Goal: Complete application form: Complete application form

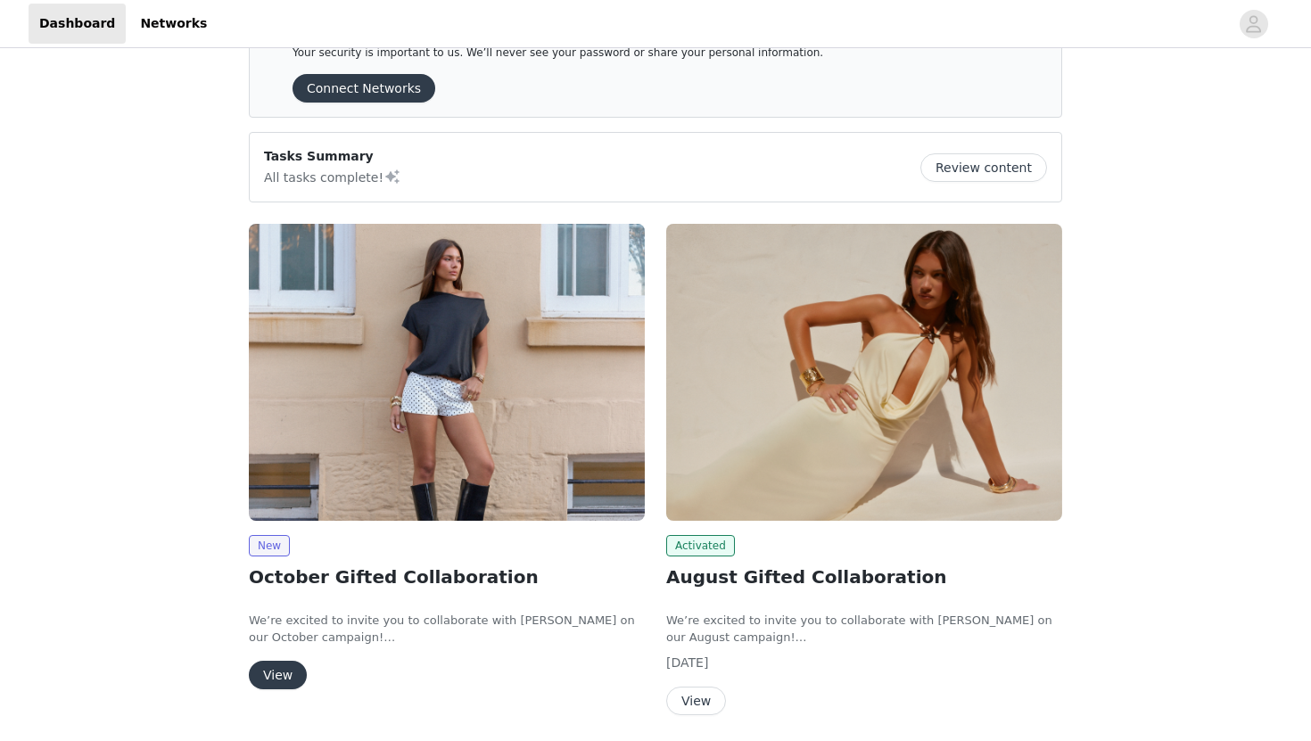
scroll to position [79, 0]
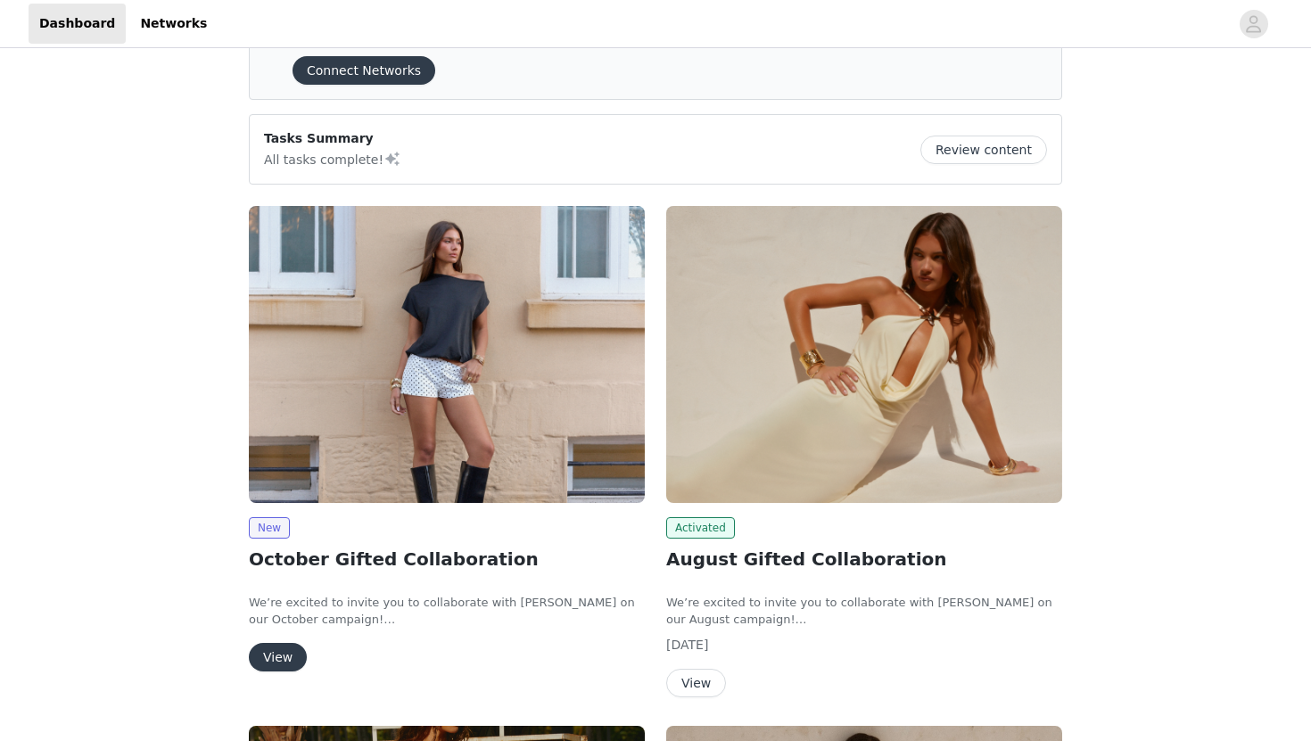
click at [284, 656] on button "View" at bounding box center [278, 657] width 58 height 29
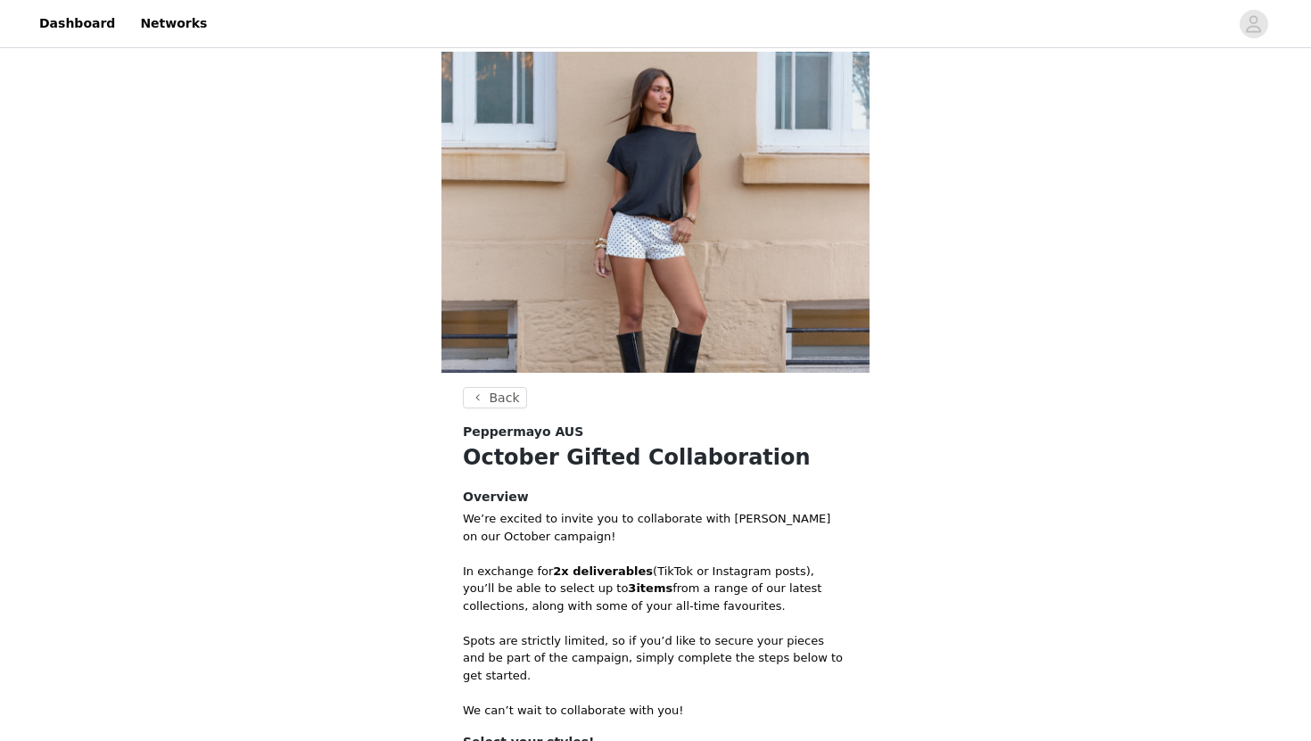
scroll to position [290, 0]
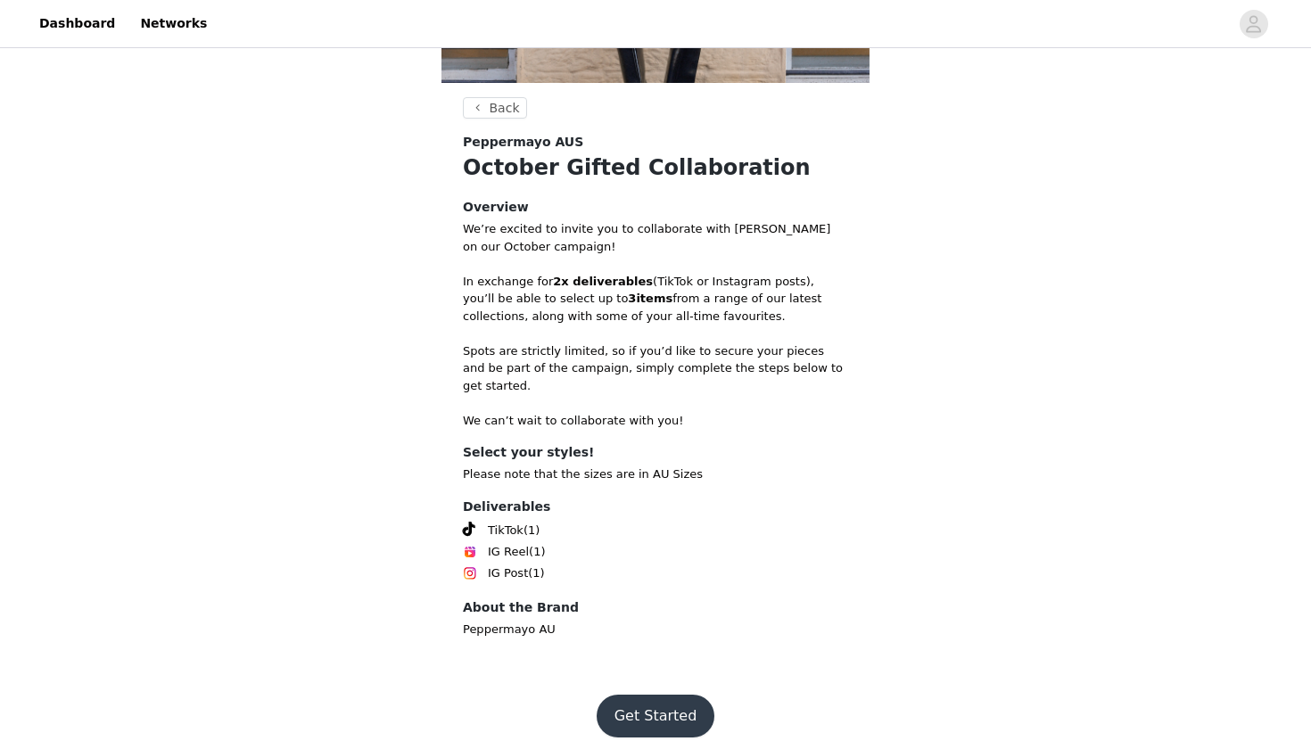
click at [657, 695] on button "Get Started" at bounding box center [656, 716] width 119 height 43
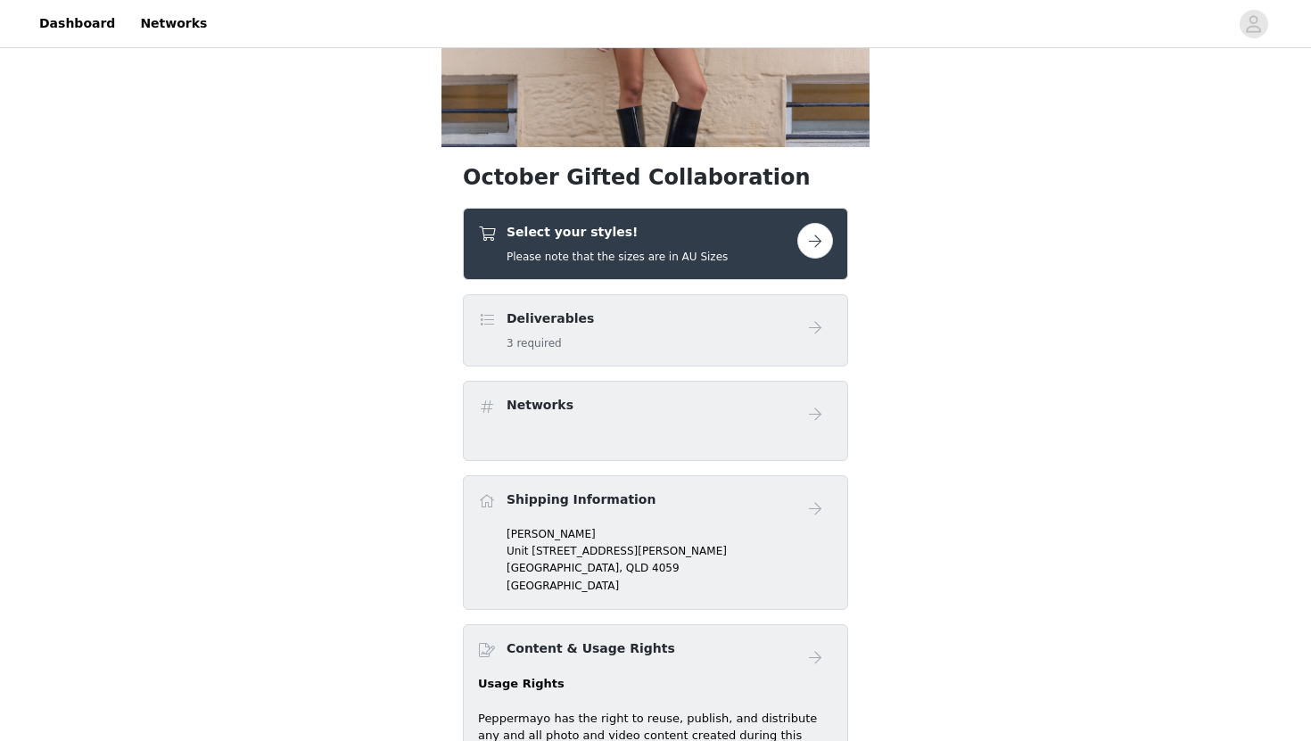
scroll to position [245, 0]
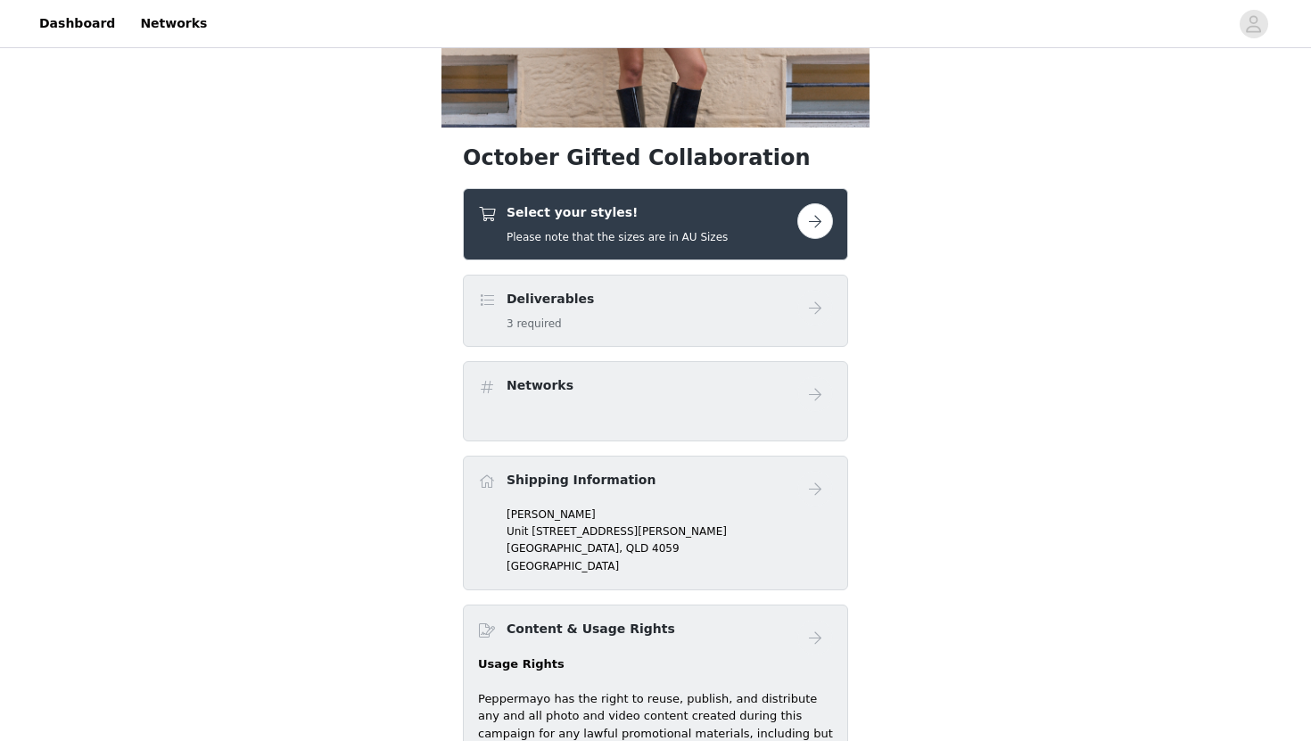
click at [739, 325] on div "Deliverables 3 required" at bounding box center [637, 311] width 319 height 42
click at [815, 228] on button "button" at bounding box center [816, 221] width 36 height 36
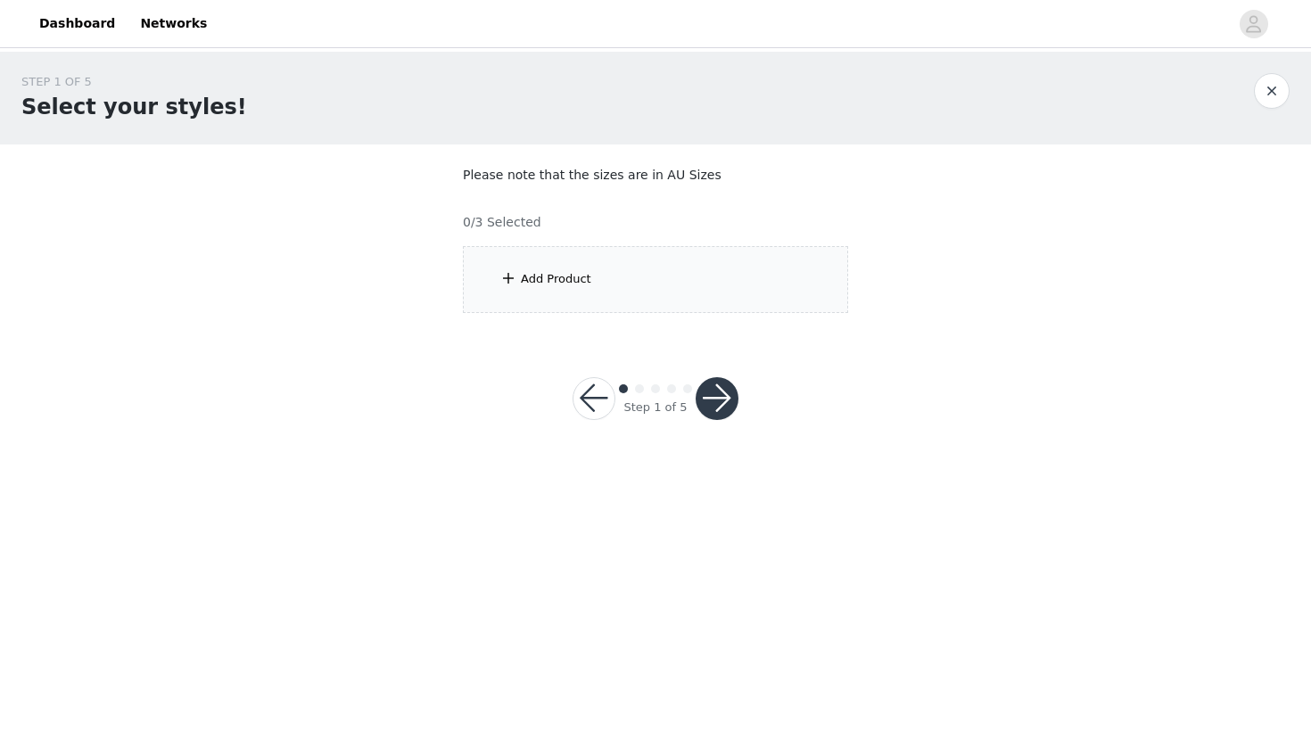
click at [690, 285] on div "Add Product" at bounding box center [655, 279] width 385 height 67
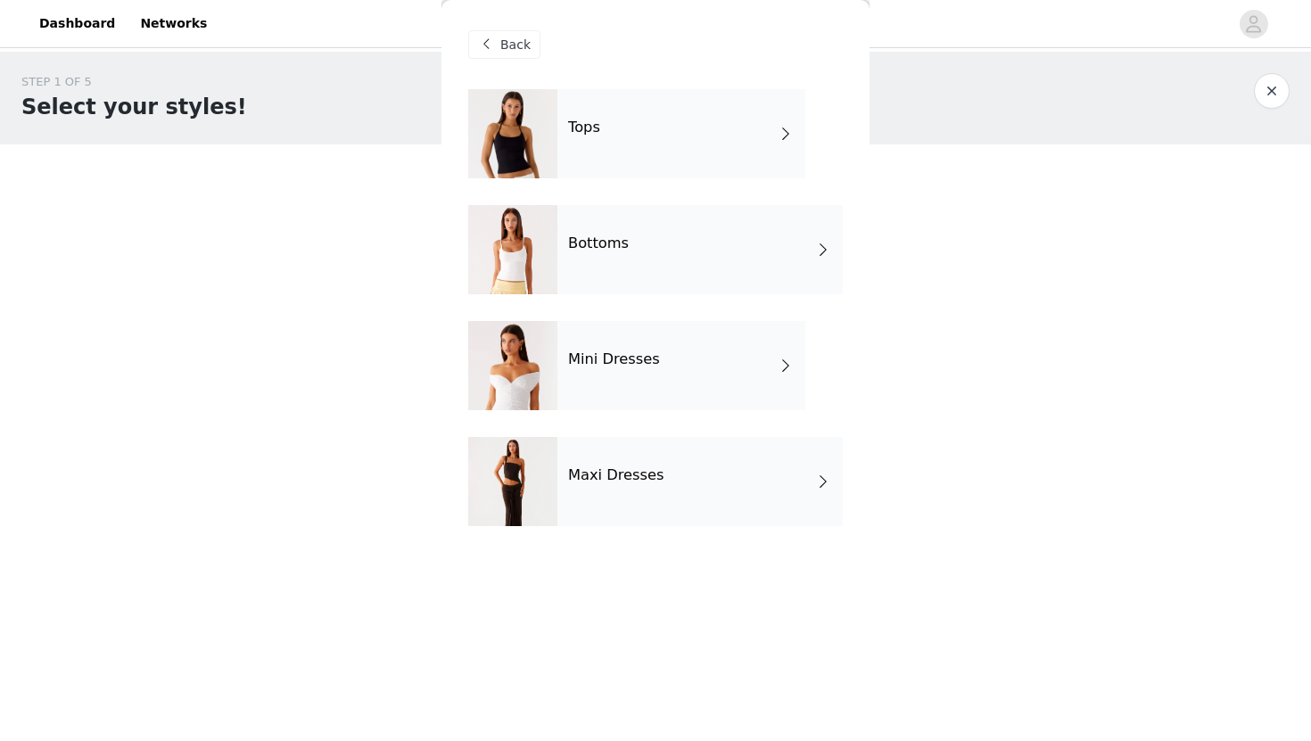
click at [705, 139] on div "Tops" at bounding box center [682, 133] width 248 height 89
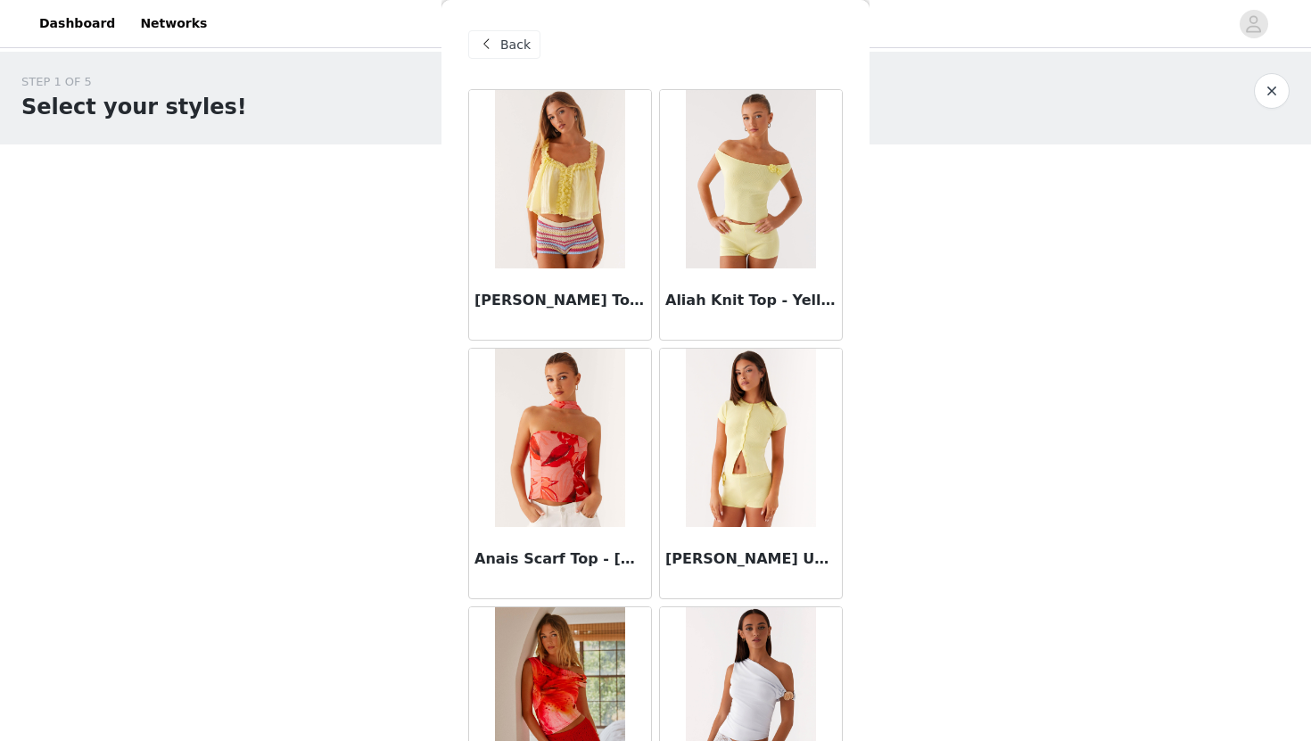
click at [509, 59] on div "Back" at bounding box center [655, 44] width 375 height 89
click at [506, 41] on span "Back" at bounding box center [515, 45] width 30 height 19
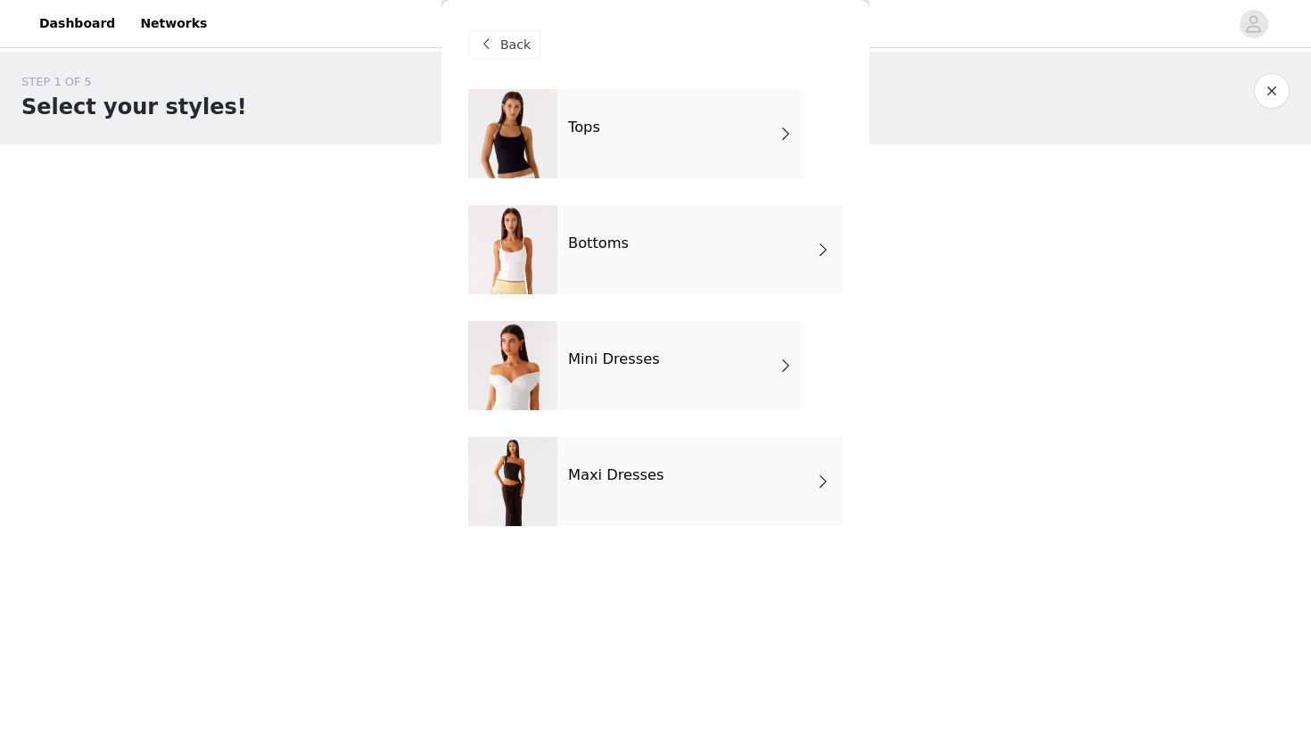
click at [649, 261] on div "Bottoms" at bounding box center [700, 249] width 285 height 89
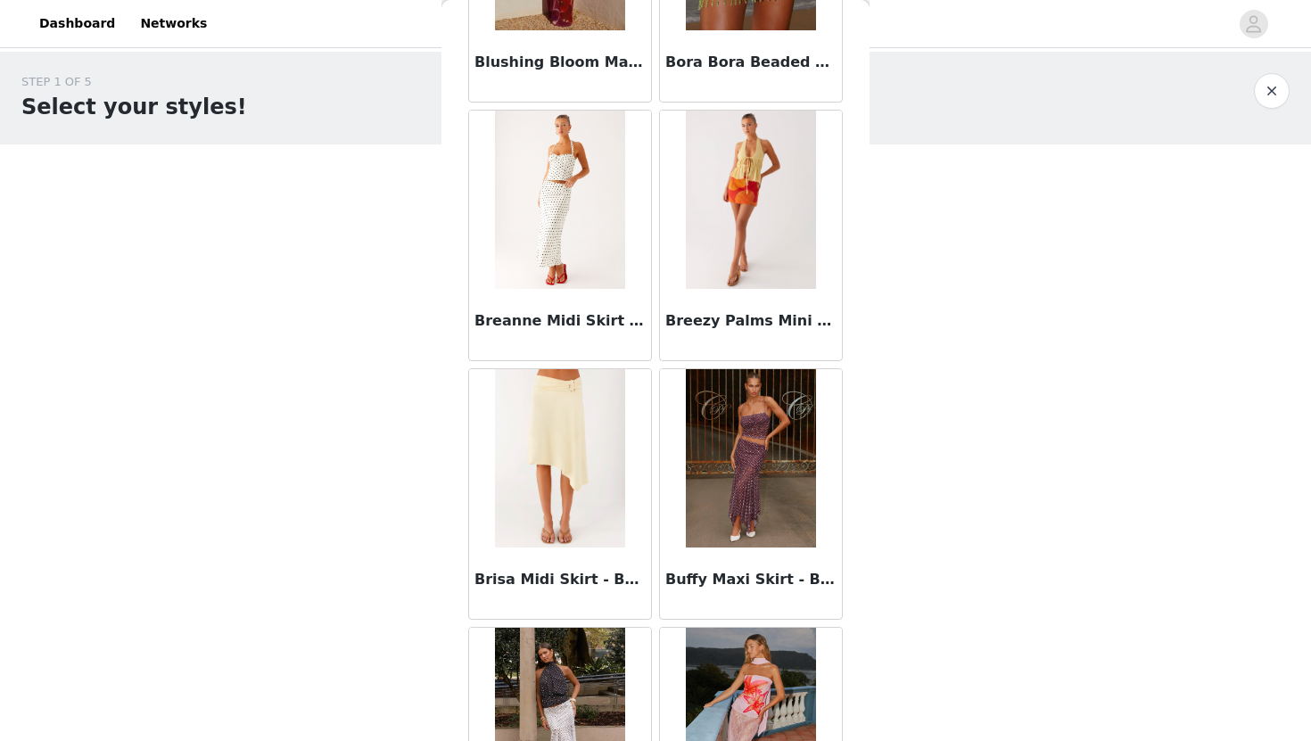
scroll to position [1989, 0]
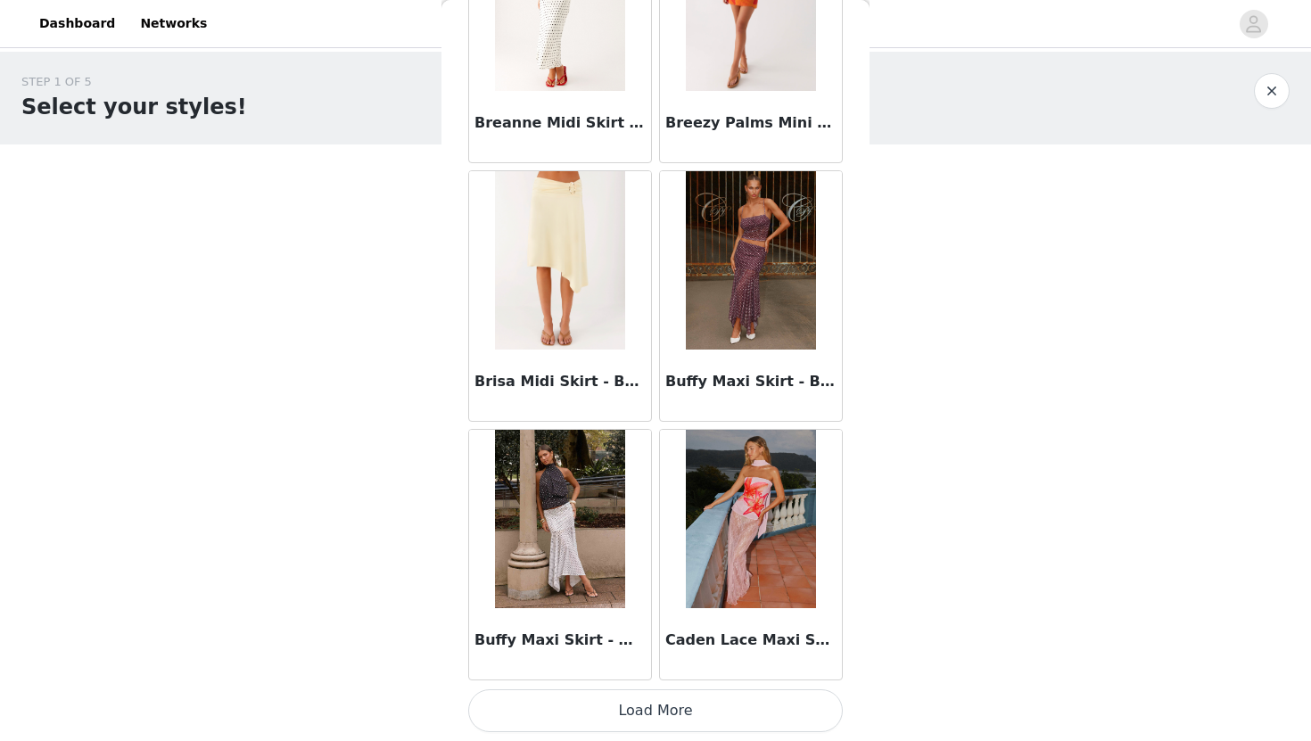
click at [658, 721] on button "Load More" at bounding box center [655, 711] width 375 height 43
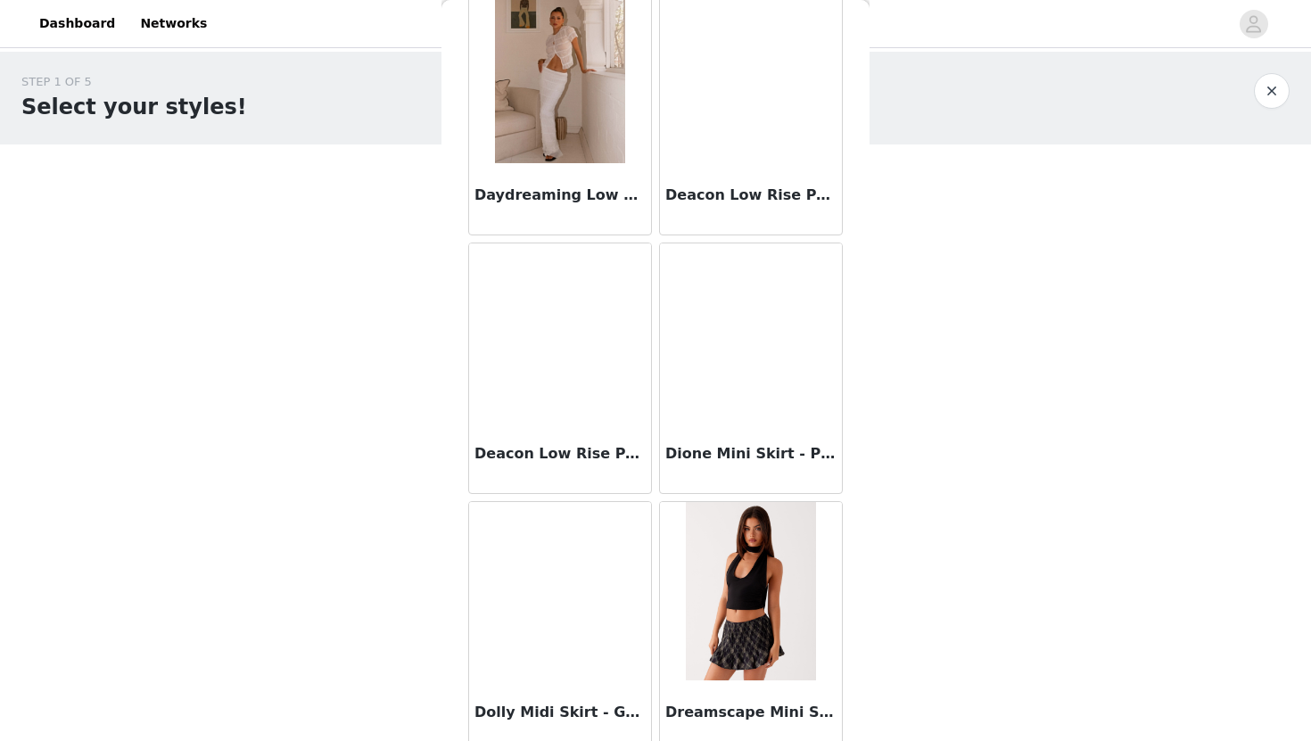
scroll to position [4576, 0]
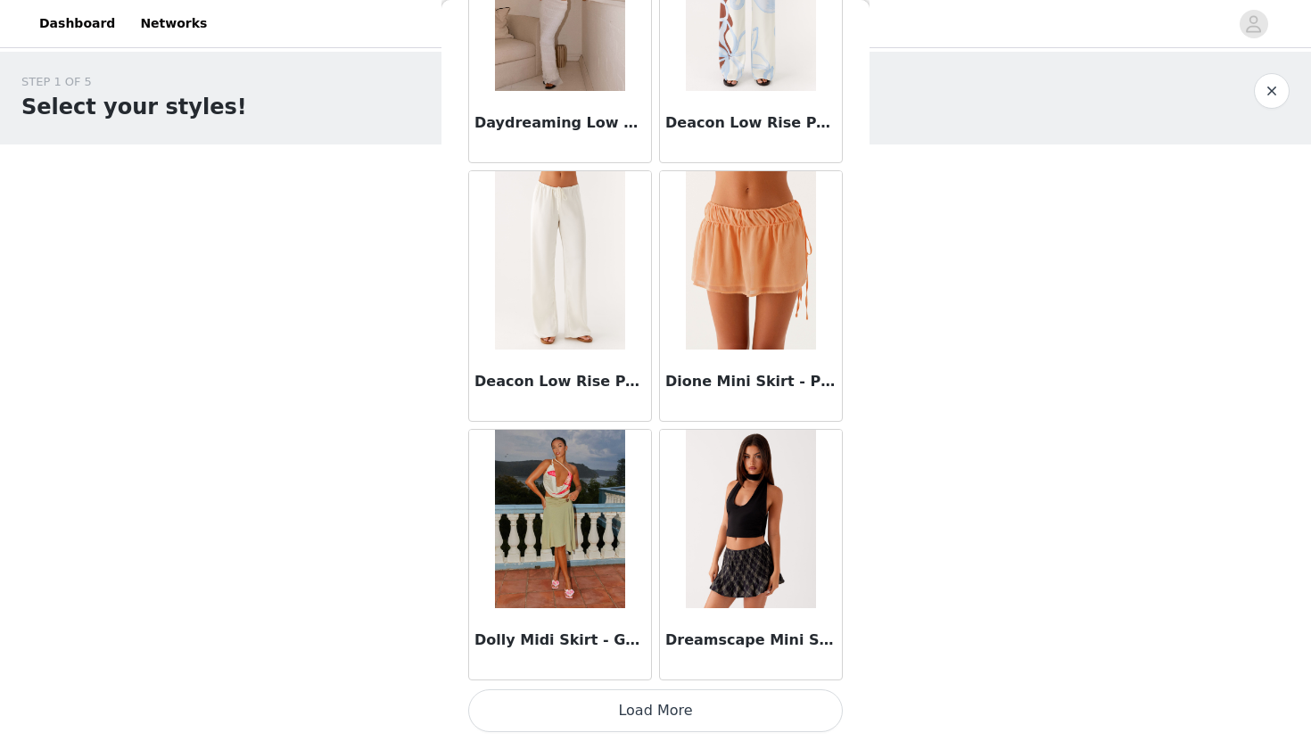
click at [699, 699] on button "Load More" at bounding box center [655, 711] width 375 height 43
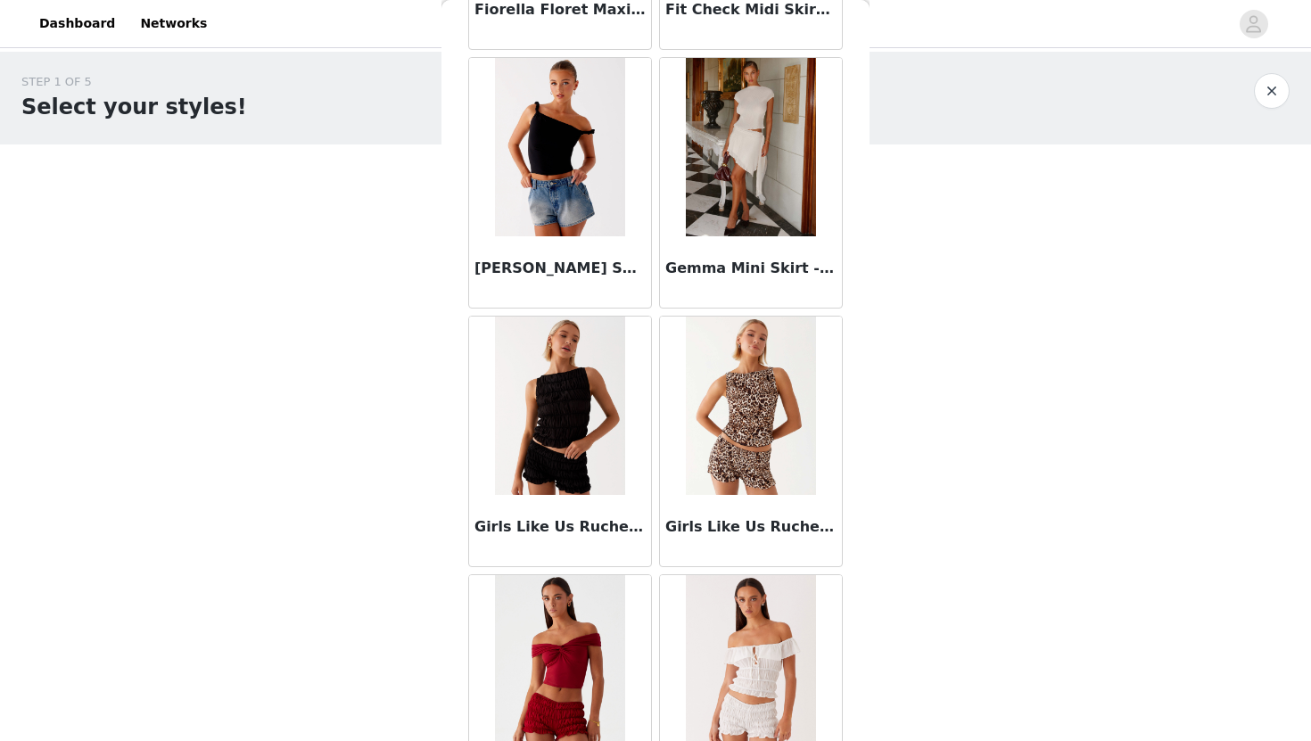
scroll to position [7163, 0]
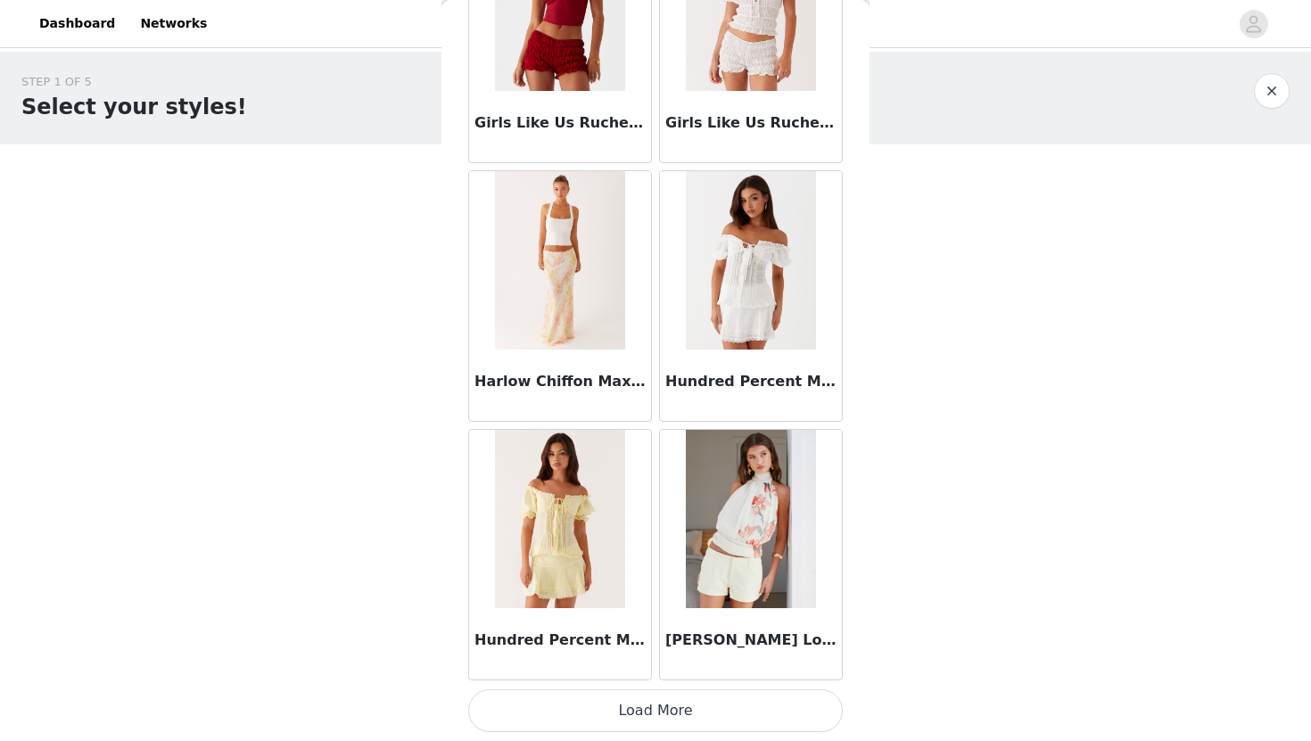
click at [669, 719] on button "Load More" at bounding box center [655, 711] width 375 height 43
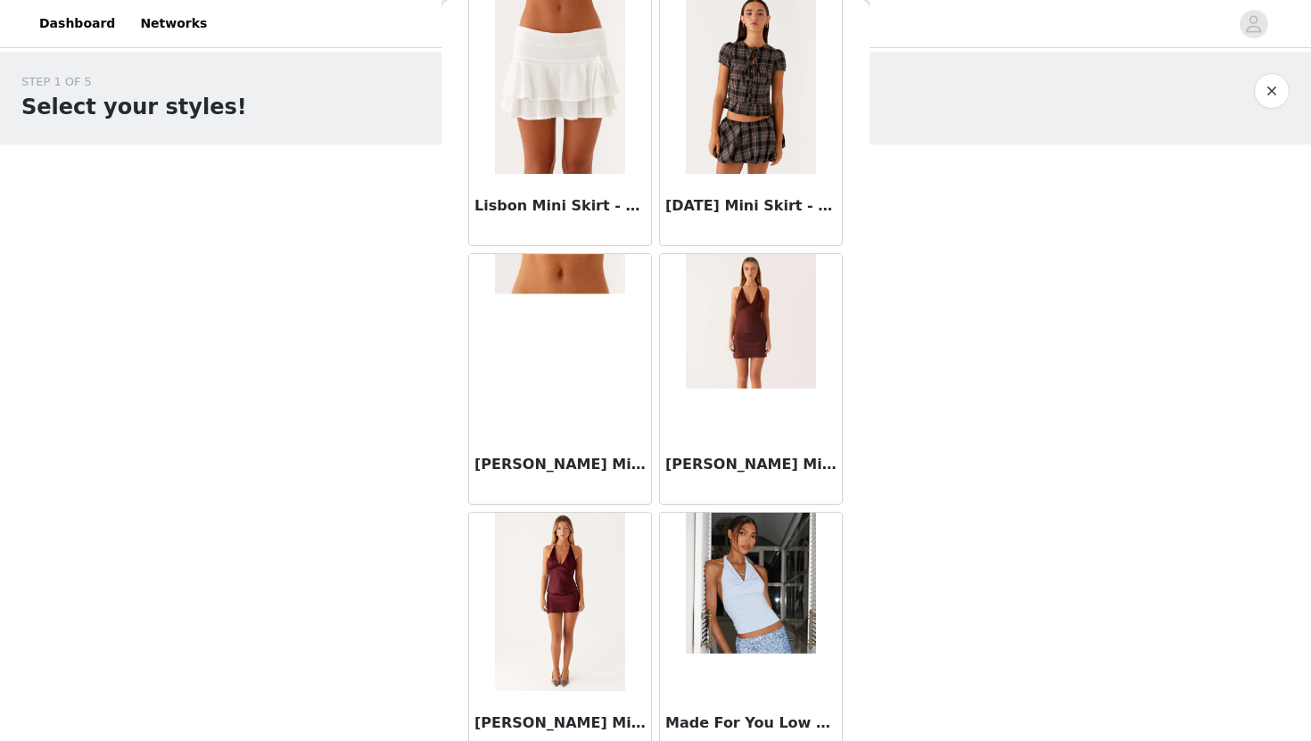
scroll to position [9750, 0]
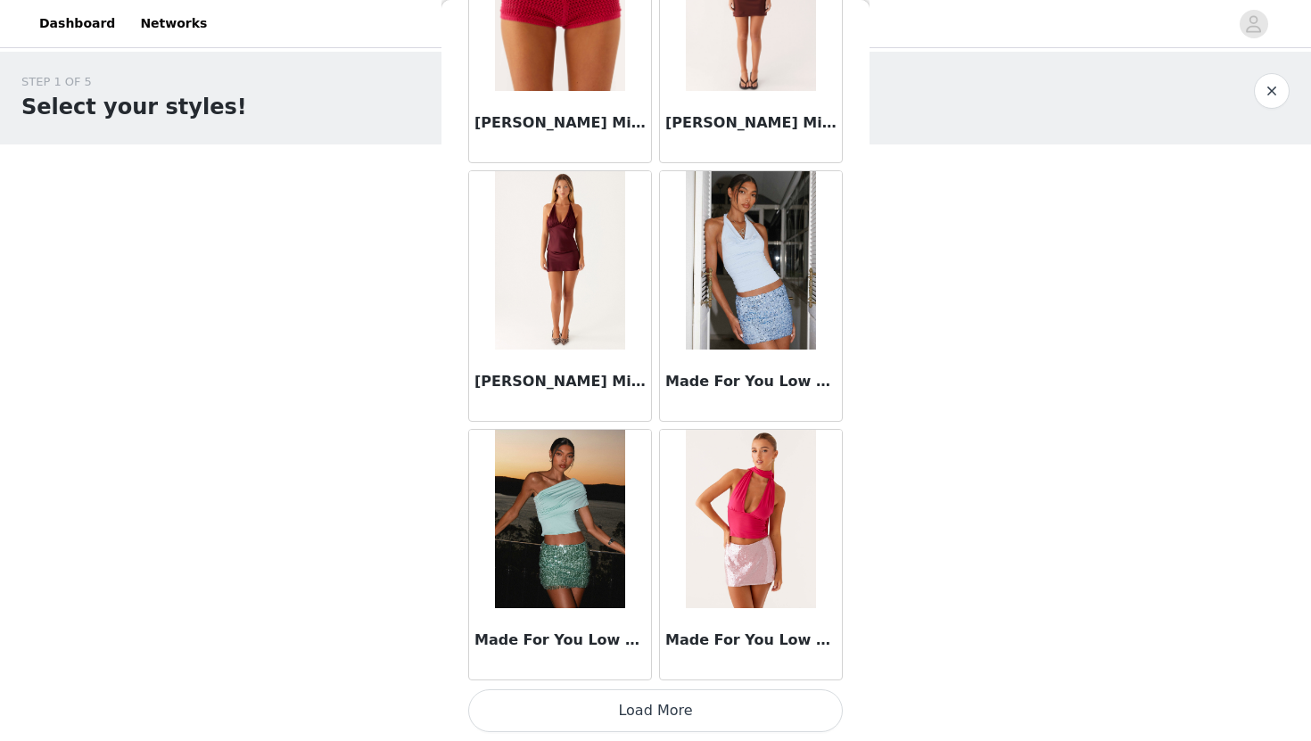
click at [707, 708] on button "Load More" at bounding box center [655, 711] width 375 height 43
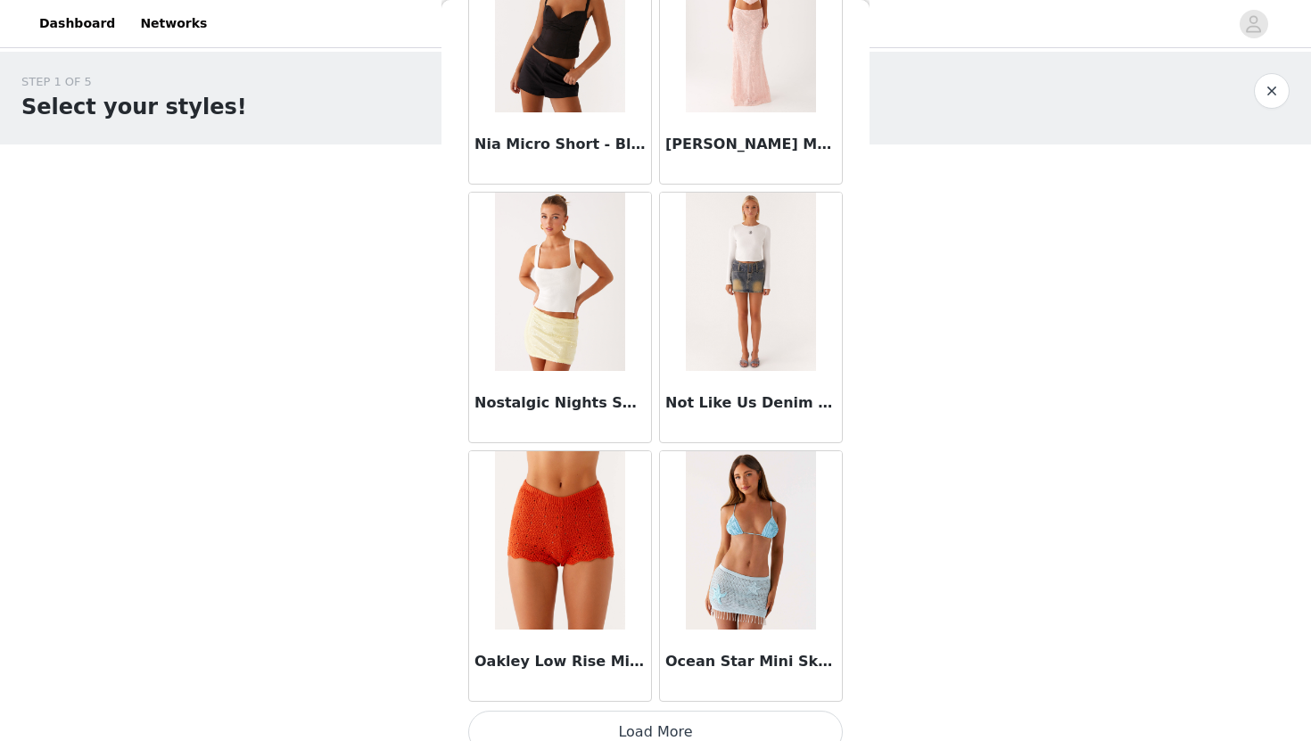
scroll to position [12337, 0]
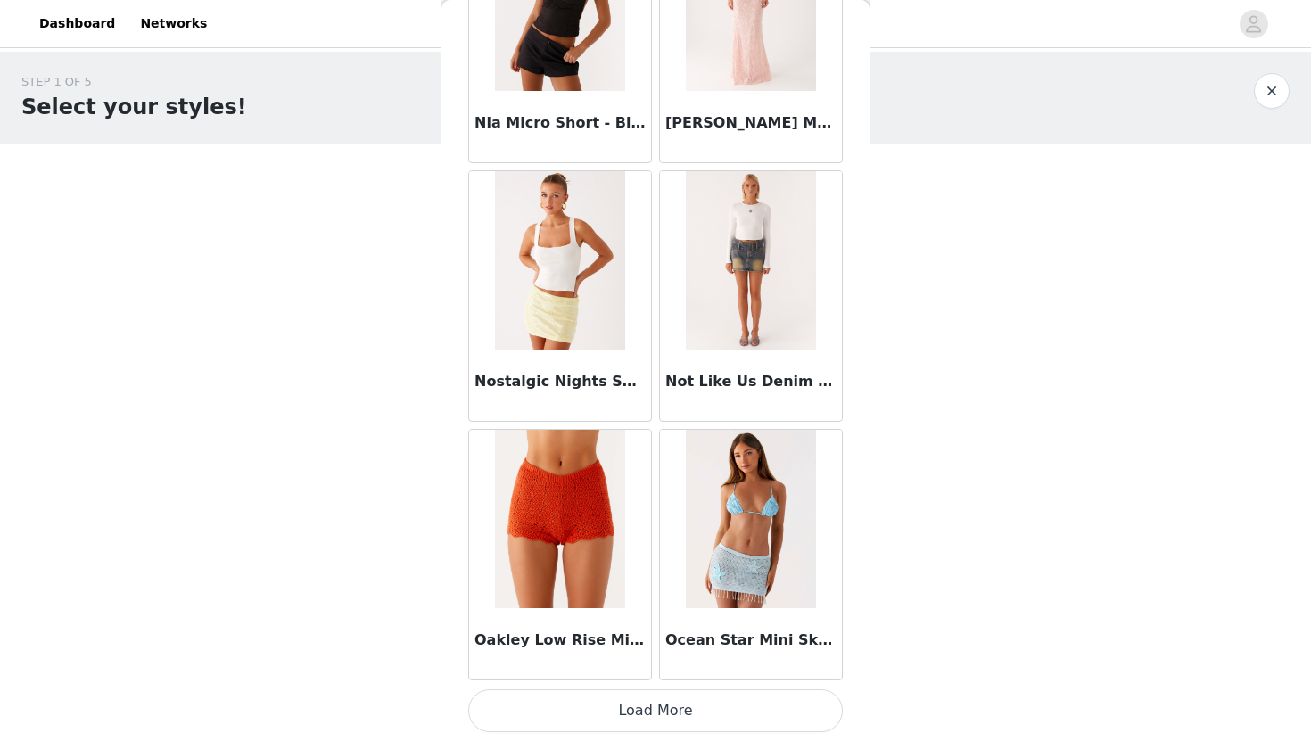
click at [700, 714] on button "Load More" at bounding box center [655, 711] width 375 height 43
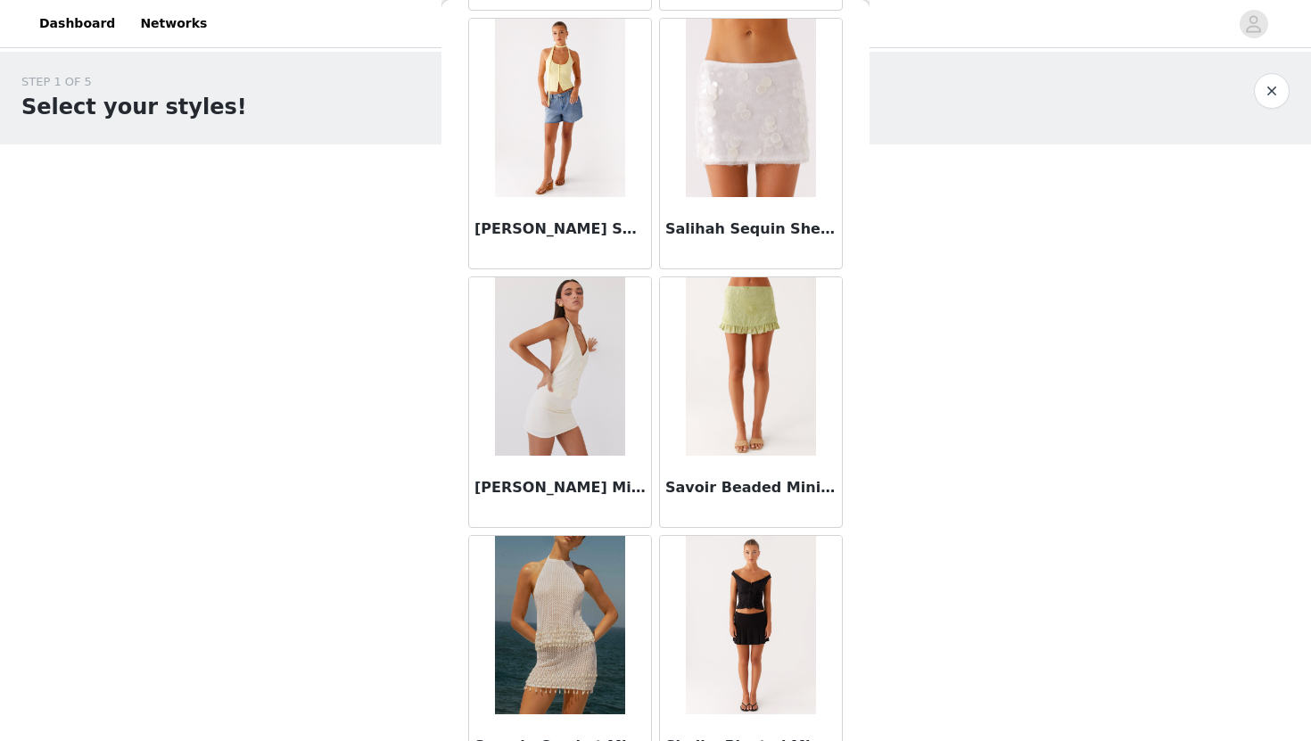
scroll to position [14925, 0]
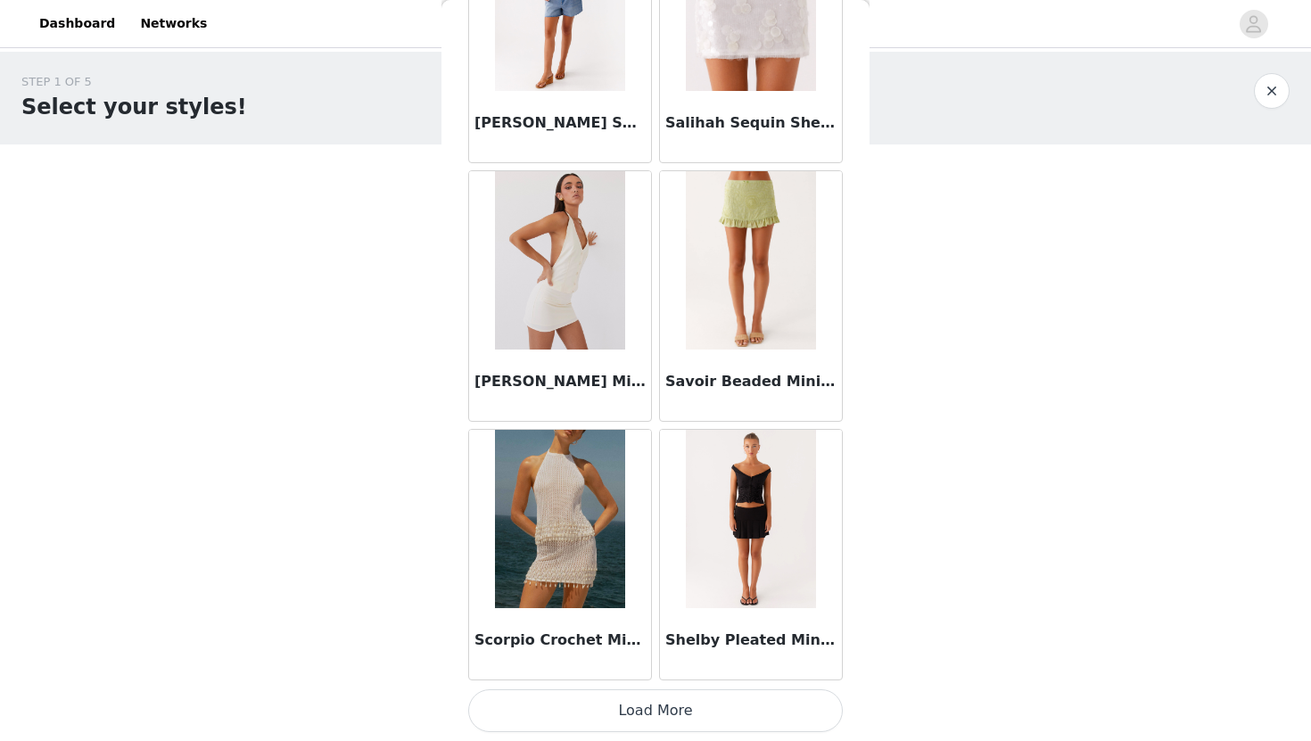
click at [717, 710] on button "Load More" at bounding box center [655, 711] width 375 height 43
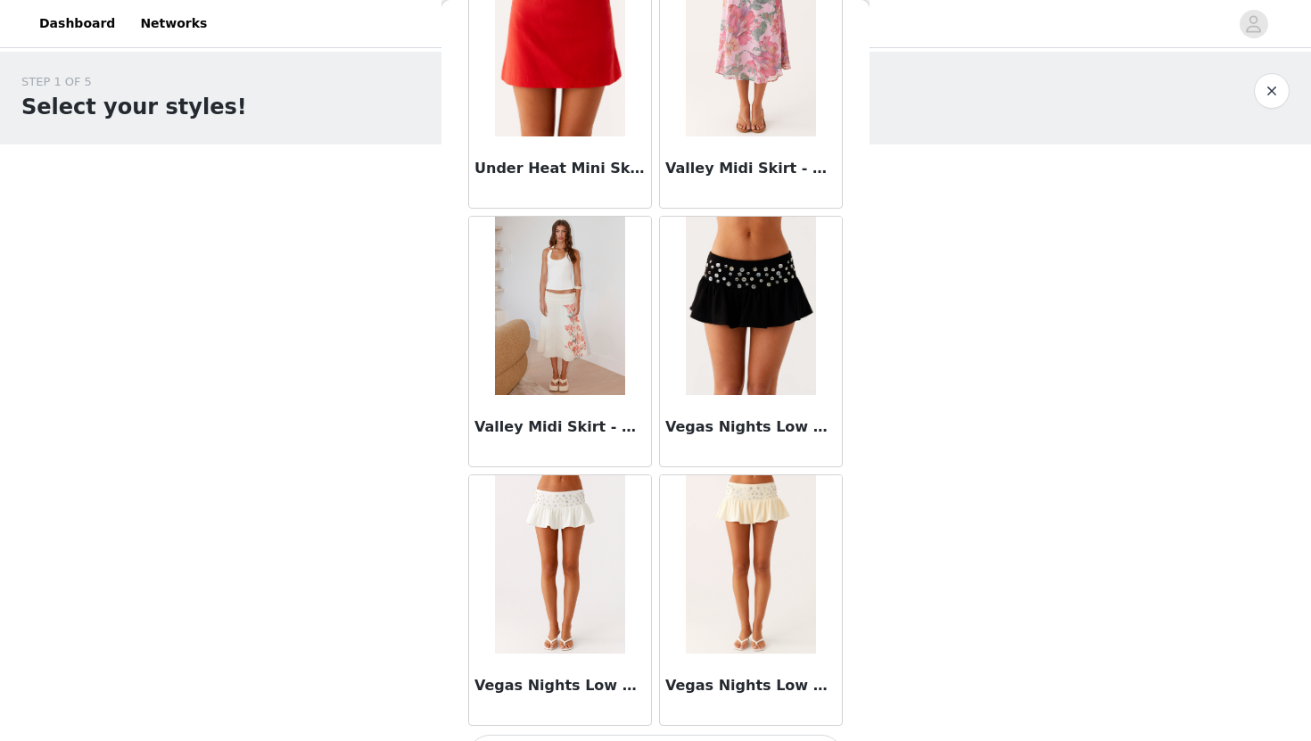
scroll to position [17512, 0]
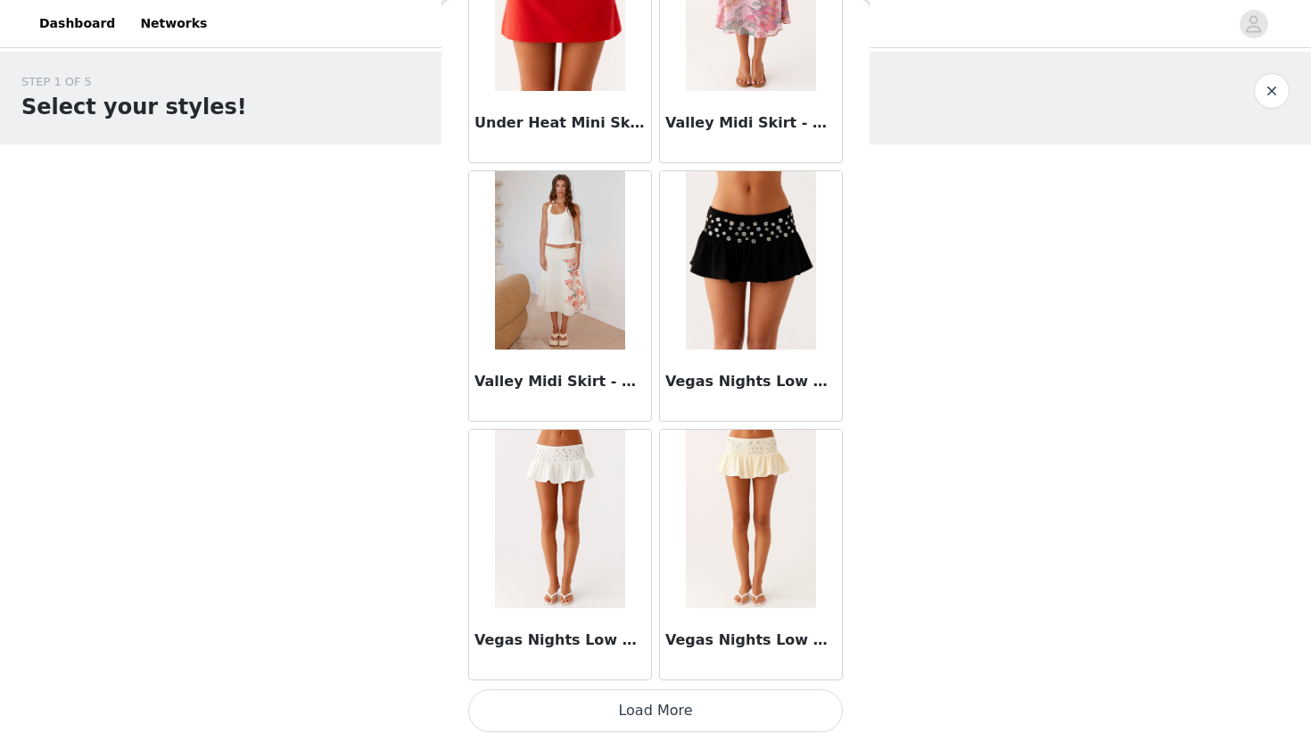
click at [710, 707] on button "Load More" at bounding box center [655, 711] width 375 height 43
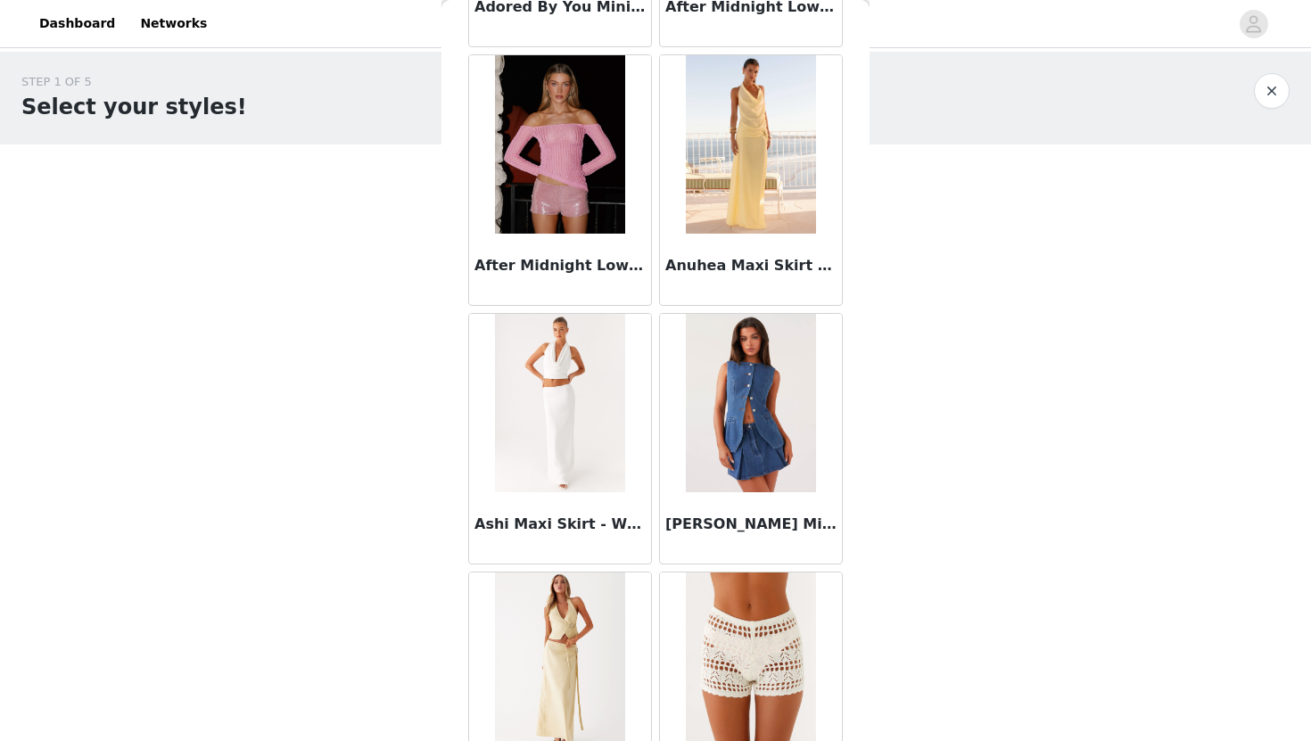
scroll to position [0, 0]
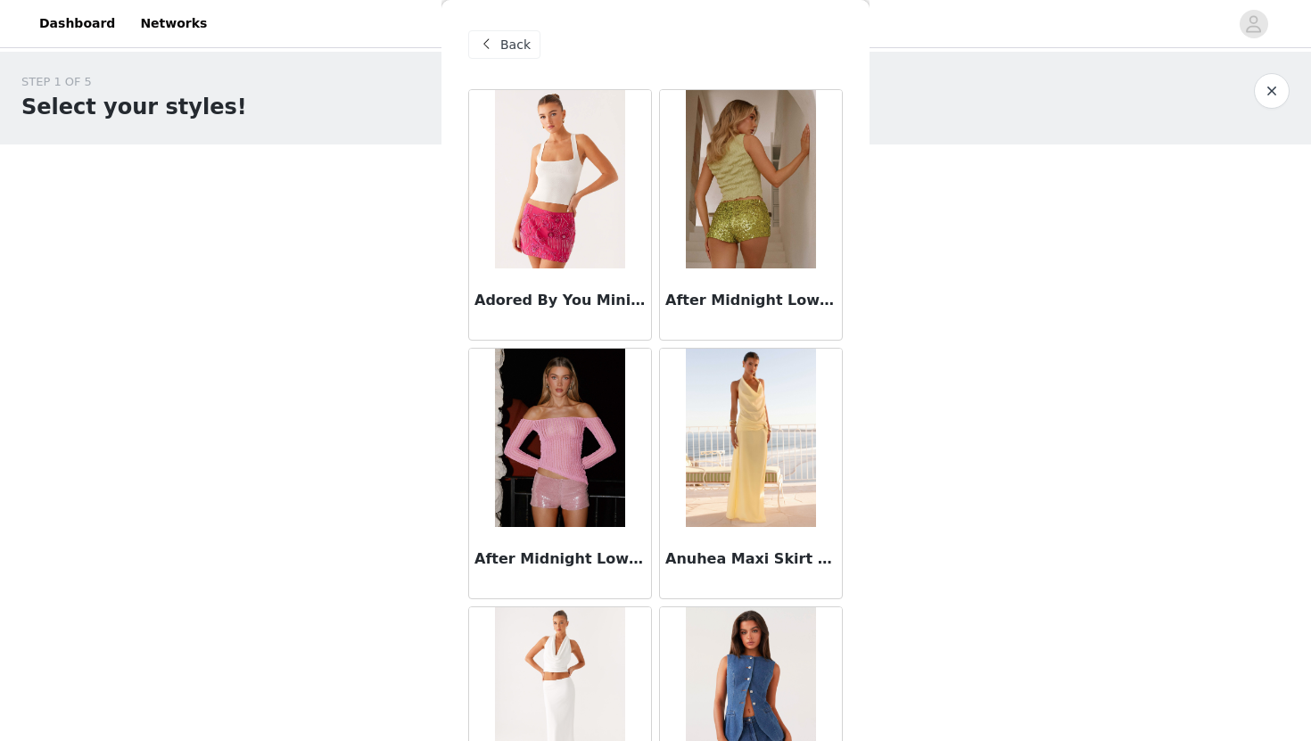
click at [494, 50] on span at bounding box center [486, 44] width 21 height 21
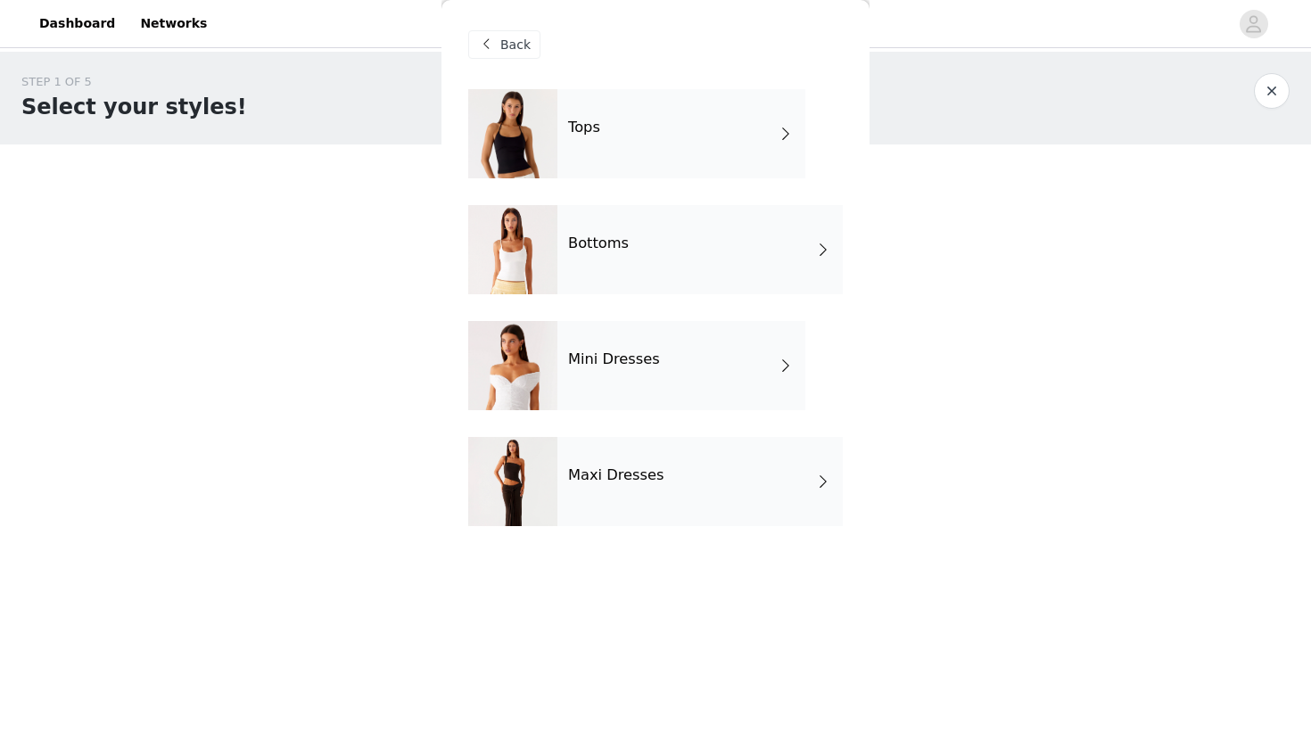
click at [741, 113] on div "Tops" at bounding box center [682, 133] width 248 height 89
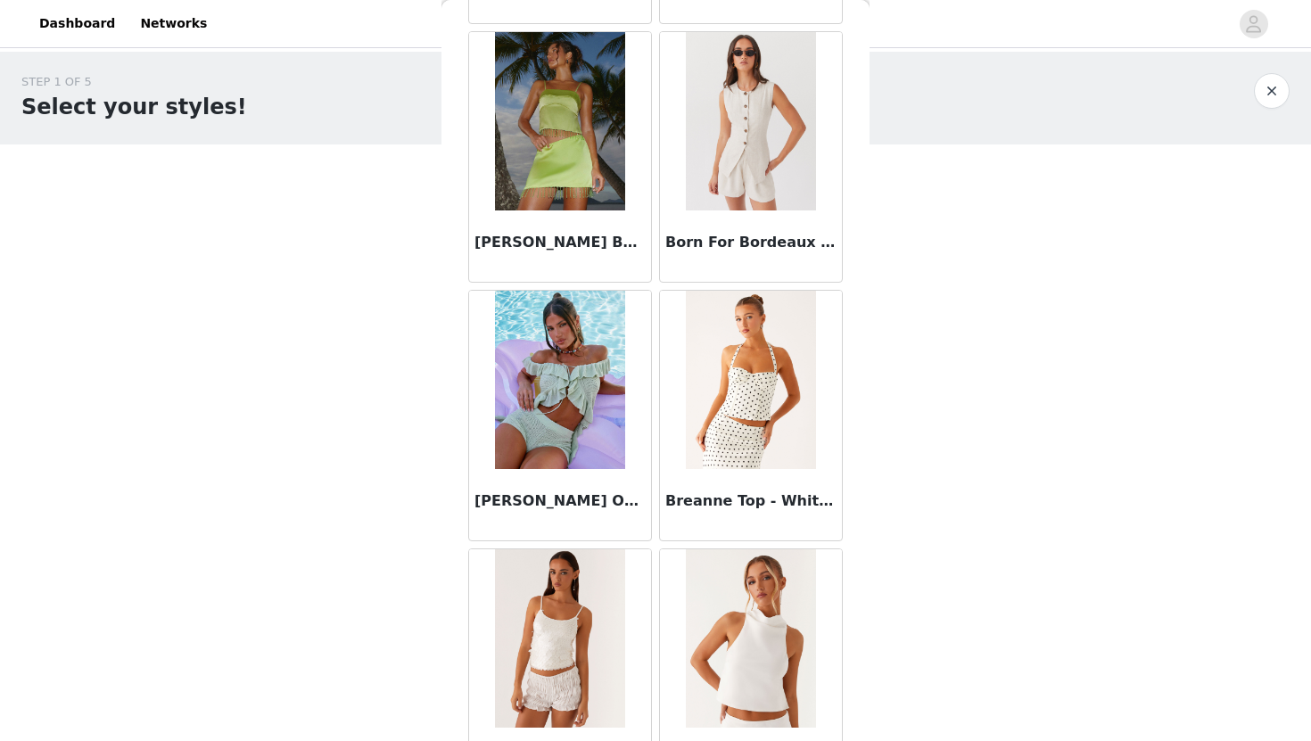
scroll to position [1989, 0]
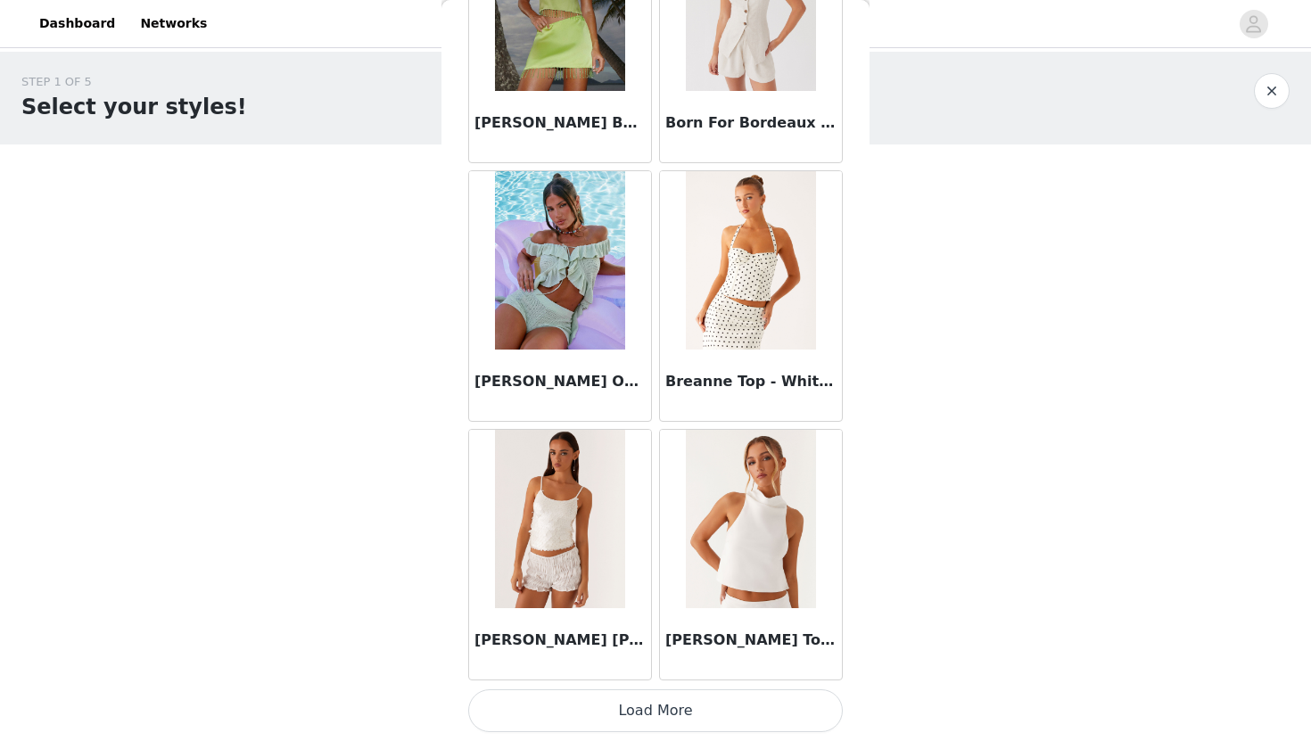
click at [749, 710] on button "Load More" at bounding box center [655, 711] width 375 height 43
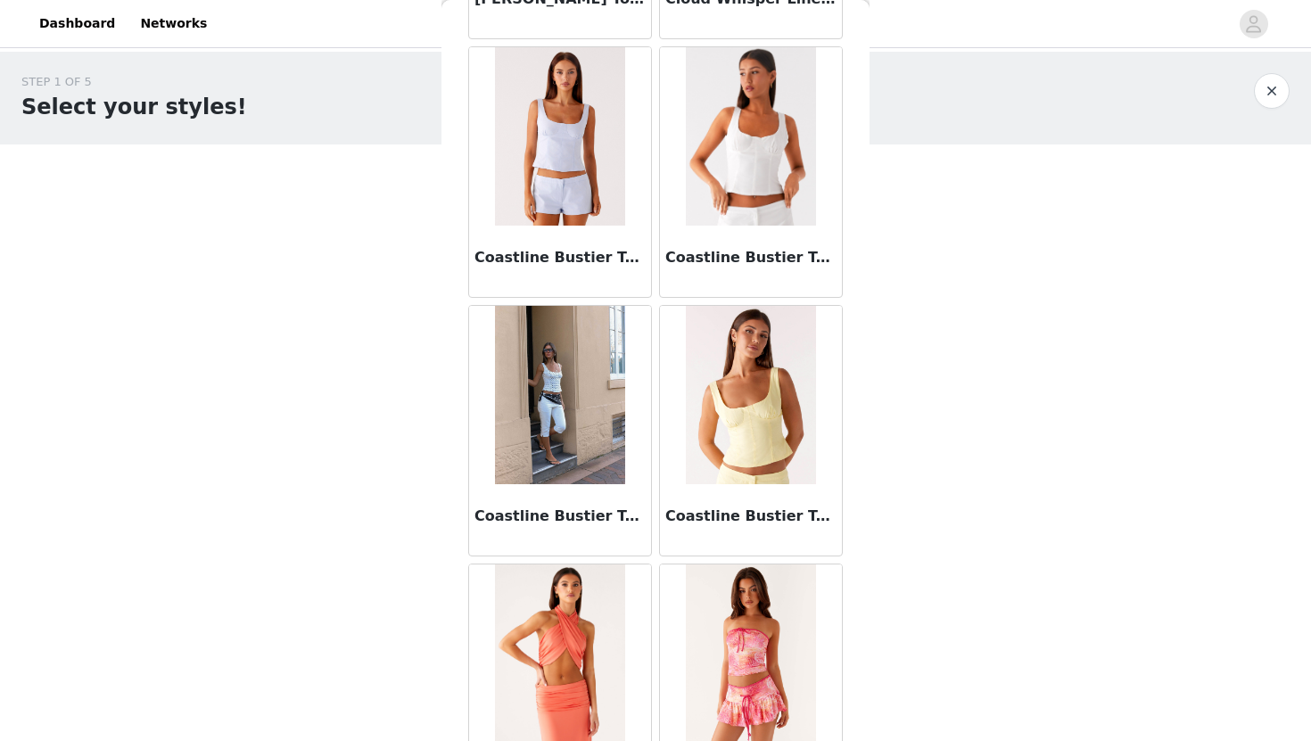
scroll to position [4576, 0]
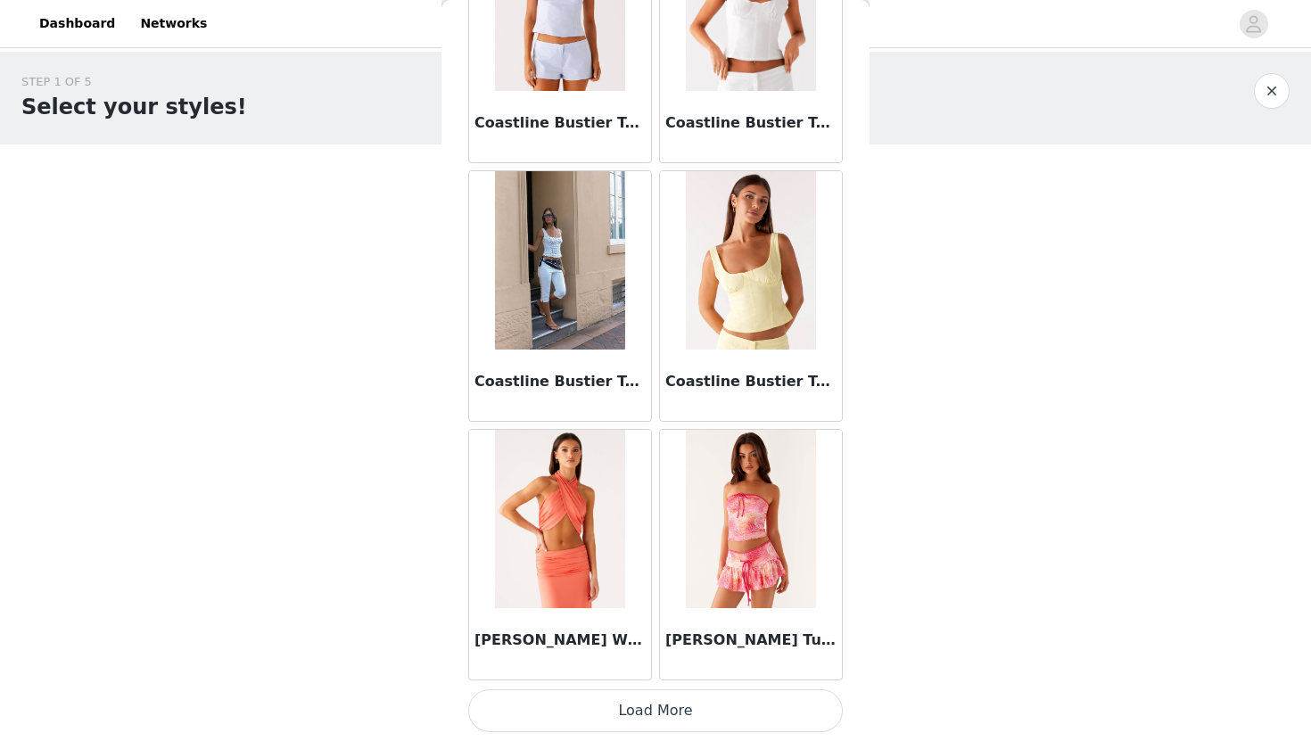
click at [711, 714] on button "Load More" at bounding box center [655, 711] width 375 height 43
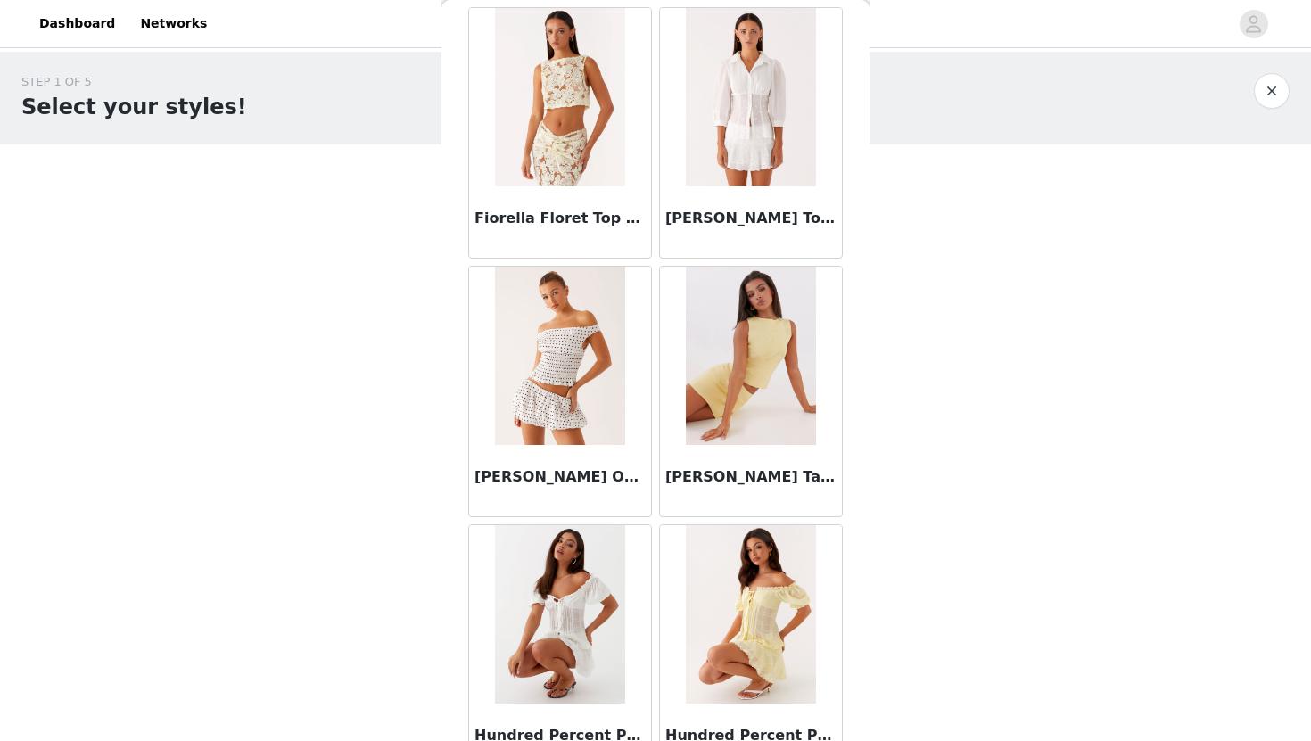
scroll to position [7163, 0]
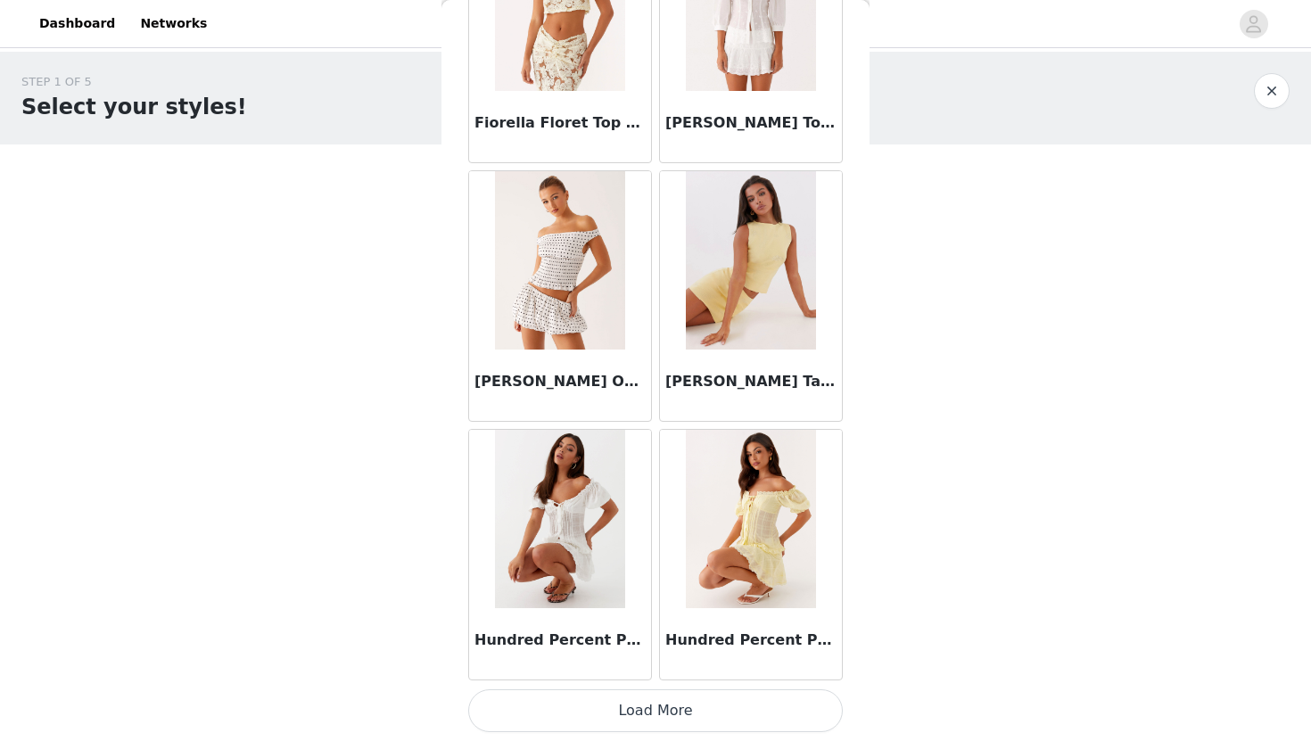
click at [734, 715] on button "Load More" at bounding box center [655, 711] width 375 height 43
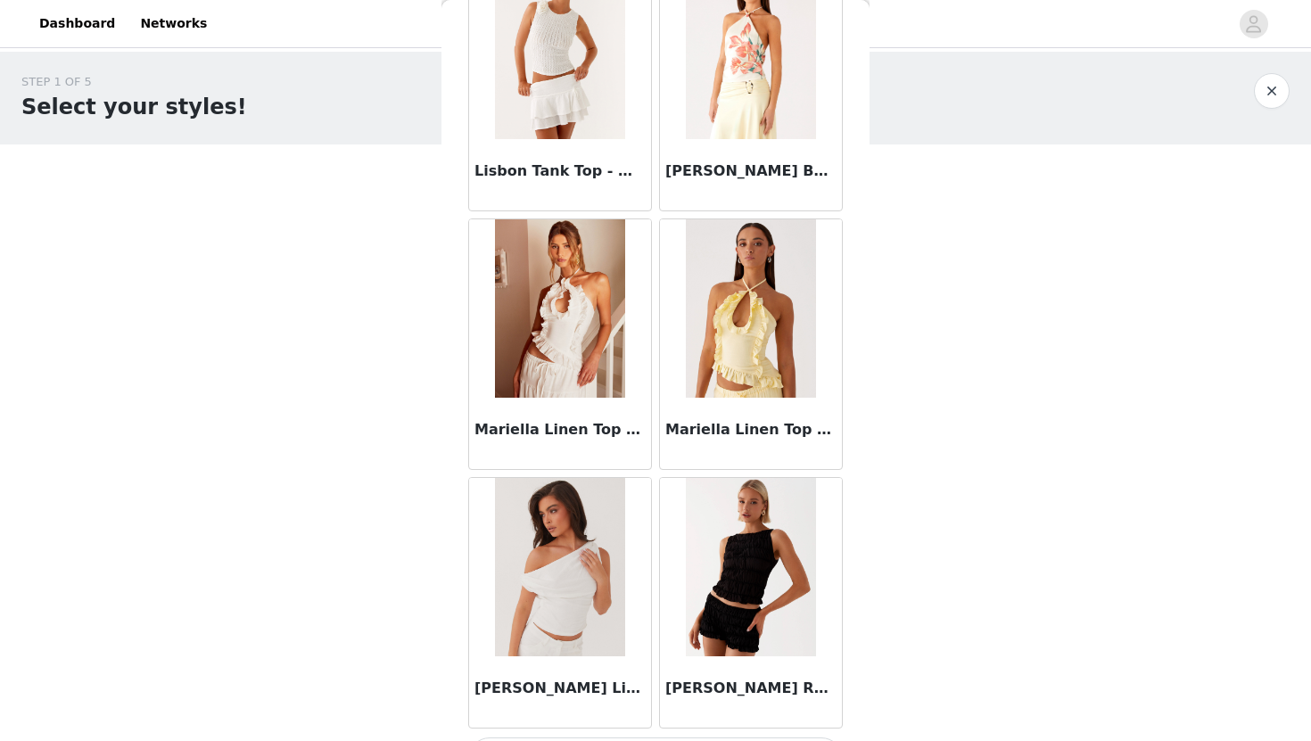
scroll to position [9750, 0]
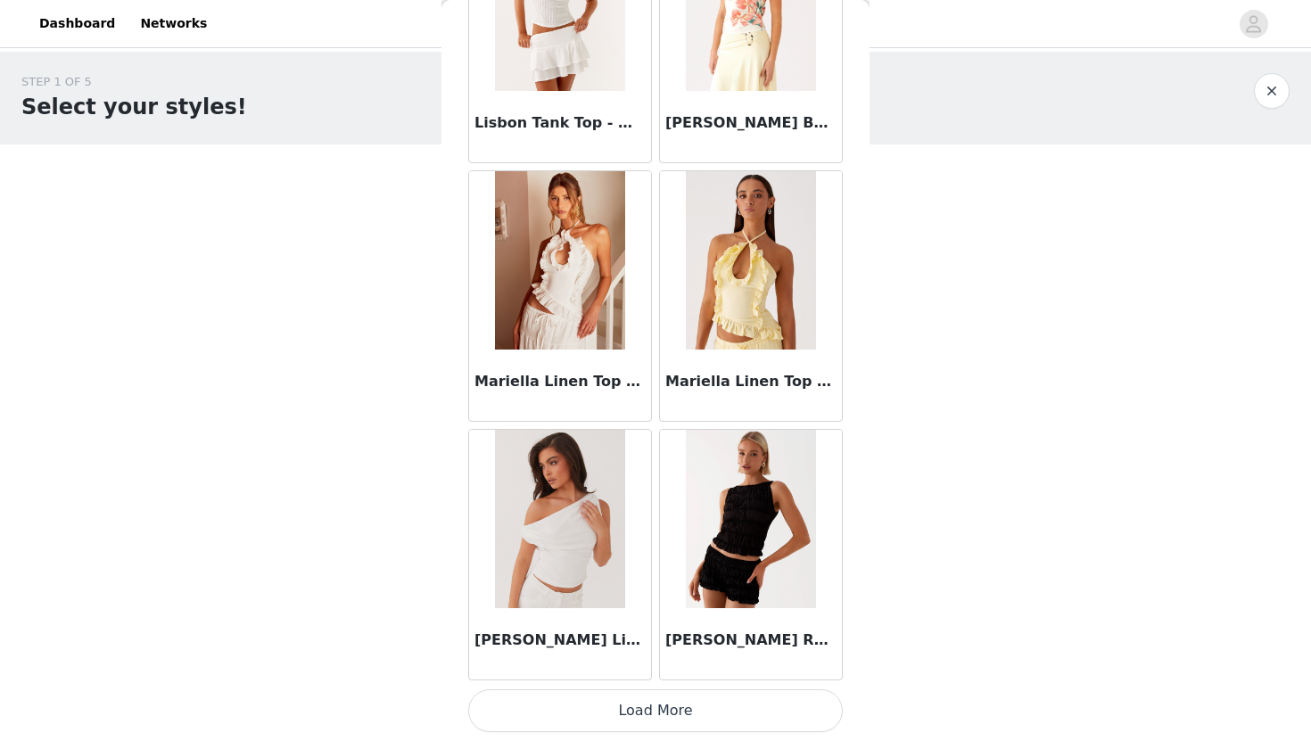
click at [729, 720] on button "Load More" at bounding box center [655, 711] width 375 height 43
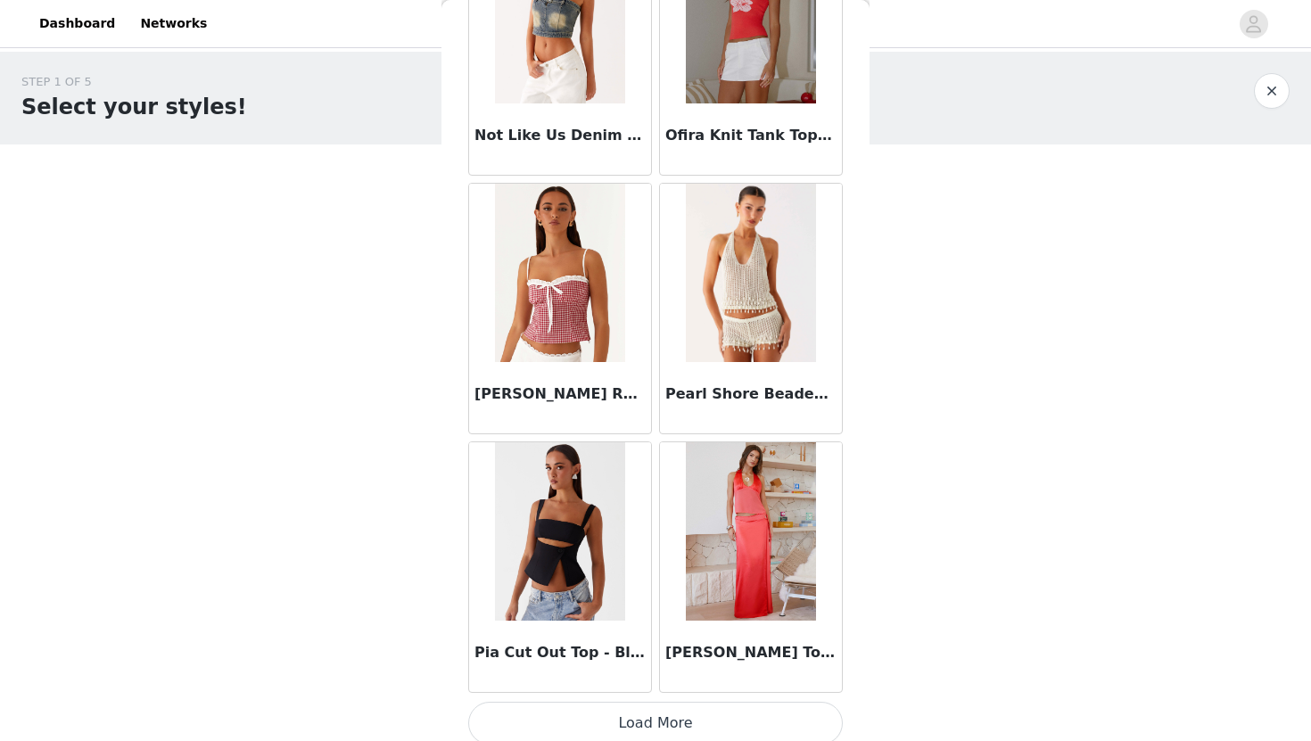
scroll to position [12337, 0]
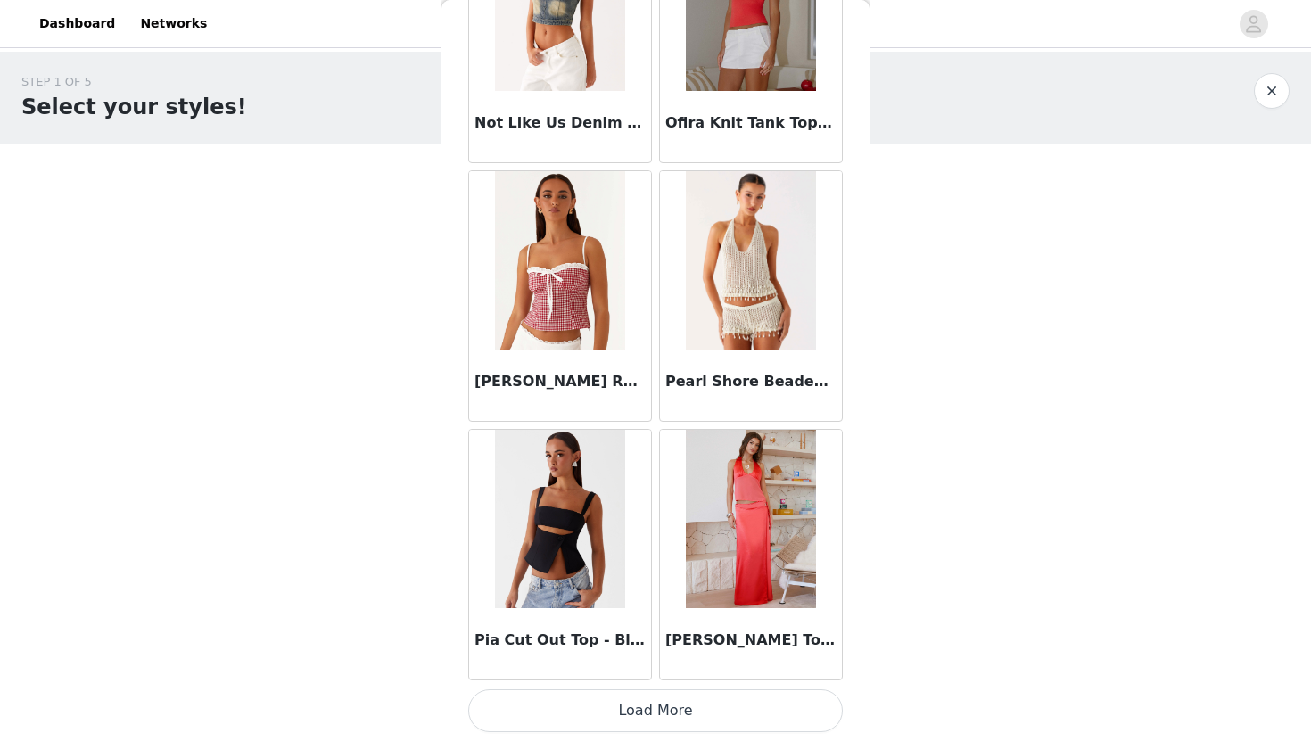
click at [759, 711] on button "Load More" at bounding box center [655, 711] width 375 height 43
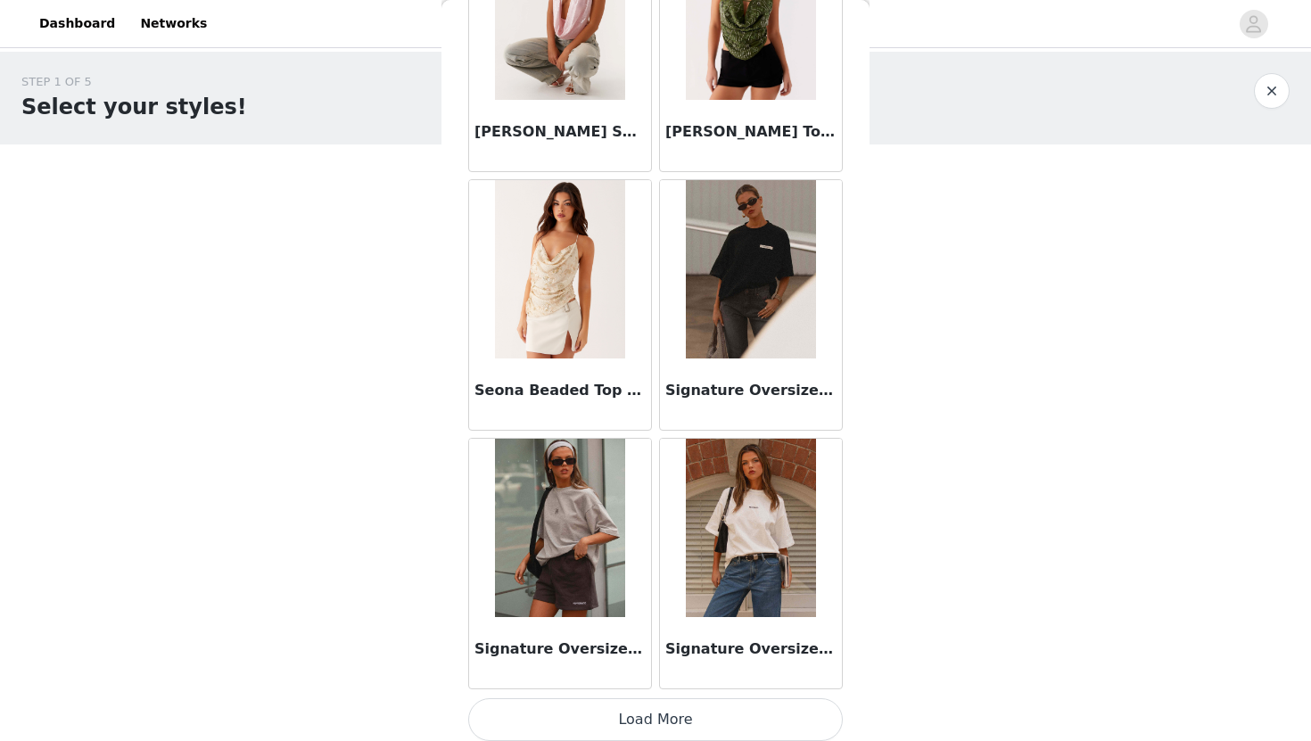
scroll to position [14925, 0]
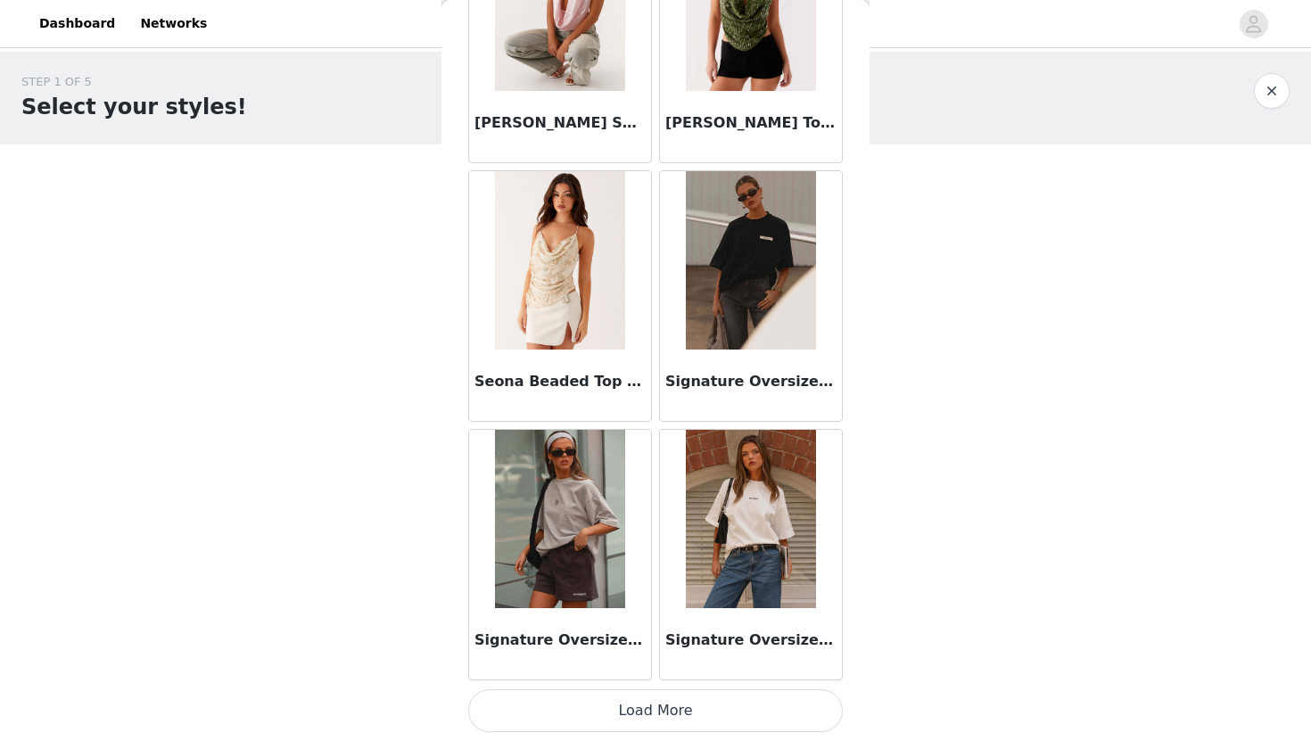
click at [738, 713] on button "Load More" at bounding box center [655, 711] width 375 height 43
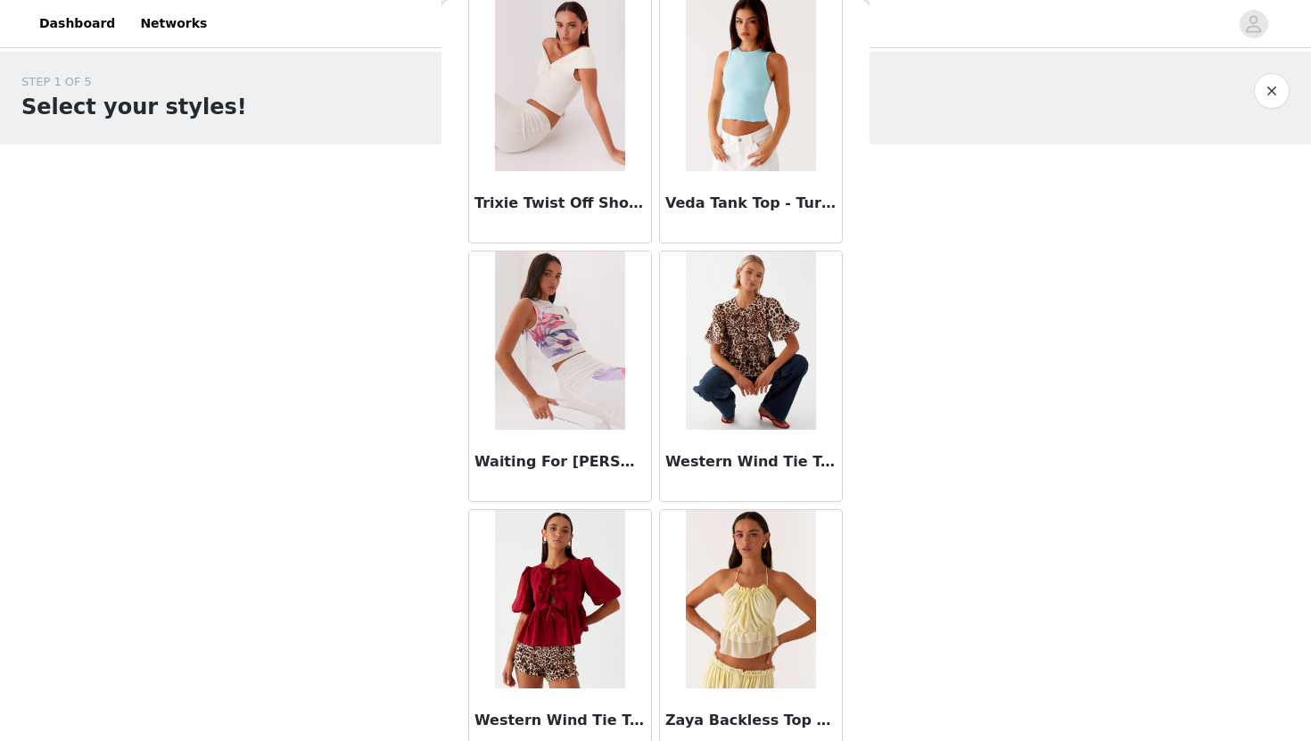
scroll to position [17512, 0]
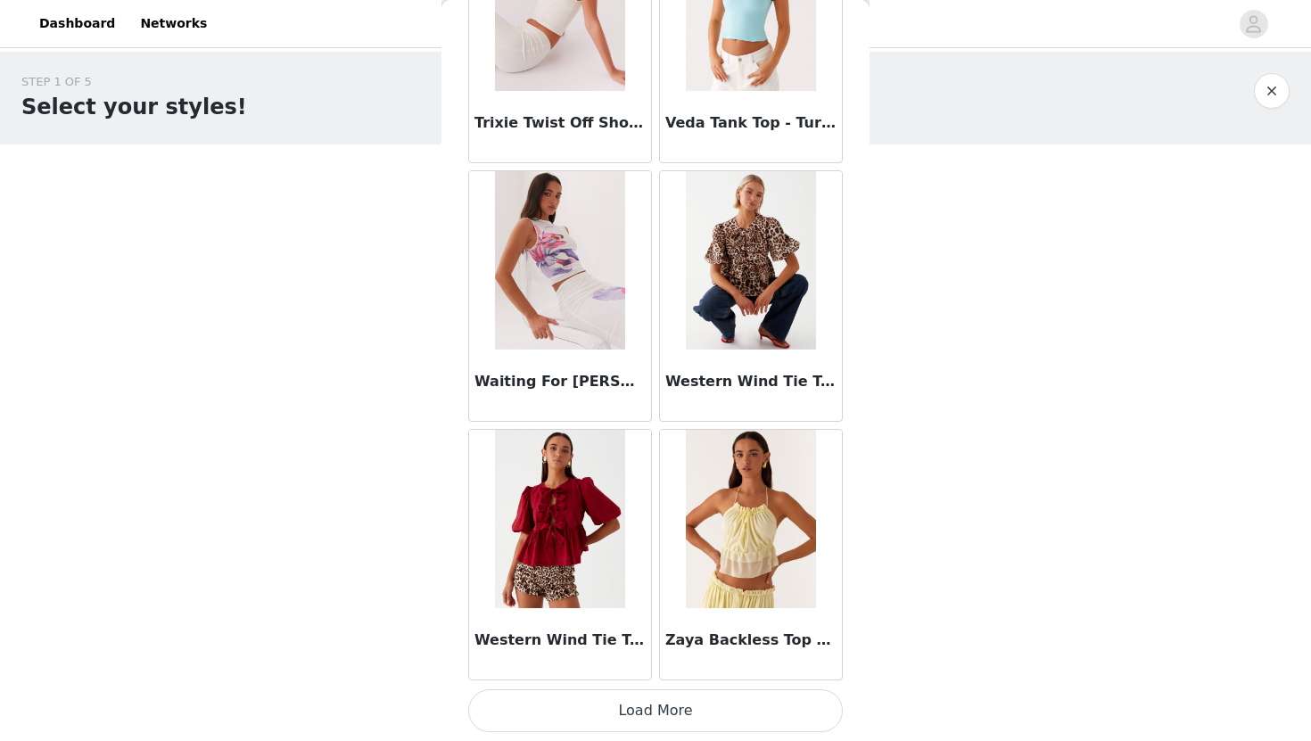
click at [747, 727] on button "Load More" at bounding box center [655, 711] width 375 height 43
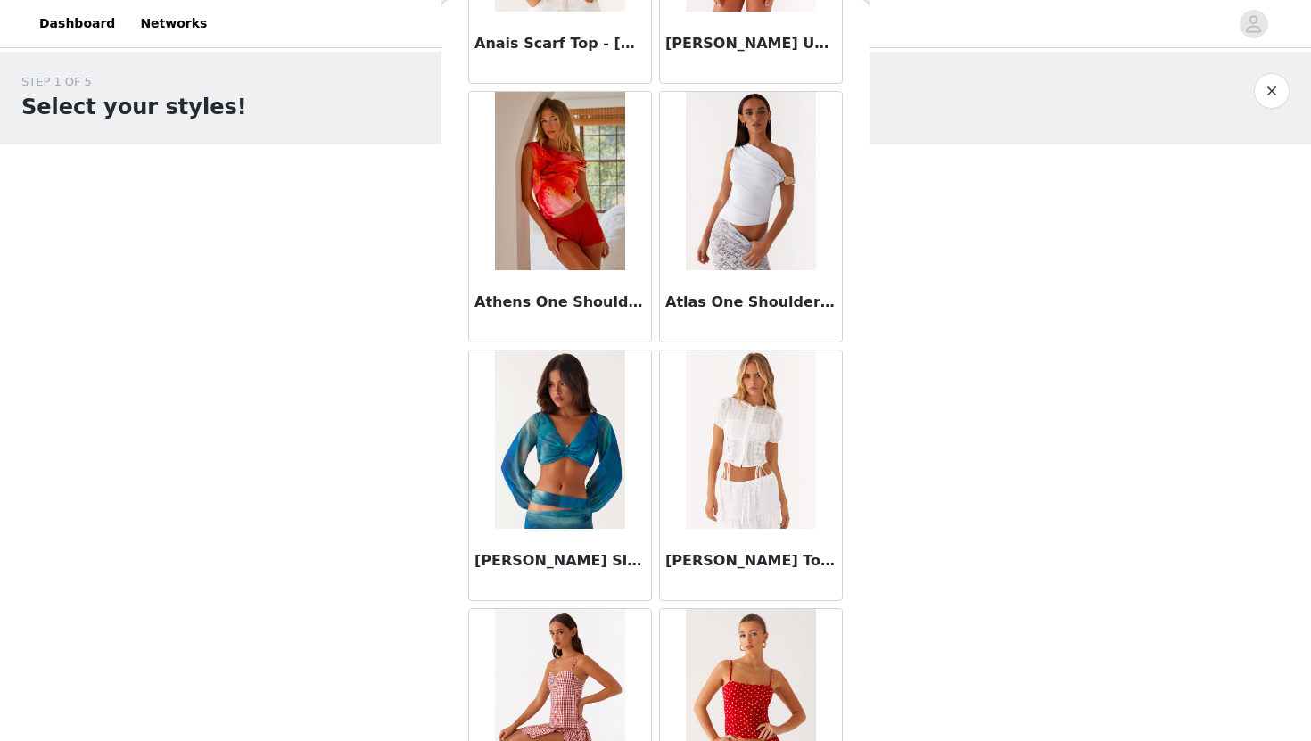
scroll to position [0, 0]
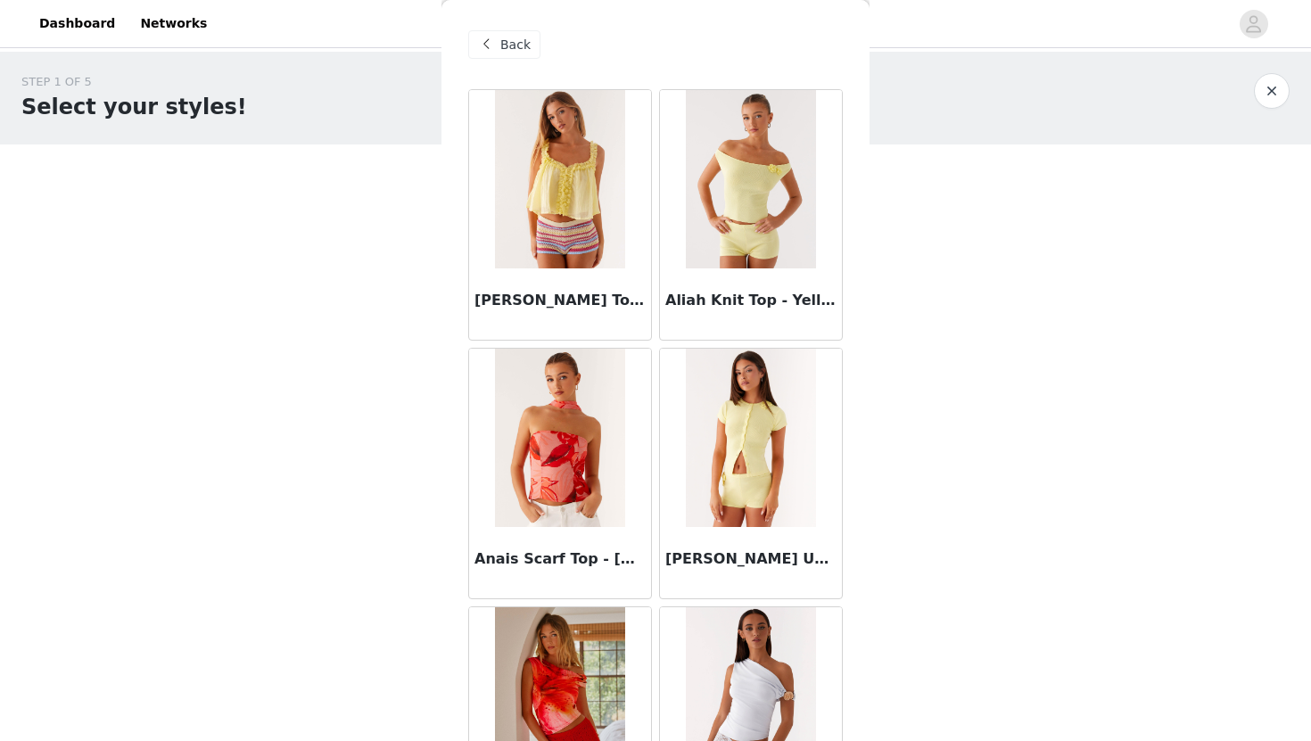
click at [512, 40] on span "Back" at bounding box center [515, 45] width 30 height 19
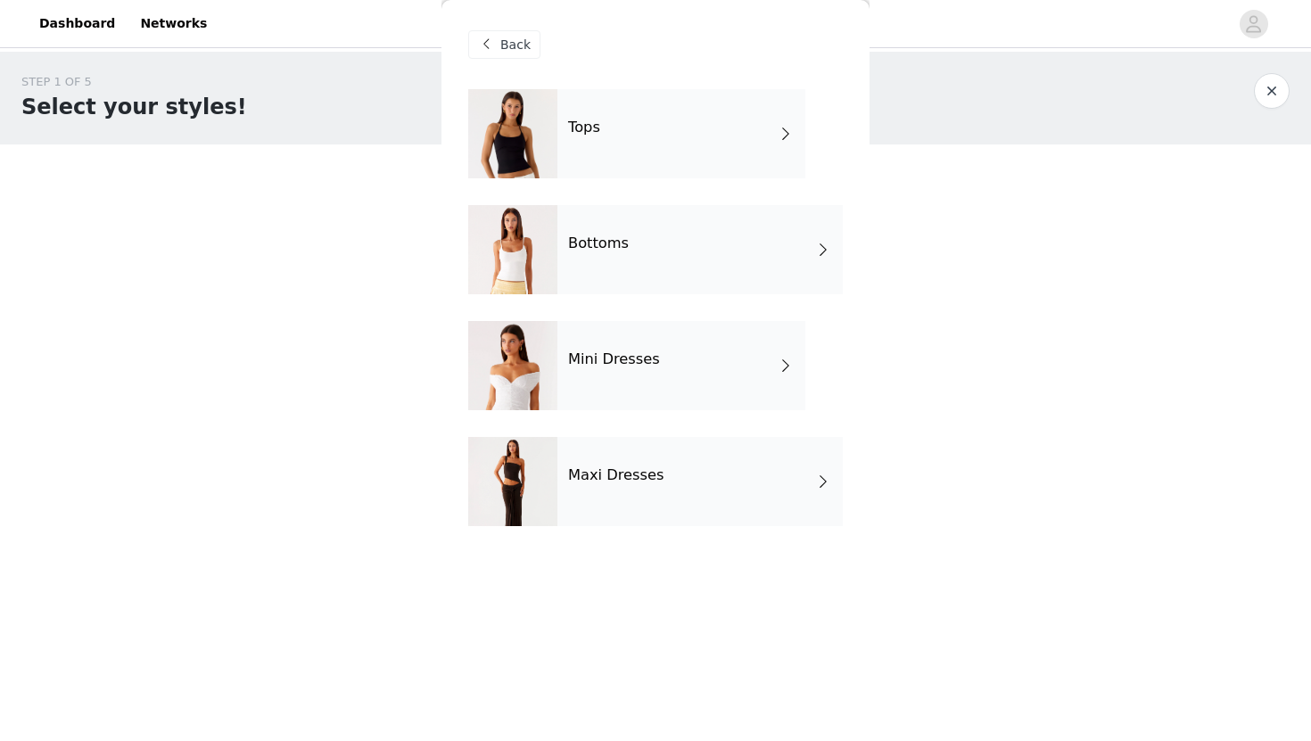
click at [724, 372] on div "Mini Dresses" at bounding box center [682, 365] width 248 height 89
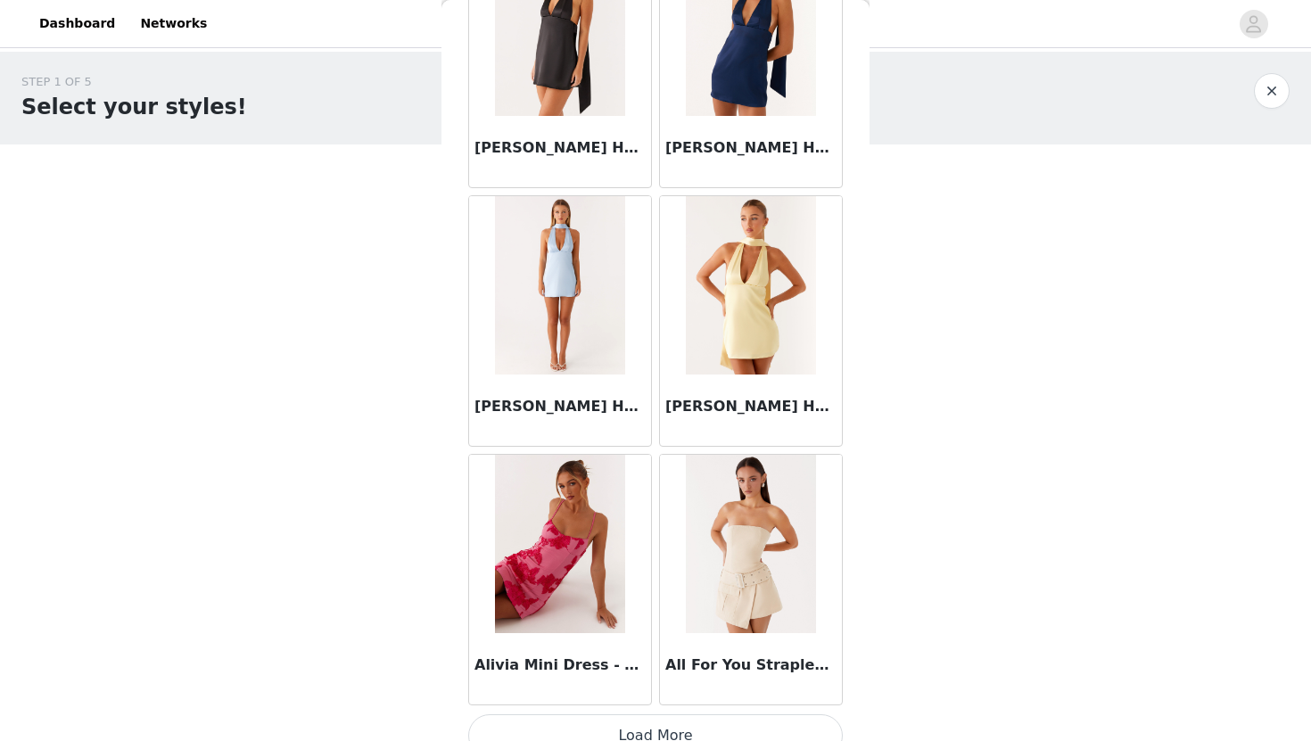
scroll to position [1989, 0]
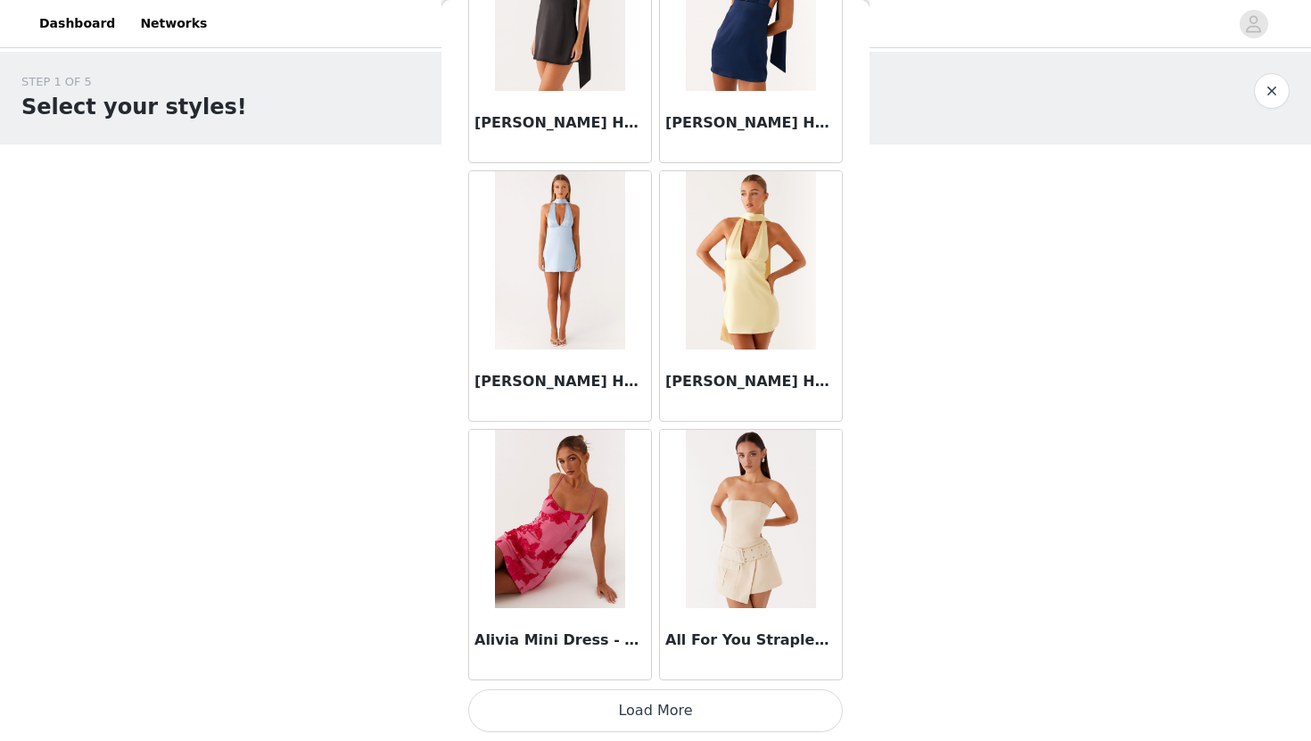
click at [732, 716] on button "Load More" at bounding box center [655, 711] width 375 height 43
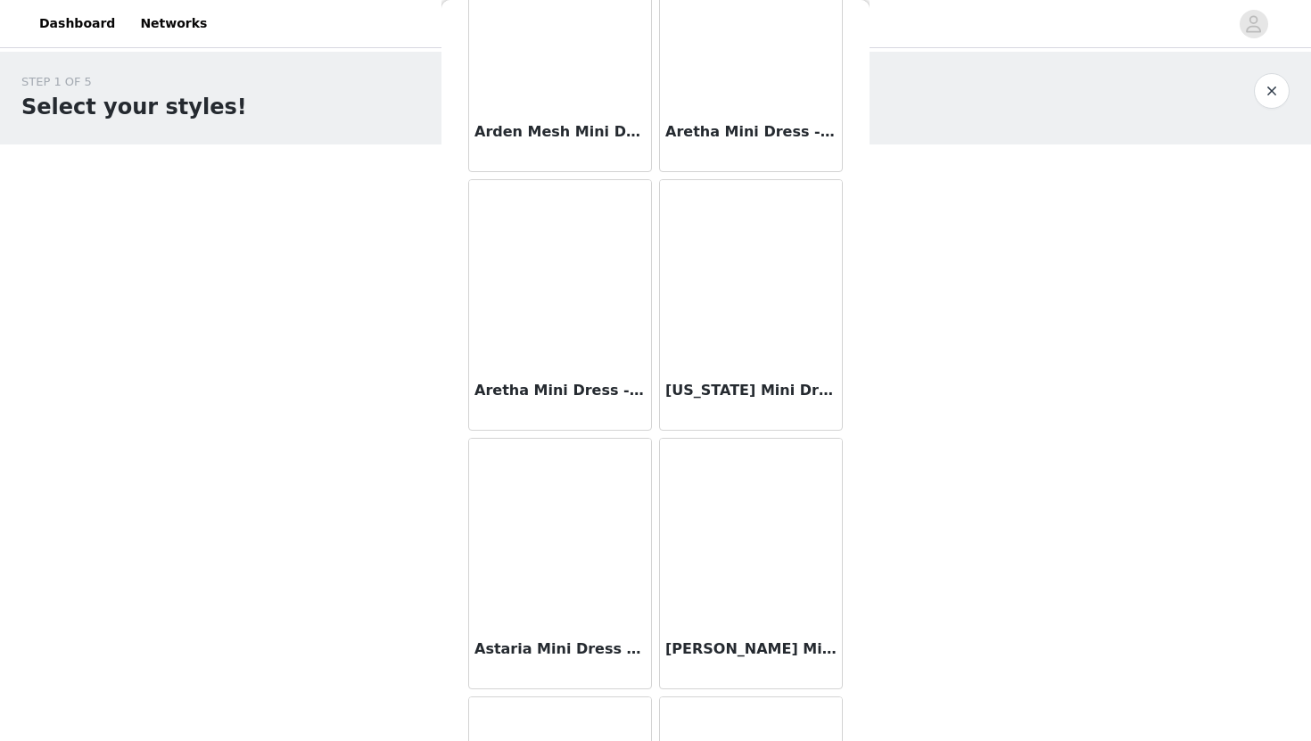
scroll to position [4576, 0]
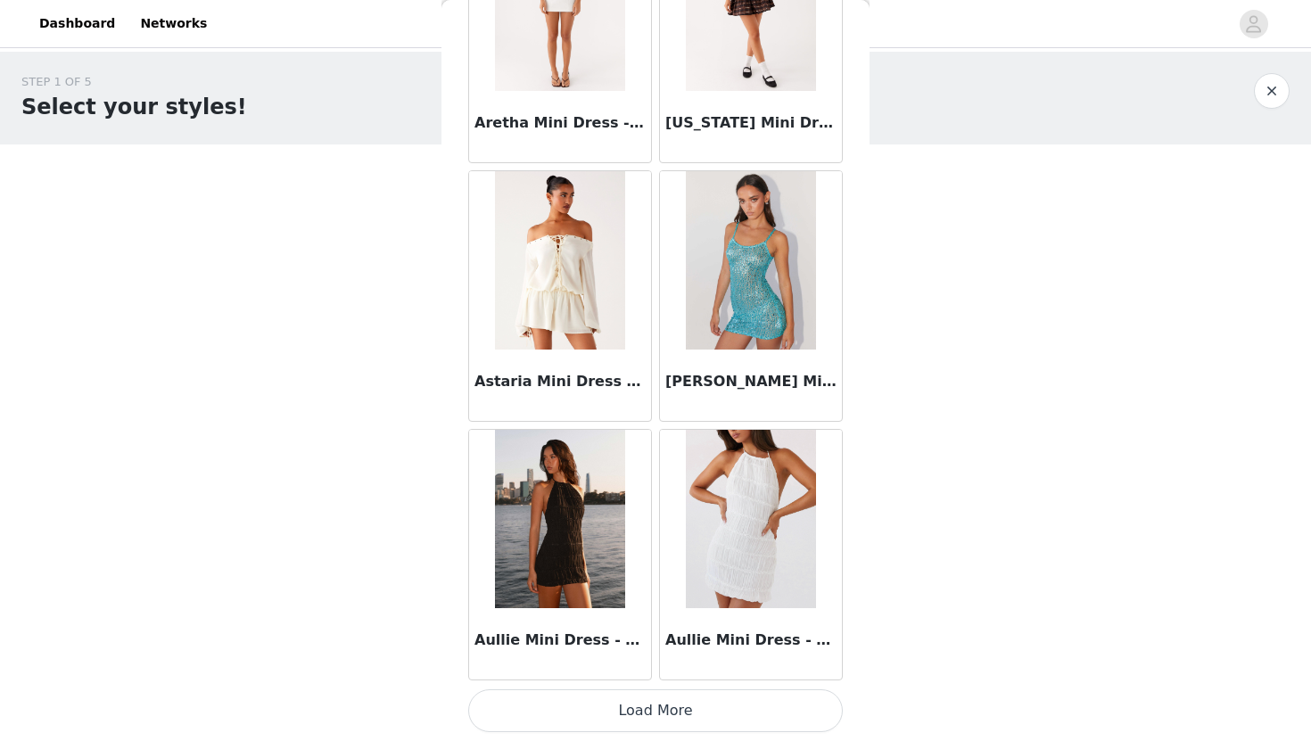
click at [726, 710] on button "Load More" at bounding box center [655, 711] width 375 height 43
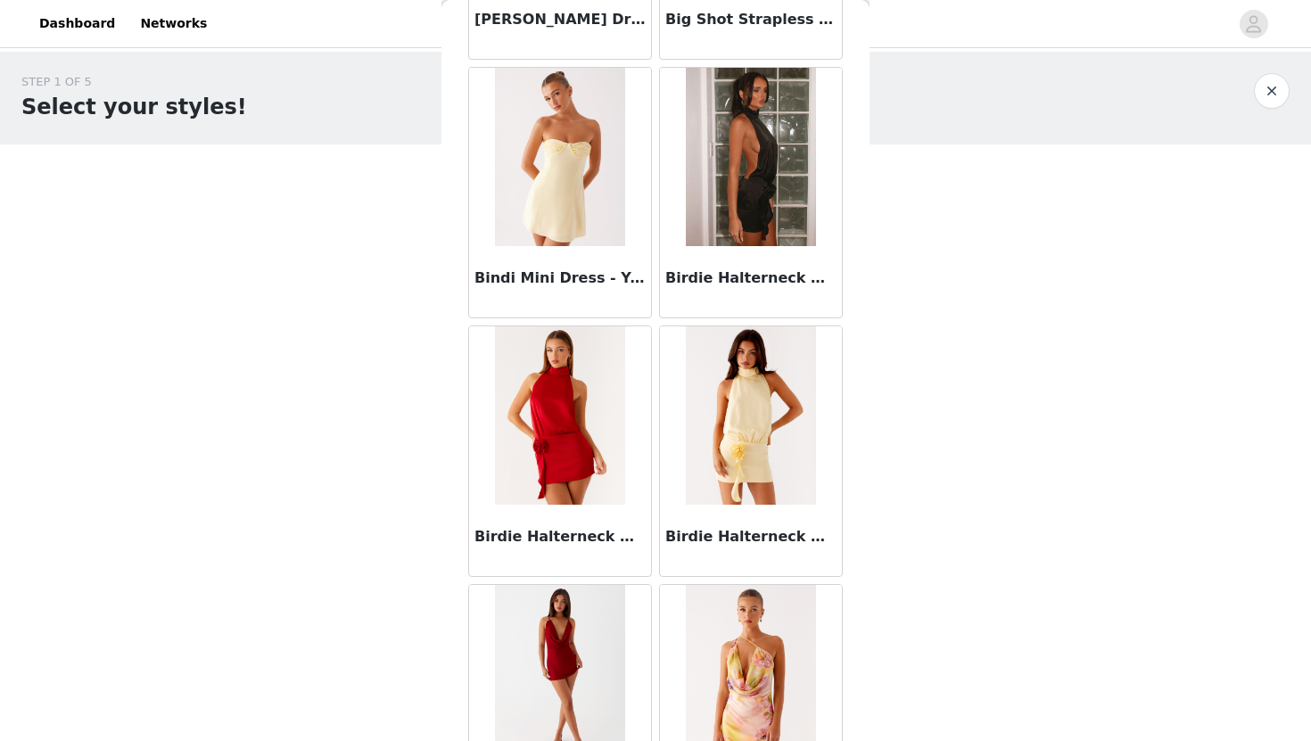
scroll to position [7163, 0]
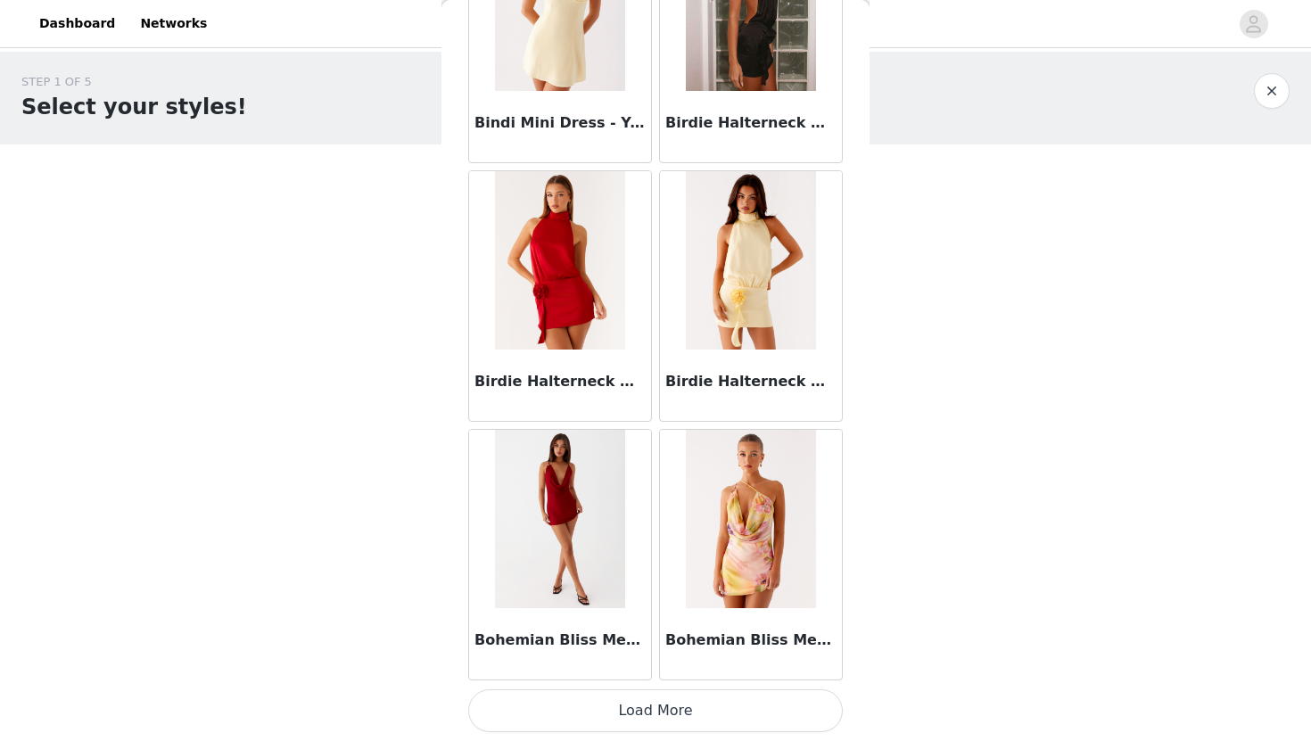
click at [725, 709] on button "Load More" at bounding box center [655, 711] width 375 height 43
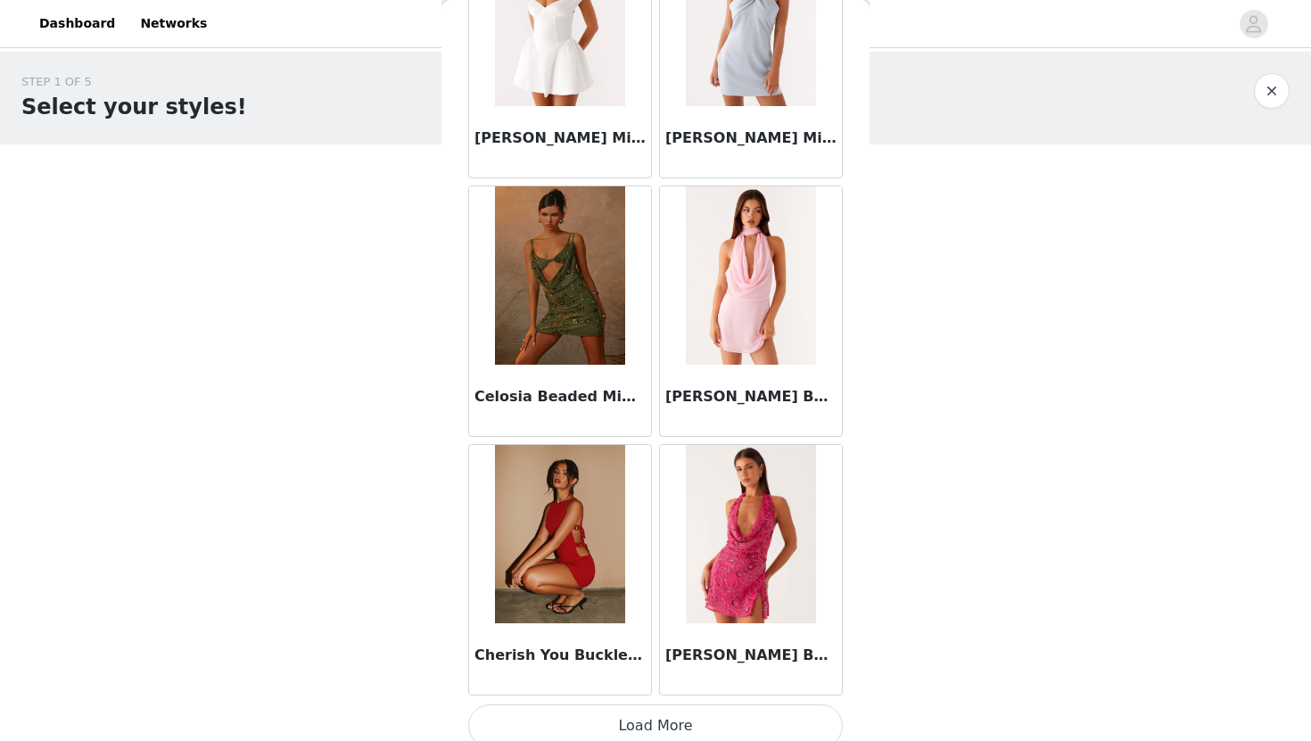
scroll to position [9750, 0]
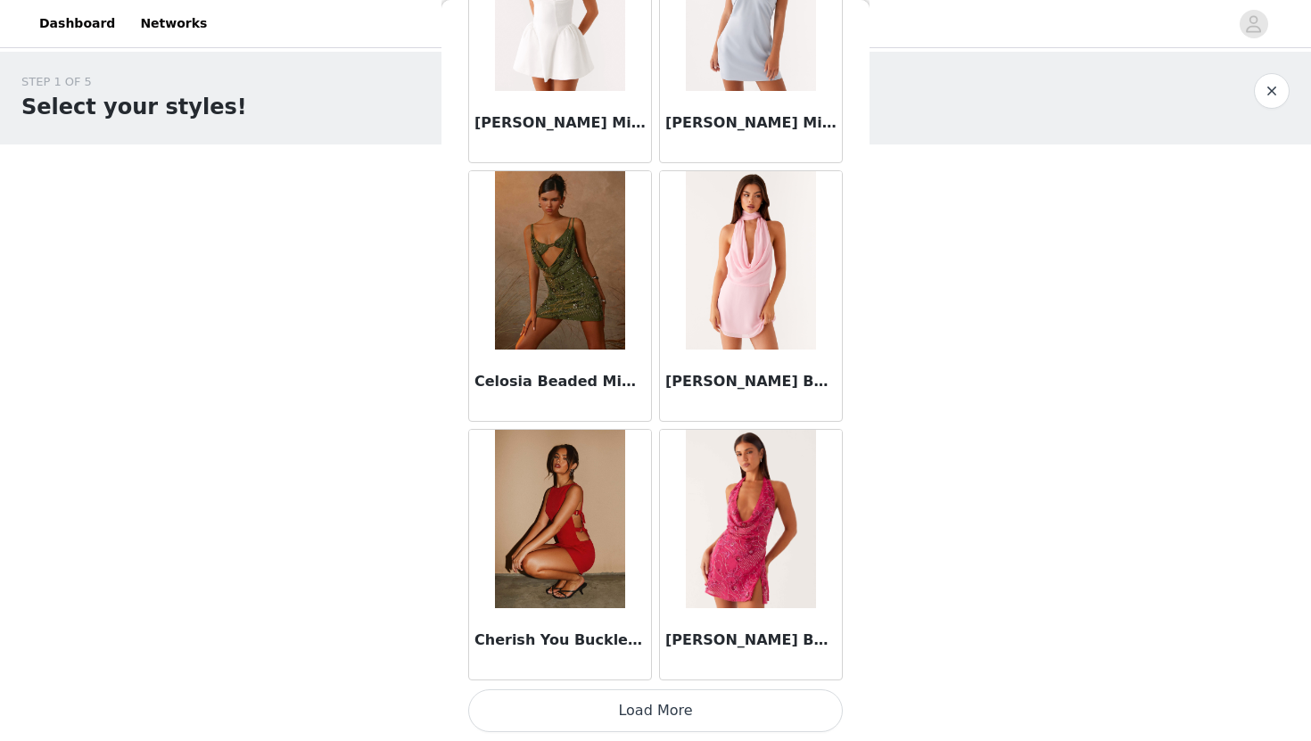
click at [714, 699] on button "Load More" at bounding box center [655, 711] width 375 height 43
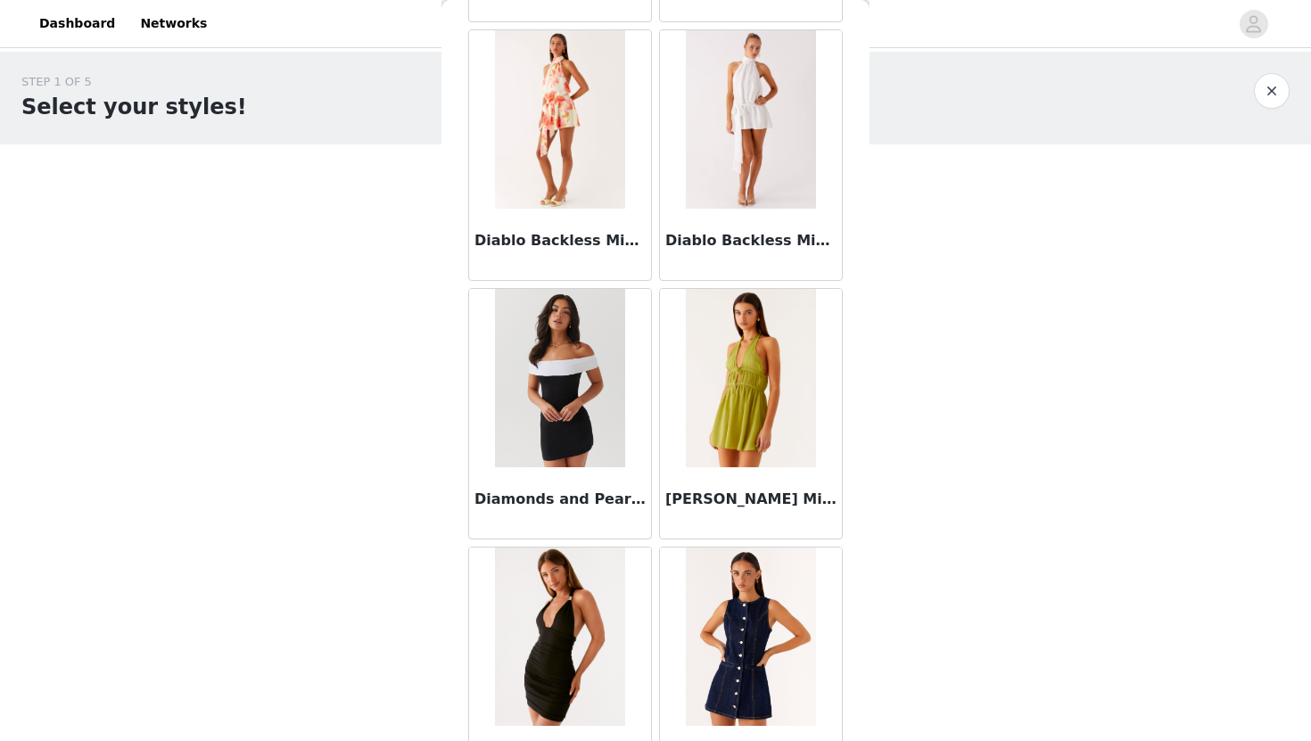
scroll to position [12337, 0]
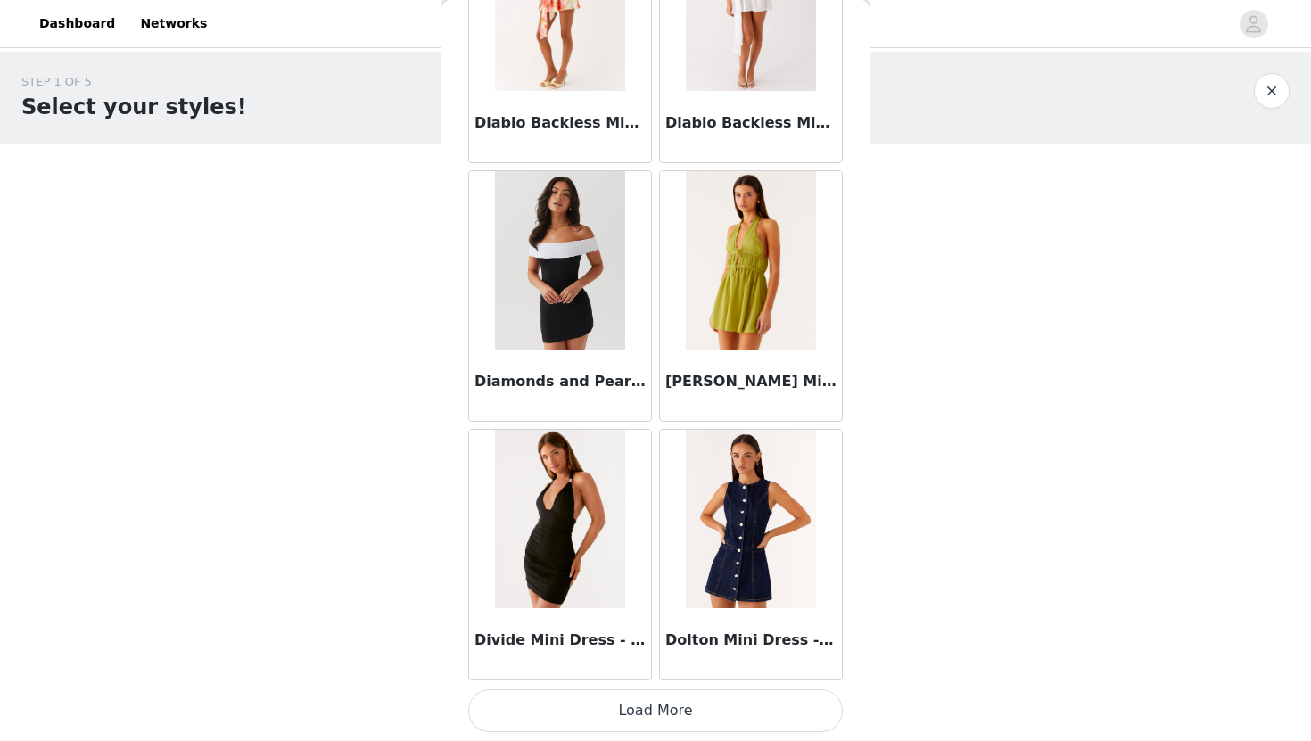
click at [711, 725] on button "Load More" at bounding box center [655, 711] width 375 height 43
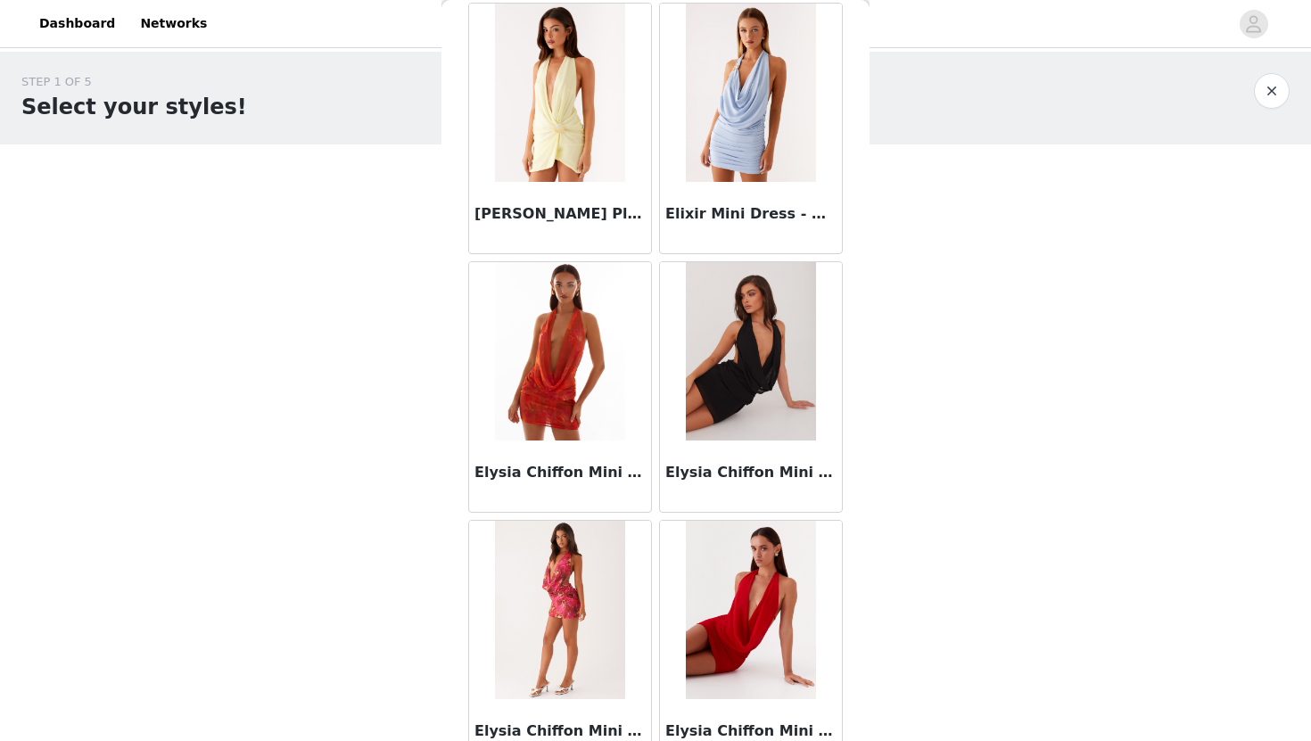
scroll to position [14925, 0]
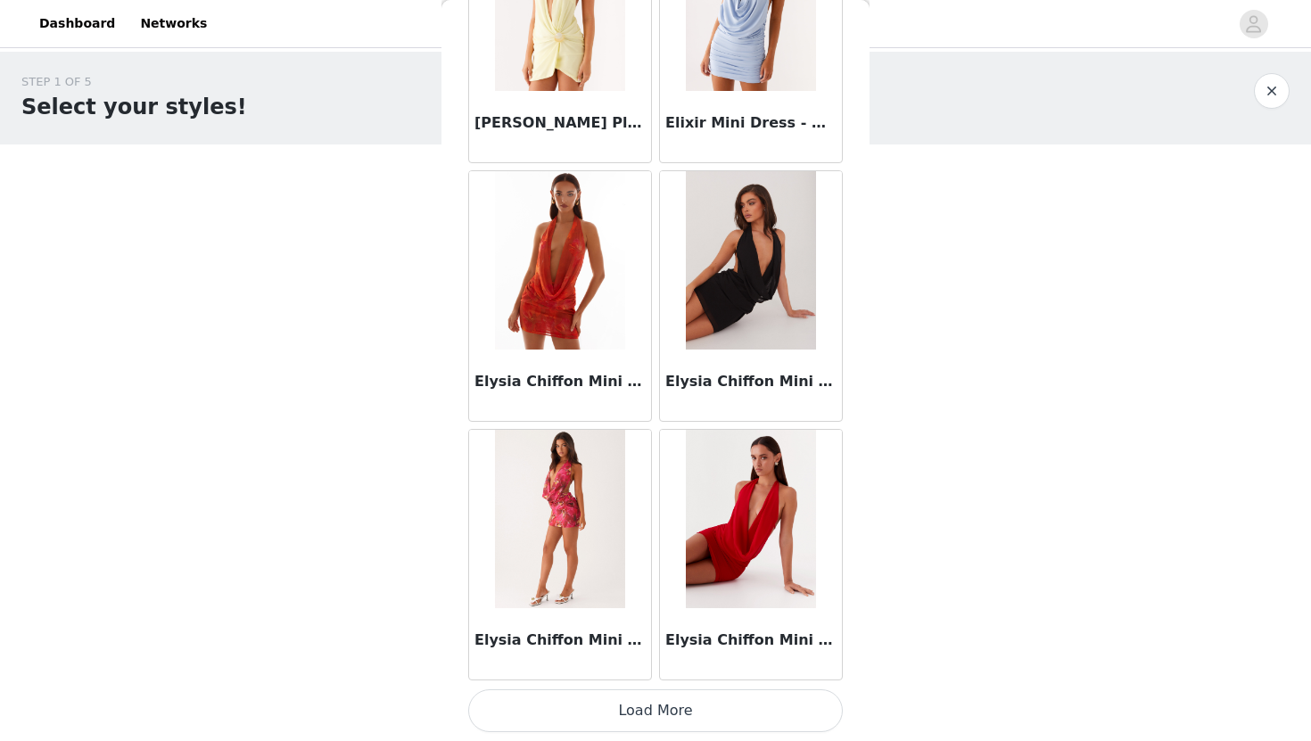
click at [715, 692] on button "Load More" at bounding box center [655, 711] width 375 height 43
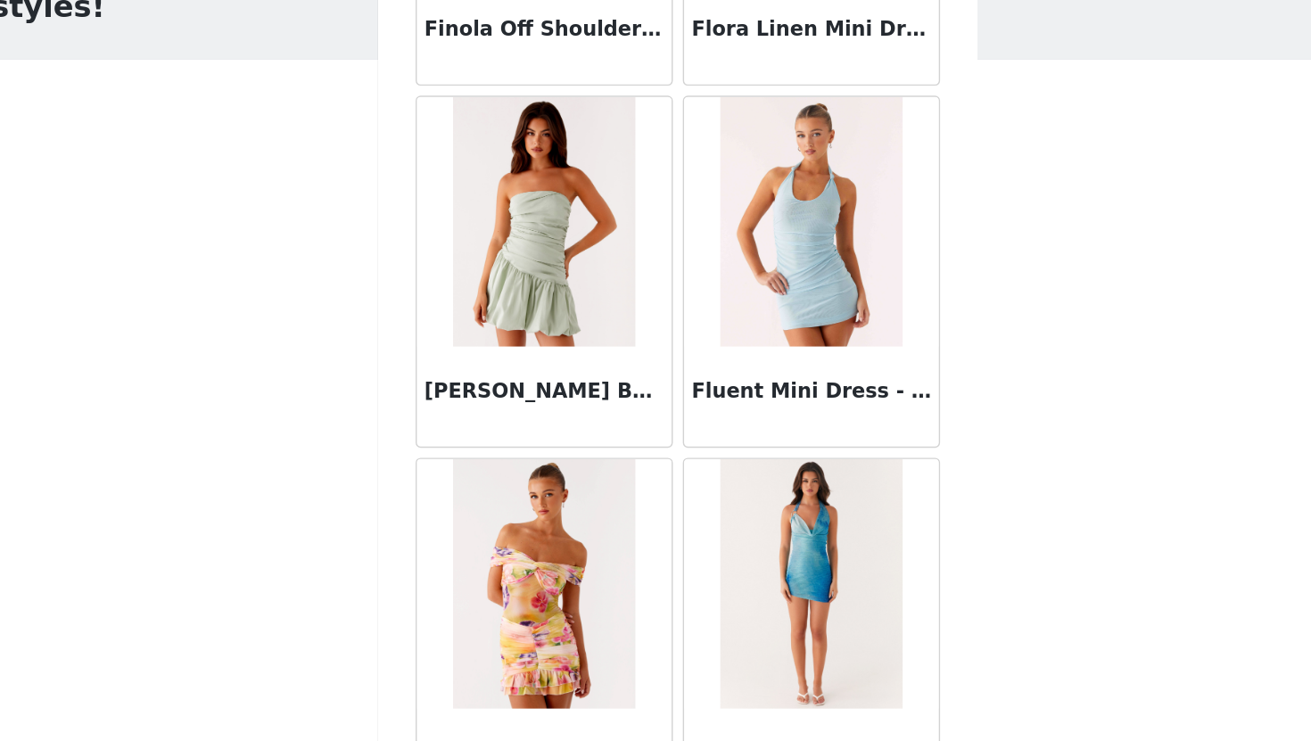
scroll to position [0, 0]
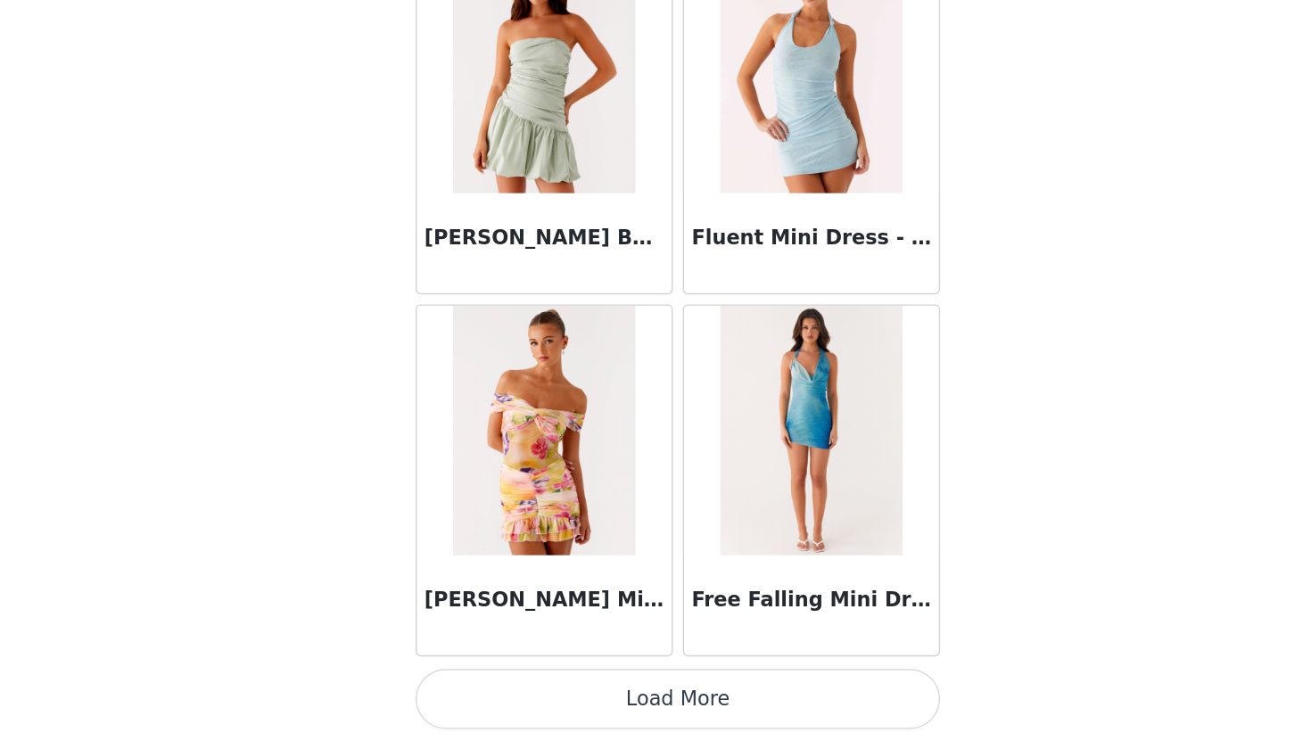
click at [718, 702] on button "Load More" at bounding box center [655, 711] width 375 height 43
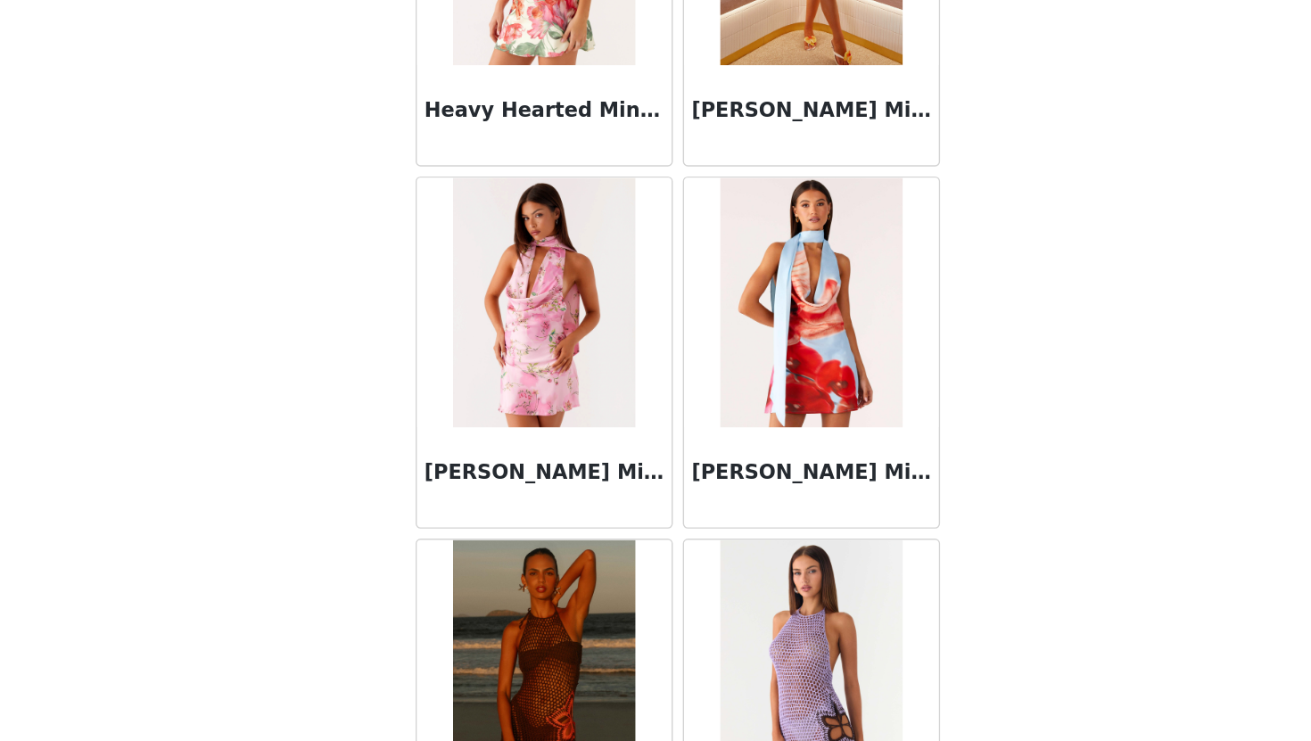
scroll to position [20099, 0]
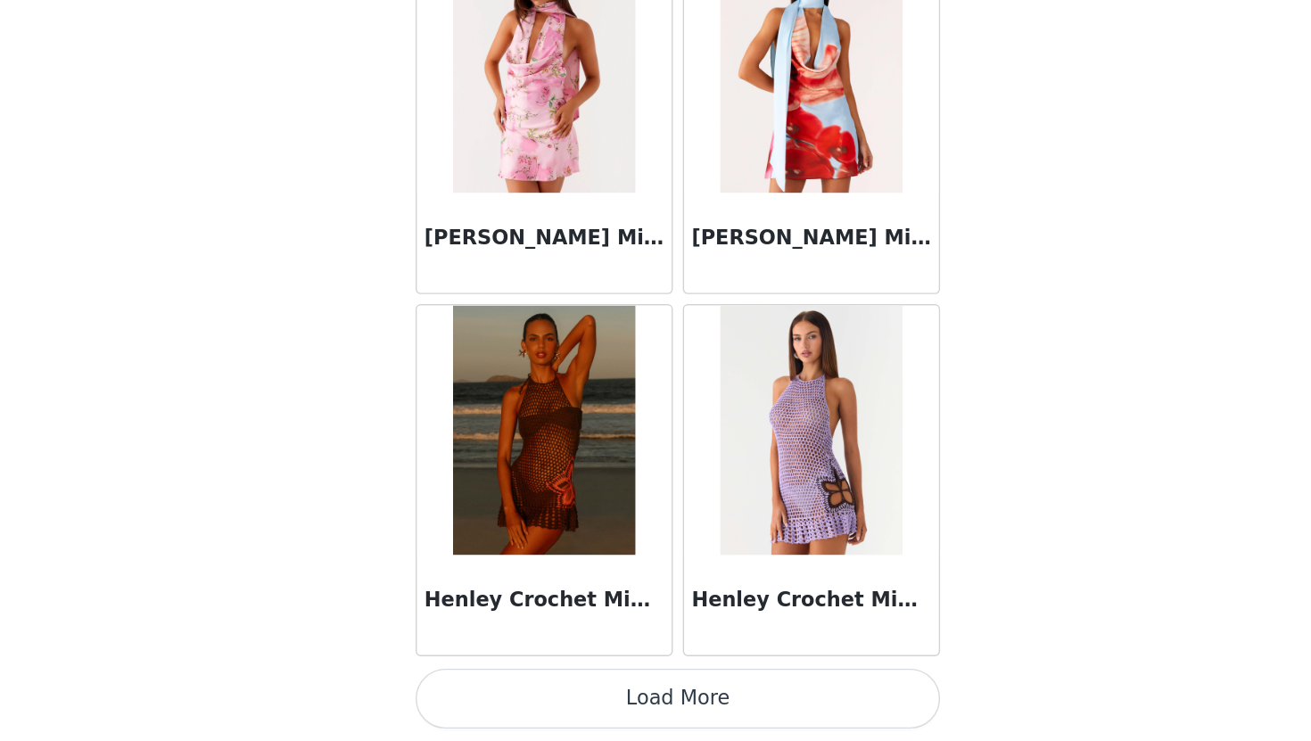
click at [691, 703] on button "Load More" at bounding box center [655, 711] width 375 height 43
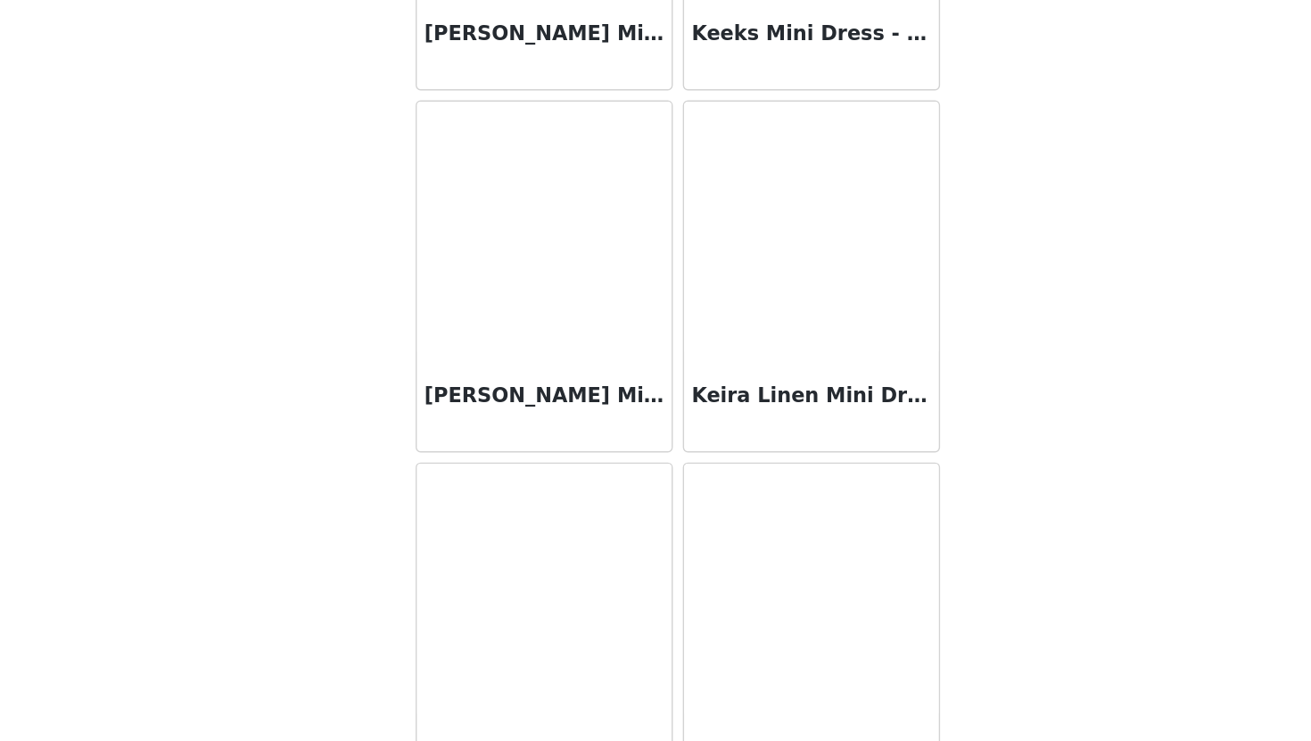
scroll to position [22686, 0]
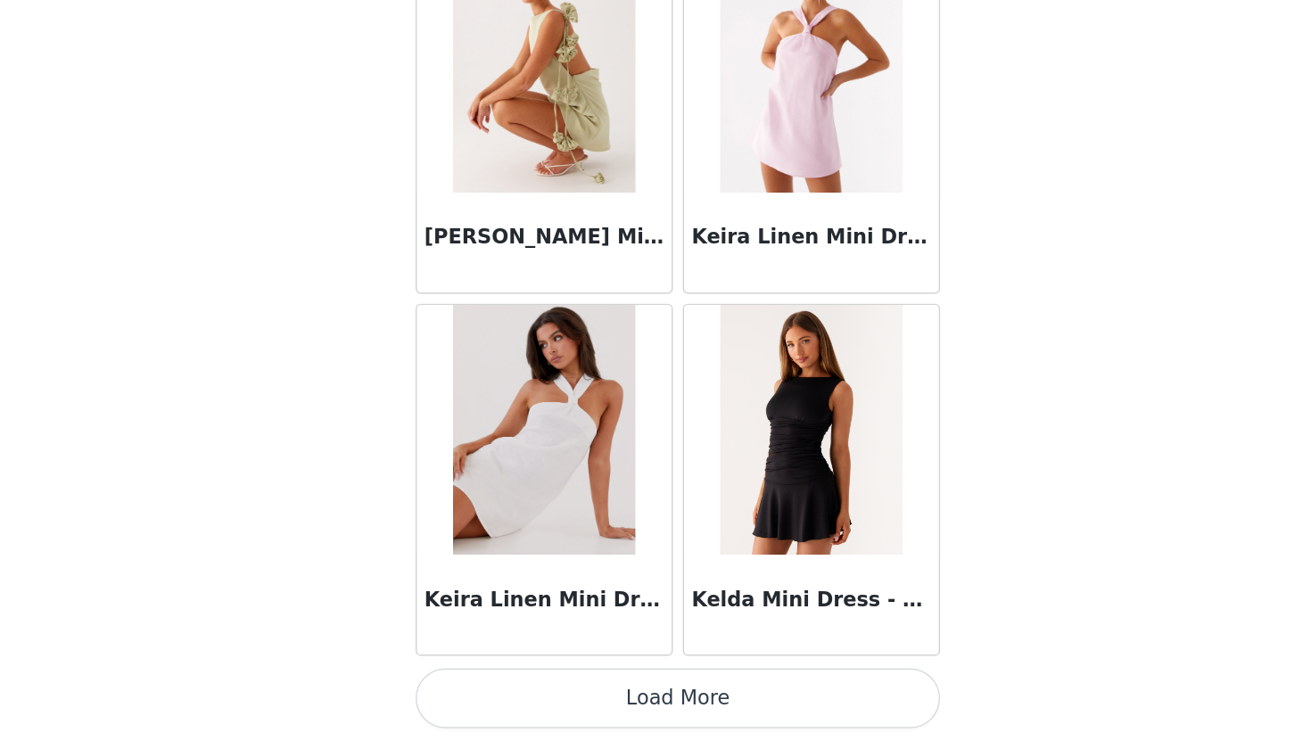
click at [671, 712] on button "Load More" at bounding box center [655, 711] width 375 height 43
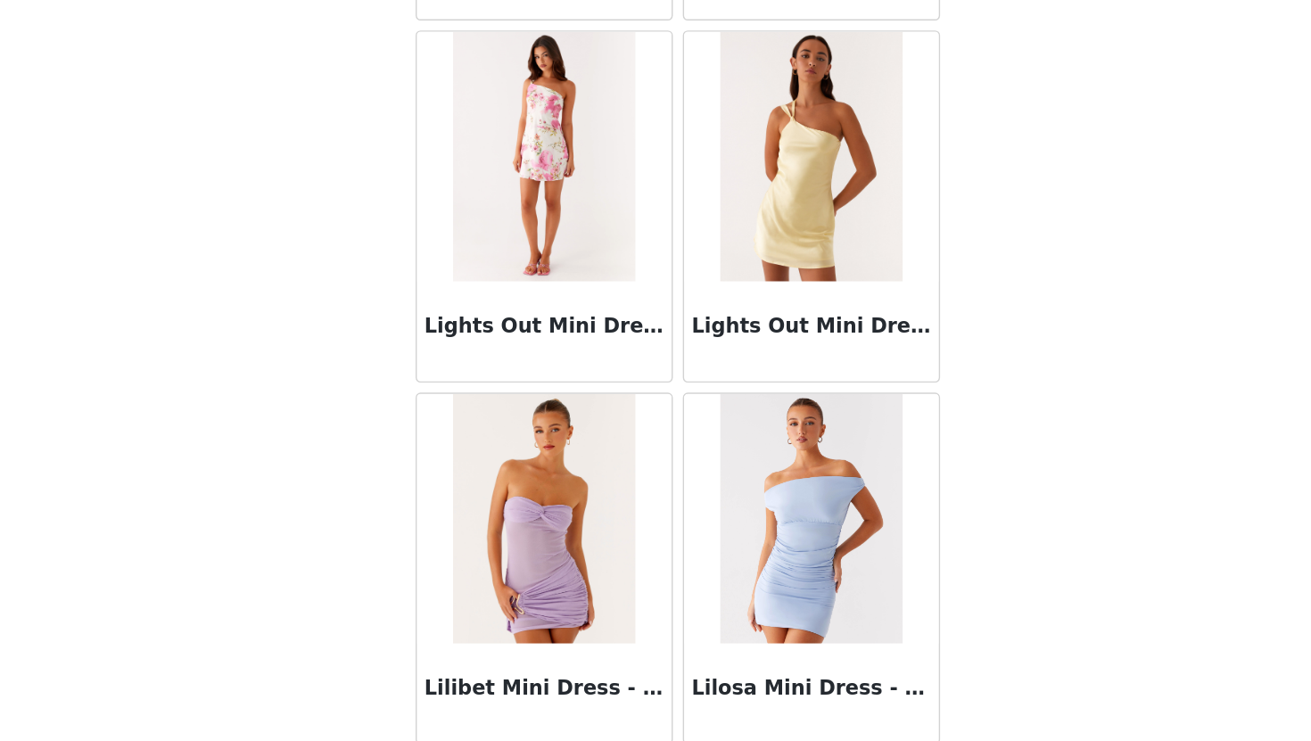
scroll to position [25274, 0]
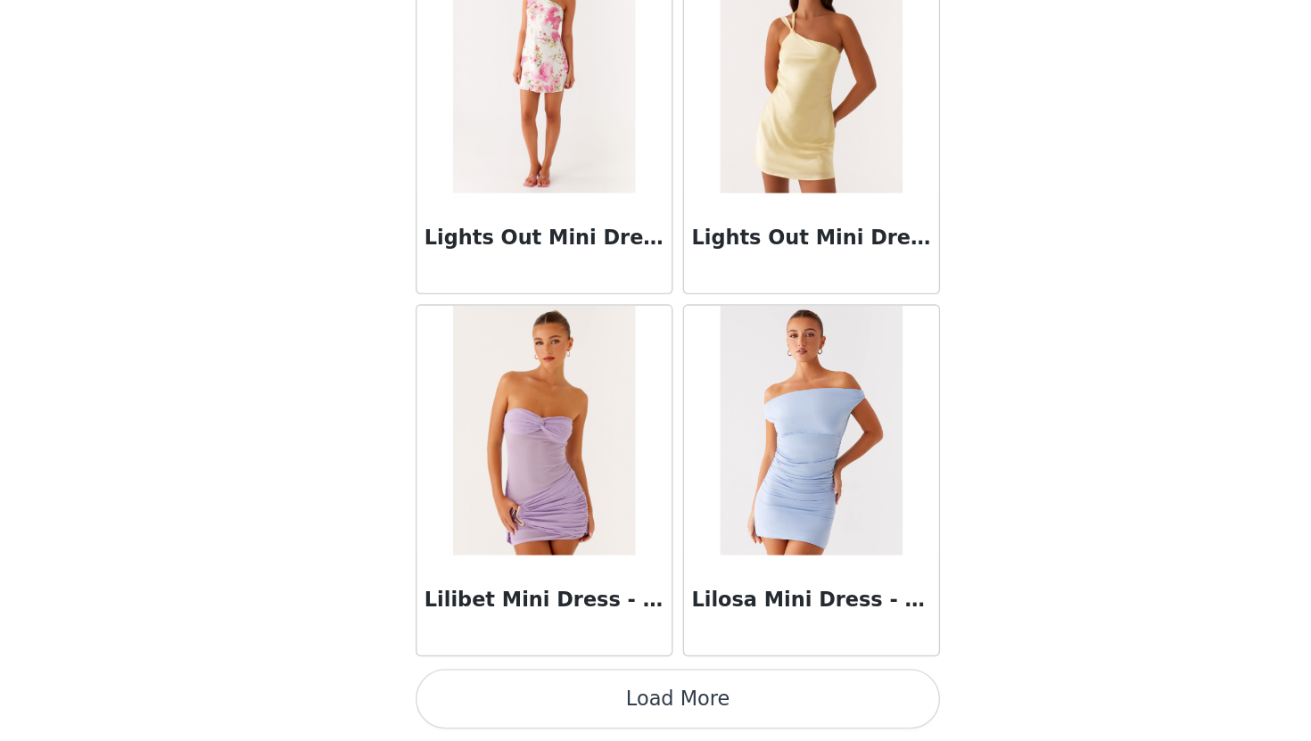
click at [703, 716] on button "Load More" at bounding box center [655, 711] width 375 height 43
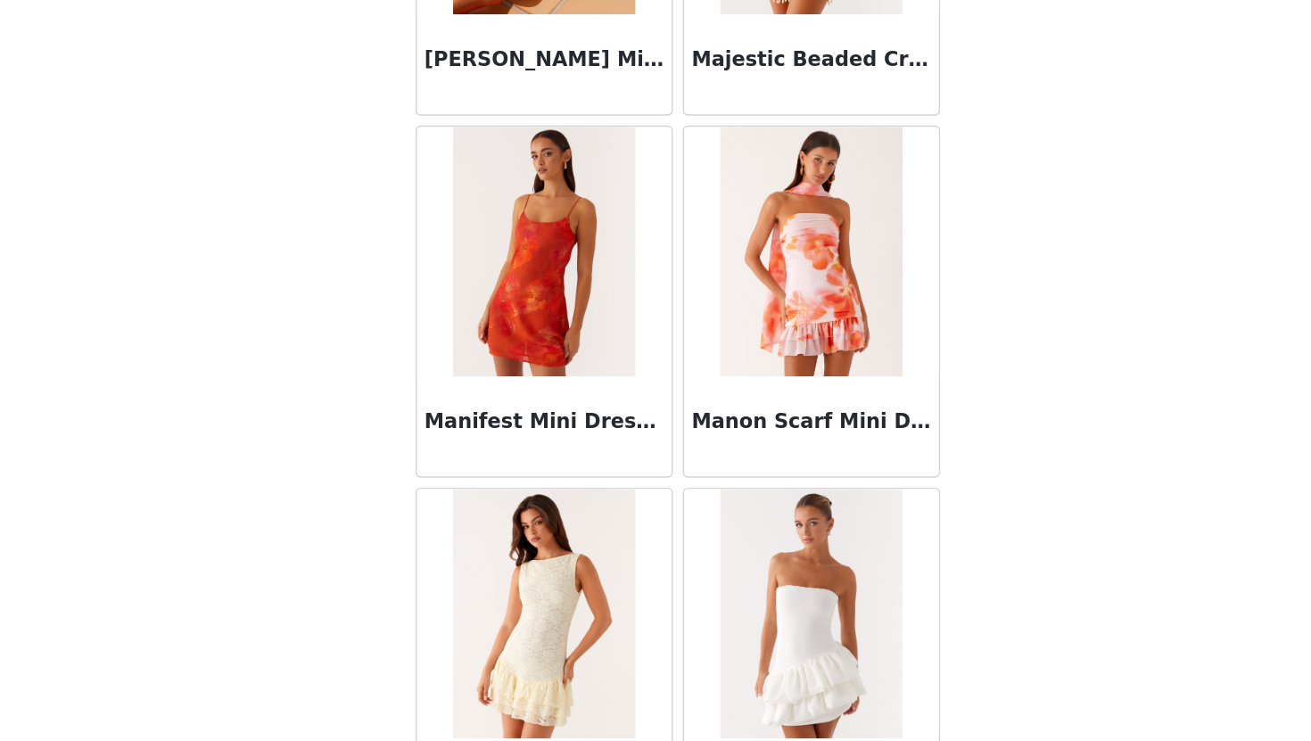
scroll to position [27861, 0]
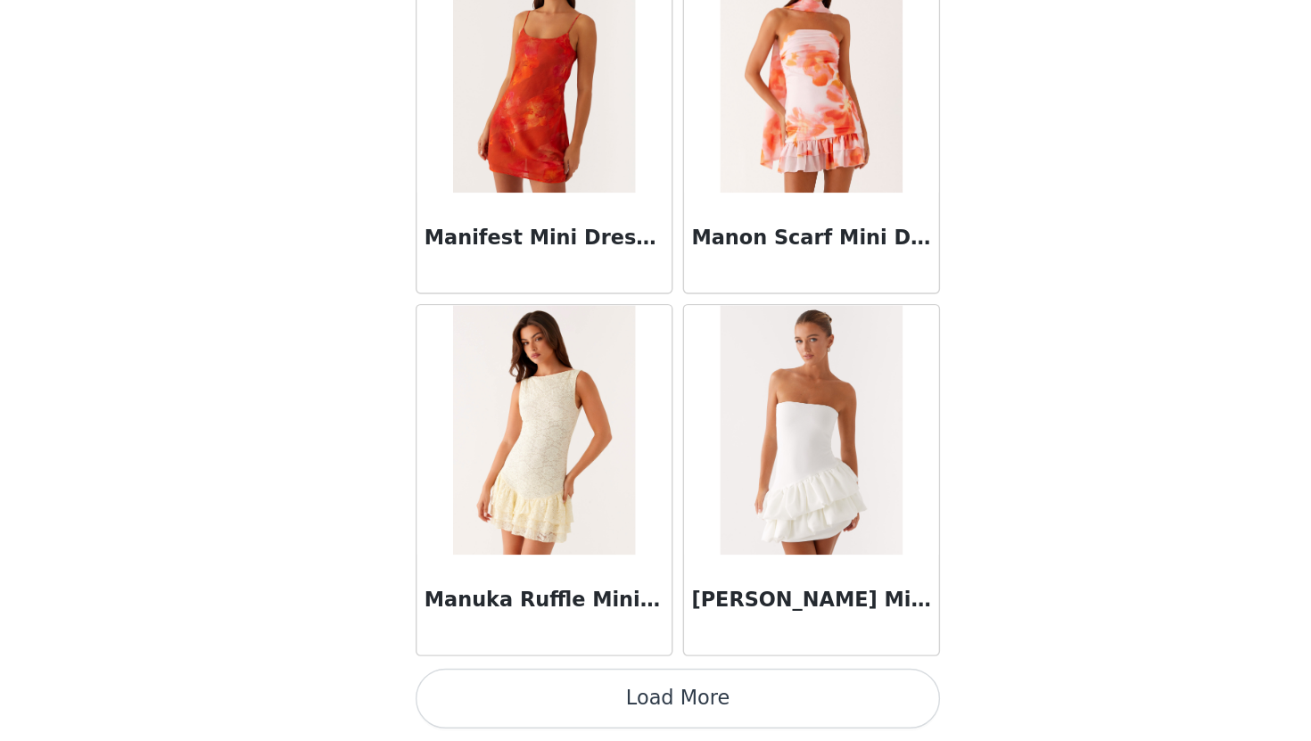
click at [746, 732] on button "Load More" at bounding box center [655, 711] width 375 height 43
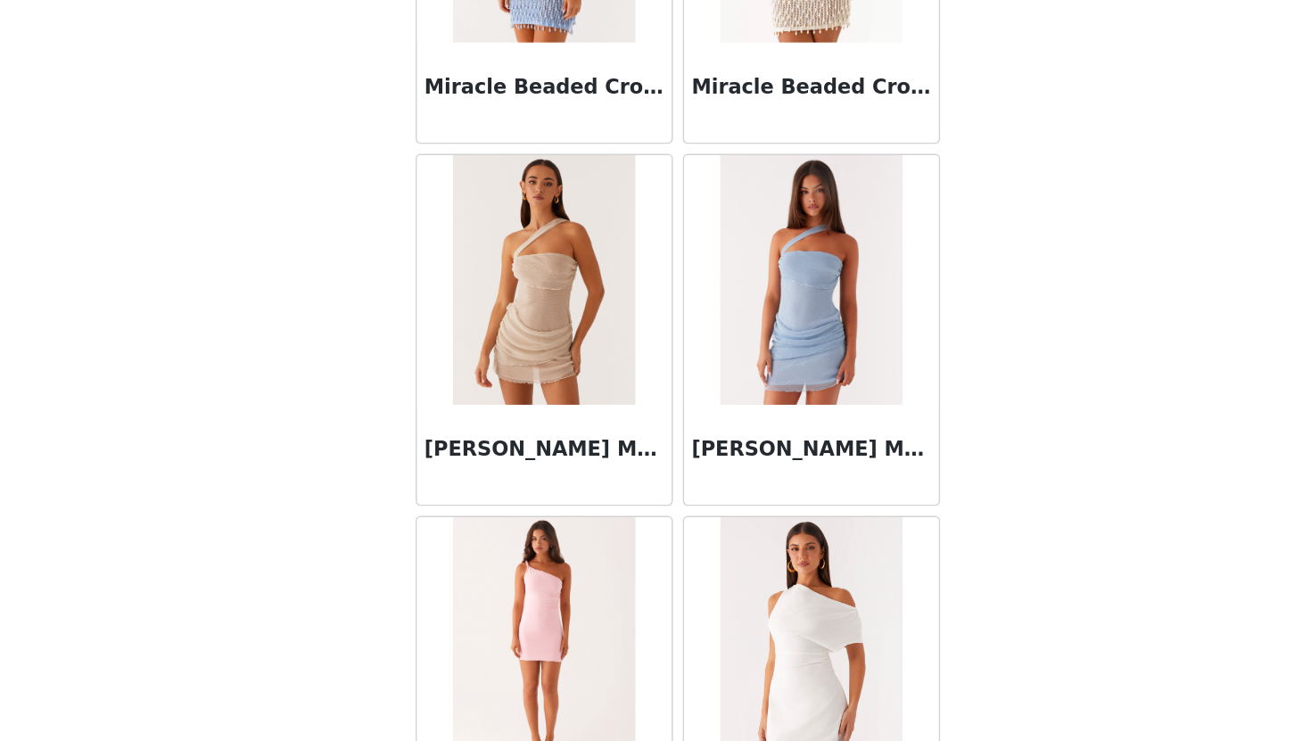
scroll to position [30448, 0]
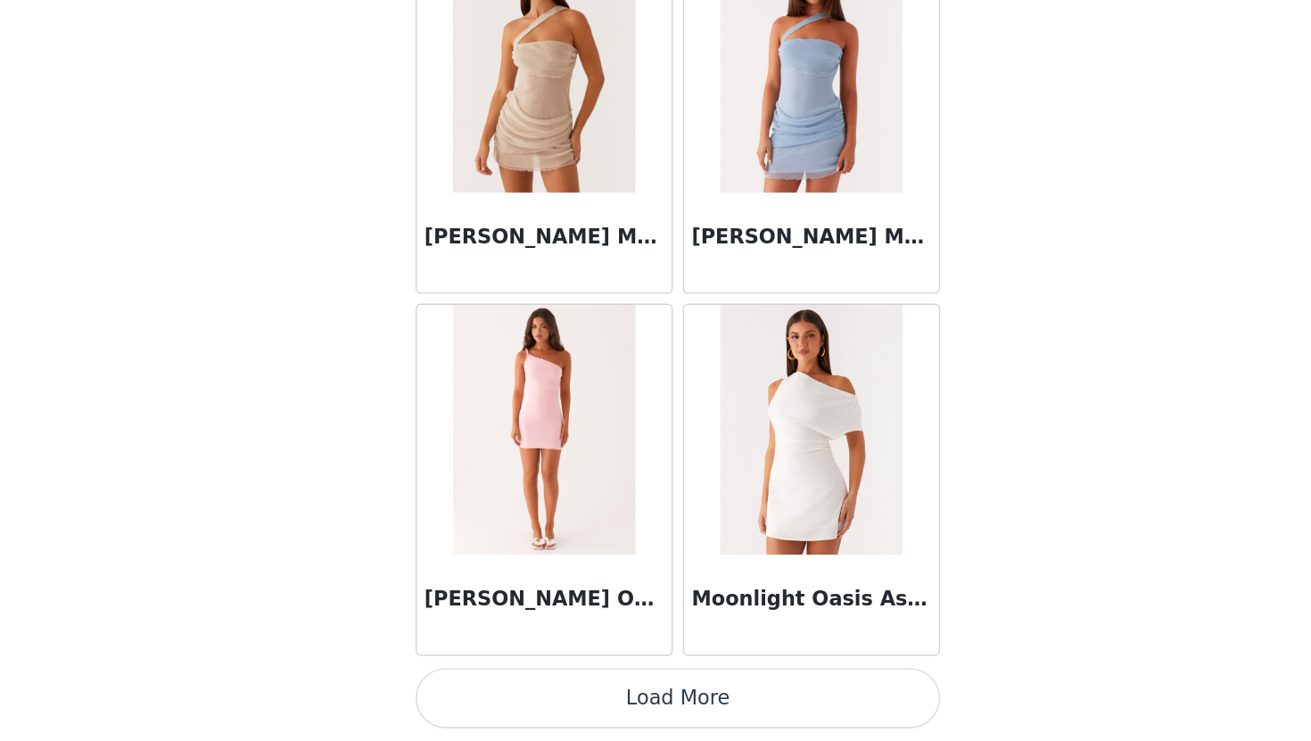
click at [757, 710] on button "Load More" at bounding box center [655, 711] width 375 height 43
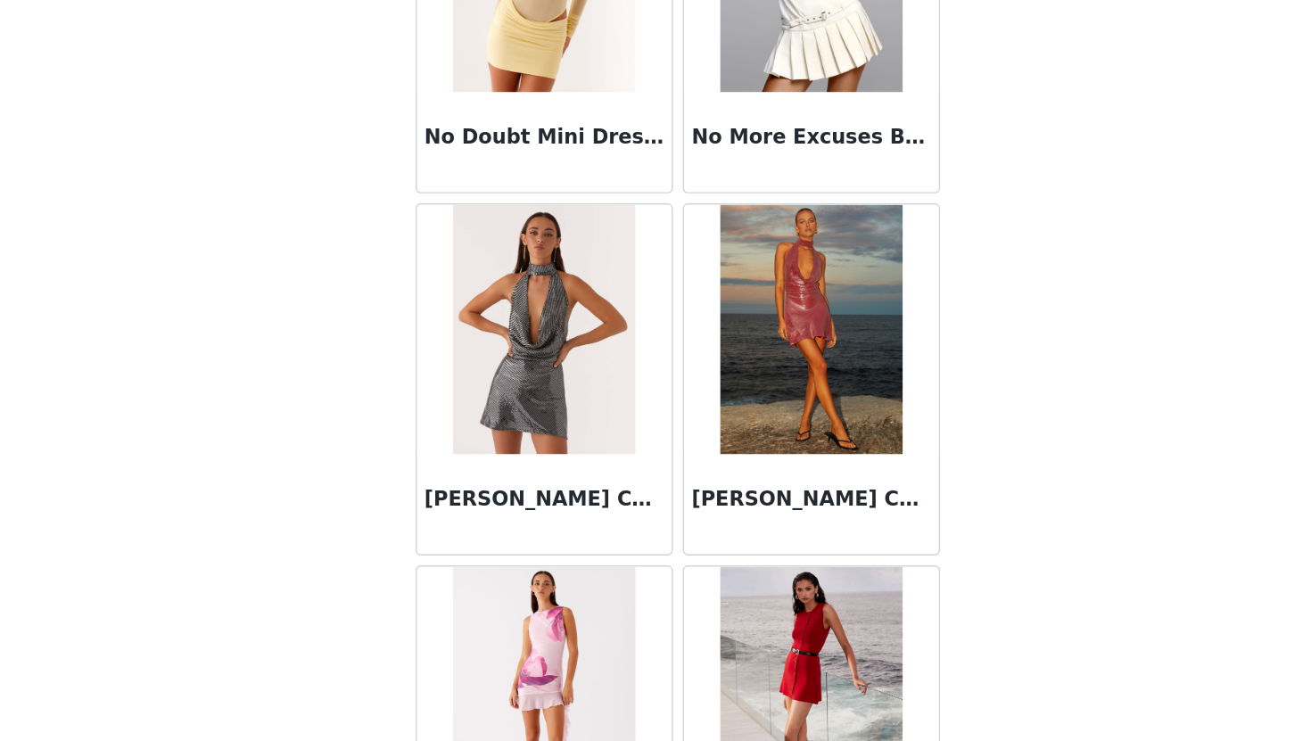
scroll to position [32592, 0]
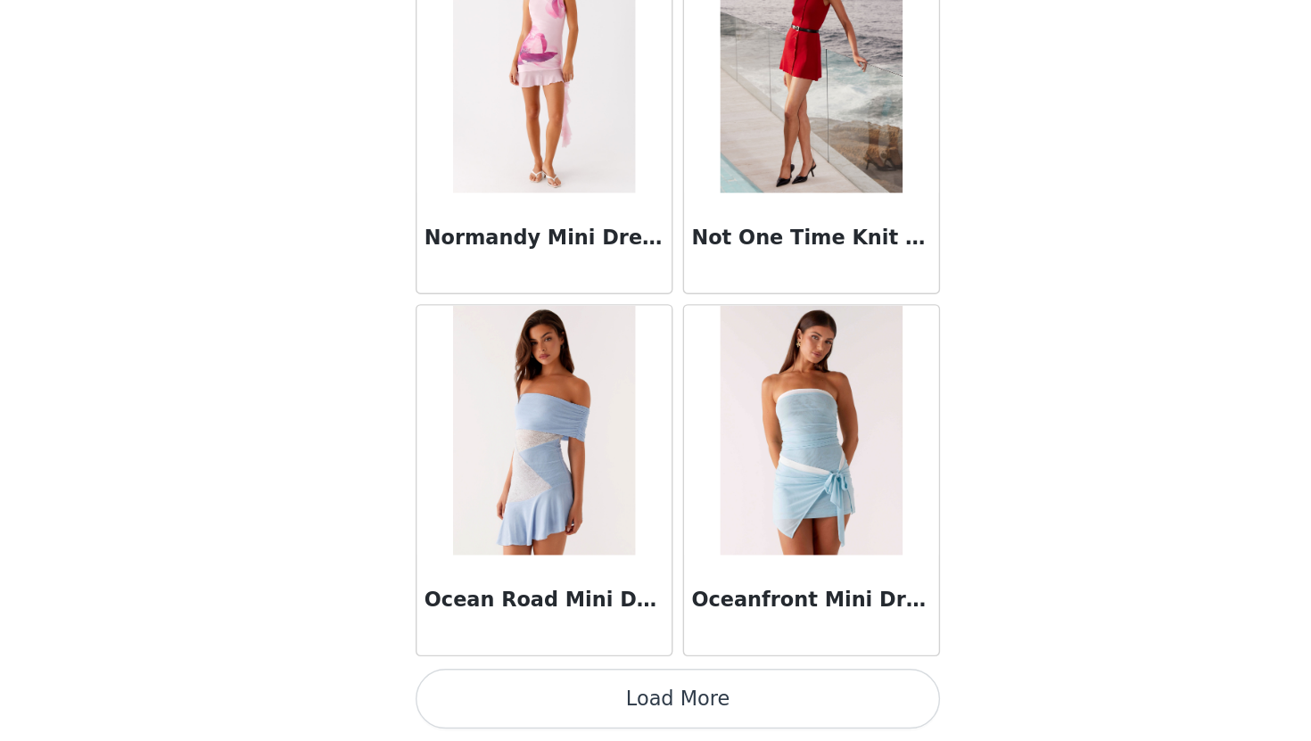
click at [749, 705] on button "Load More" at bounding box center [655, 711] width 375 height 43
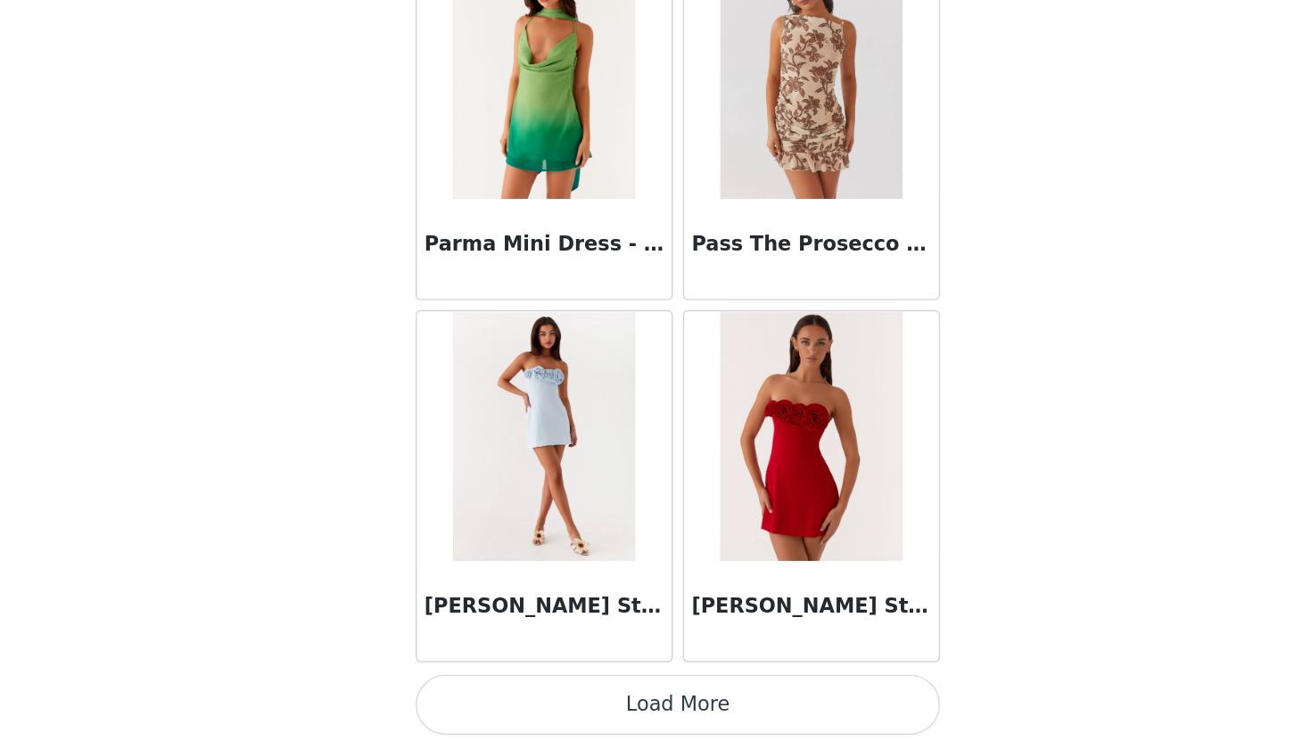
scroll to position [35622, 0]
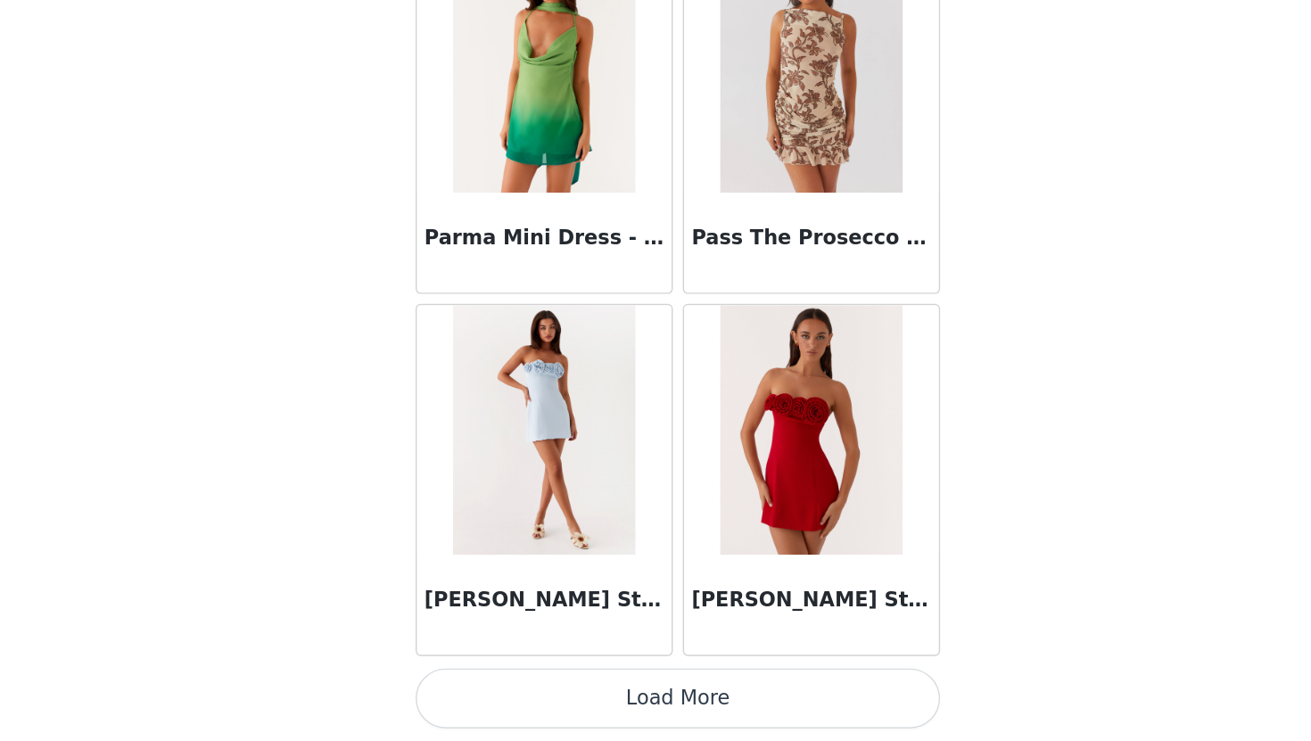
click at [734, 709] on button "Load More" at bounding box center [655, 711] width 375 height 43
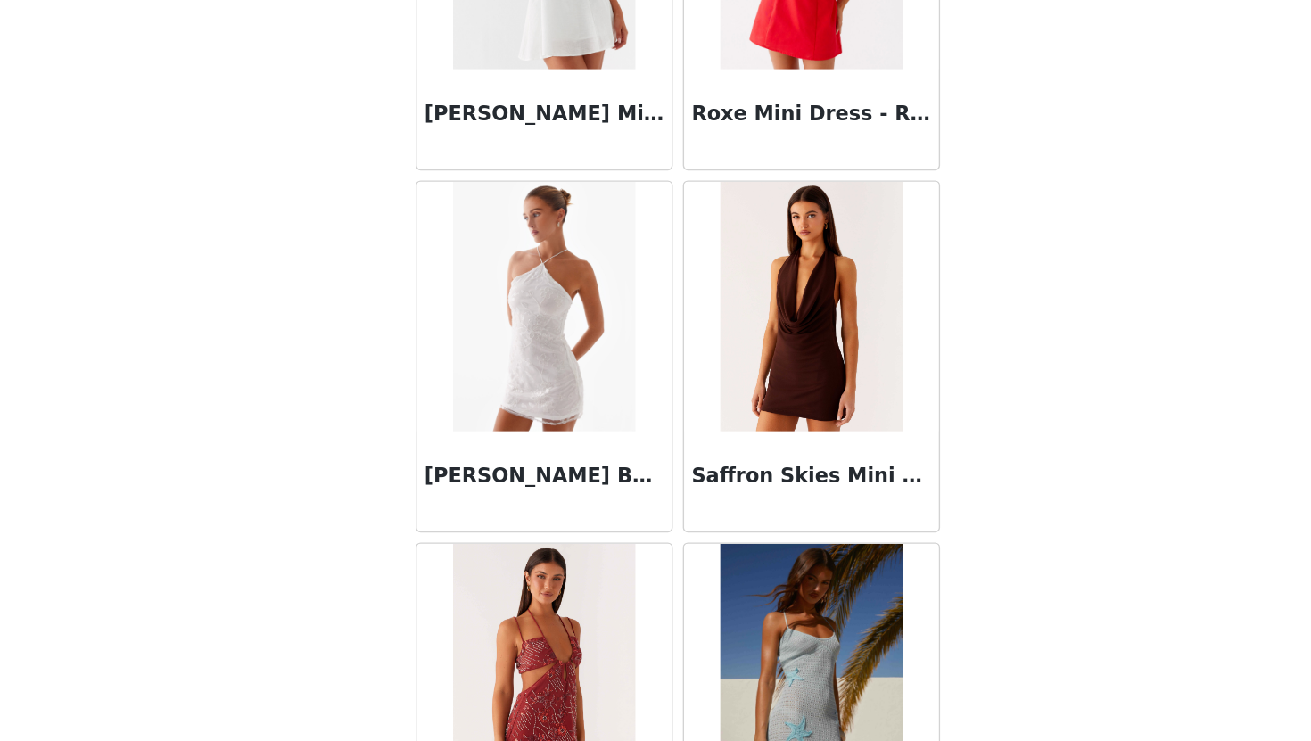
scroll to position [38210, 0]
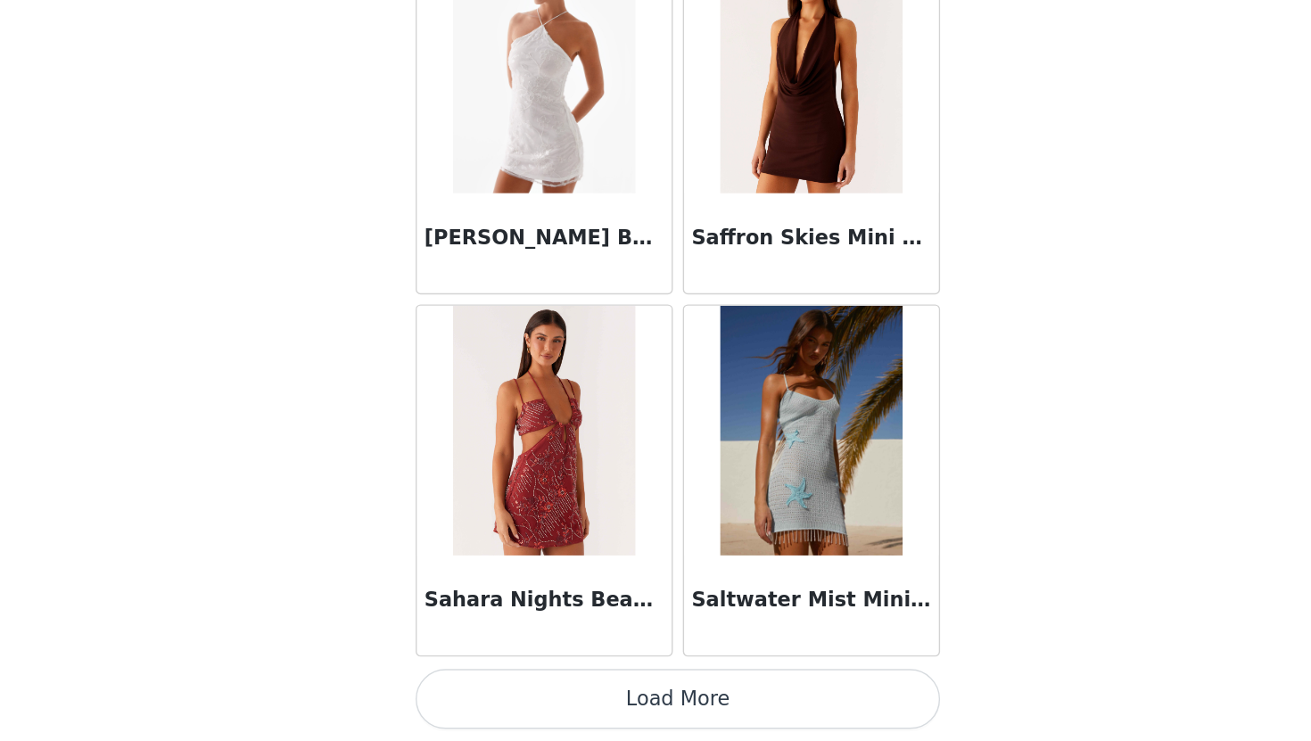
click at [710, 711] on button "Load More" at bounding box center [655, 711] width 375 height 43
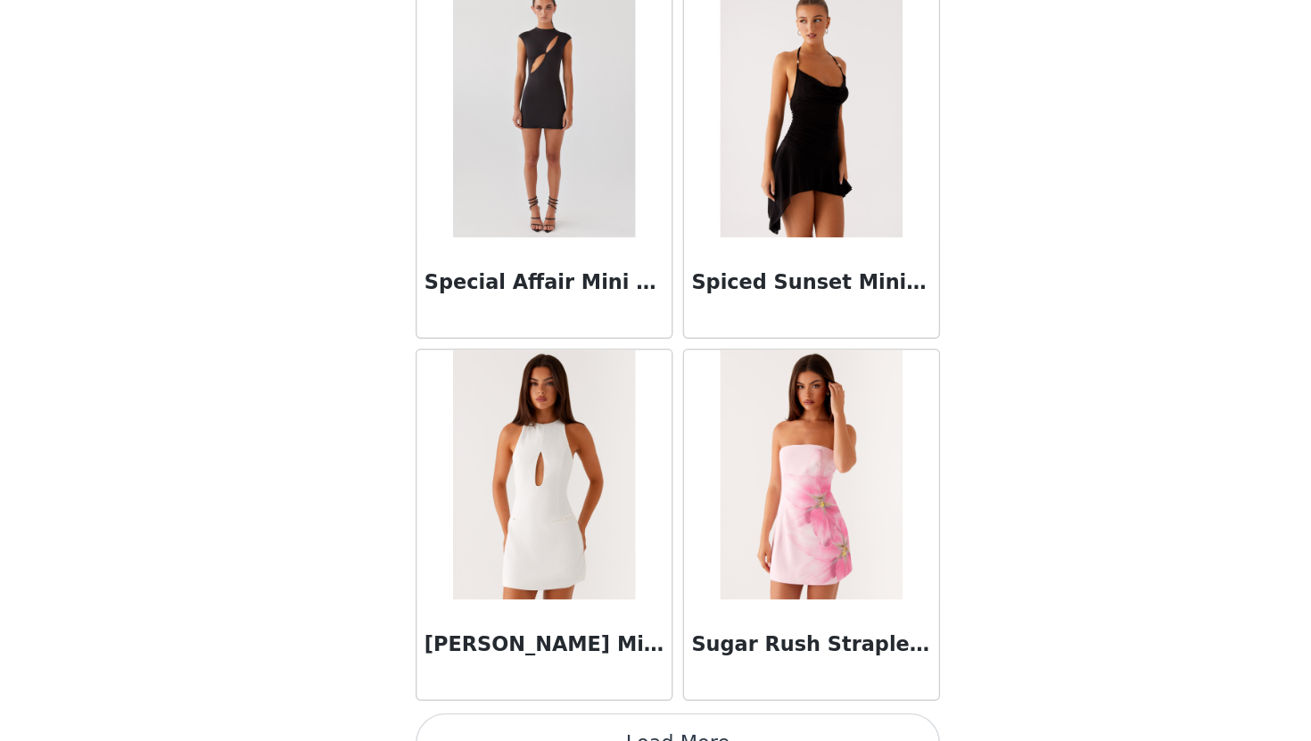
scroll to position [40797, 0]
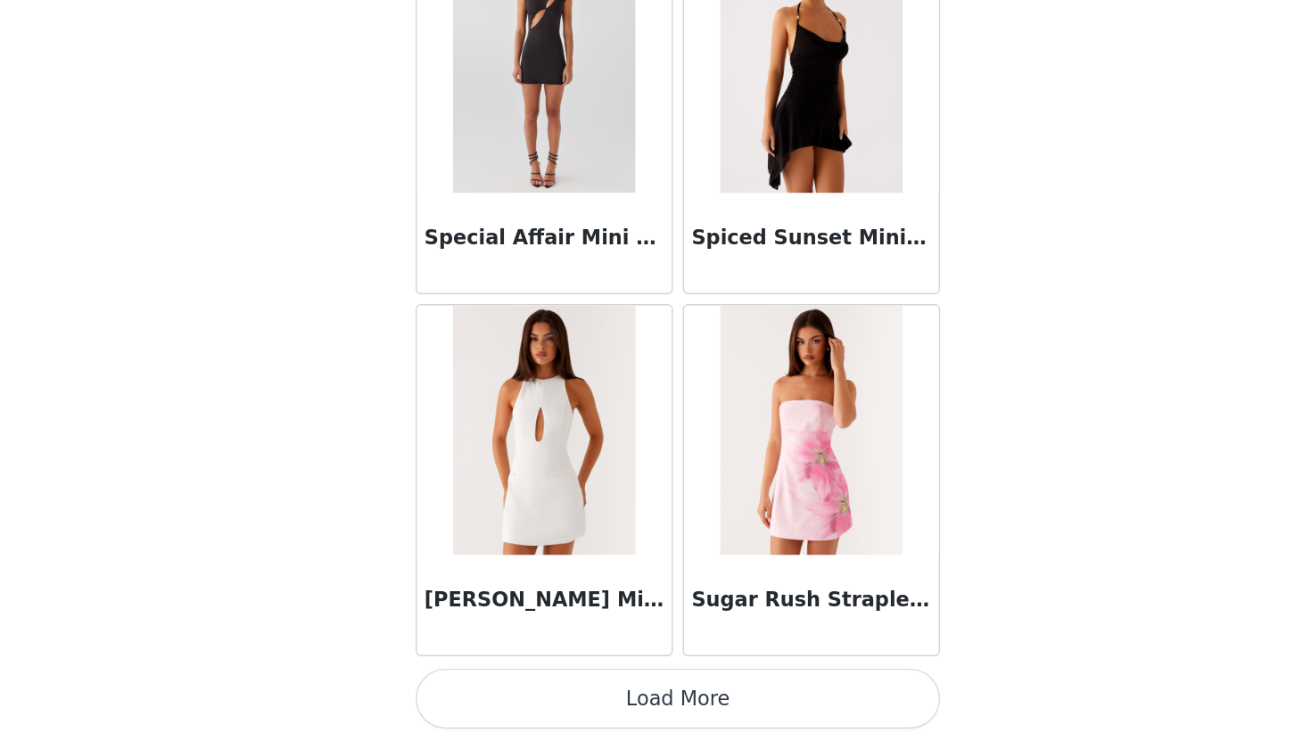
click at [674, 700] on button "Load More" at bounding box center [655, 711] width 375 height 43
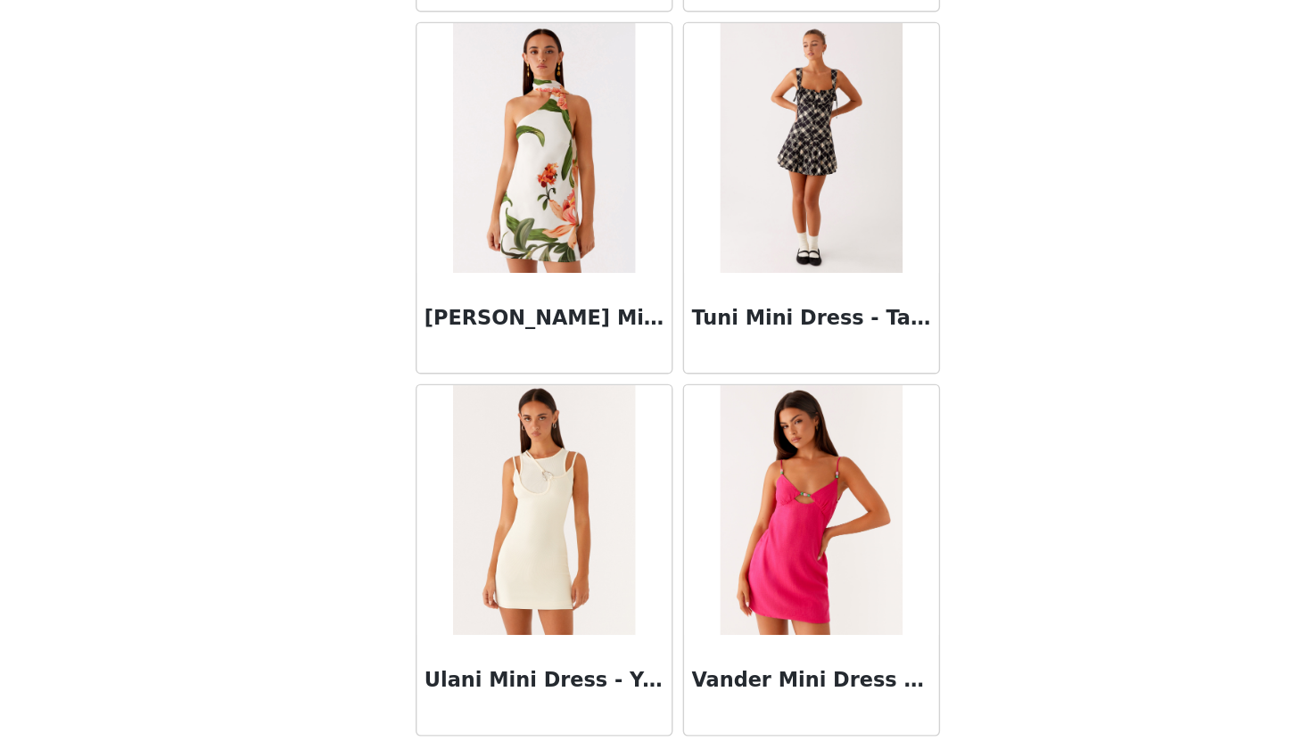
scroll to position [43384, 0]
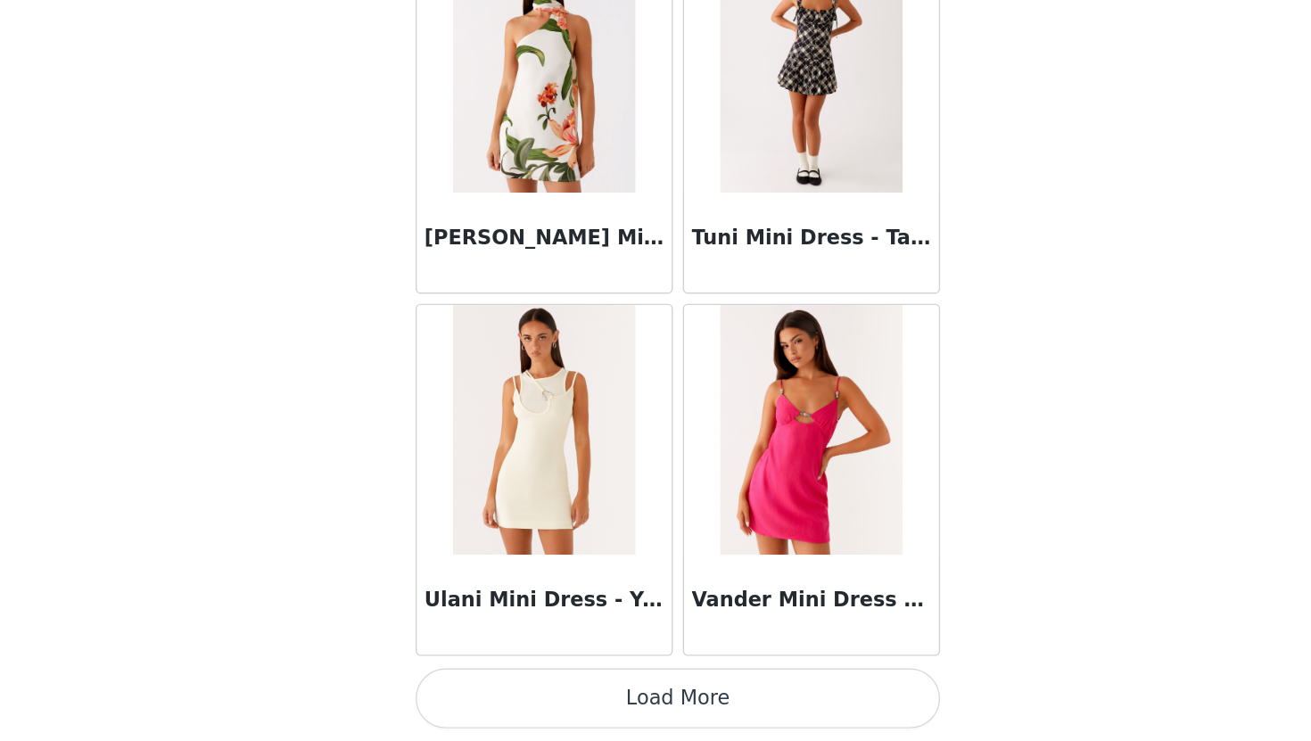
click at [713, 715] on button "Load More" at bounding box center [655, 711] width 375 height 43
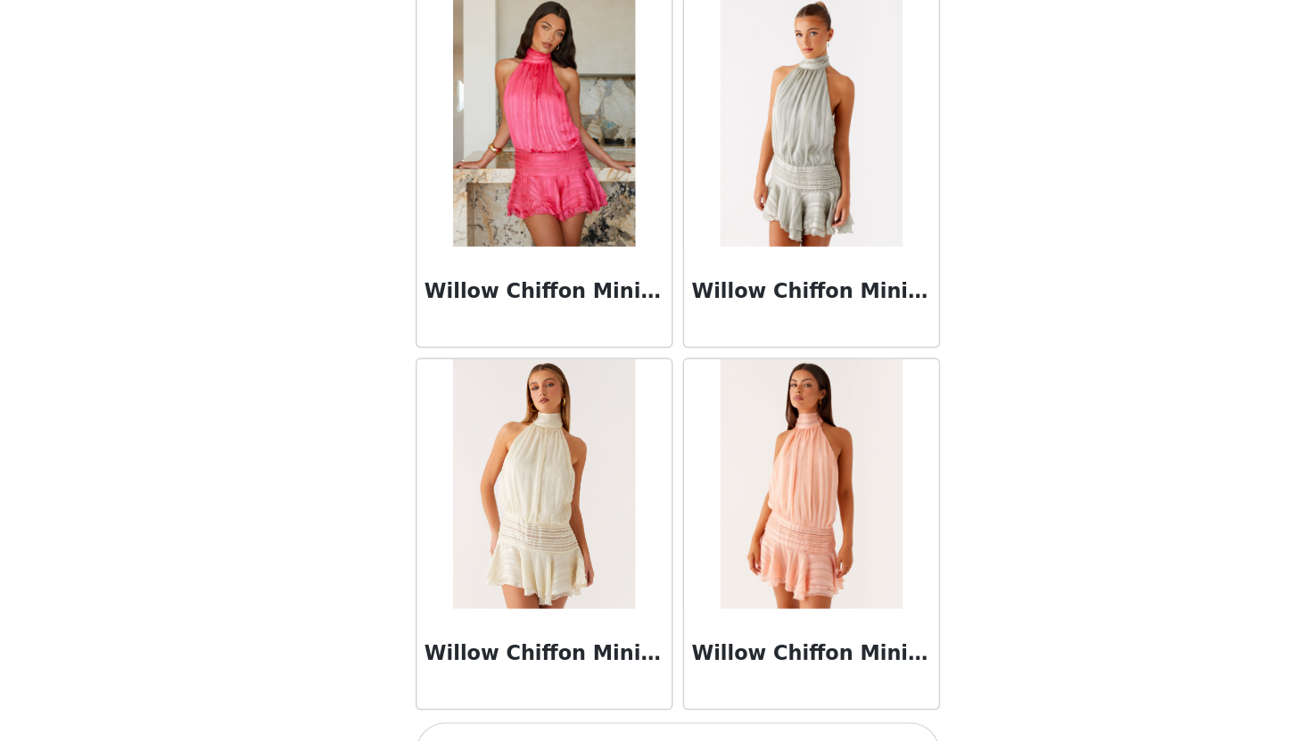
scroll to position [45971, 0]
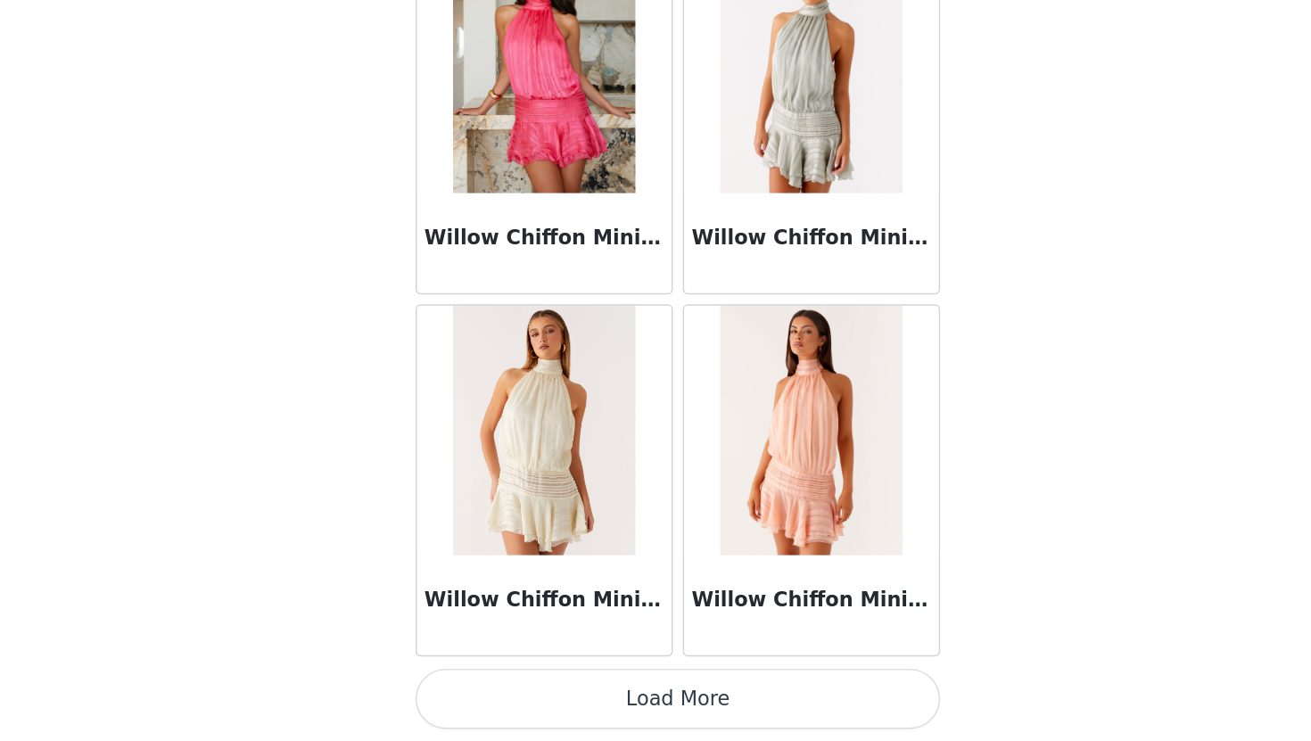
click at [726, 718] on button "Load More" at bounding box center [655, 711] width 375 height 43
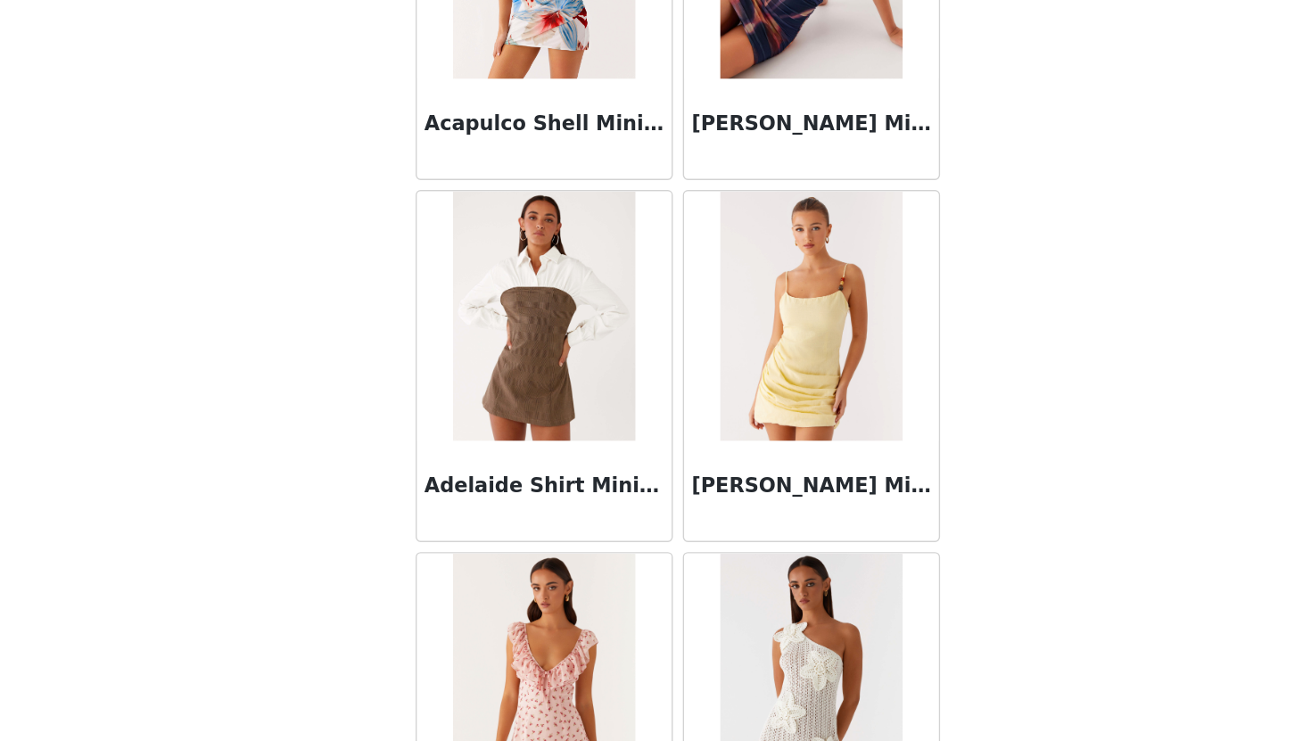
scroll to position [0, 0]
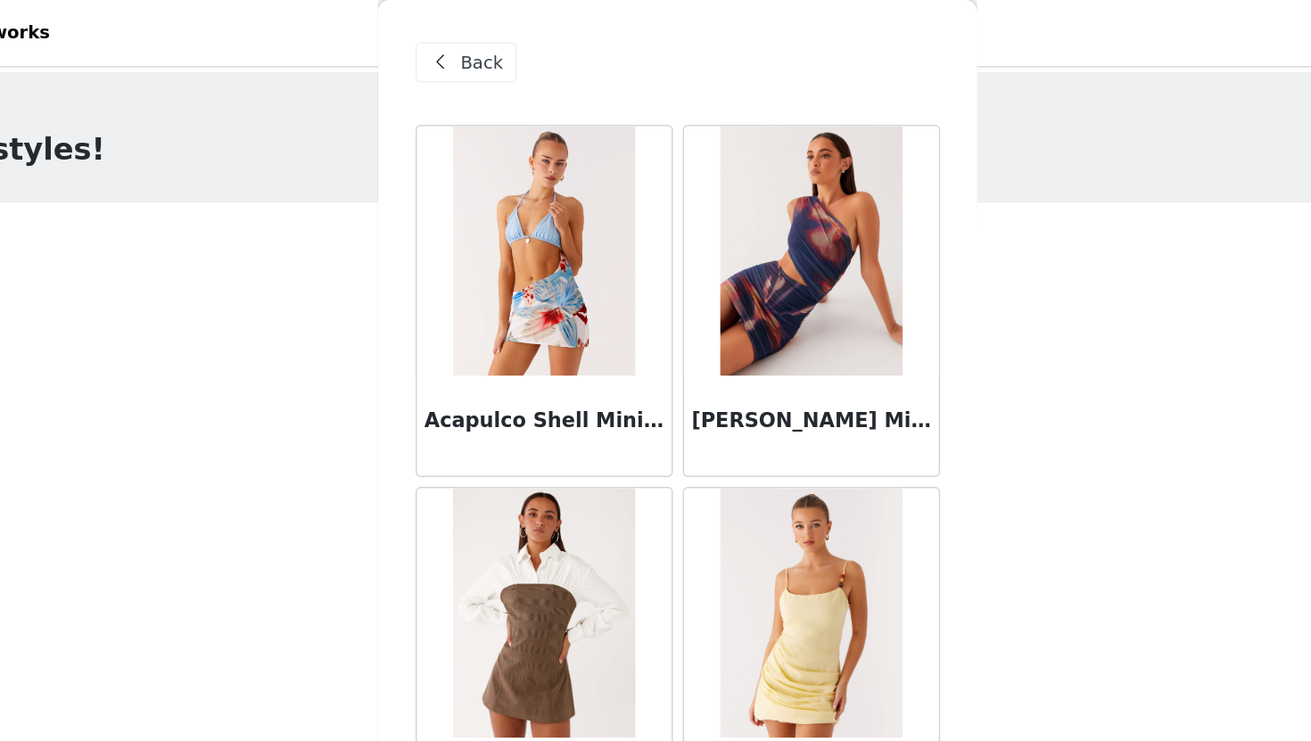
click at [516, 39] on span "Back" at bounding box center [515, 45] width 30 height 19
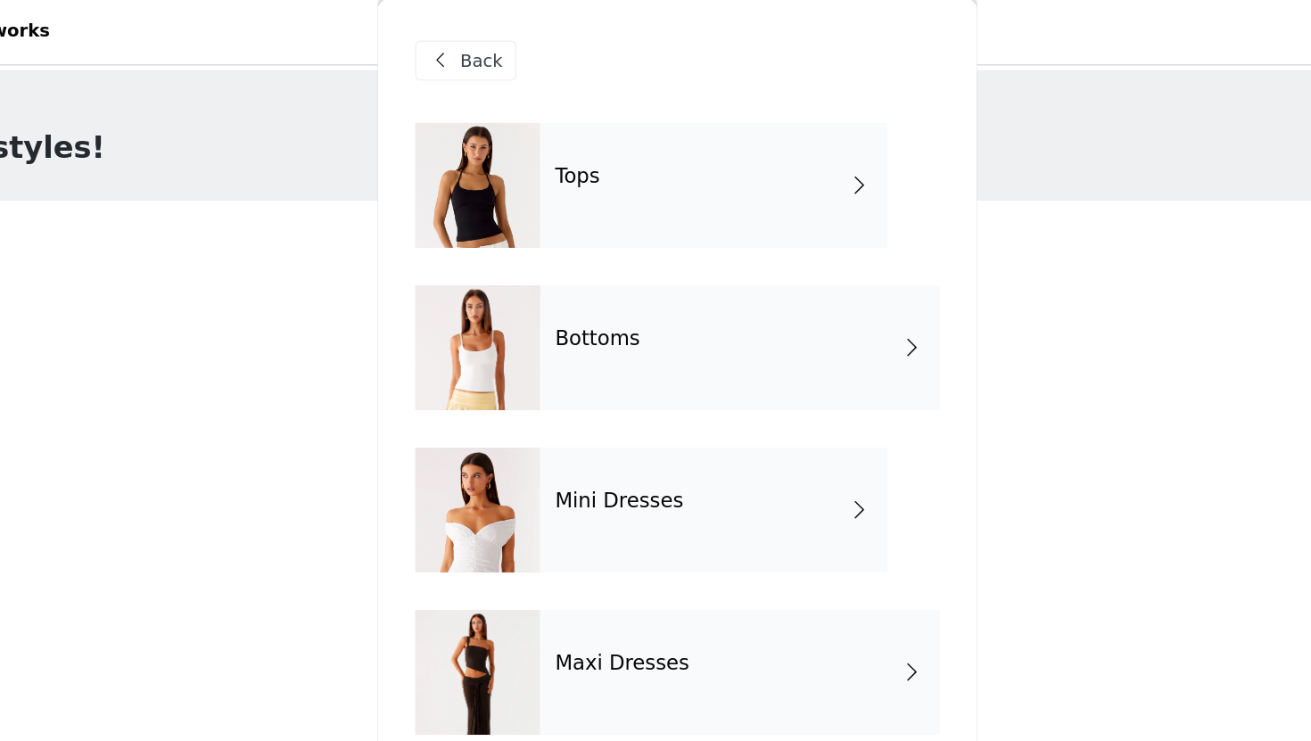
click at [610, 162] on div "Tops" at bounding box center [682, 133] width 248 height 89
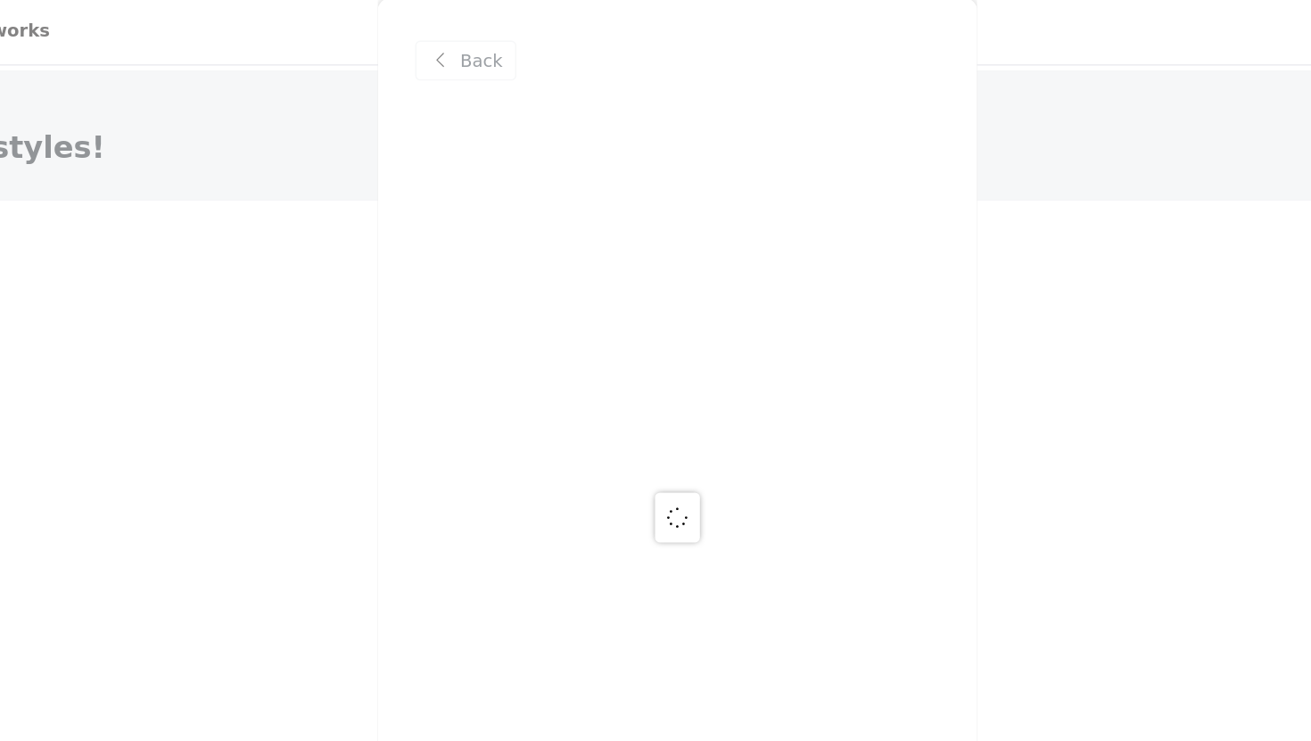
click at [501, 49] on div at bounding box center [655, 370] width 1311 height 741
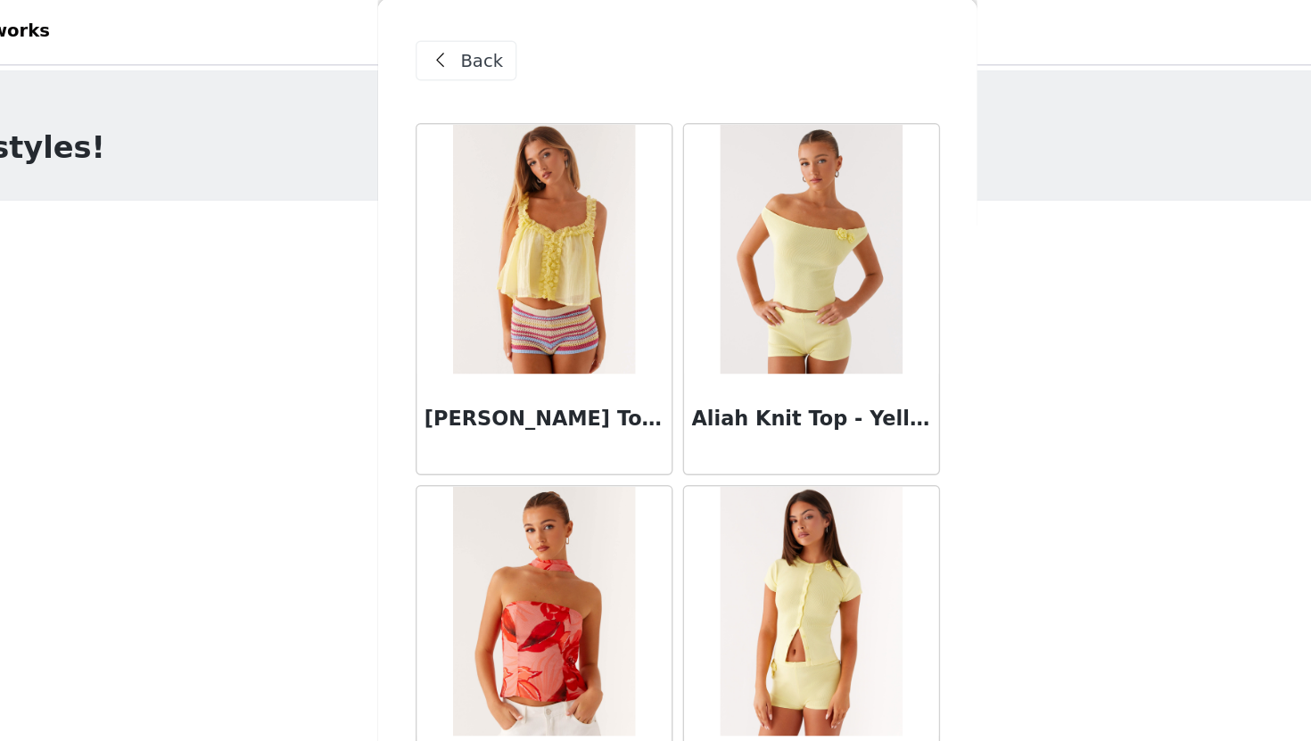
click at [532, 63] on div "Back" at bounding box center [655, 44] width 375 height 89
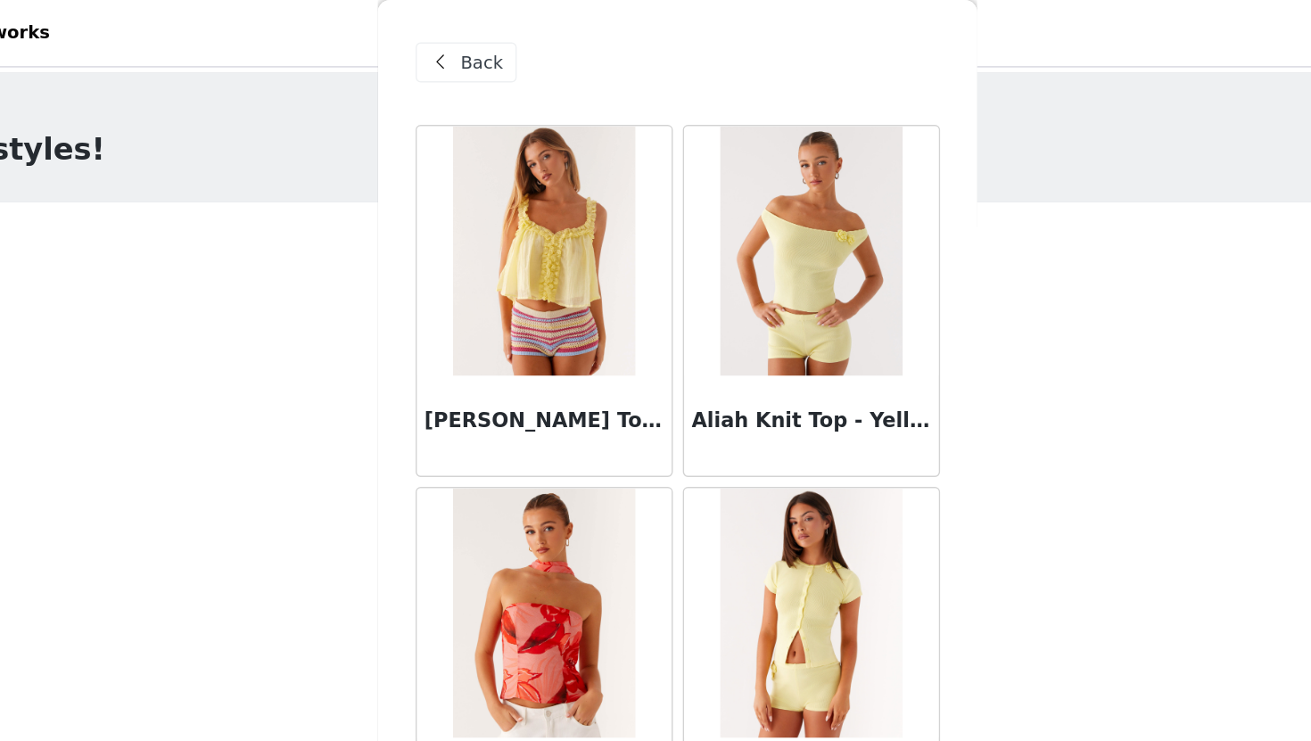
click at [510, 54] on div "Back" at bounding box center [504, 44] width 72 height 29
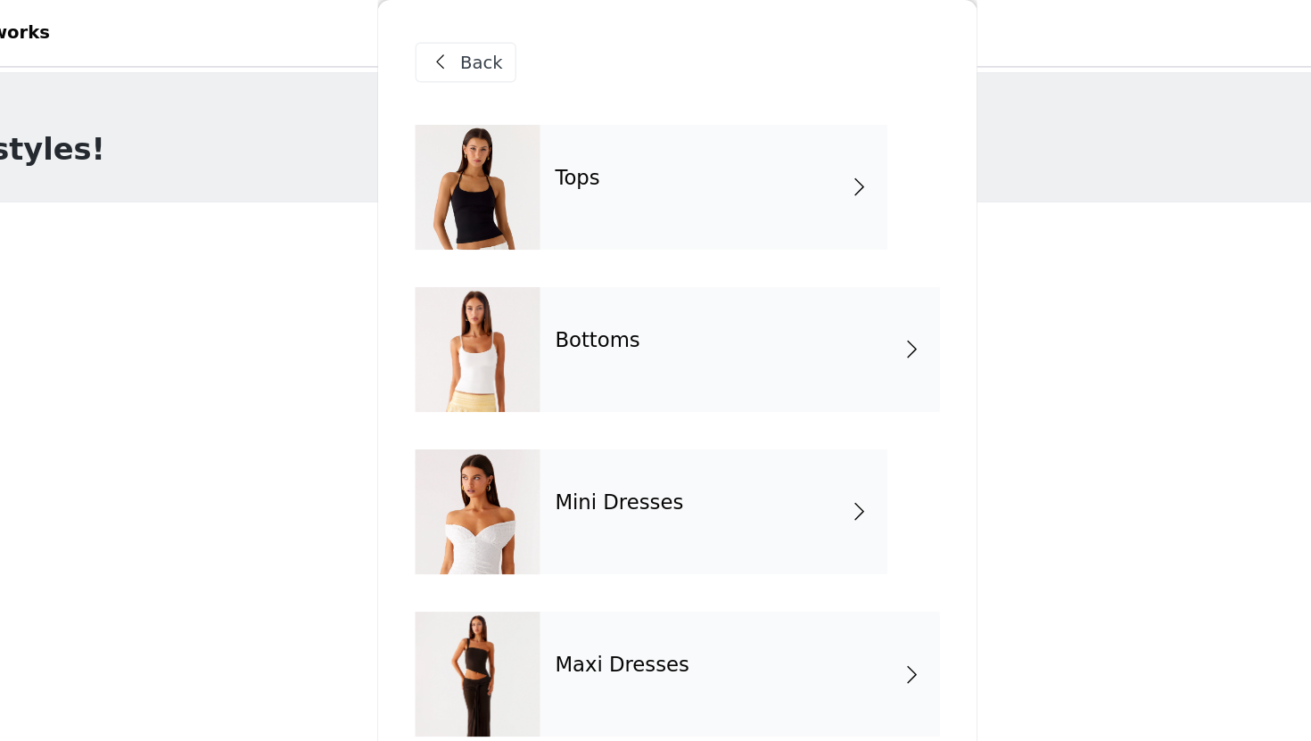
click at [624, 251] on h4 "Bottoms" at bounding box center [598, 244] width 61 height 16
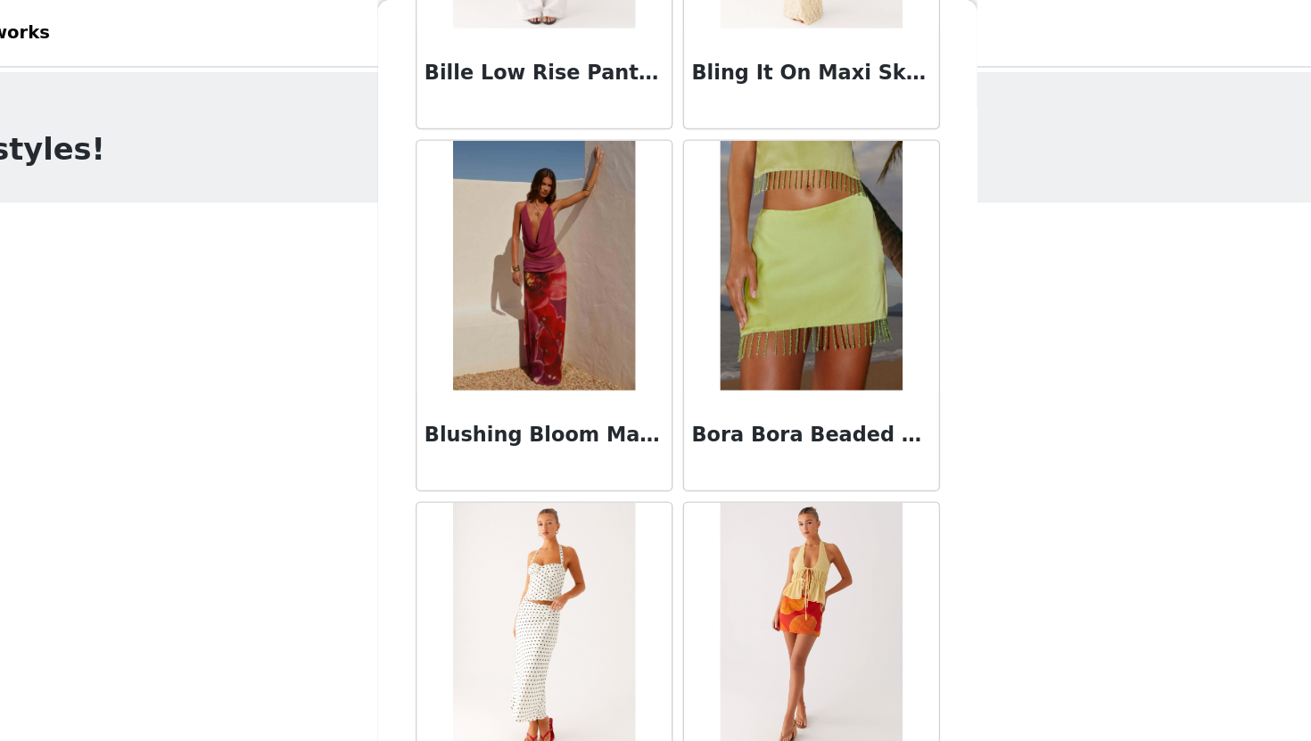
scroll to position [1565, 0]
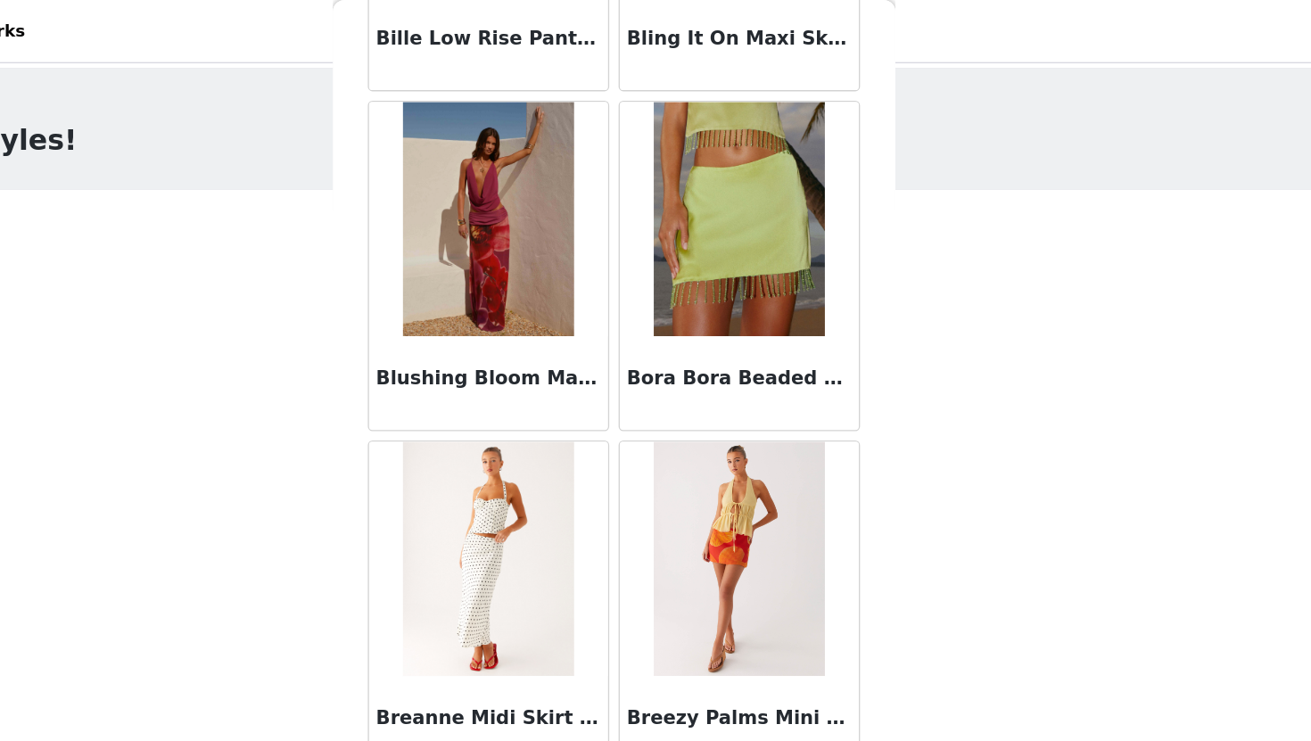
click at [786, 210] on img at bounding box center [750, 167] width 129 height 178
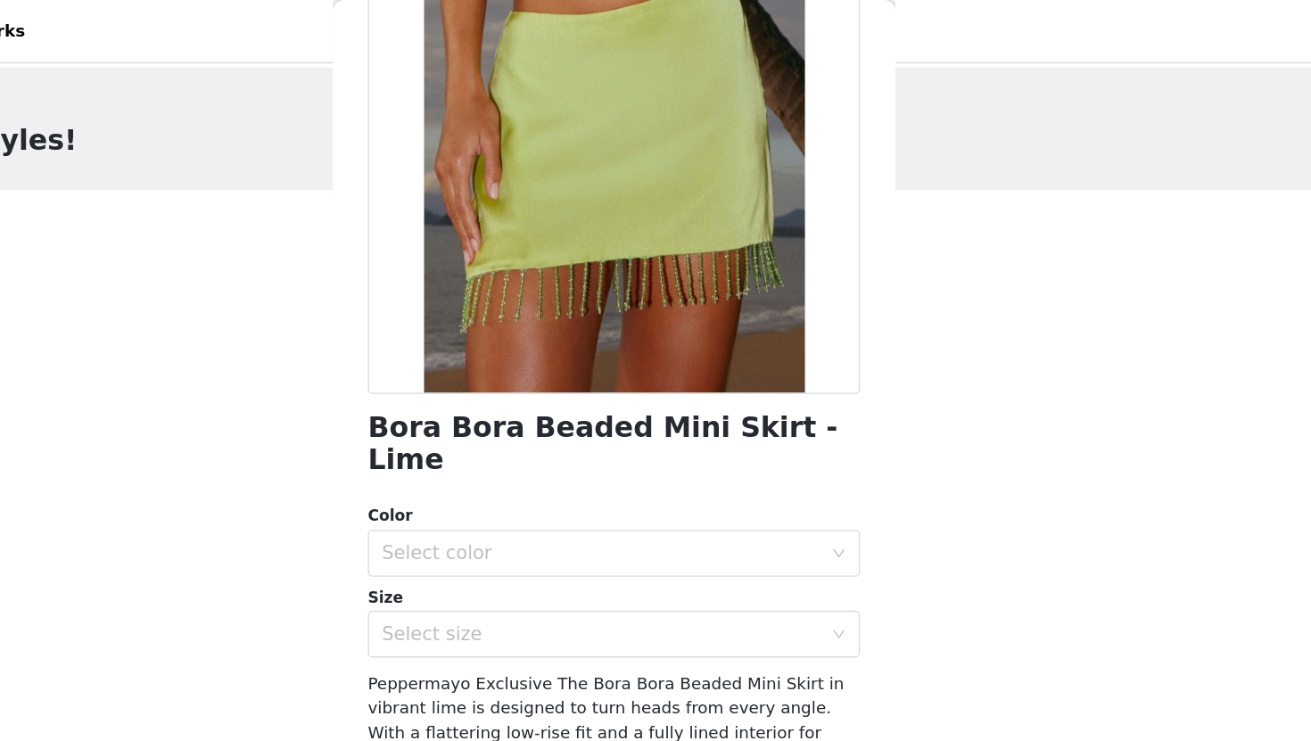
scroll to position [236, 0]
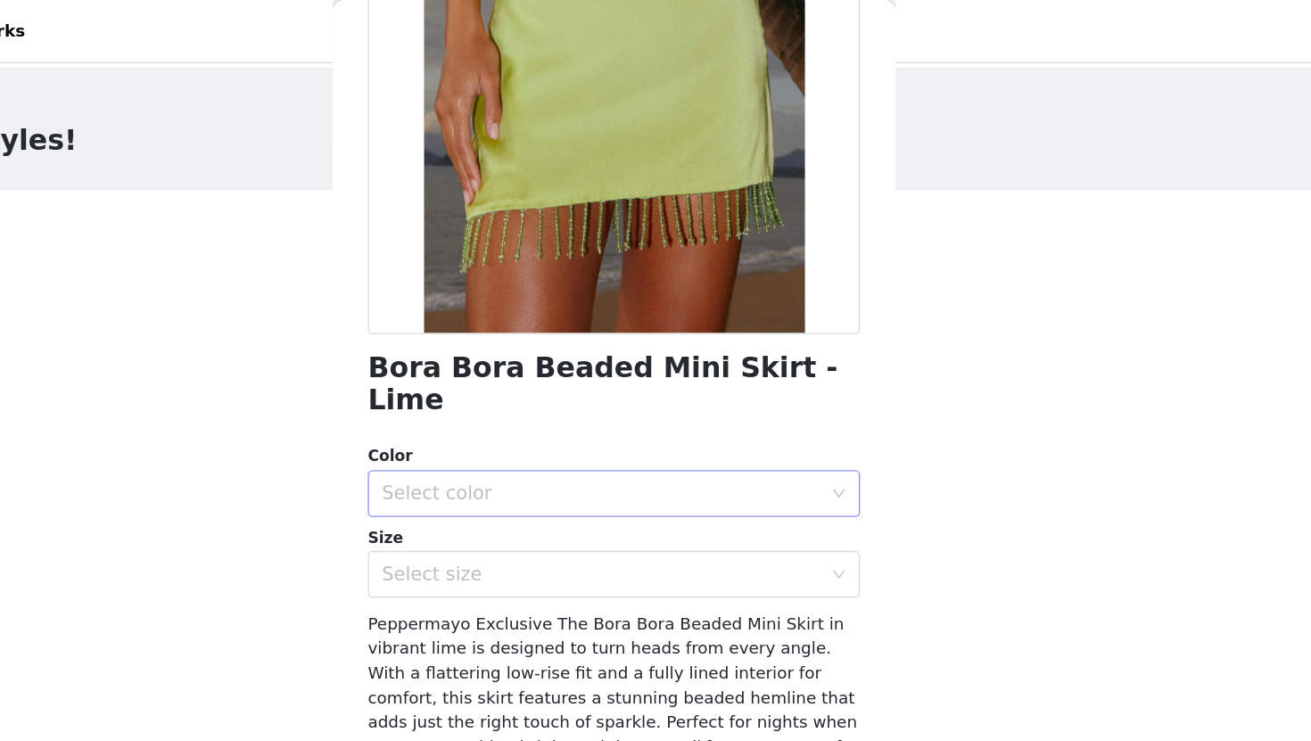
click at [676, 367] on div "Select color" at bounding box center [646, 376] width 334 height 18
click at [641, 385] on li "Lime" at bounding box center [655, 390] width 375 height 29
click at [634, 428] on div "Select size" at bounding box center [646, 437] width 334 height 18
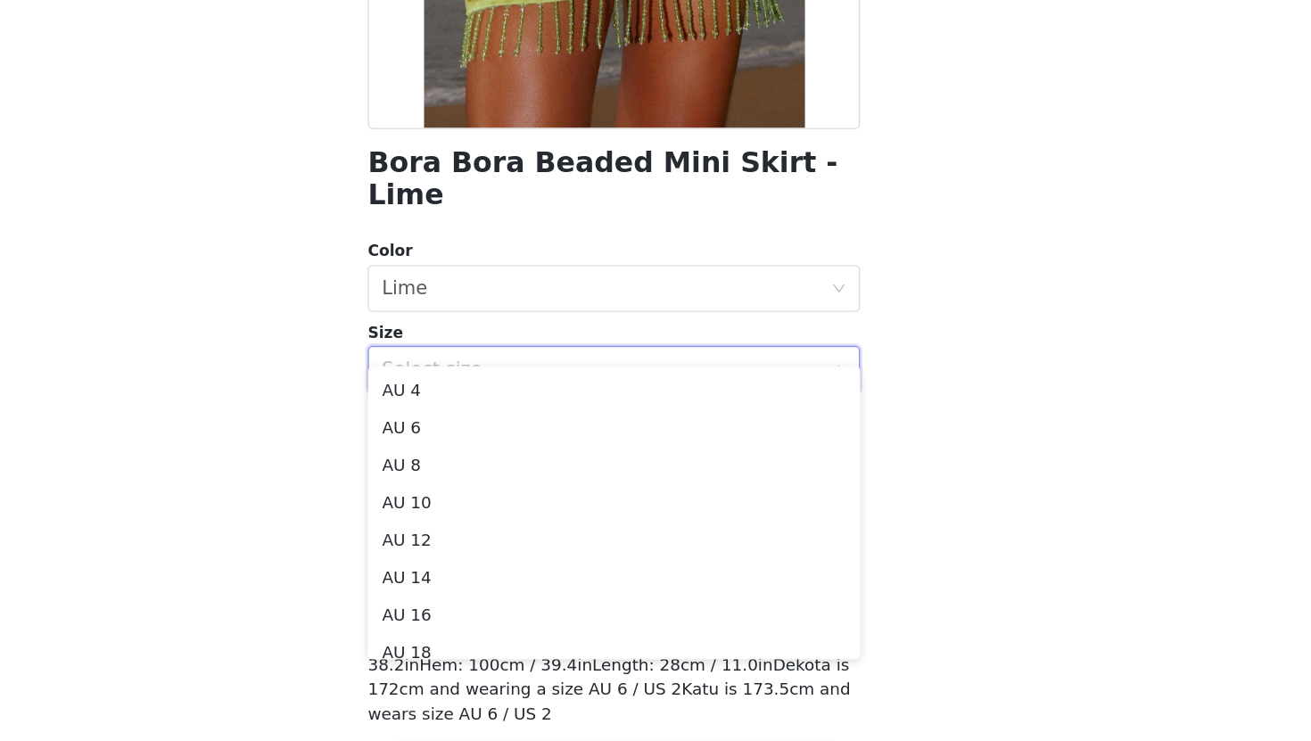
click at [892, 331] on div "STEP 1 OF 5 Select your styles! Please note that the sizes are in AU Sizes 0/3 …" at bounding box center [655, 193] width 1311 height 283
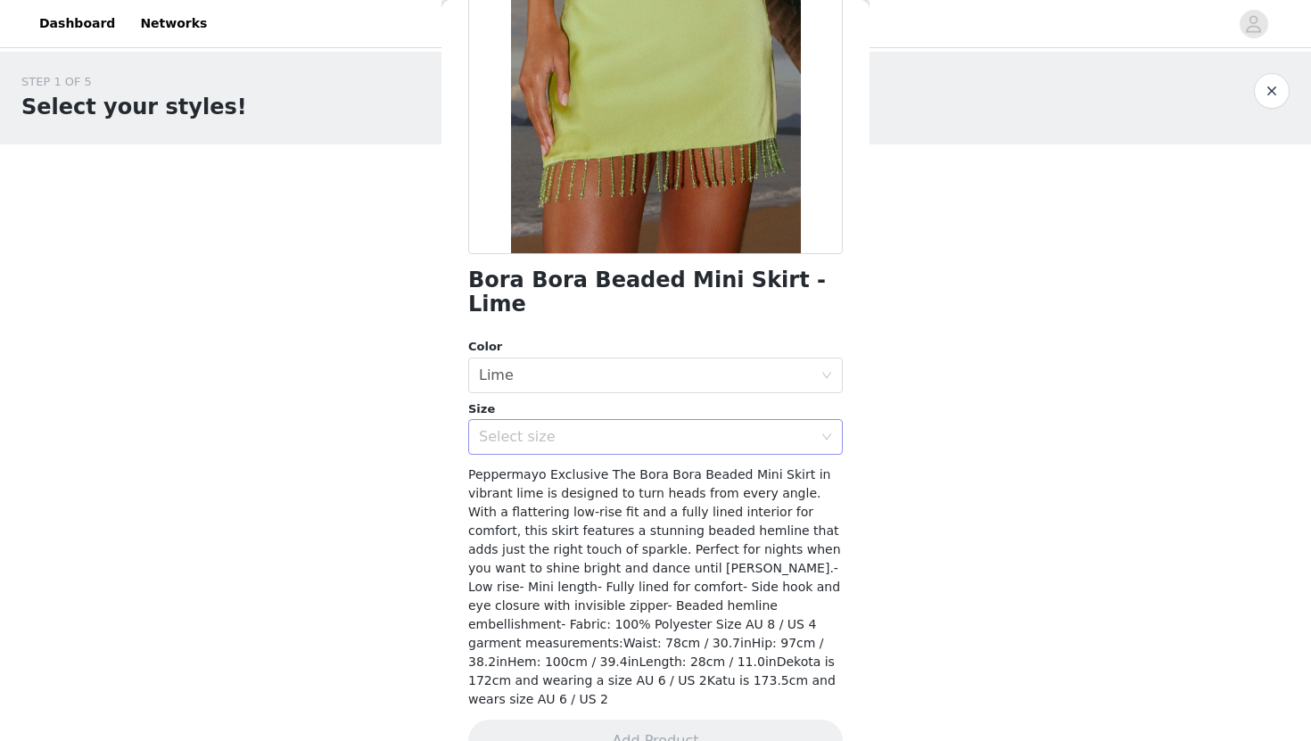
click at [732, 420] on div "Select size" at bounding box center [650, 437] width 342 height 34
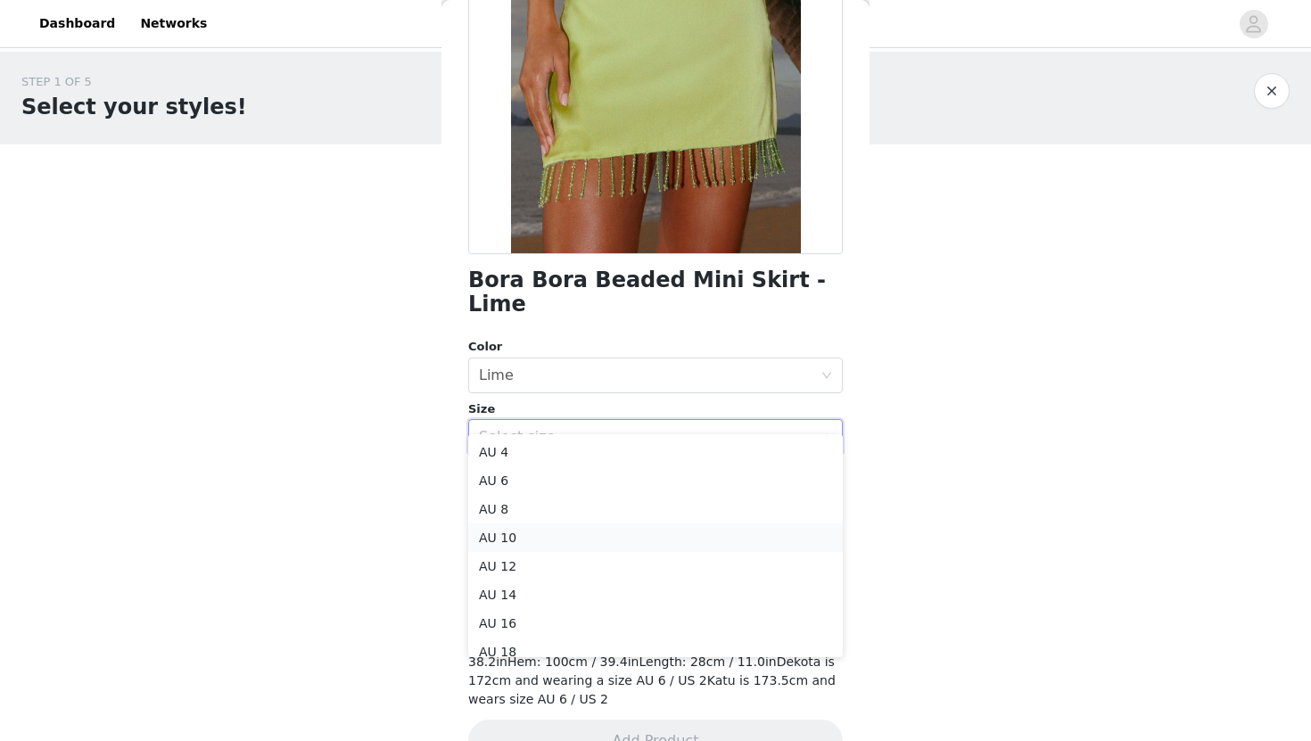
click at [640, 541] on li "AU 10" at bounding box center [655, 538] width 375 height 29
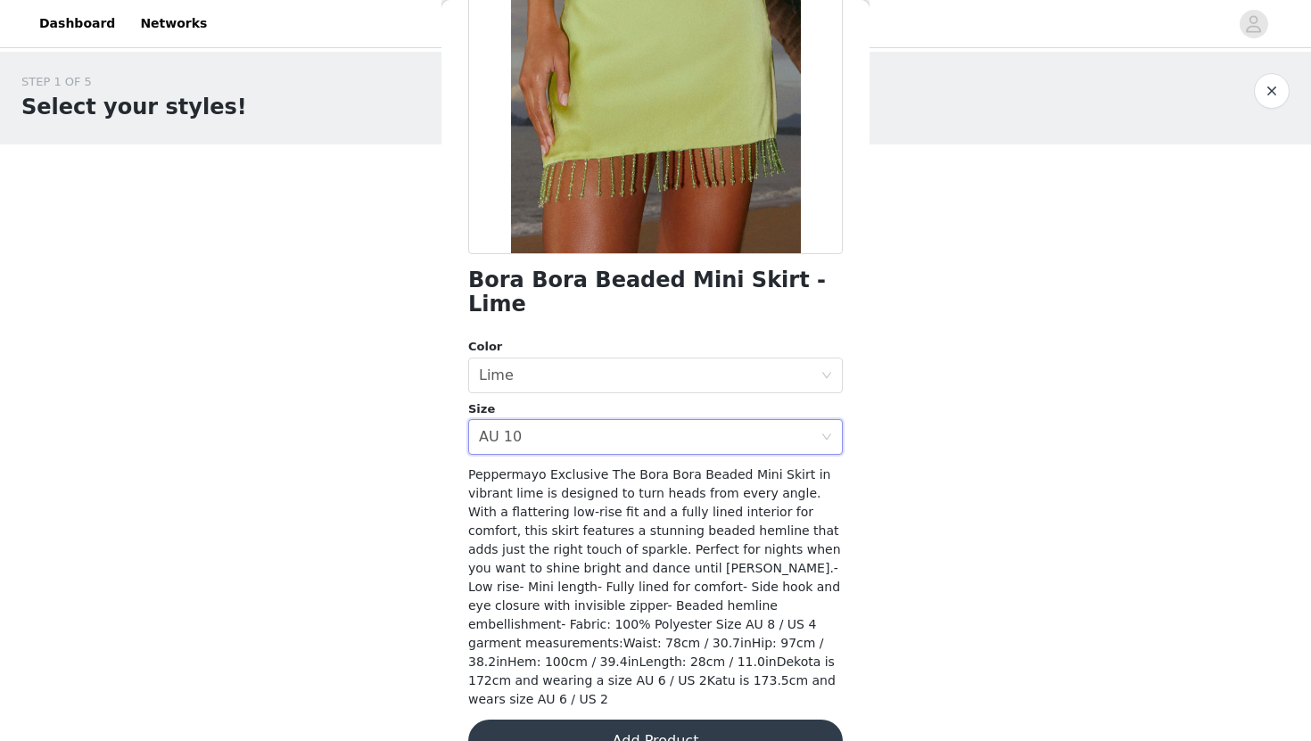
click at [656, 720] on button "Add Product" at bounding box center [655, 741] width 375 height 43
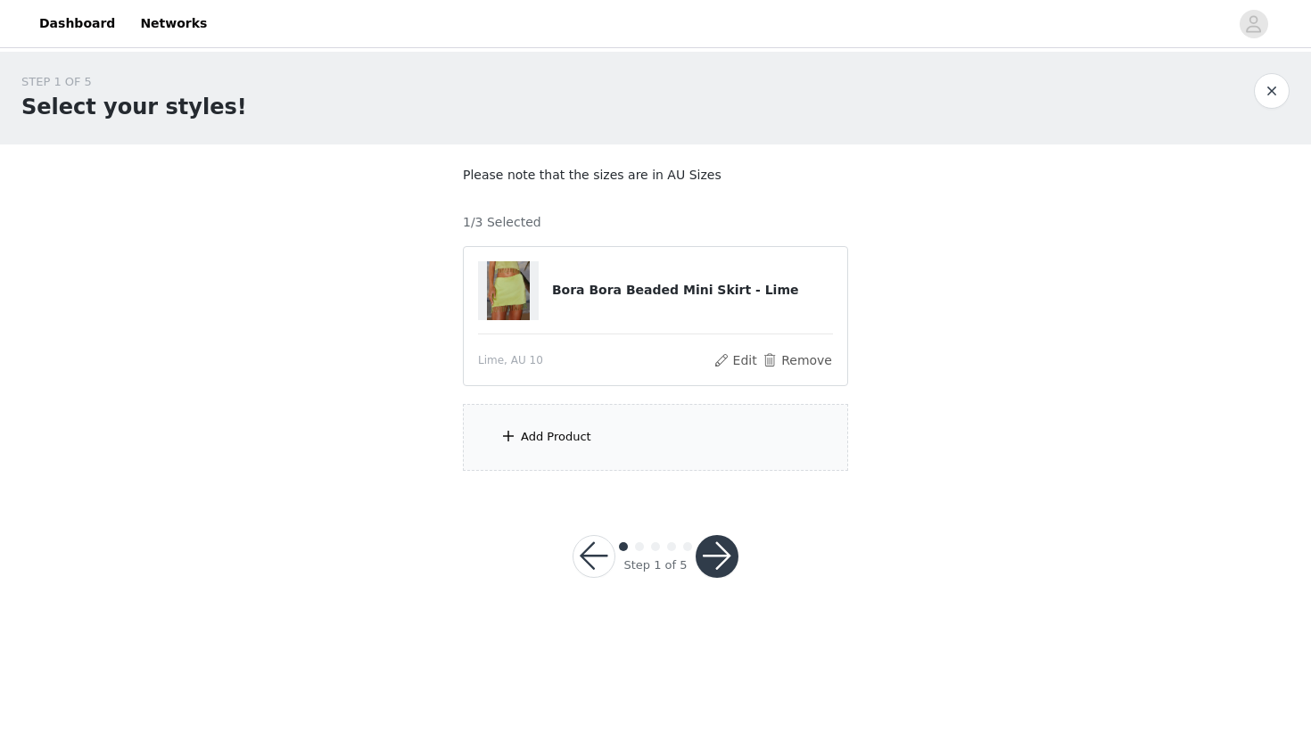
click at [657, 445] on div "Add Product" at bounding box center [655, 437] width 385 height 67
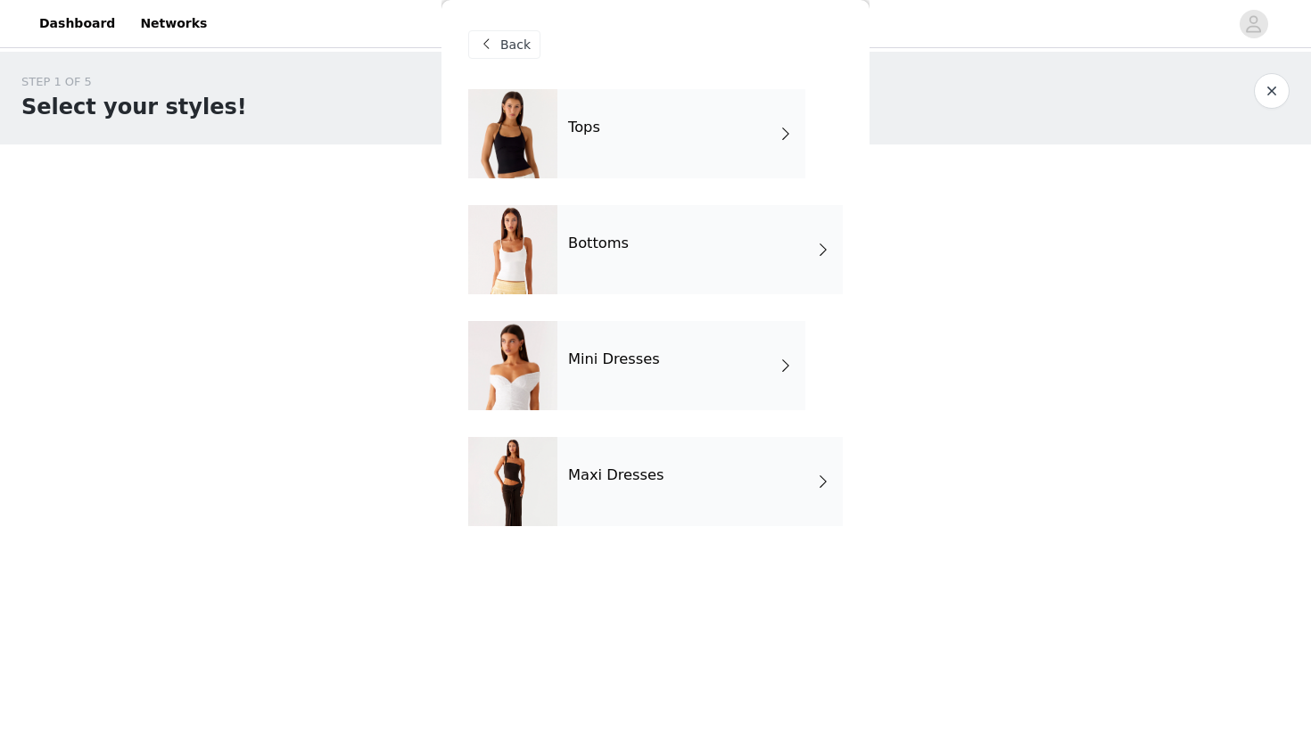
click at [701, 243] on div "Bottoms" at bounding box center [700, 249] width 285 height 89
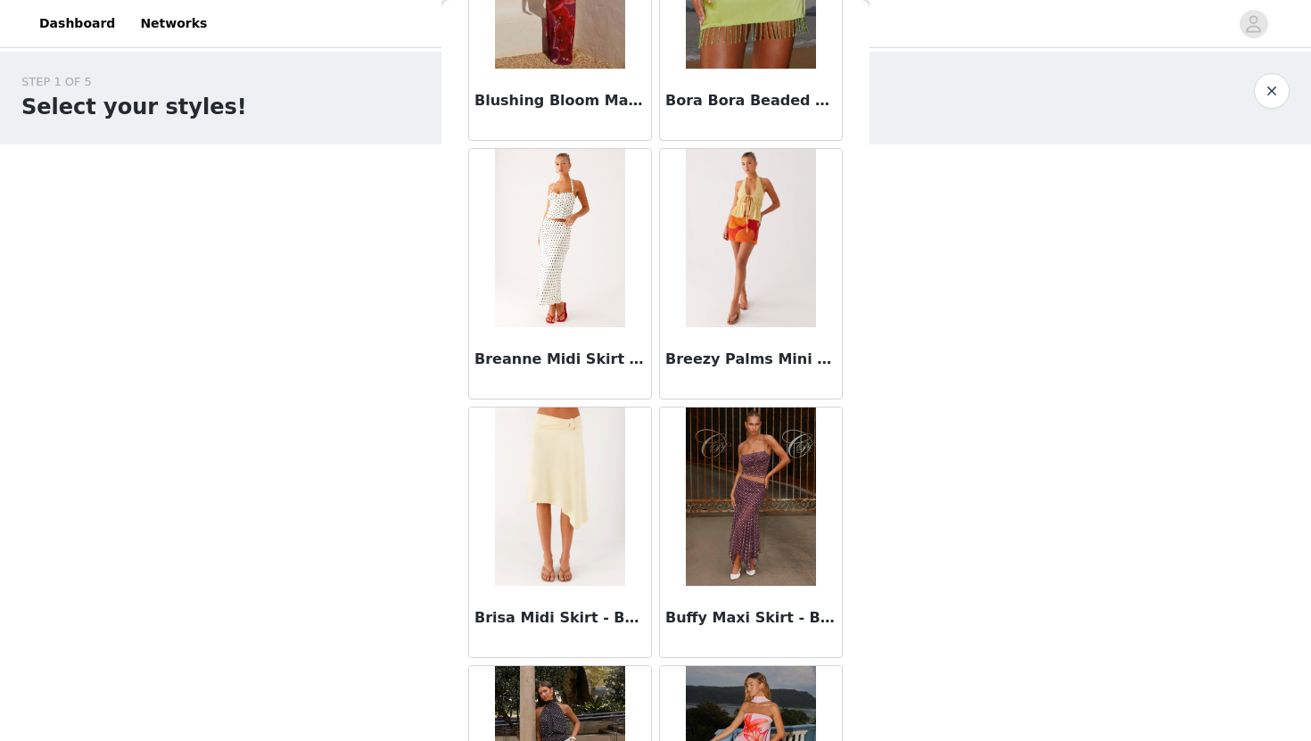
scroll to position [1989, 0]
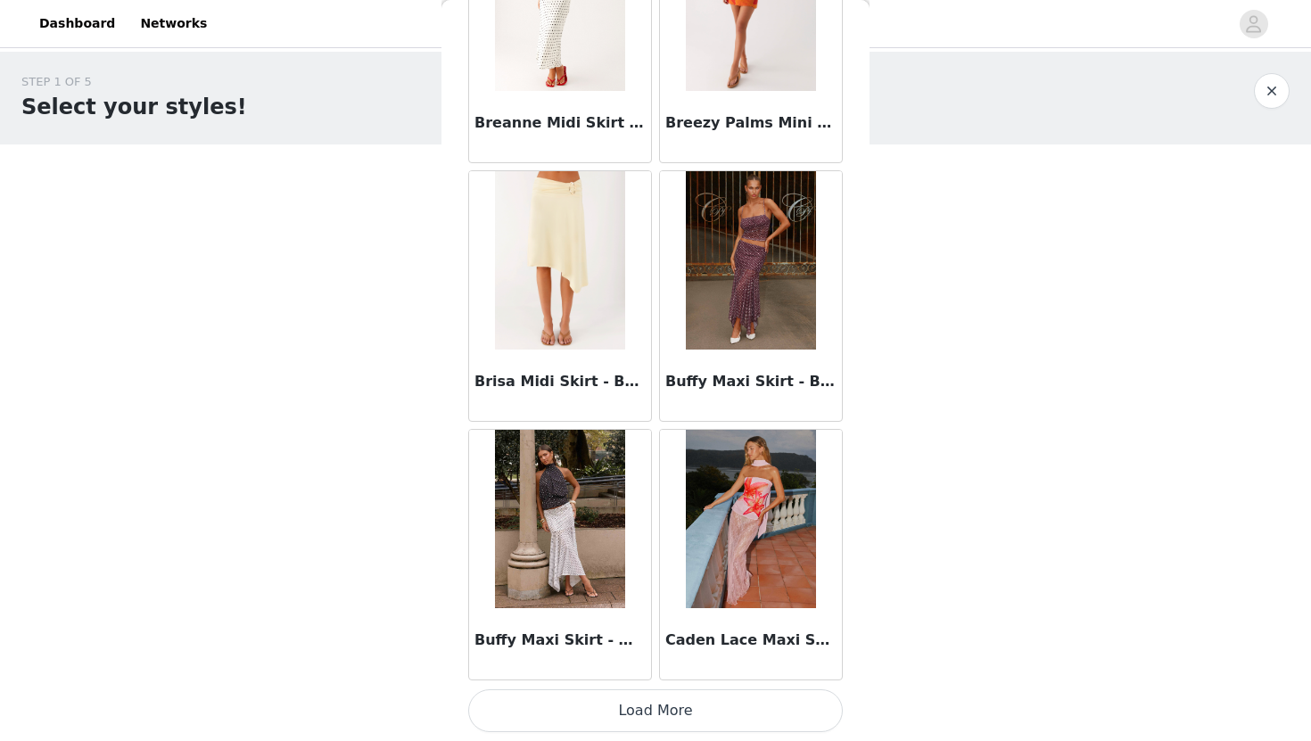
click at [671, 704] on button "Load More" at bounding box center [655, 711] width 375 height 43
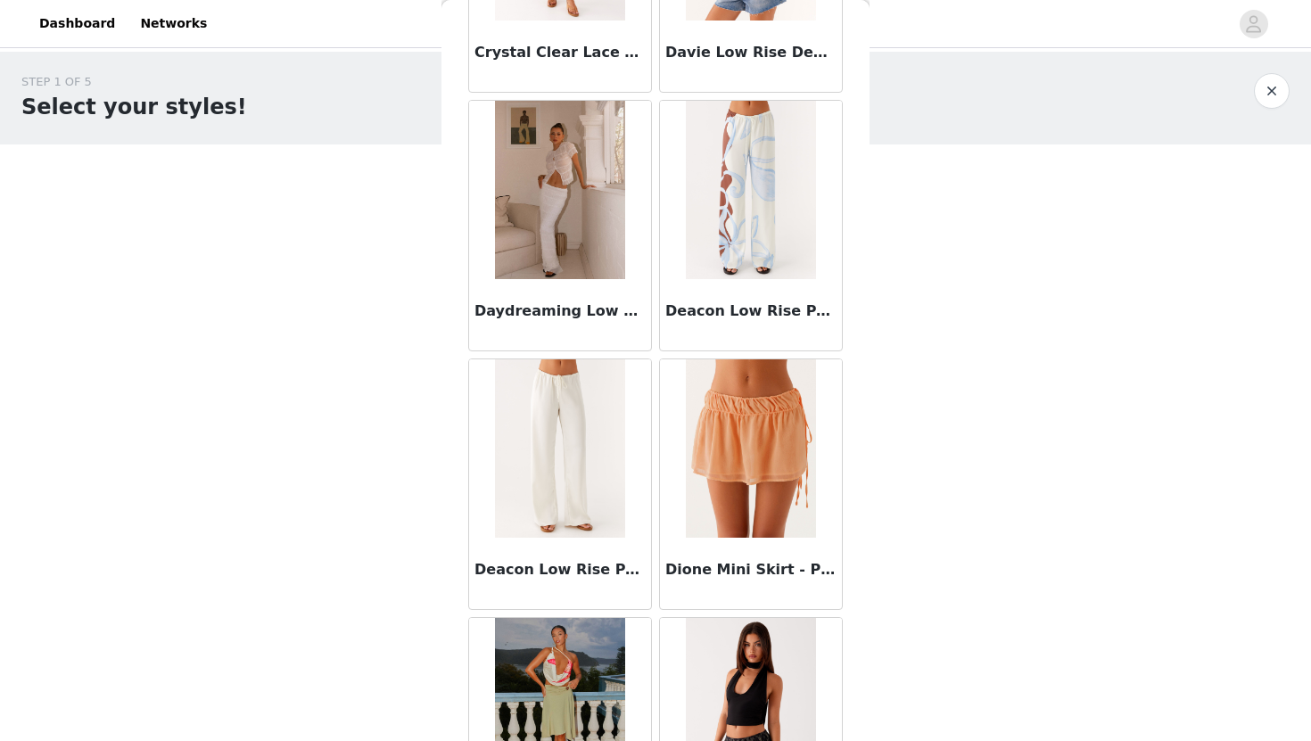
scroll to position [4576, 0]
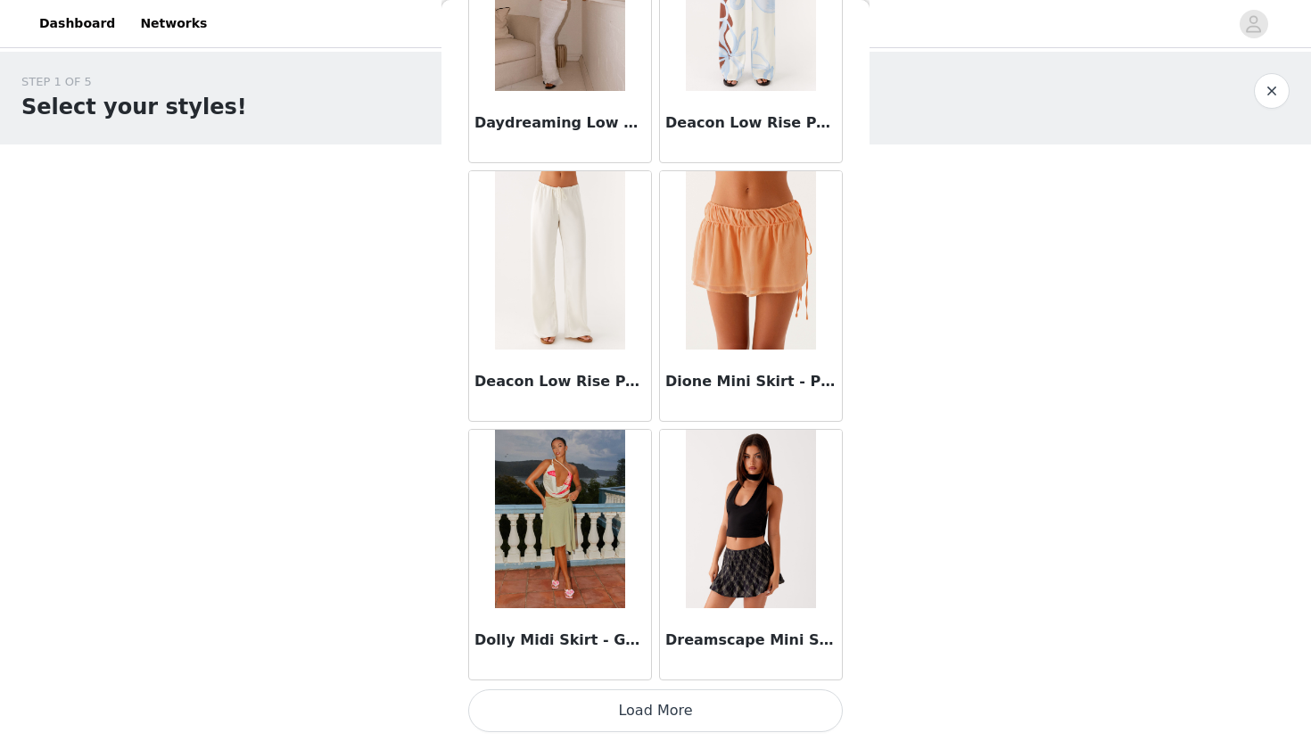
click at [661, 711] on button "Load More" at bounding box center [655, 711] width 375 height 43
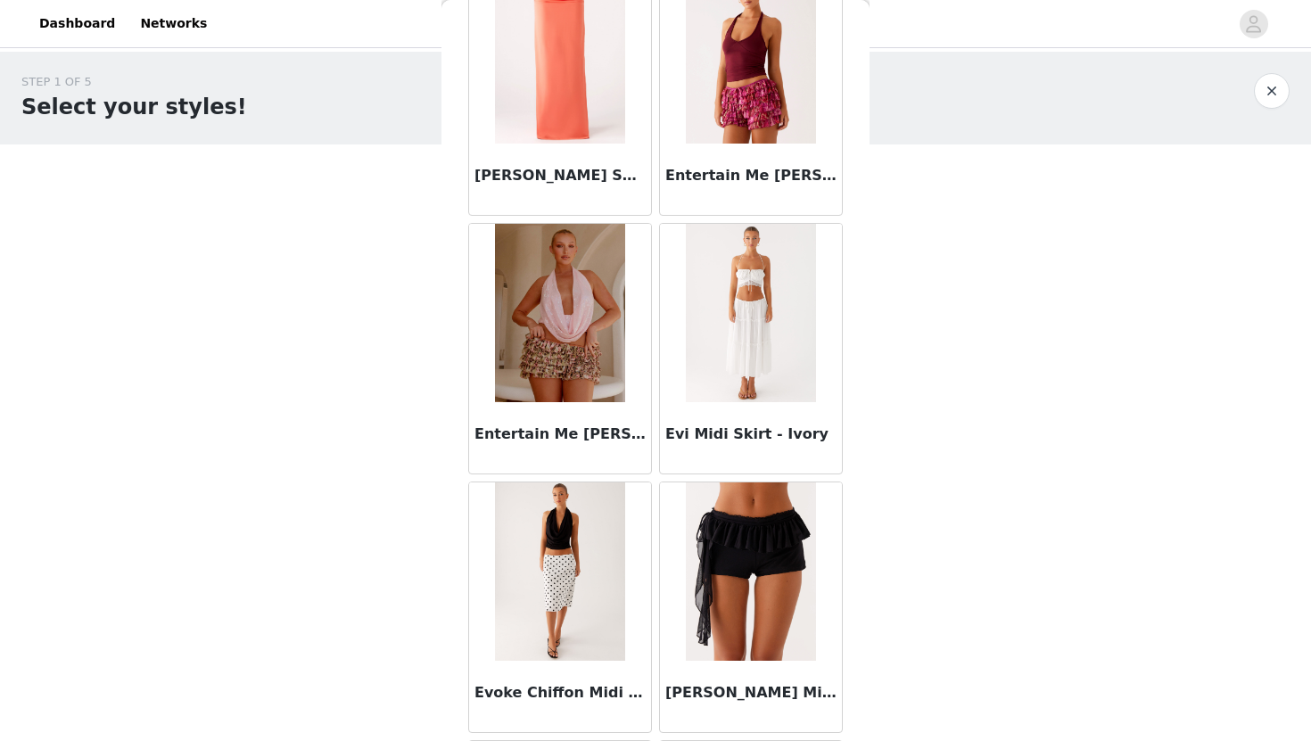
scroll to position [5347, 0]
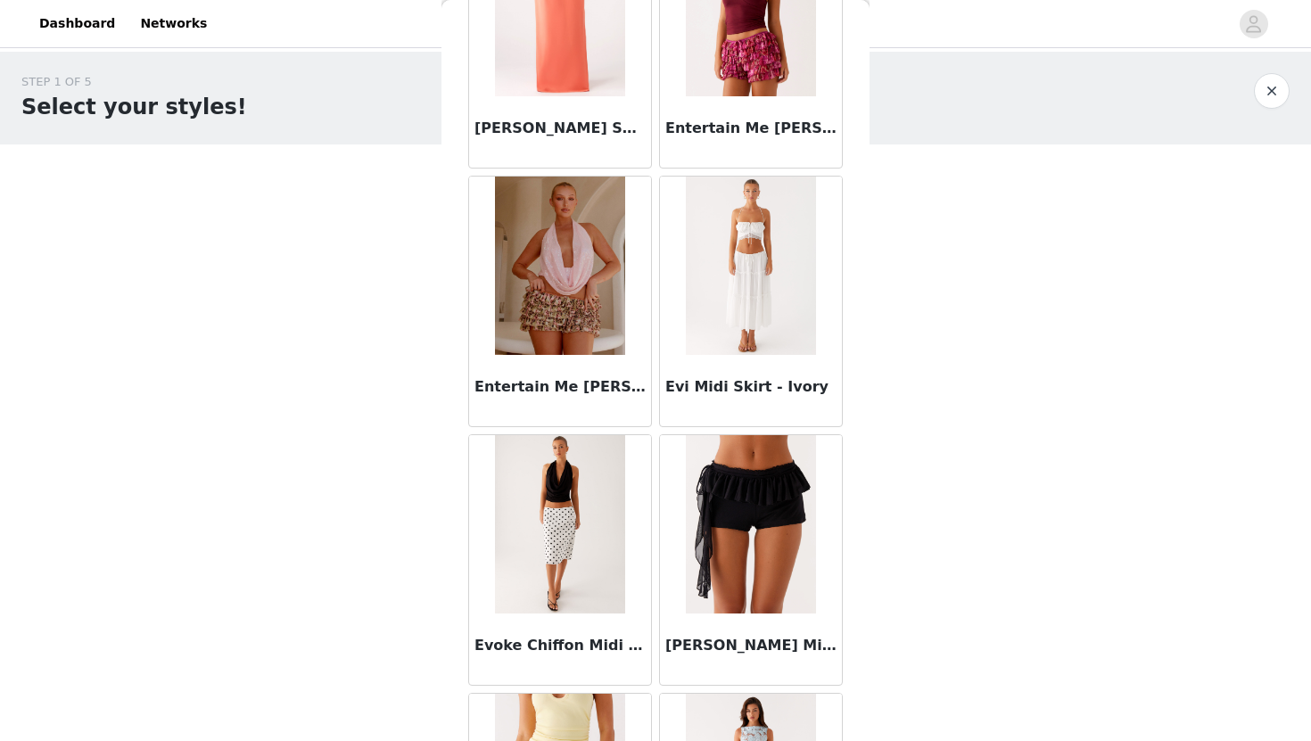
click at [575, 539] on img at bounding box center [559, 524] width 129 height 178
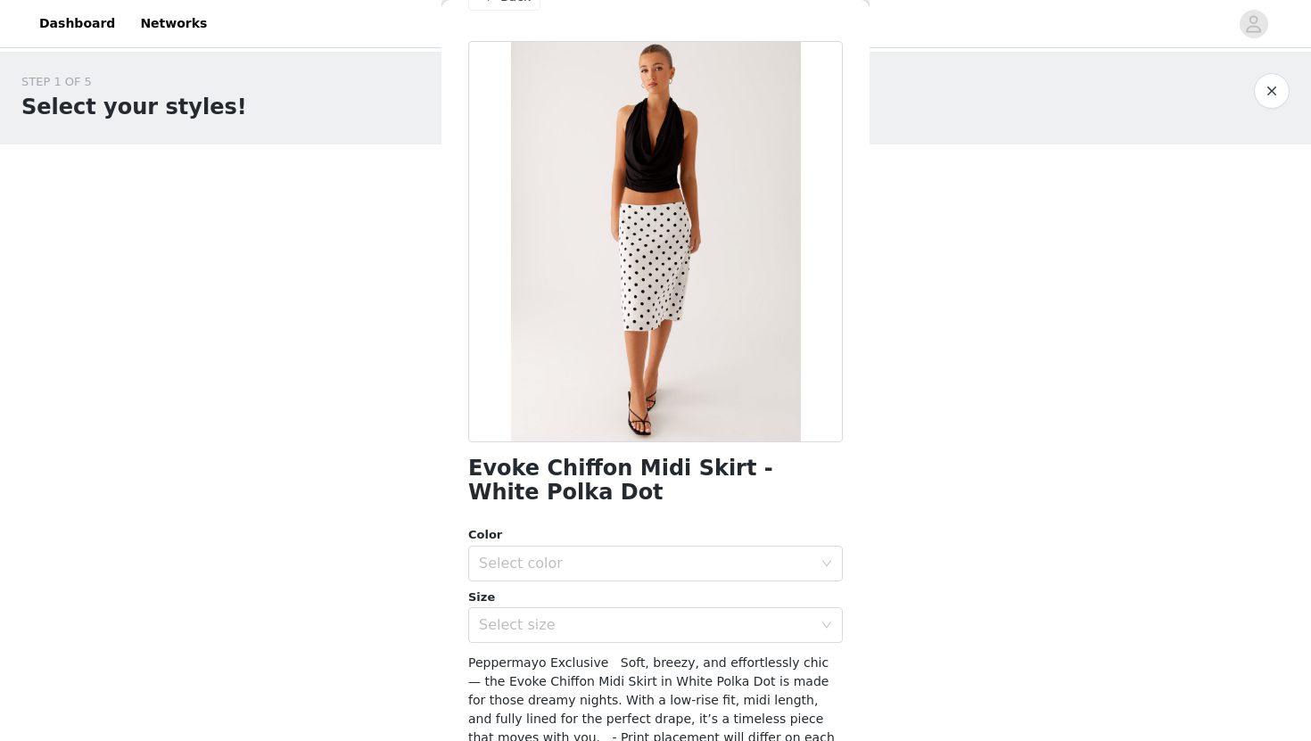
scroll to position [54, 0]
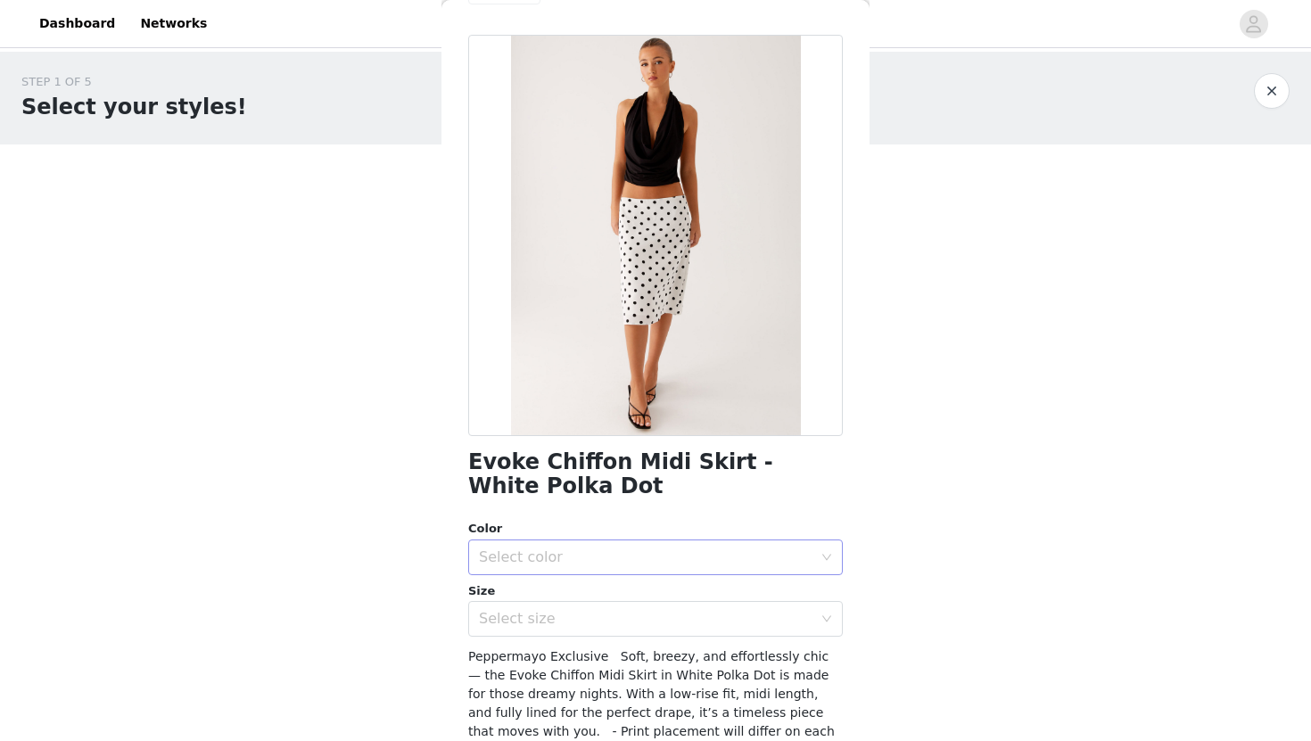
click at [634, 560] on div "Select color" at bounding box center [646, 558] width 334 height 18
click at [615, 588] on li "White Polka Dot" at bounding box center [655, 597] width 375 height 29
click at [608, 633] on div "Select size" at bounding box center [650, 619] width 342 height 34
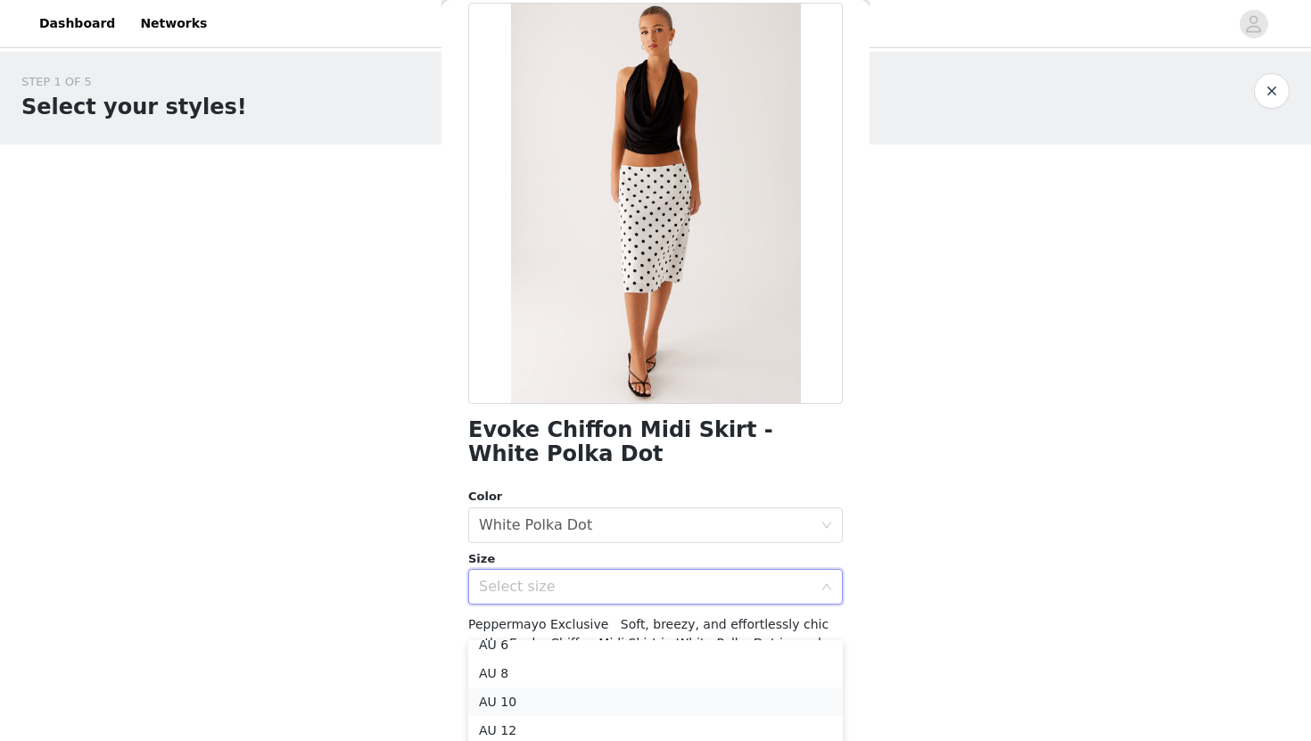
scroll to position [49, 0]
click at [509, 699] on li "AU 10" at bounding box center [655, 695] width 375 height 29
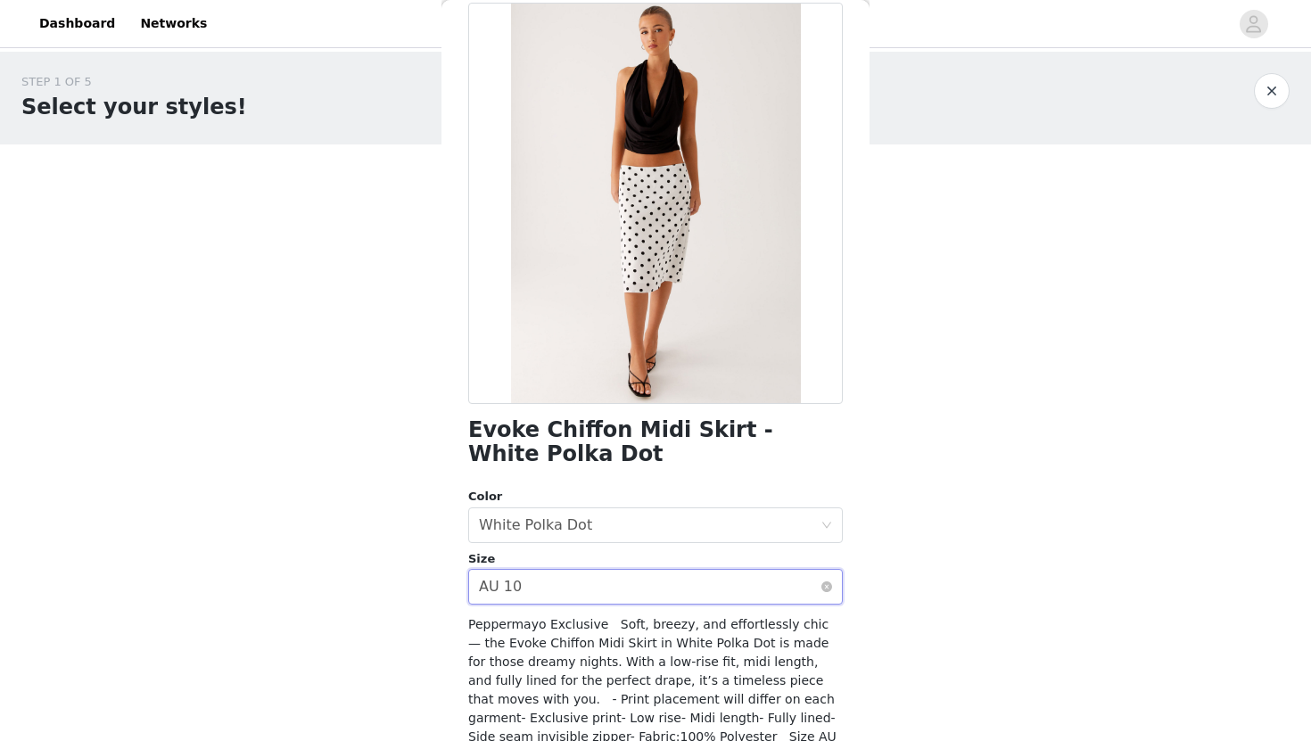
scroll to position [223, 0]
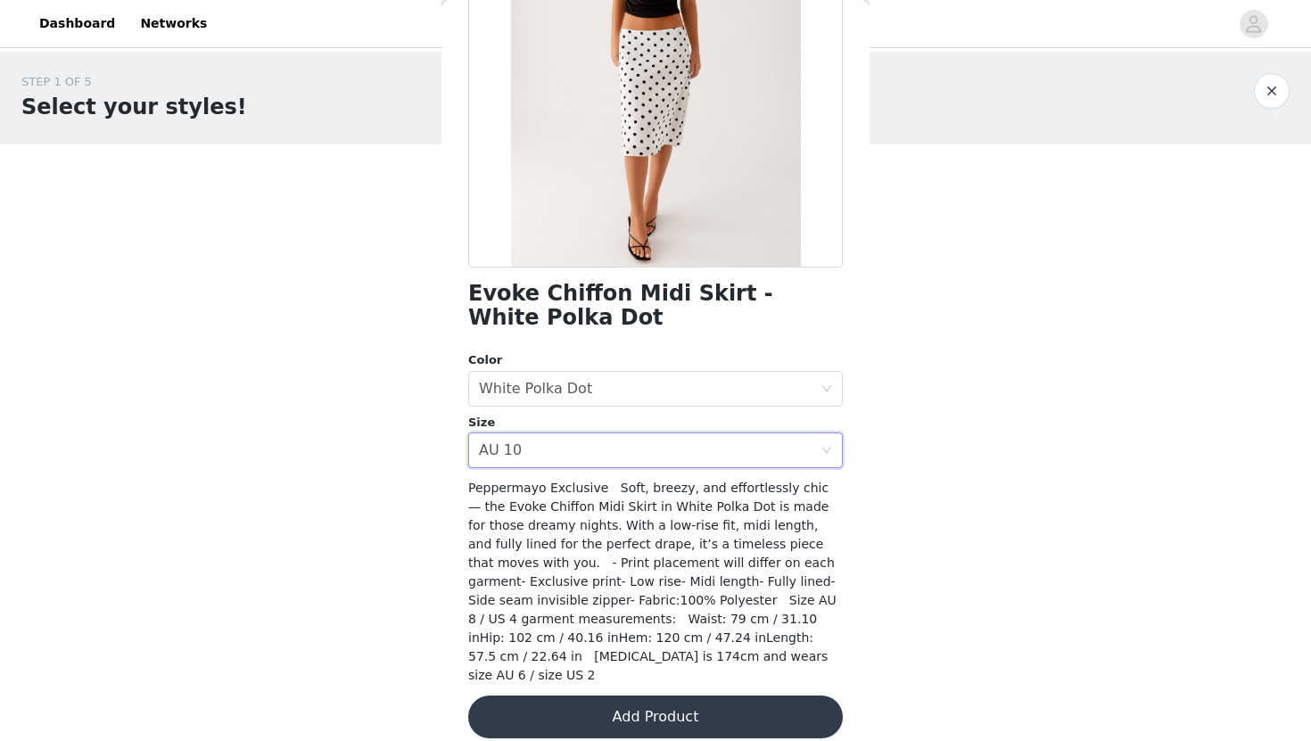
click at [715, 699] on button "Add Product" at bounding box center [655, 717] width 375 height 43
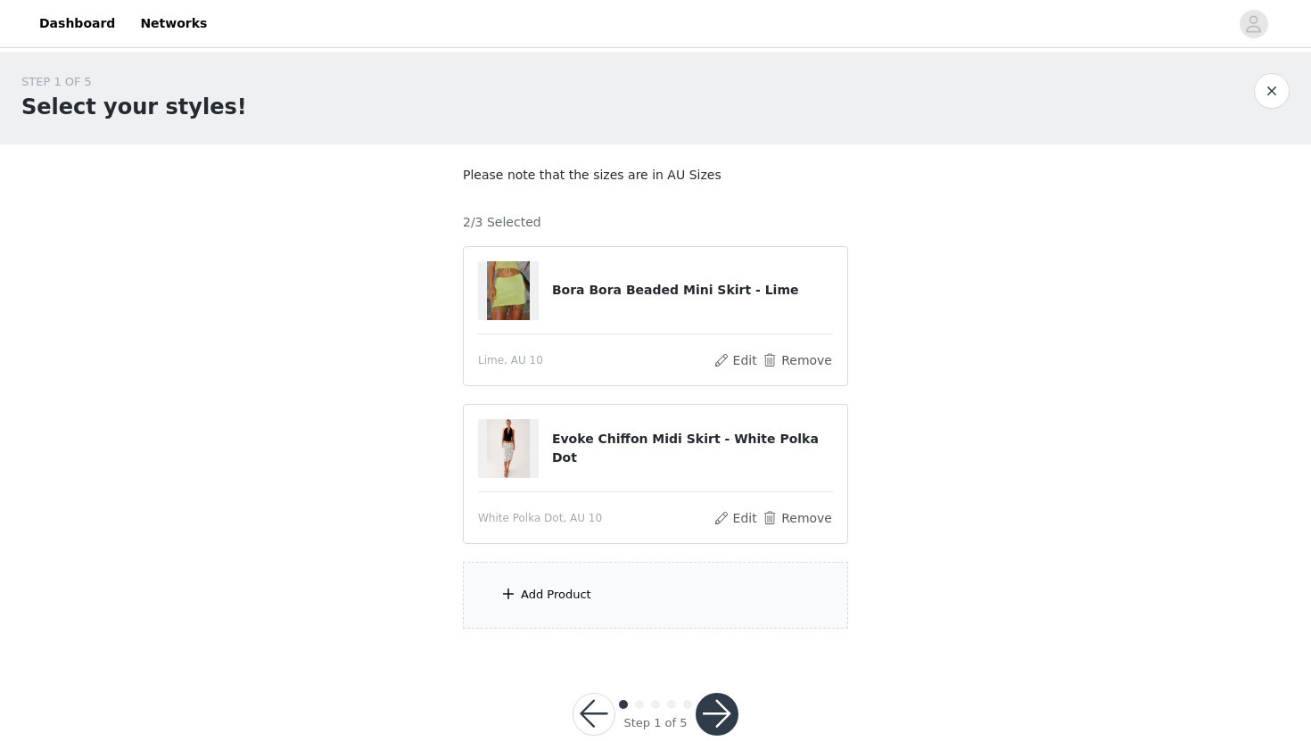
click at [576, 605] on div "Add Product" at bounding box center [655, 595] width 385 height 67
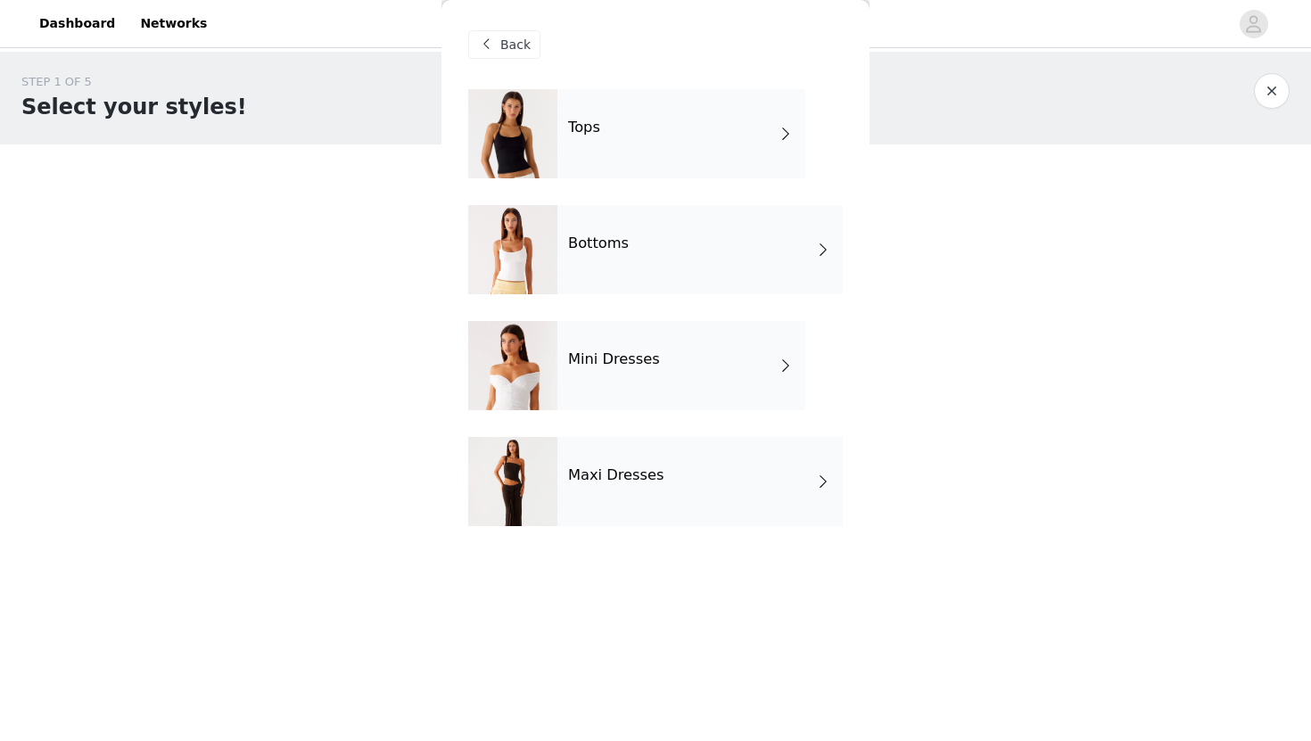
click at [652, 236] on div "Bottoms" at bounding box center [700, 249] width 285 height 89
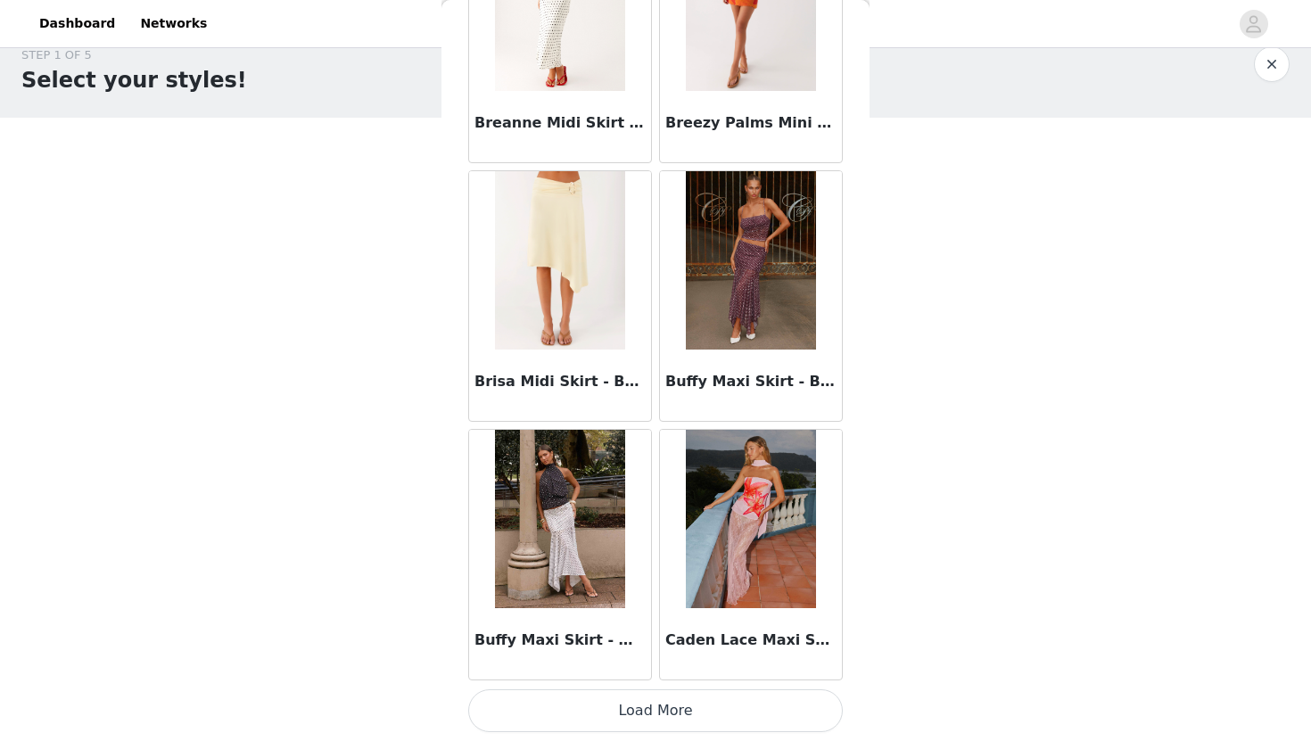
scroll to position [29, 0]
click at [693, 710] on button "Load More" at bounding box center [655, 711] width 375 height 43
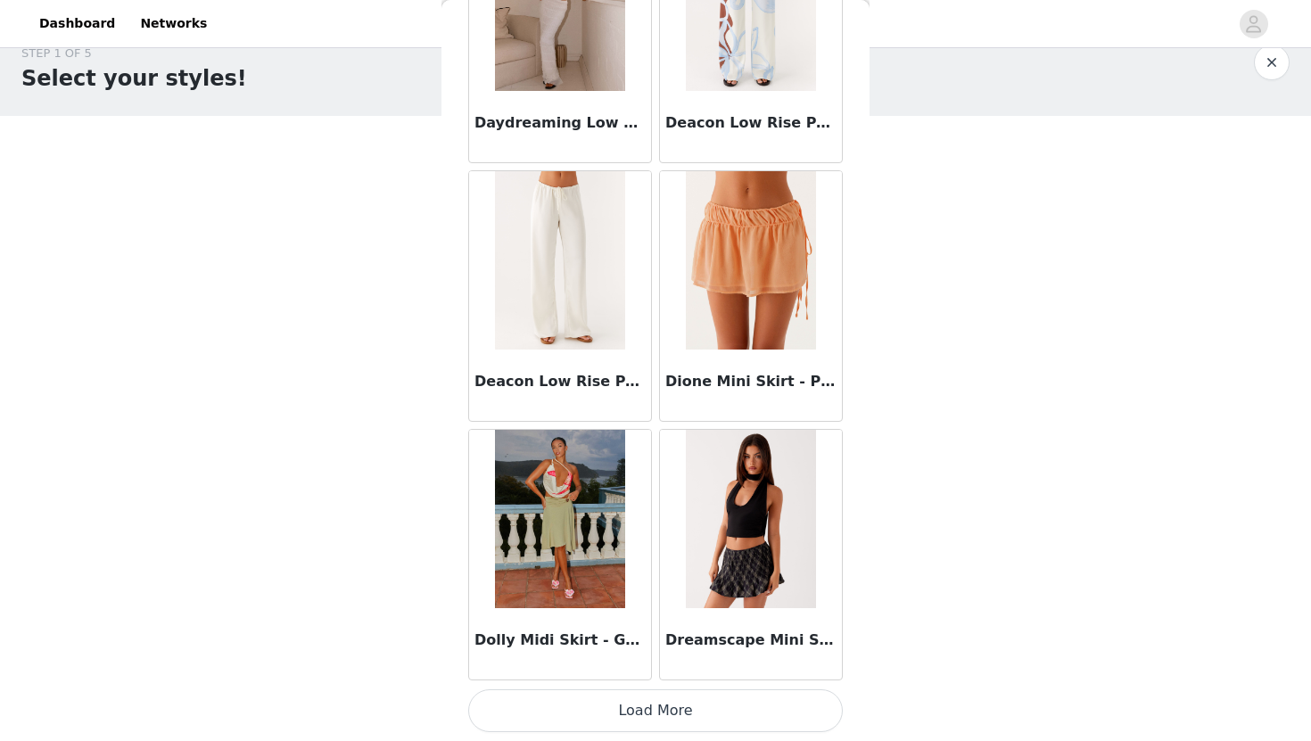
scroll to position [37, 0]
click at [711, 715] on button "Load More" at bounding box center [655, 711] width 375 height 43
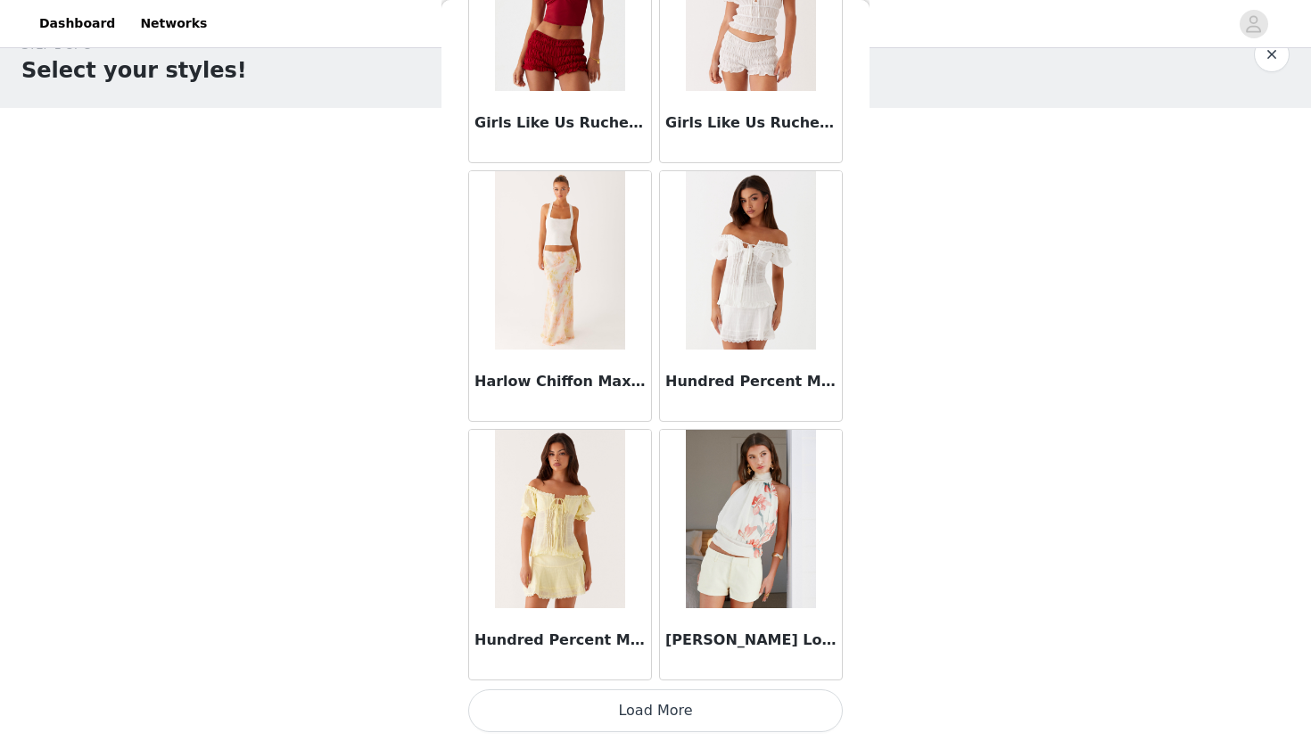
click at [711, 713] on button "Load More" at bounding box center [655, 711] width 375 height 43
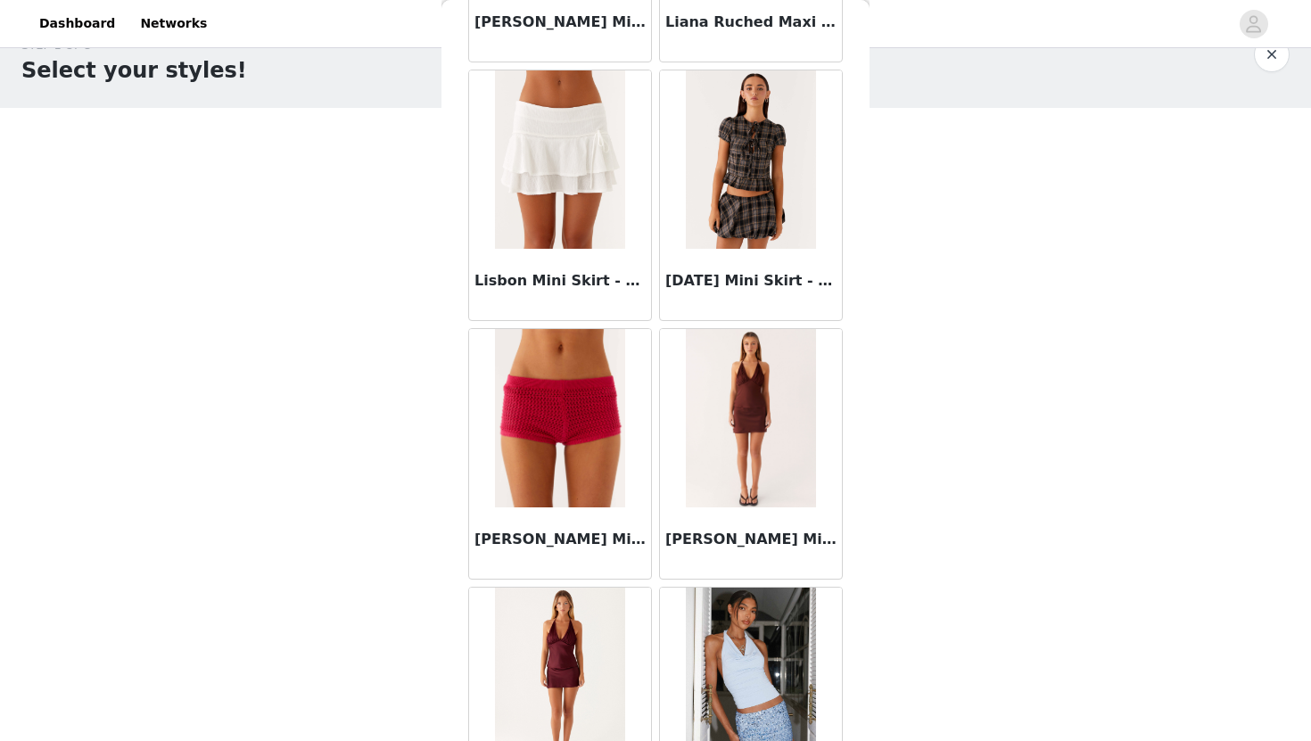
scroll to position [9750, 0]
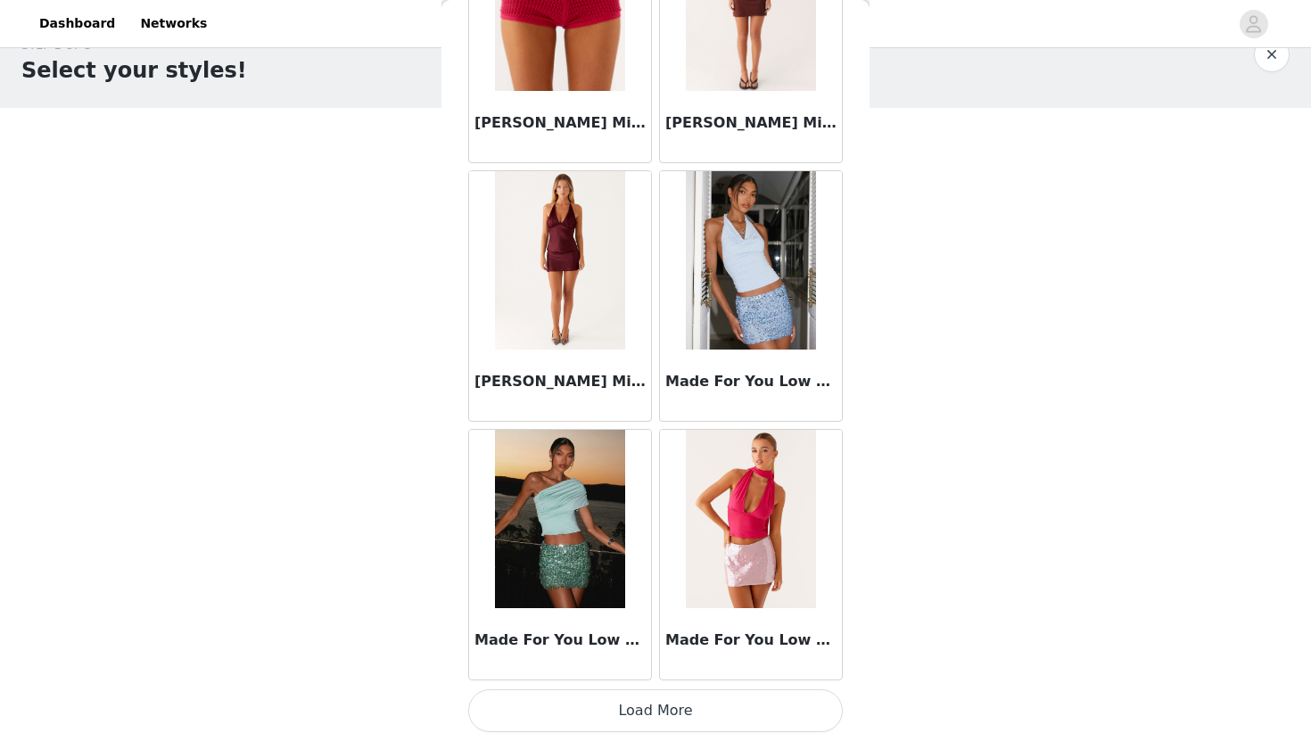
click at [674, 717] on button "Load More" at bounding box center [655, 711] width 375 height 43
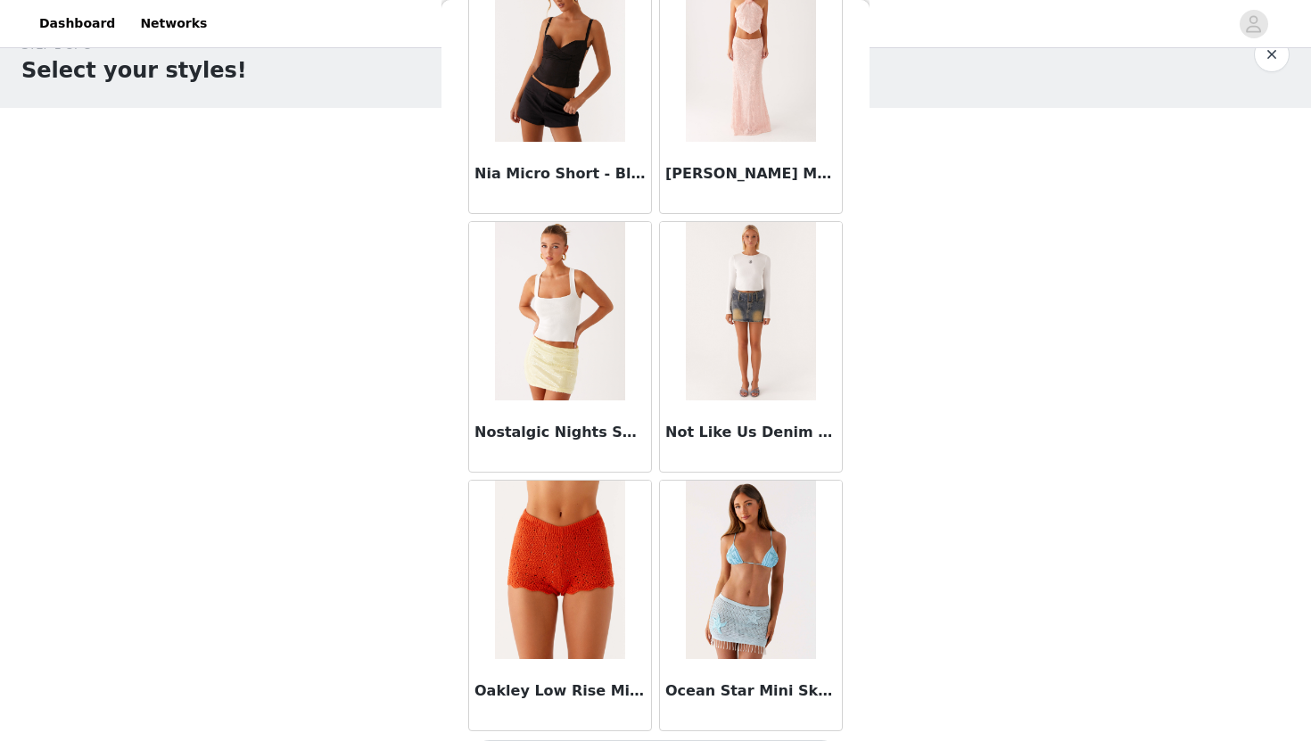
scroll to position [12337, 0]
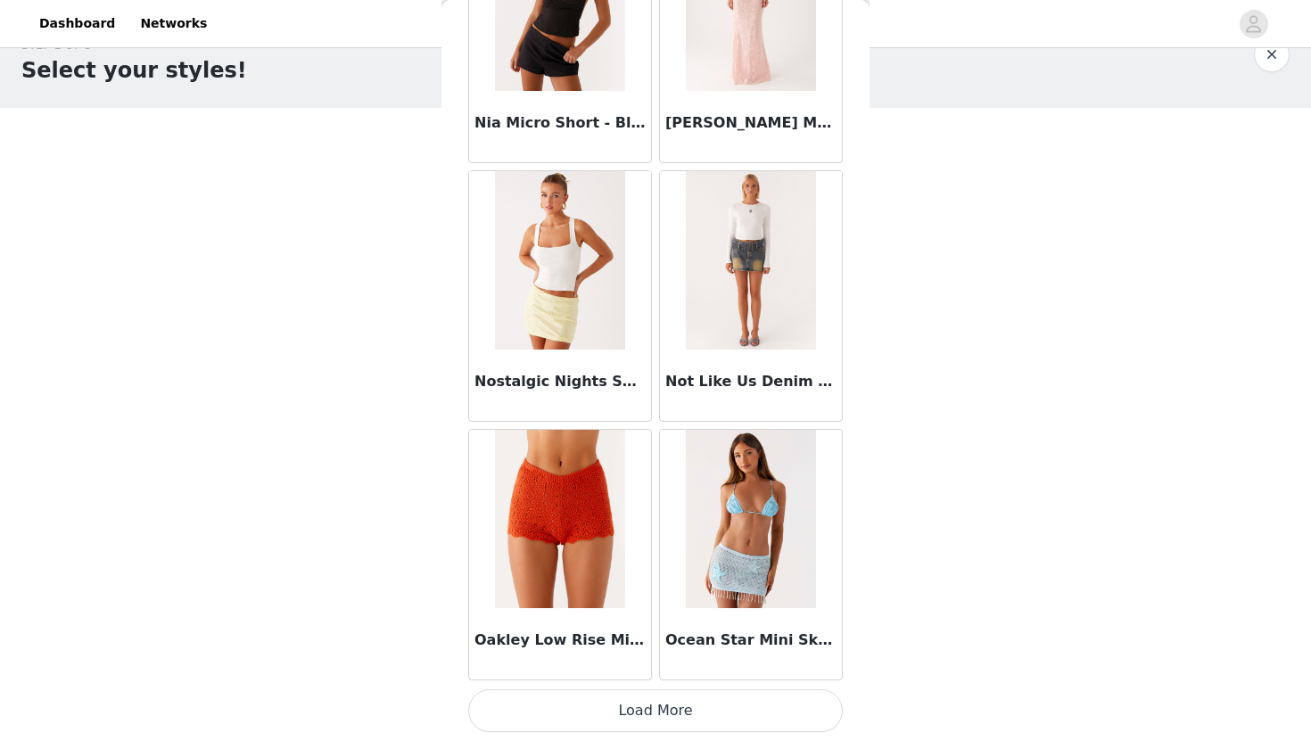
click at [714, 696] on button "Load More" at bounding box center [655, 711] width 375 height 43
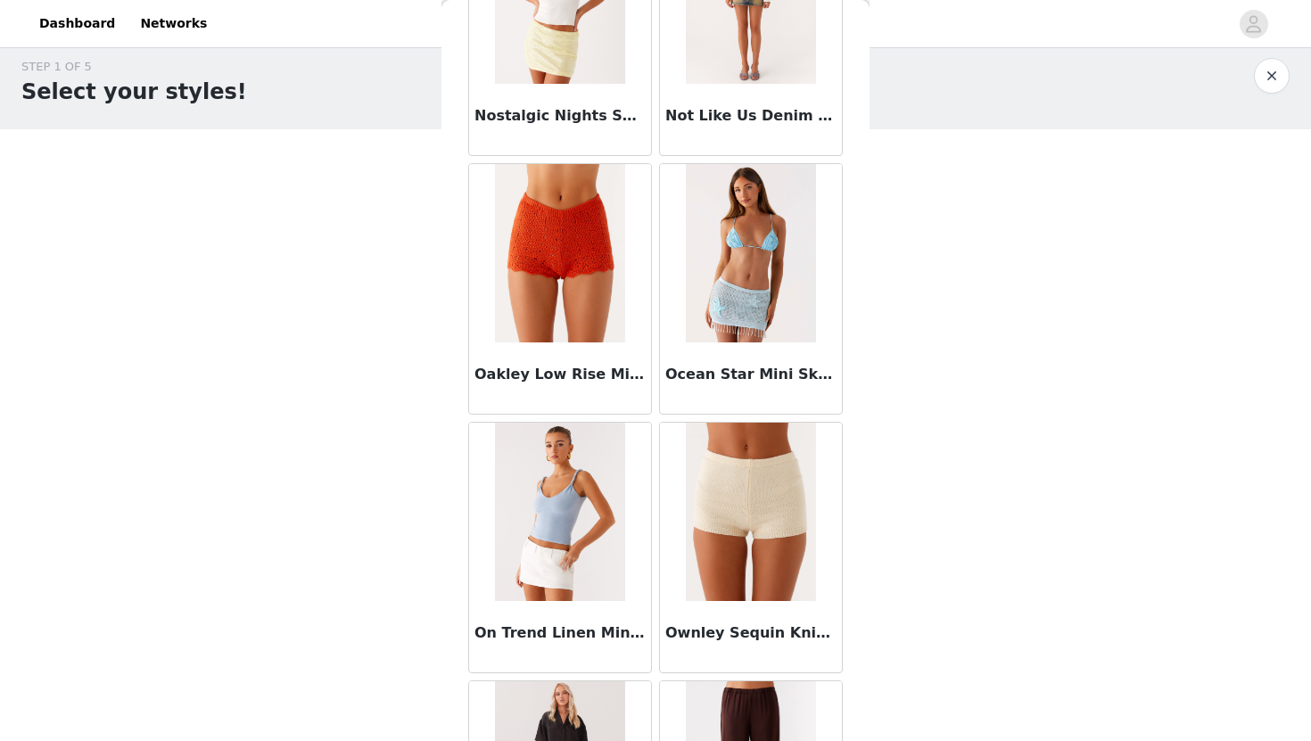
scroll to position [12635, 0]
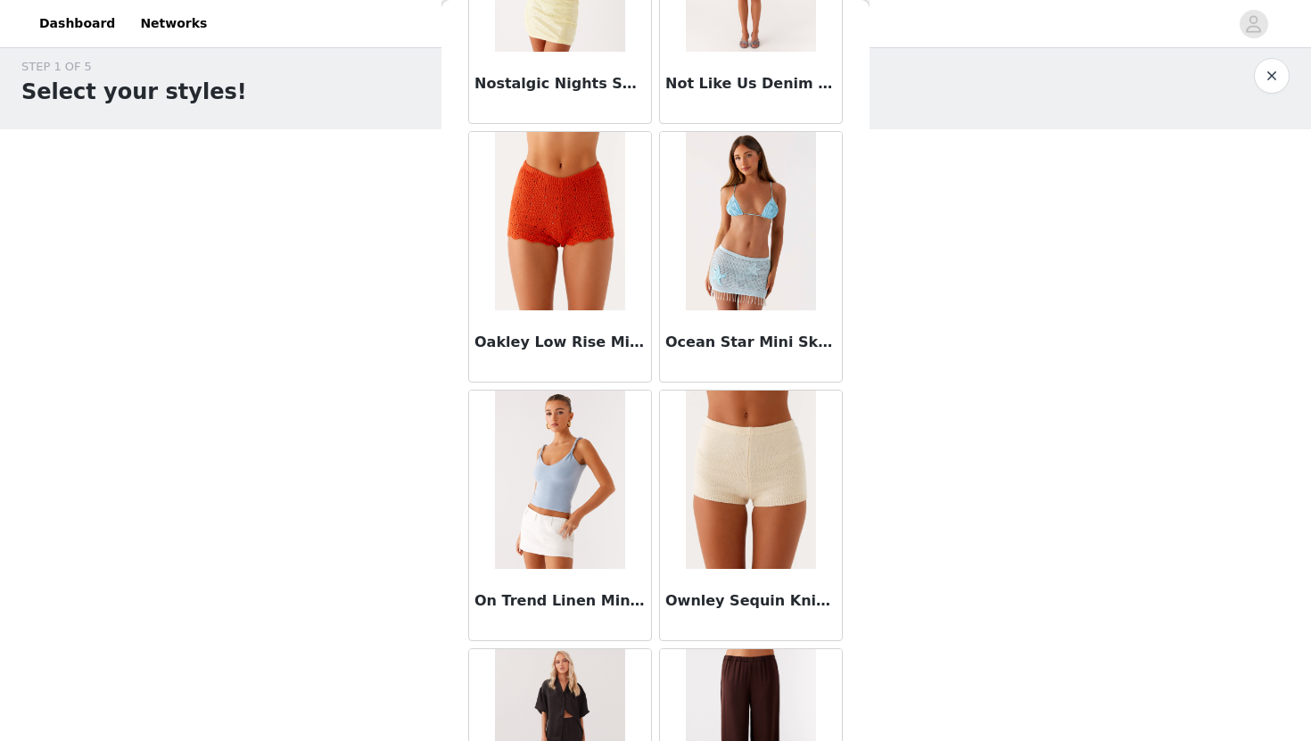
click at [739, 257] on img at bounding box center [750, 221] width 129 height 178
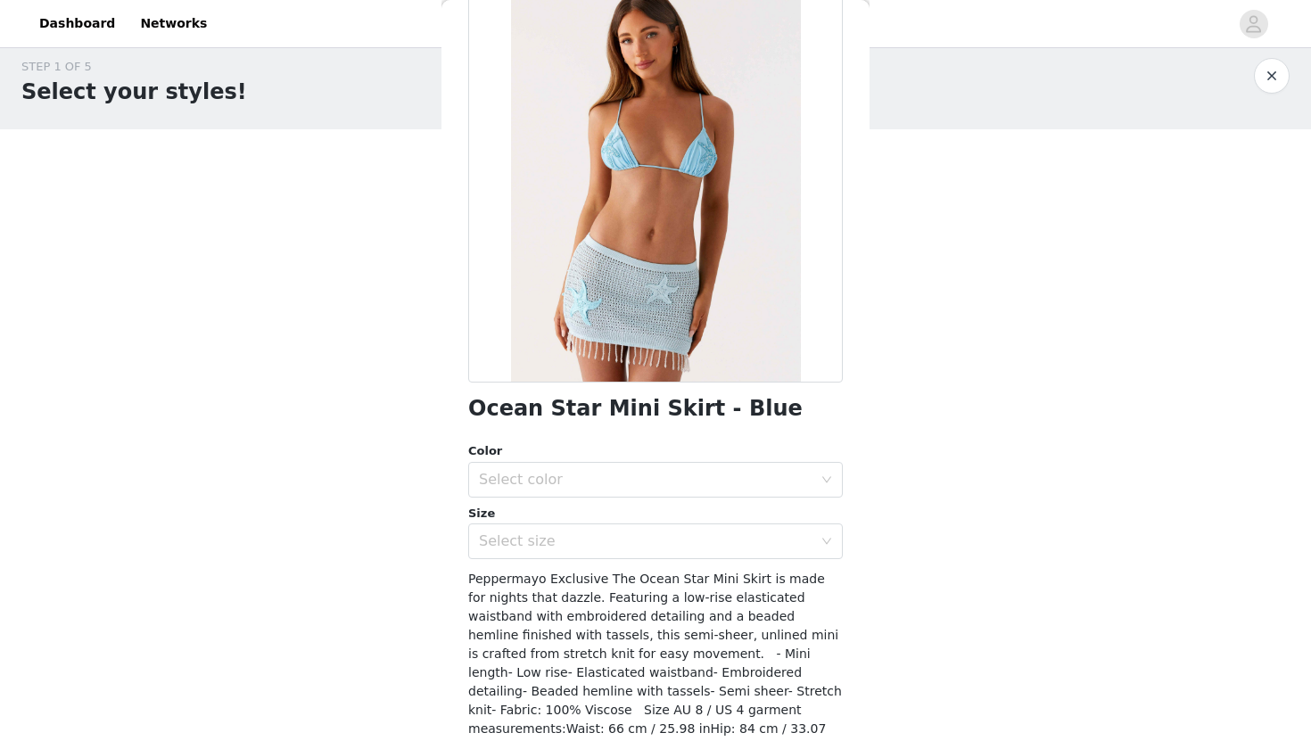
scroll to position [199, 0]
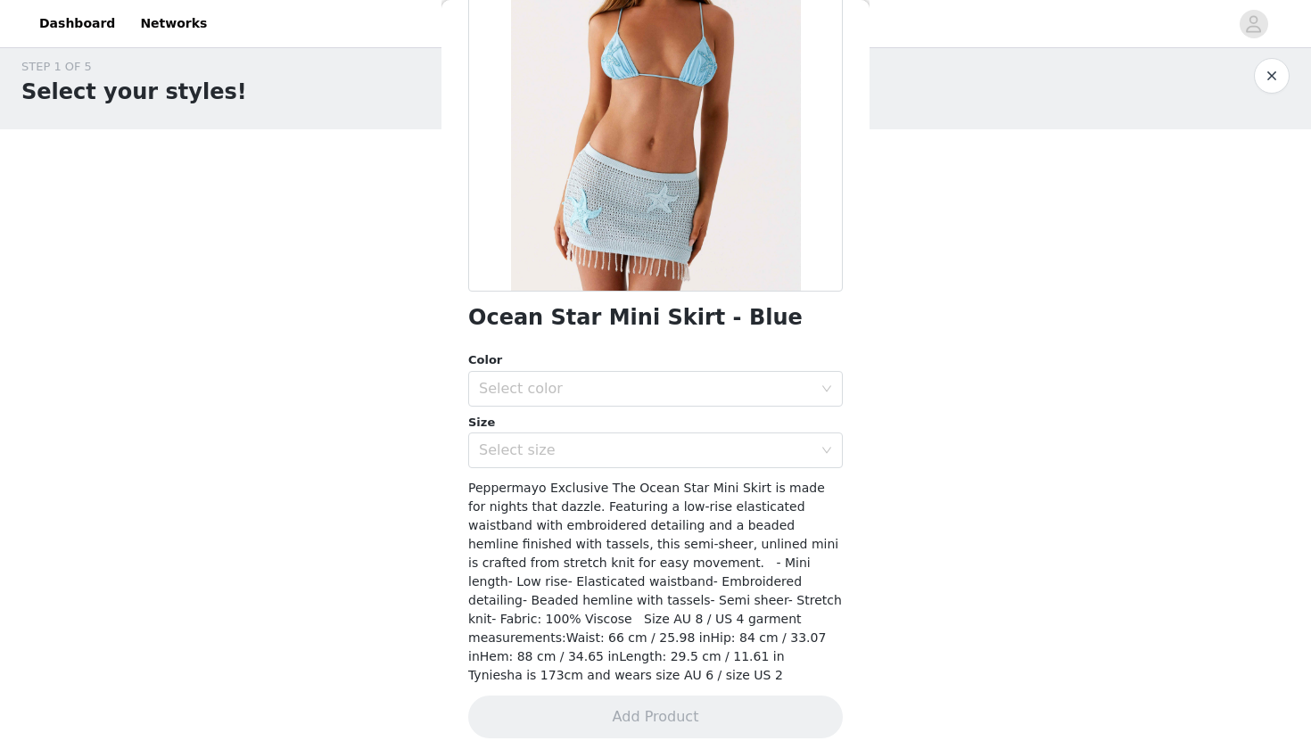
click at [736, 424] on div "Size" at bounding box center [655, 423] width 375 height 18
click at [735, 434] on div "Select size" at bounding box center [650, 451] width 342 height 34
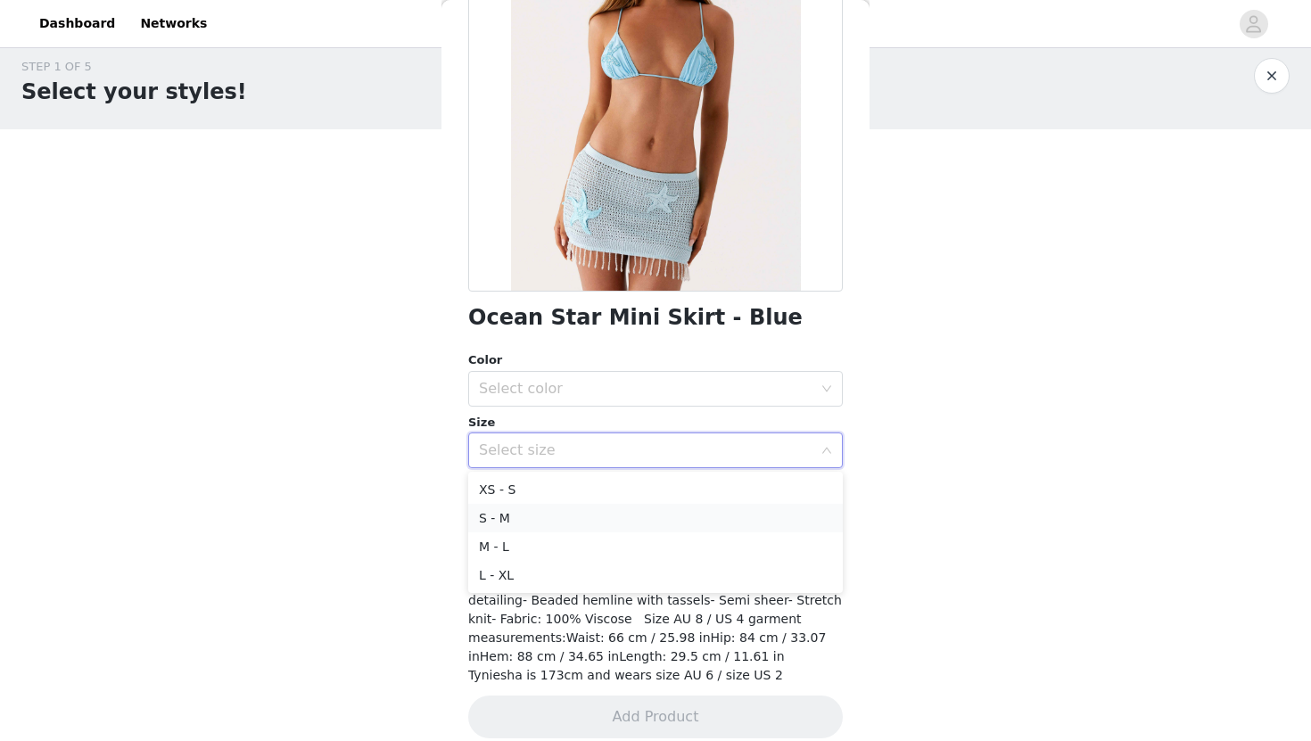
click at [643, 517] on li "S - M" at bounding box center [655, 518] width 375 height 29
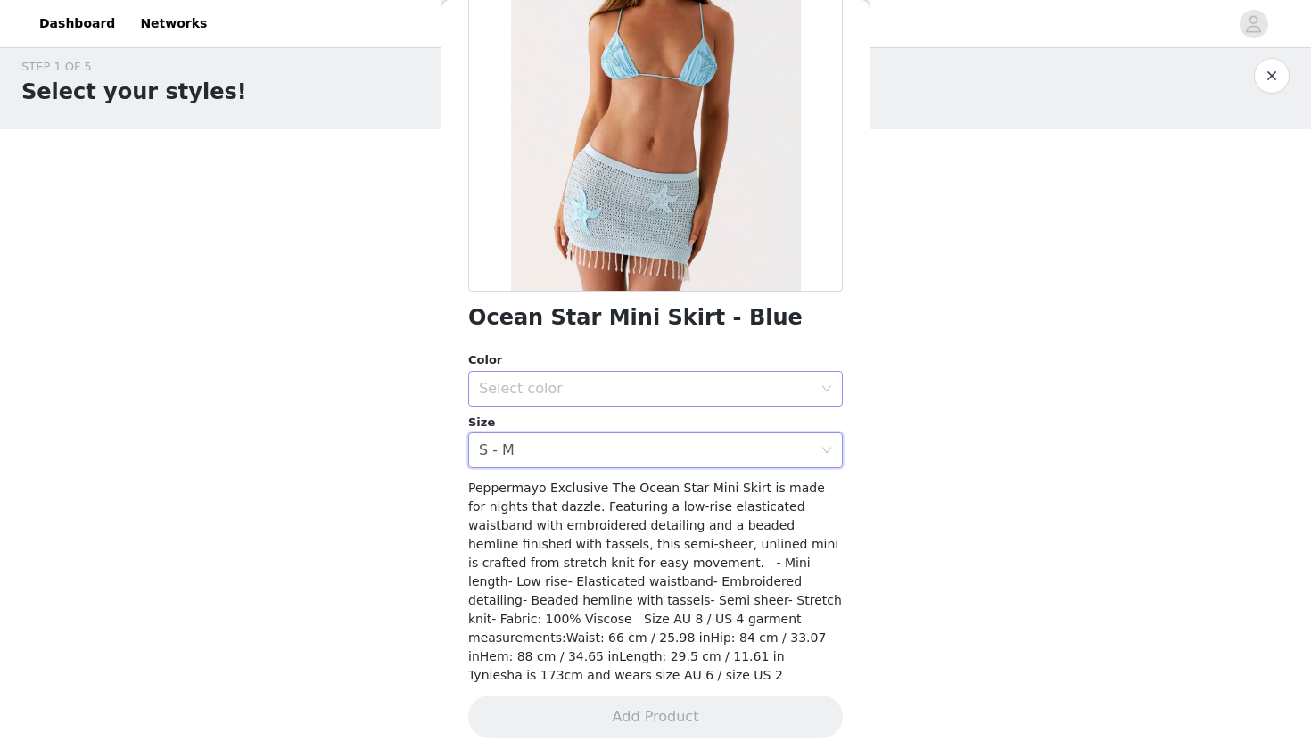
click at [682, 397] on div "Select color" at bounding box center [650, 389] width 342 height 34
click at [670, 434] on li "Blue" at bounding box center [655, 428] width 375 height 29
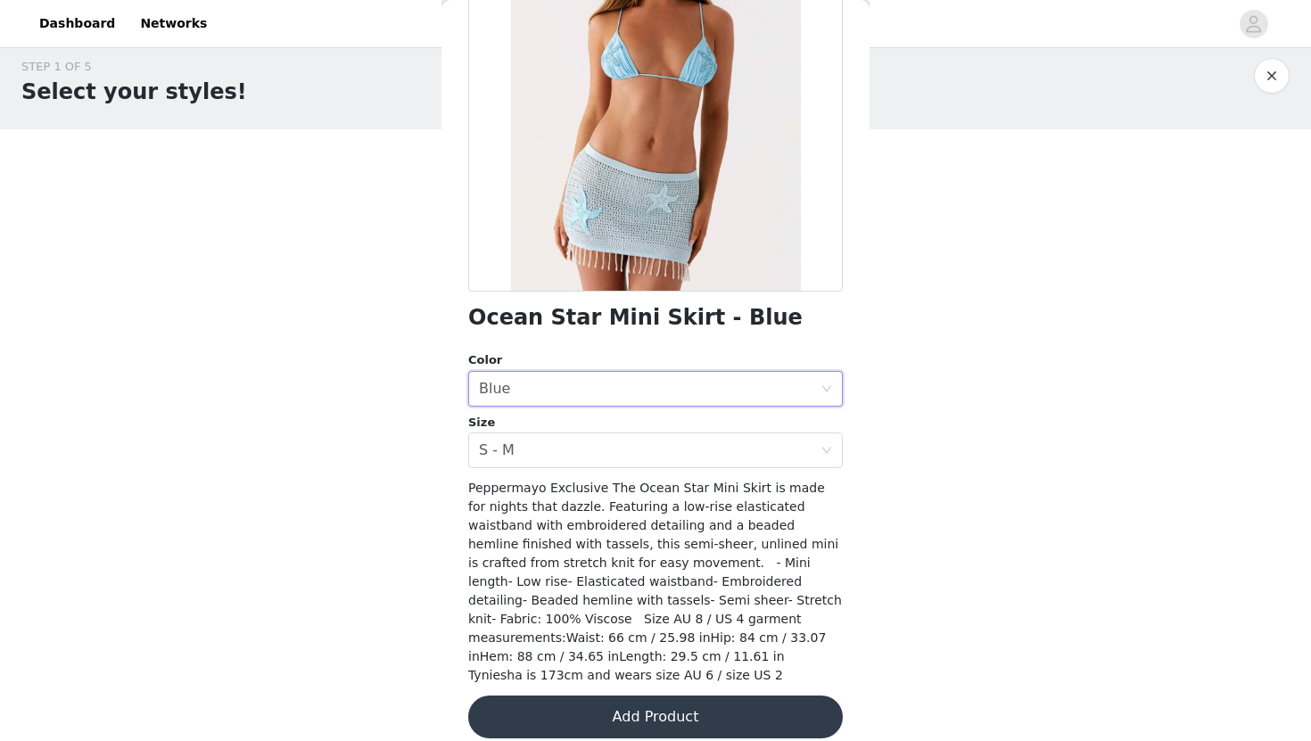
click at [720, 705] on button "Add Product" at bounding box center [655, 717] width 375 height 43
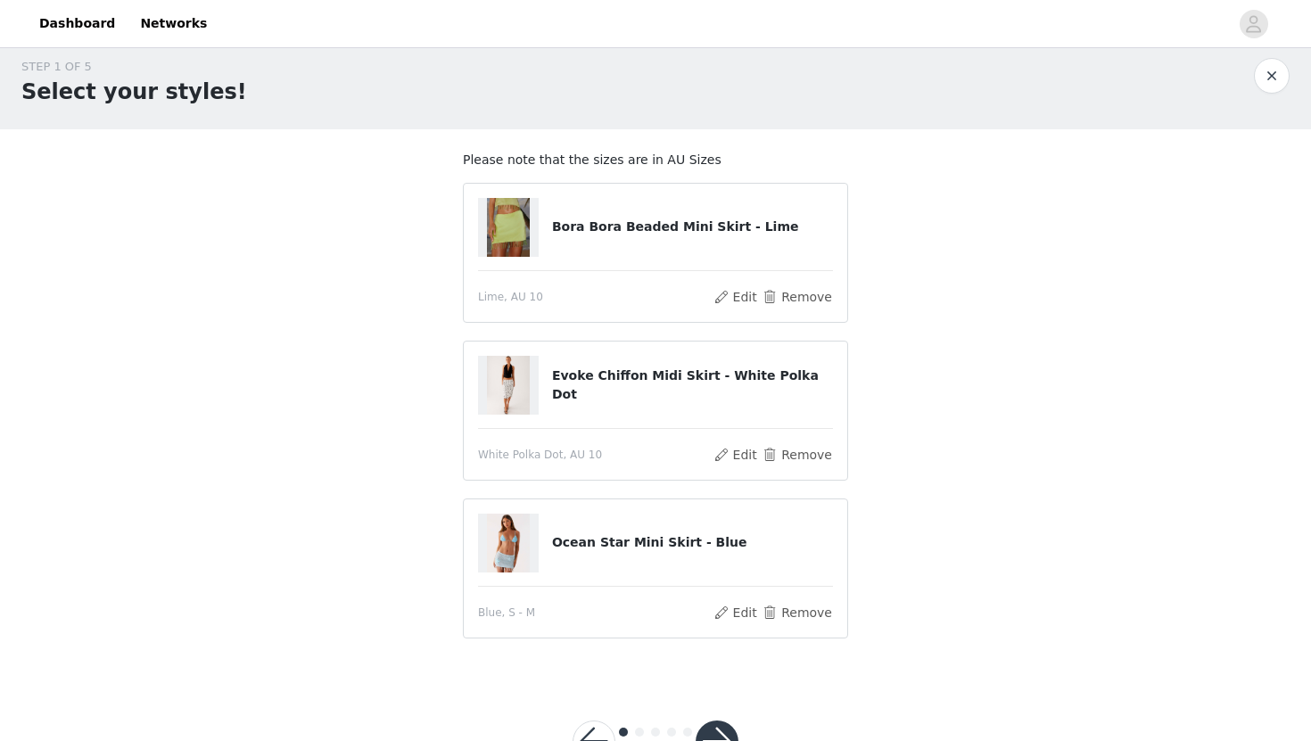
scroll to position [79, 0]
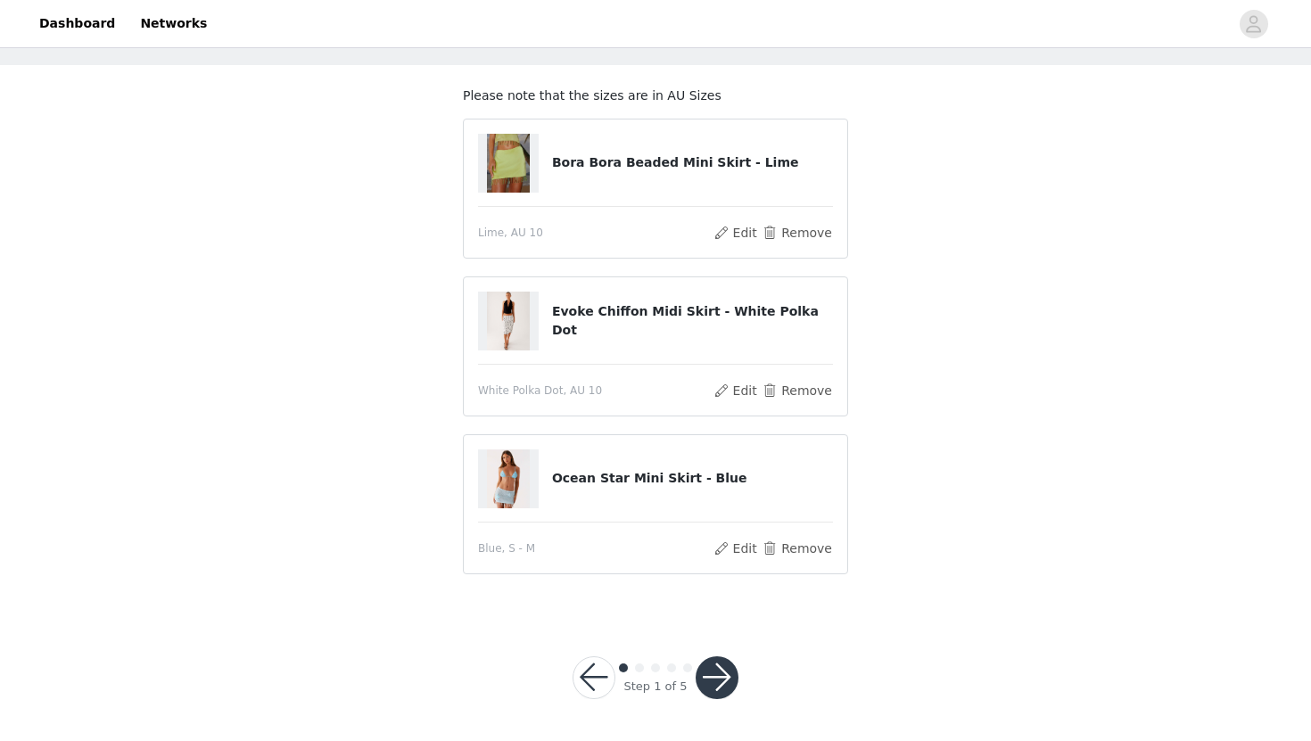
click at [724, 666] on button "button" at bounding box center [717, 678] width 43 height 43
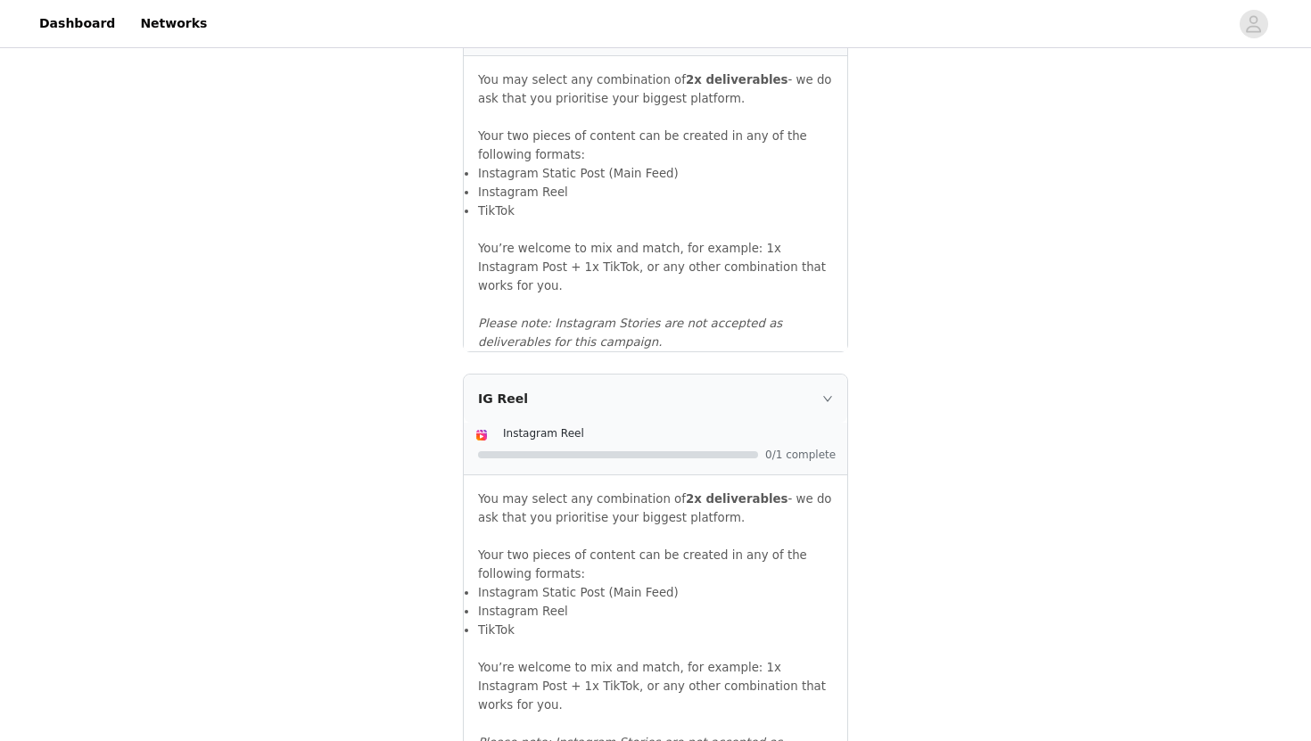
scroll to position [1237, 0]
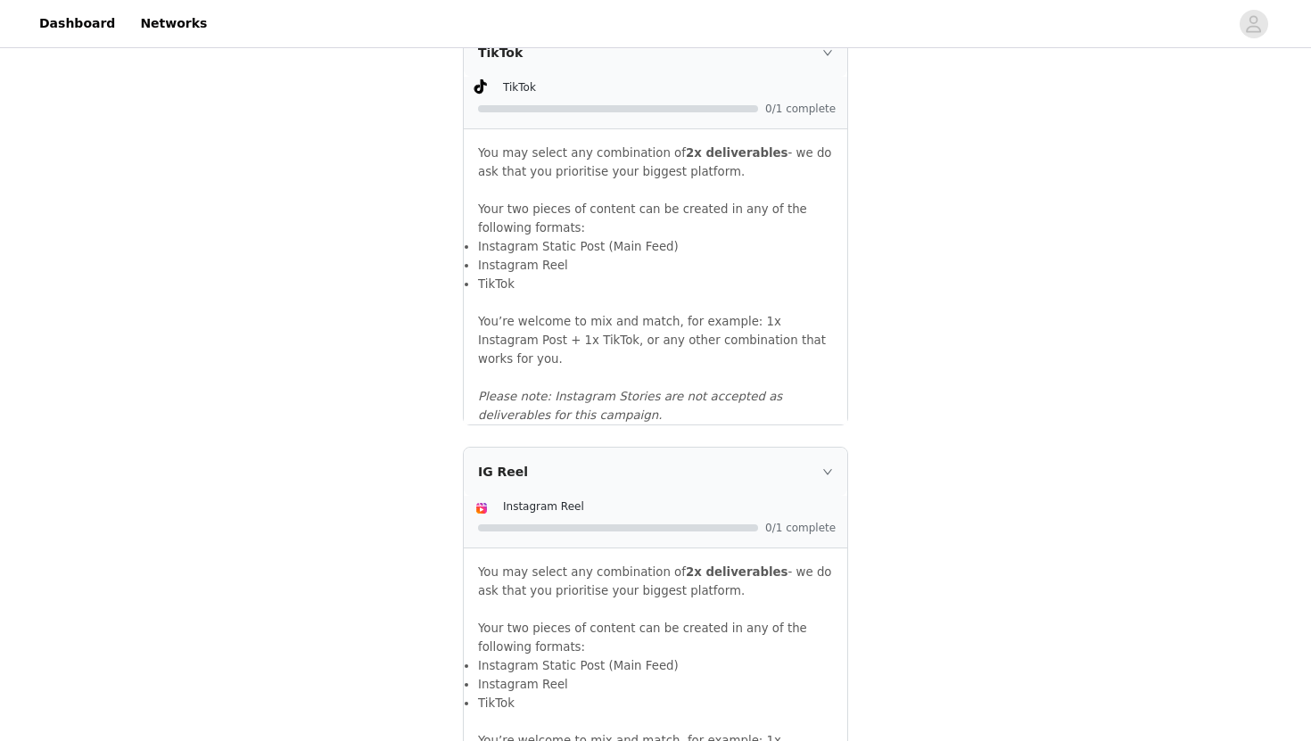
click at [679, 166] on p "You may select any combination of 2x deliverables - we do ask that you prioriti…" at bounding box center [655, 162] width 355 height 37
click at [666, 96] on div "TikTok" at bounding box center [670, 87] width 334 height 19
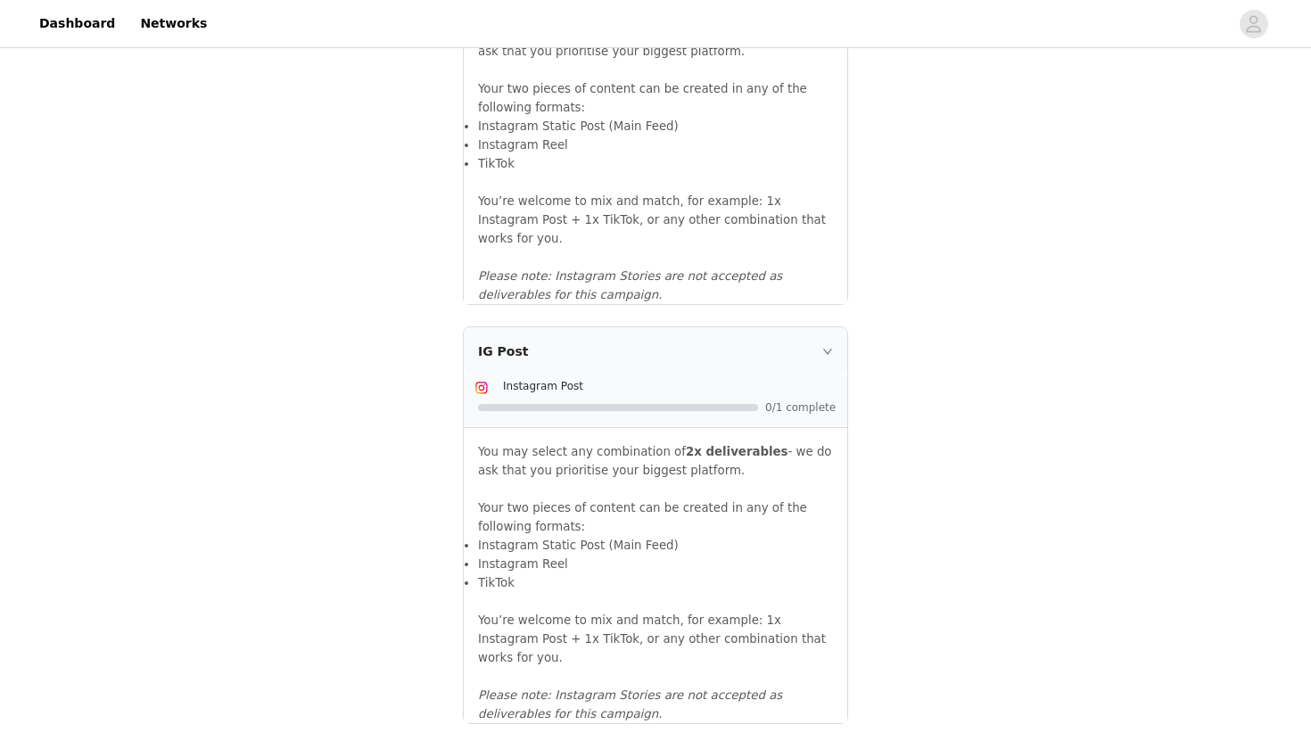
scroll to position [1896, 0]
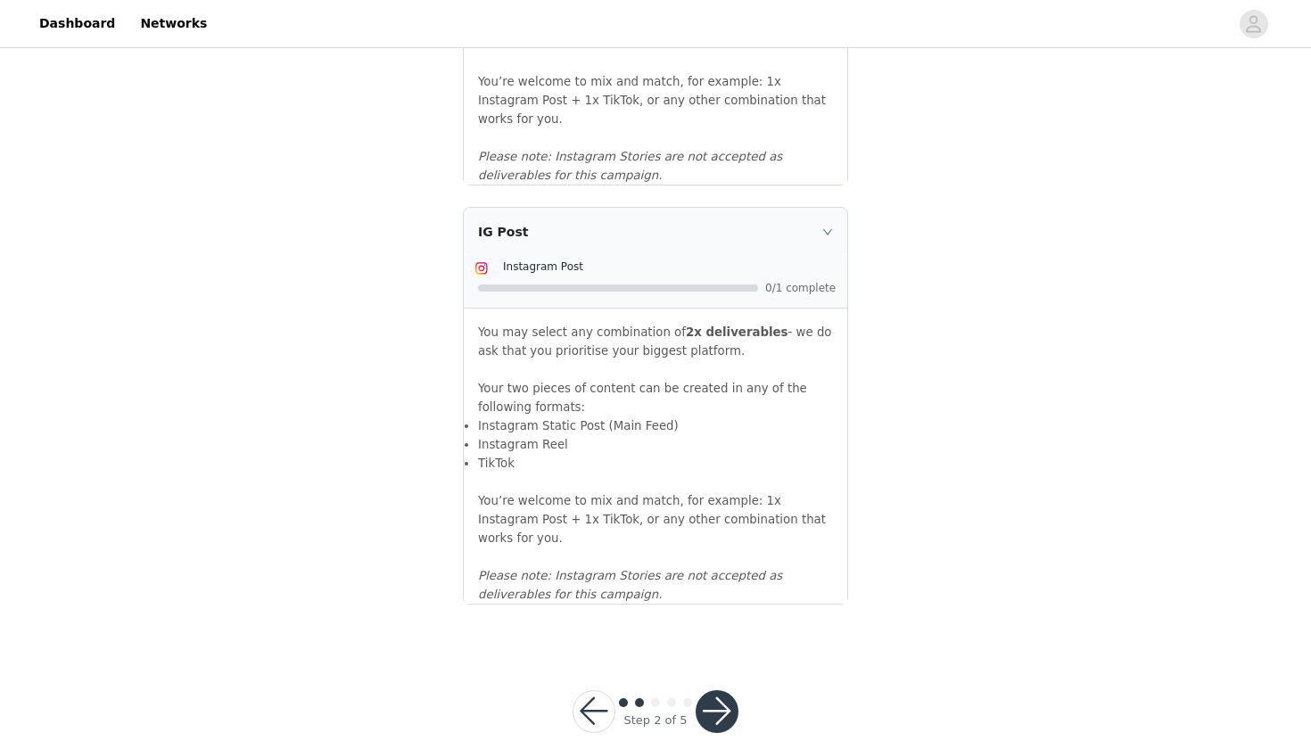
click at [710, 691] on button "button" at bounding box center [717, 712] width 43 height 43
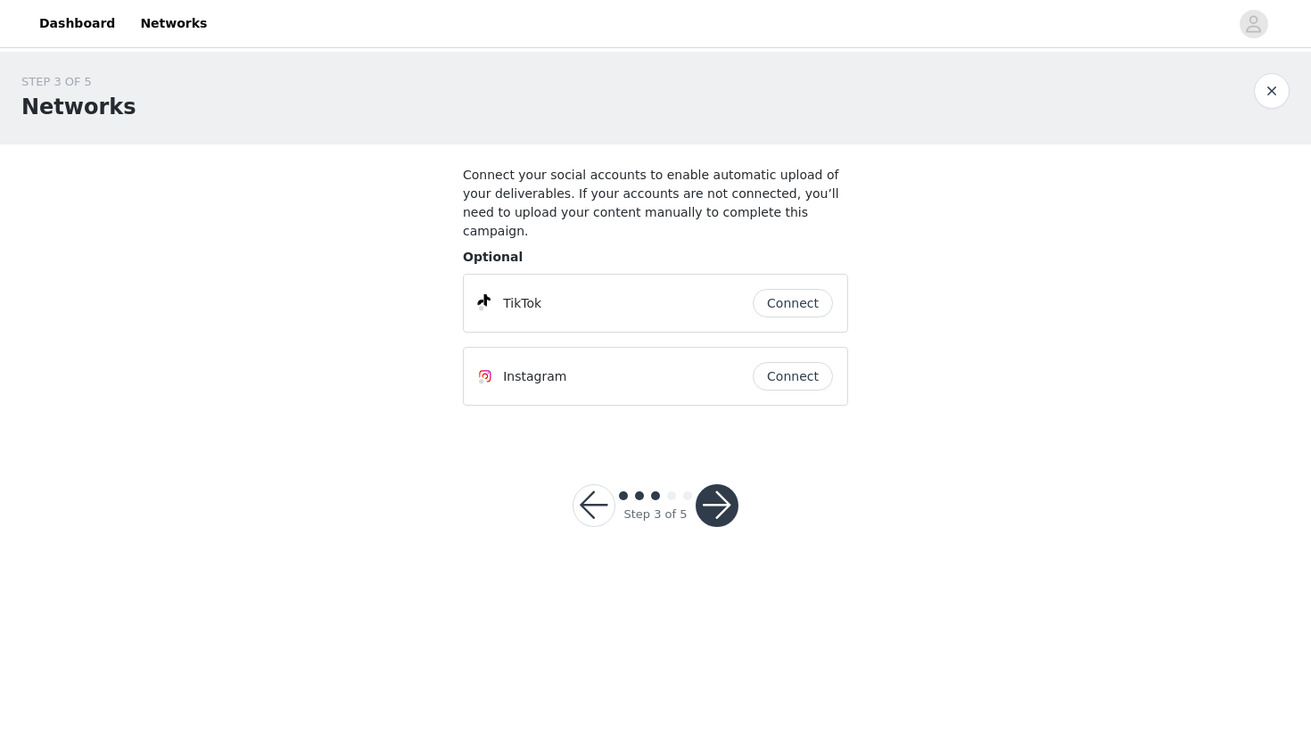
click at [726, 484] on button "button" at bounding box center [717, 505] width 43 height 43
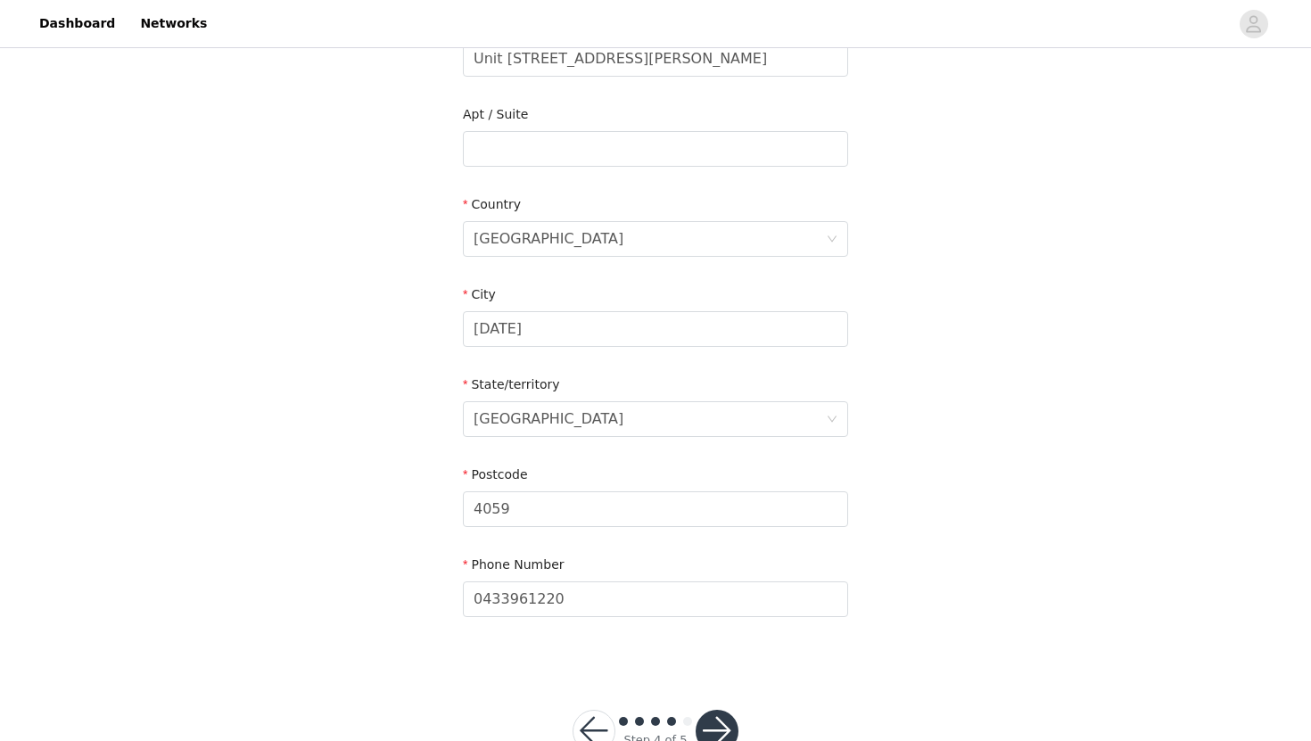
scroll to position [550, 0]
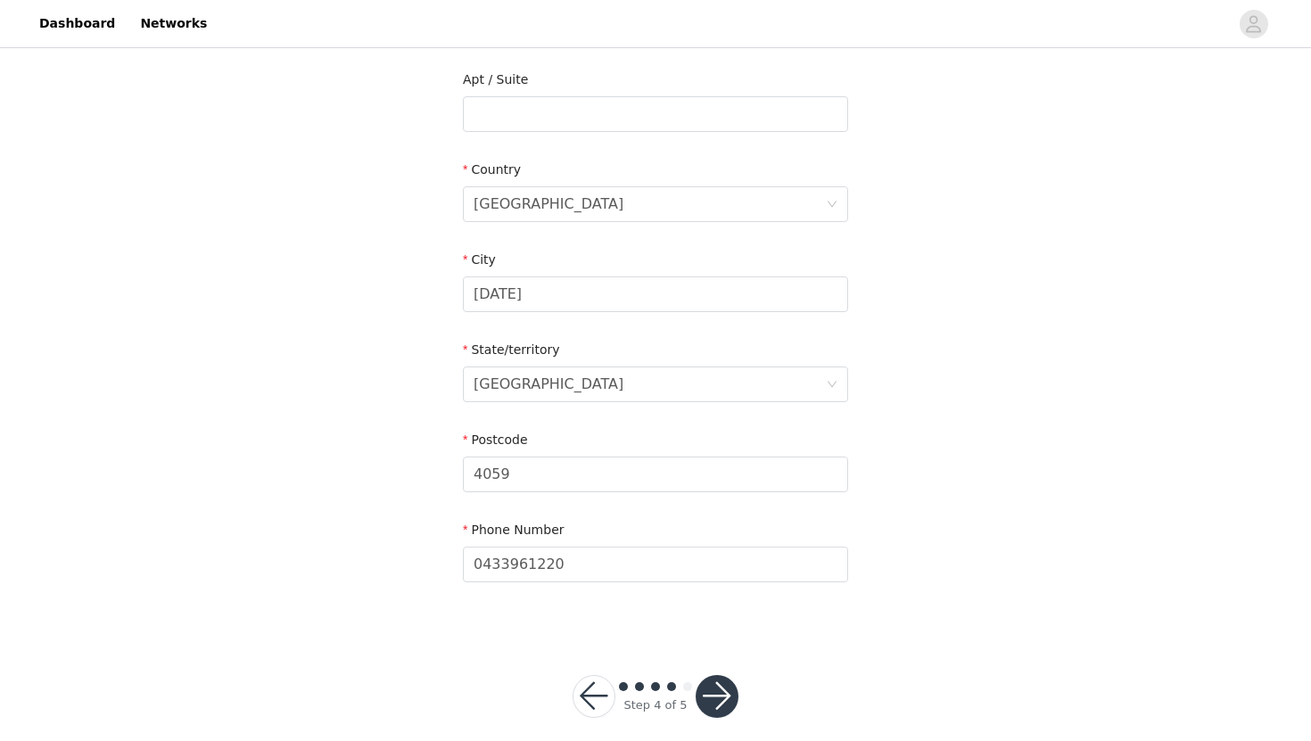
click at [710, 675] on button "button" at bounding box center [717, 696] width 43 height 43
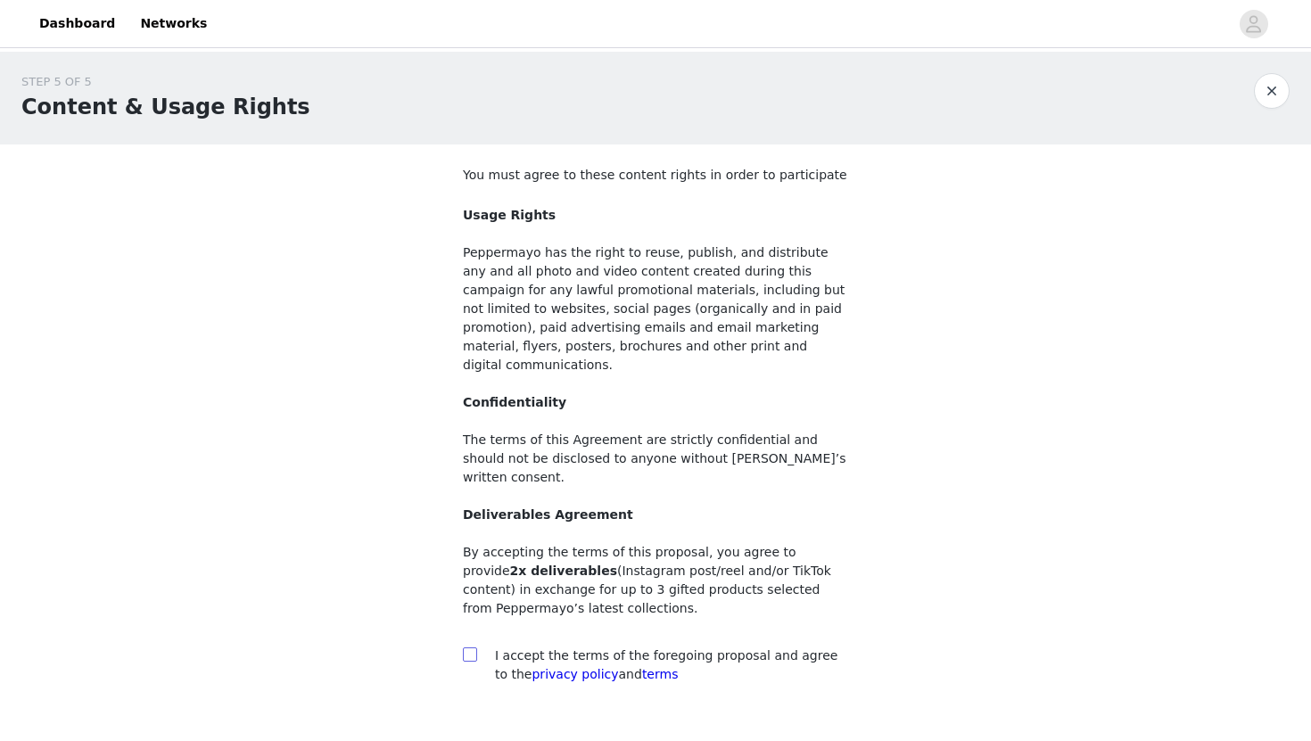
click at [470, 648] on input "checkbox" at bounding box center [469, 654] width 12 height 12
checkbox input "true"
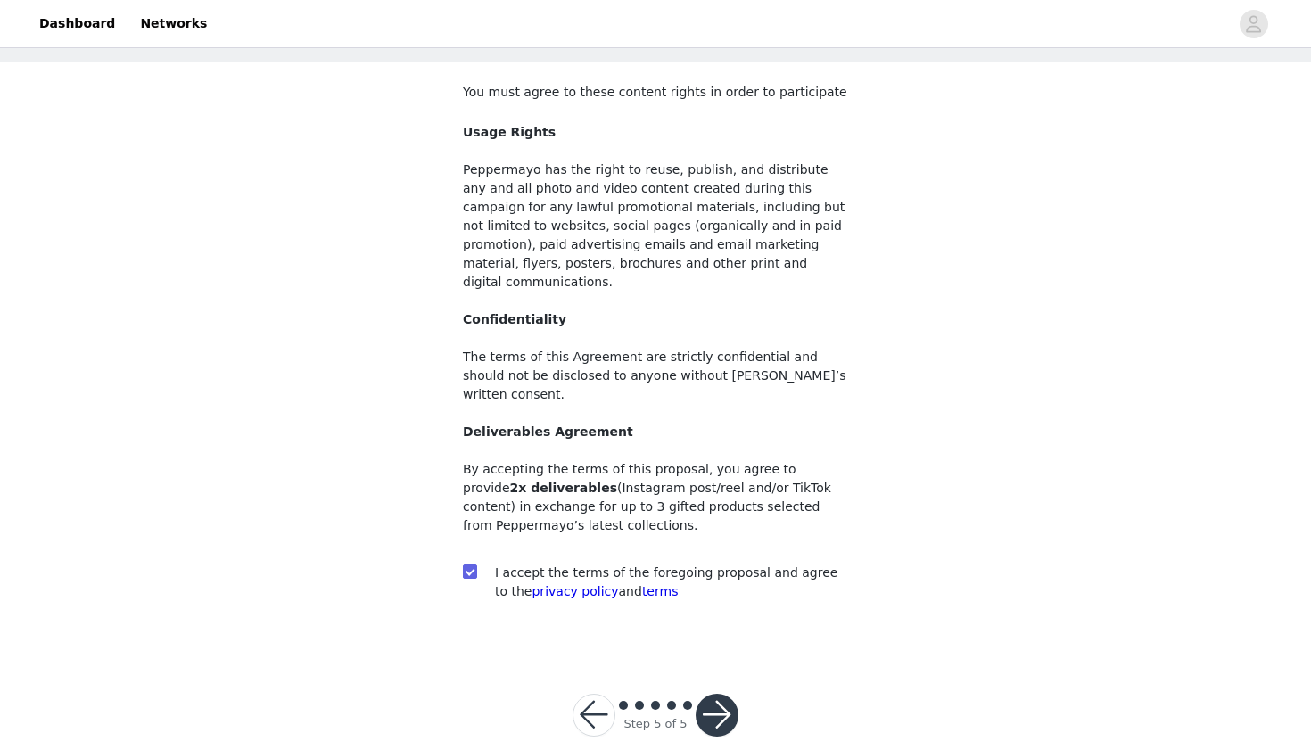
click at [714, 694] on button "button" at bounding box center [717, 715] width 43 height 43
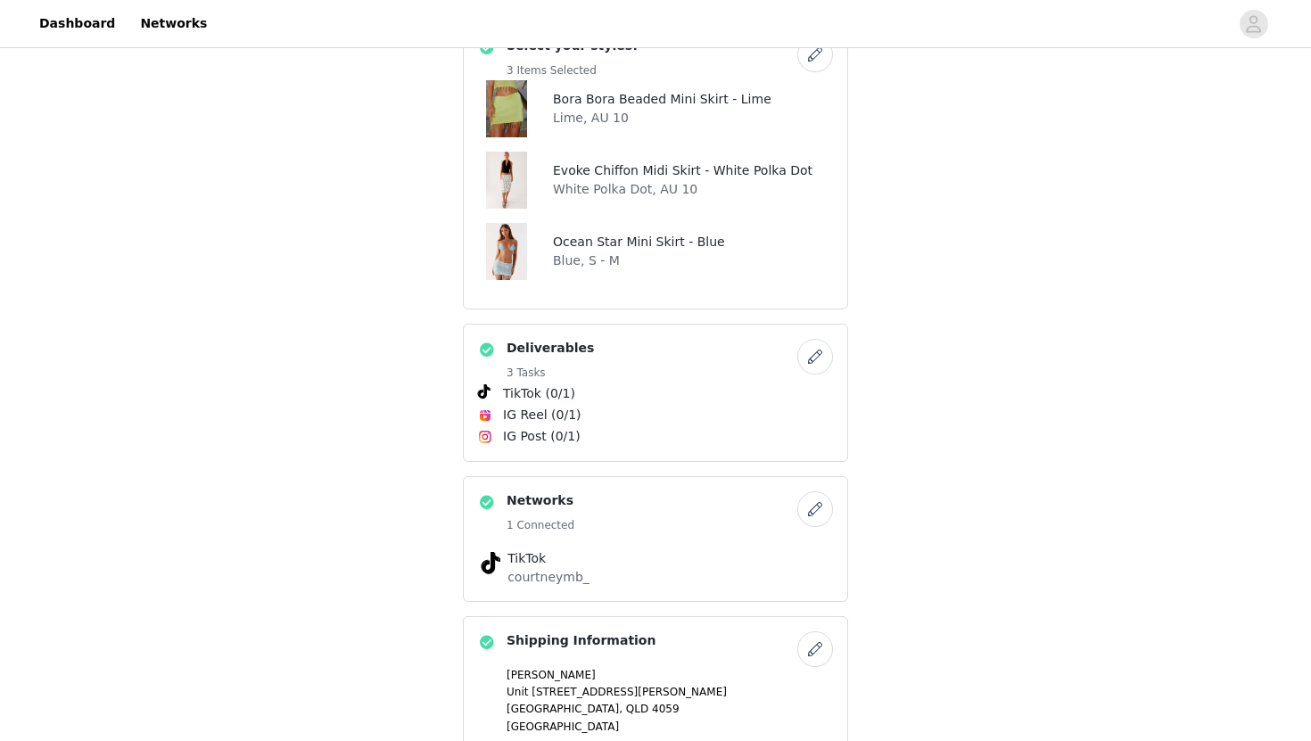
scroll to position [425, 0]
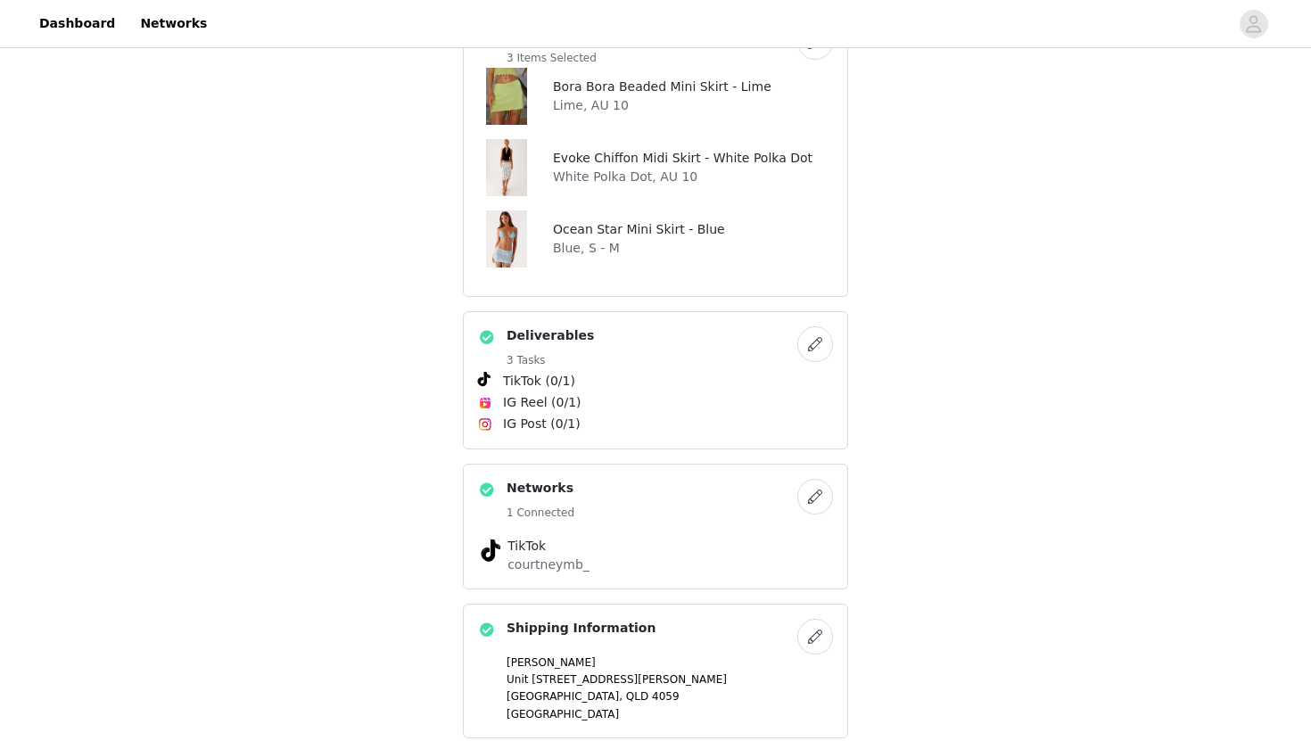
click at [819, 349] on button "button" at bounding box center [816, 345] width 36 height 36
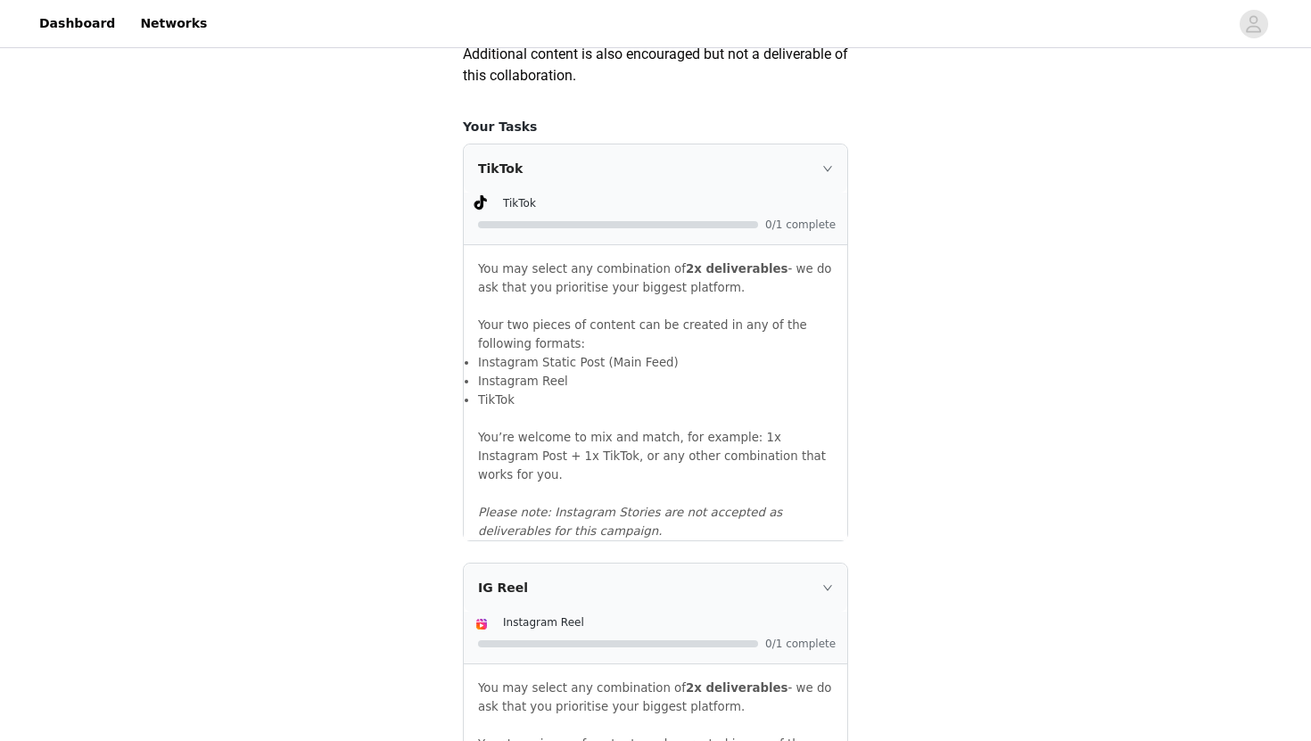
scroll to position [1120, 0]
click at [511, 194] on div "TikTok" at bounding box center [656, 169] width 384 height 48
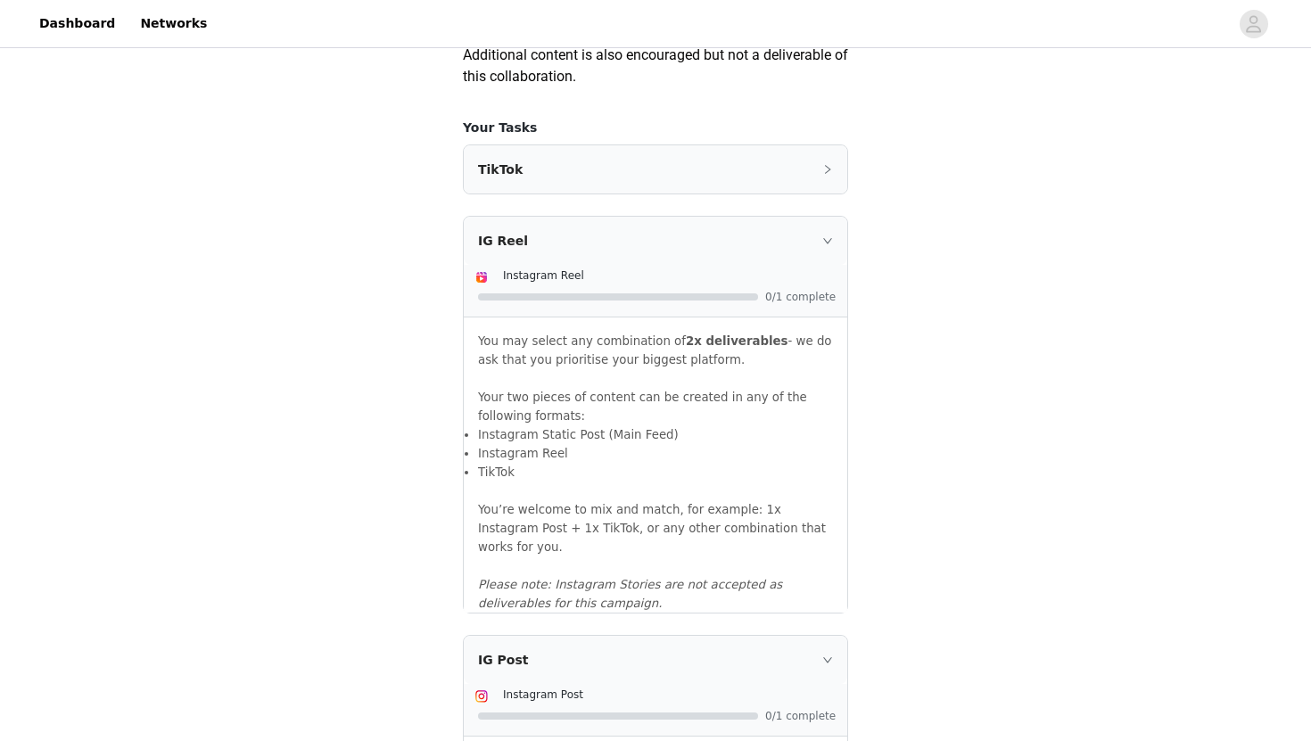
click at [517, 194] on div "TikTok" at bounding box center [656, 169] width 384 height 48
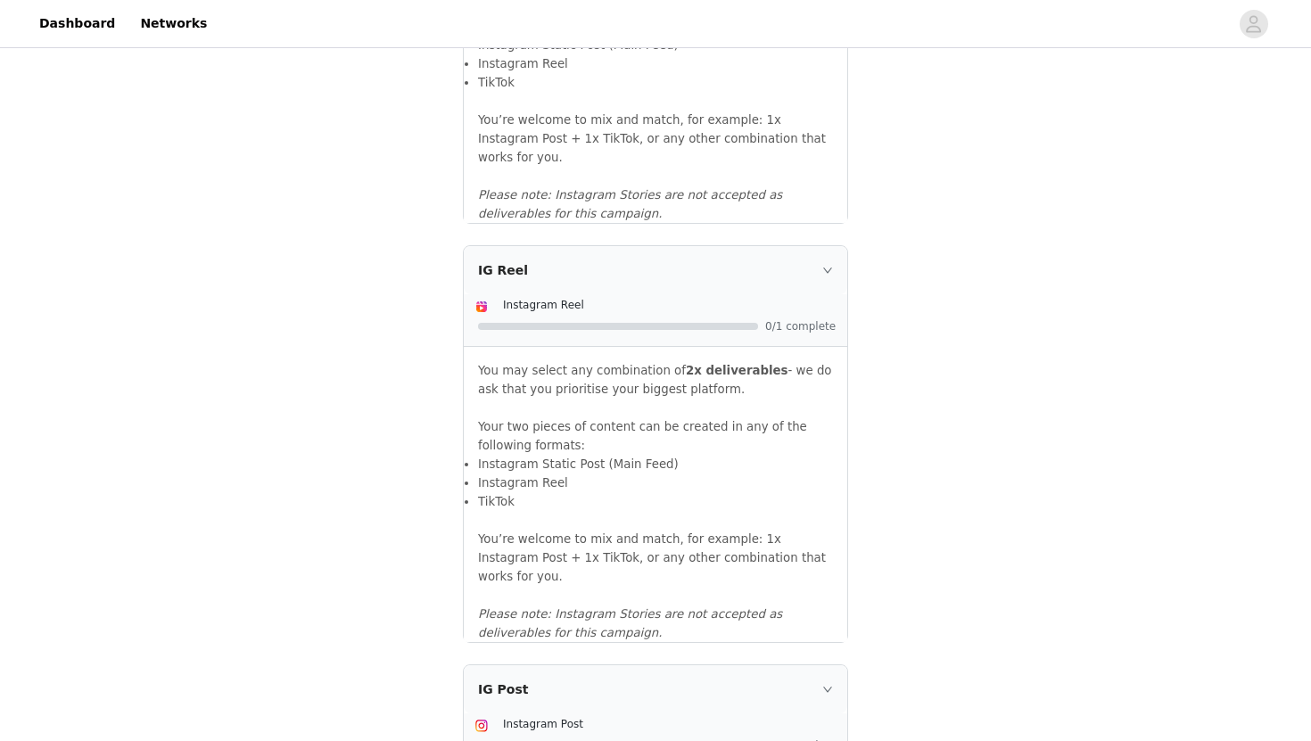
scroll to position [1896, 0]
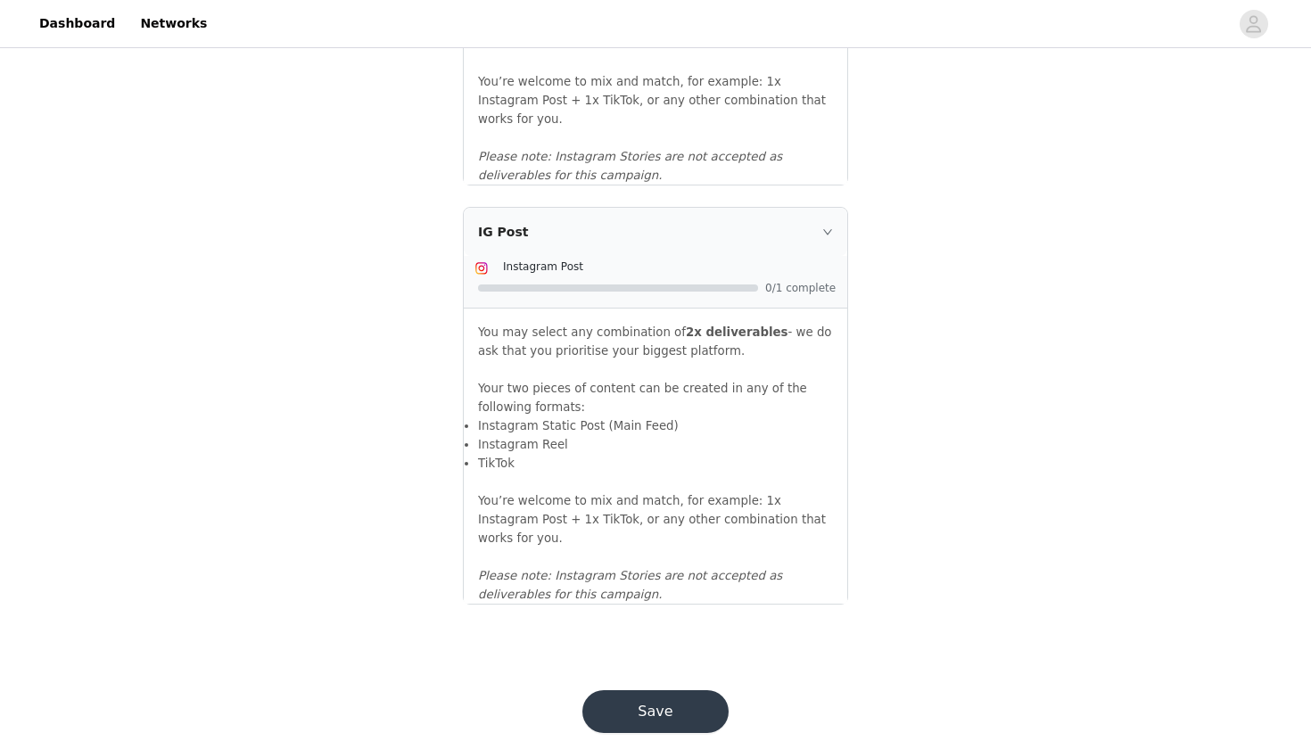
click at [614, 691] on button "Save" at bounding box center [656, 712] width 146 height 43
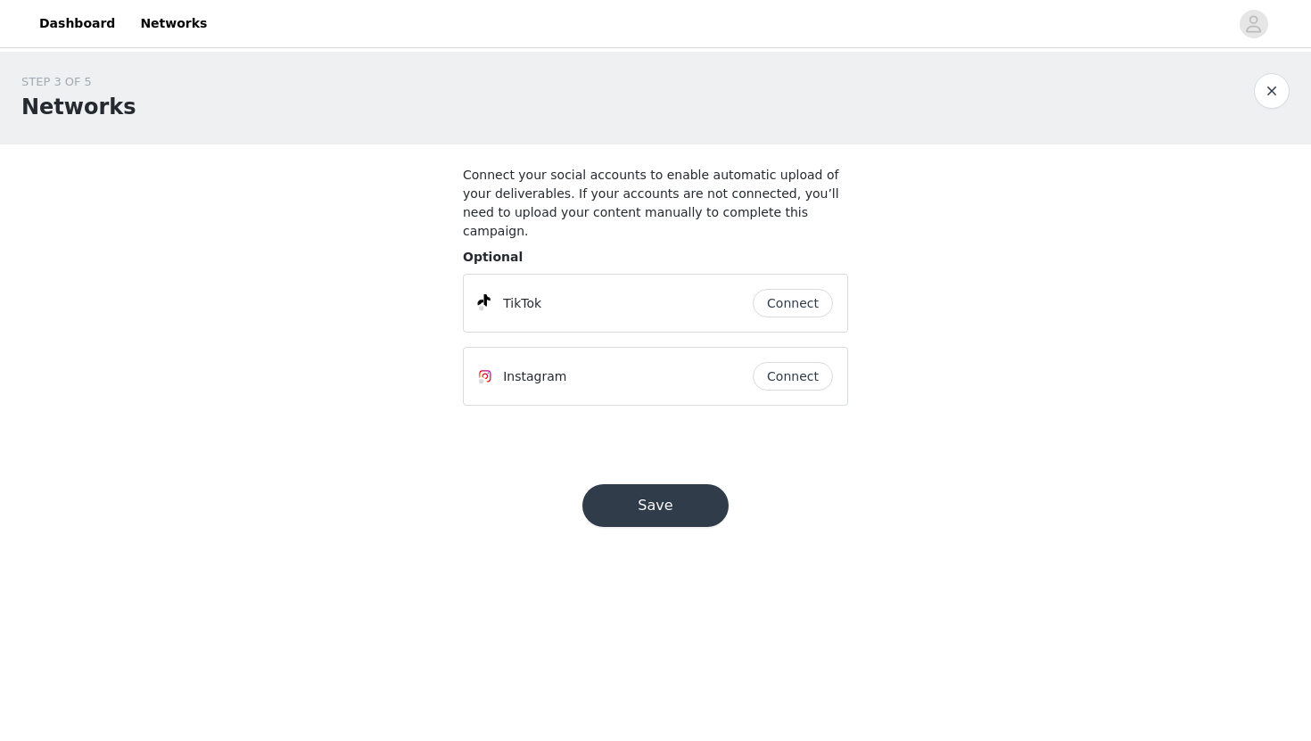
click at [666, 484] on button "Save" at bounding box center [656, 505] width 146 height 43
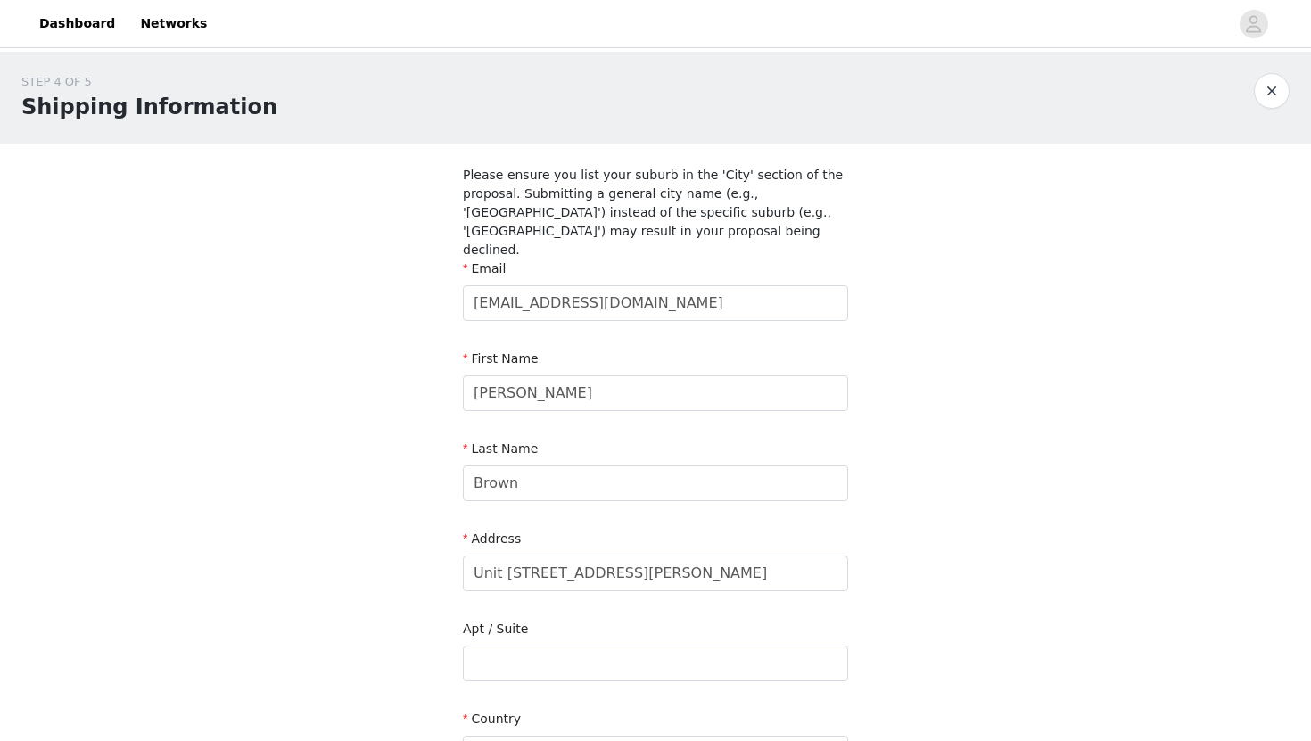
scroll to position [550, 0]
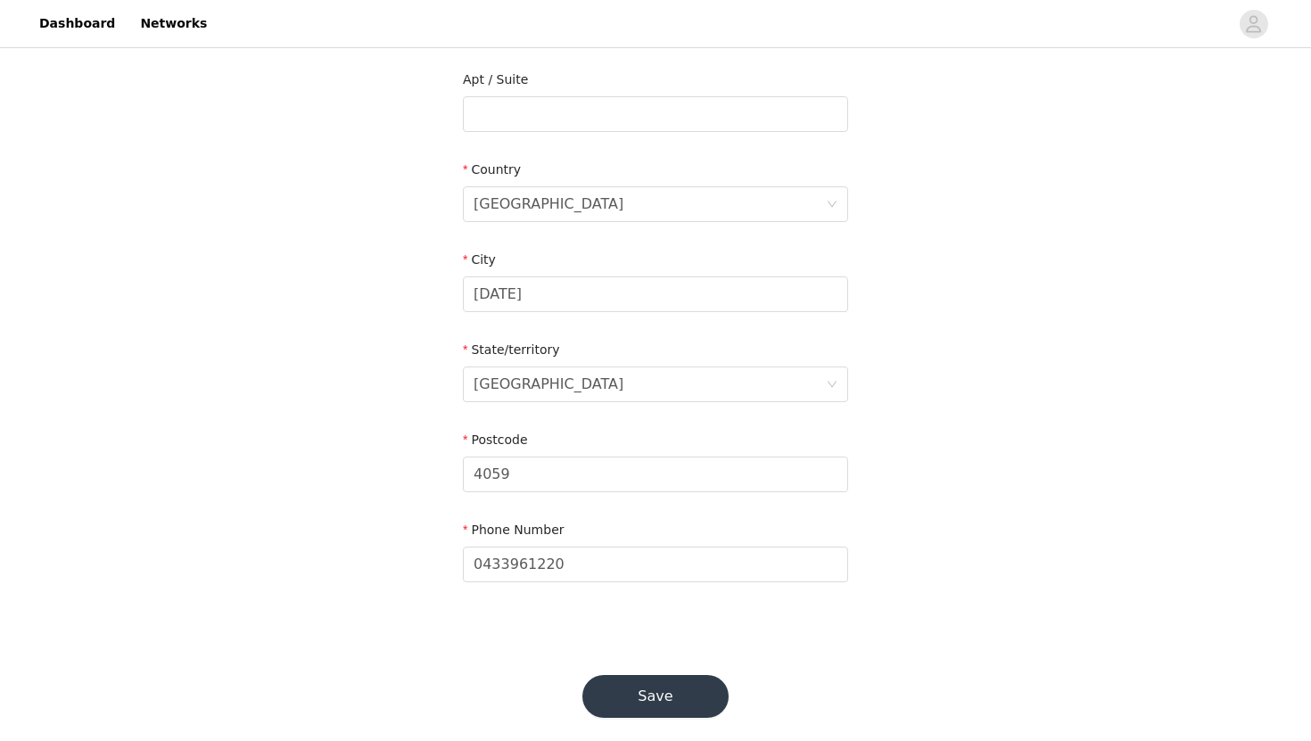
click at [640, 676] on button "Save" at bounding box center [656, 696] width 146 height 43
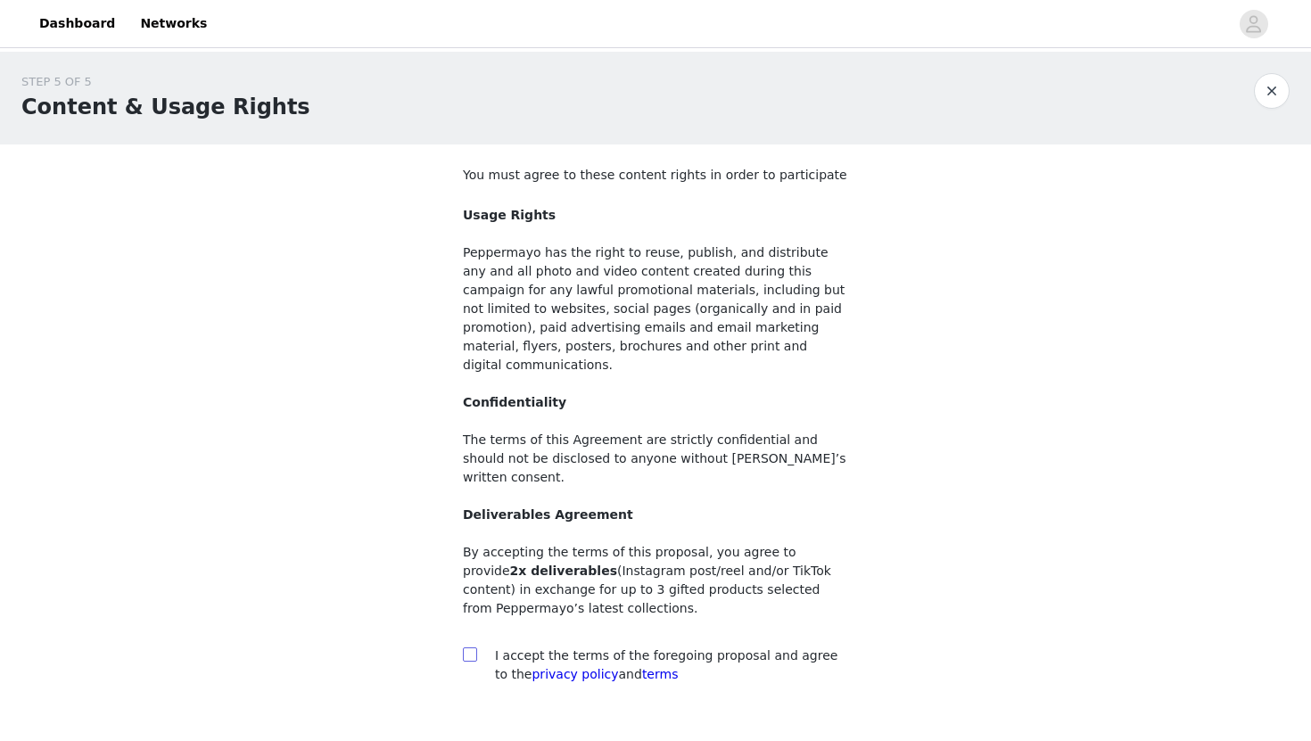
click at [471, 648] on input "checkbox" at bounding box center [469, 654] width 12 height 12
checkbox input "true"
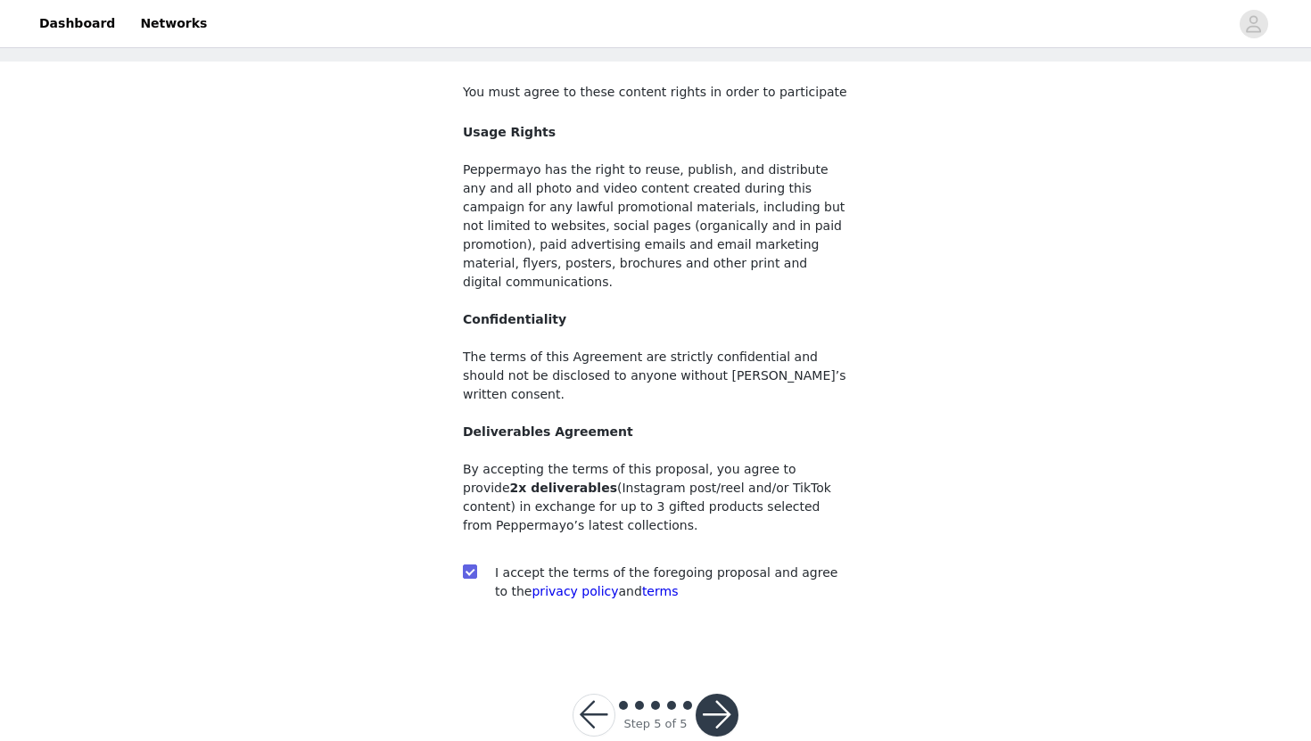
click at [719, 694] on button "button" at bounding box center [717, 715] width 43 height 43
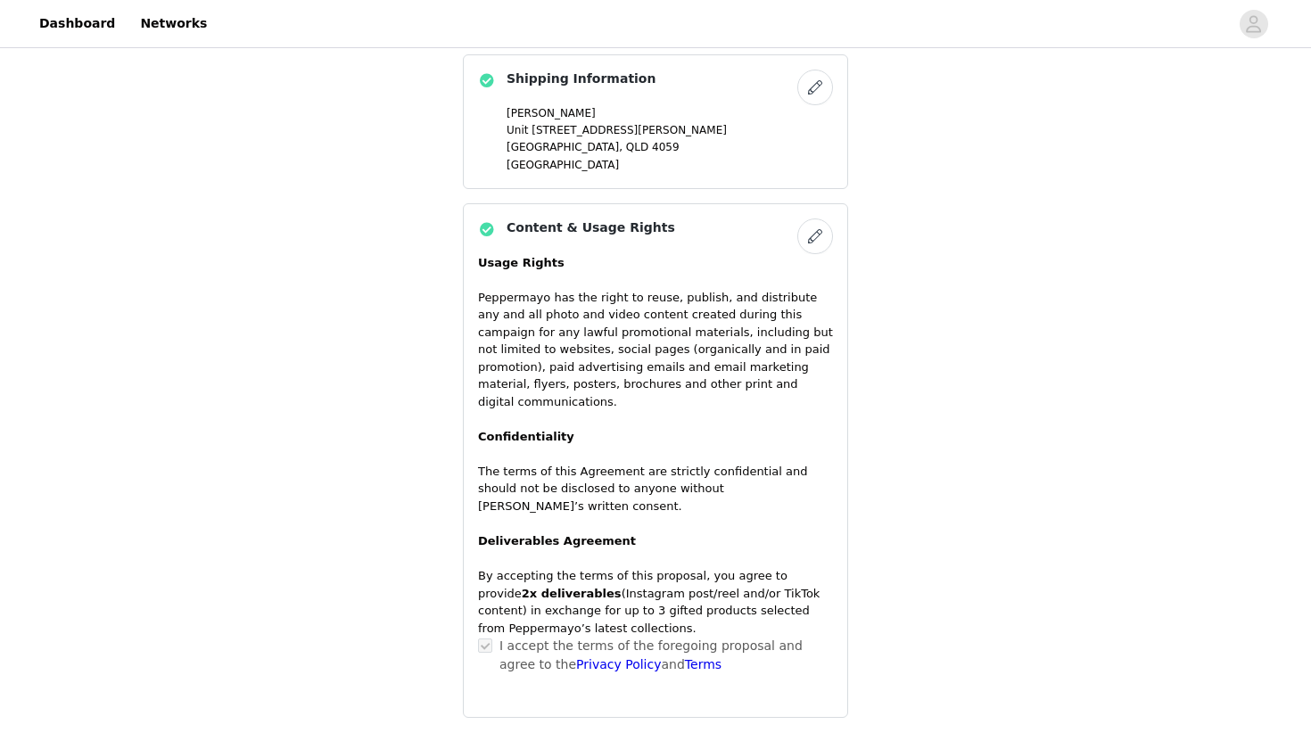
scroll to position [1084, 0]
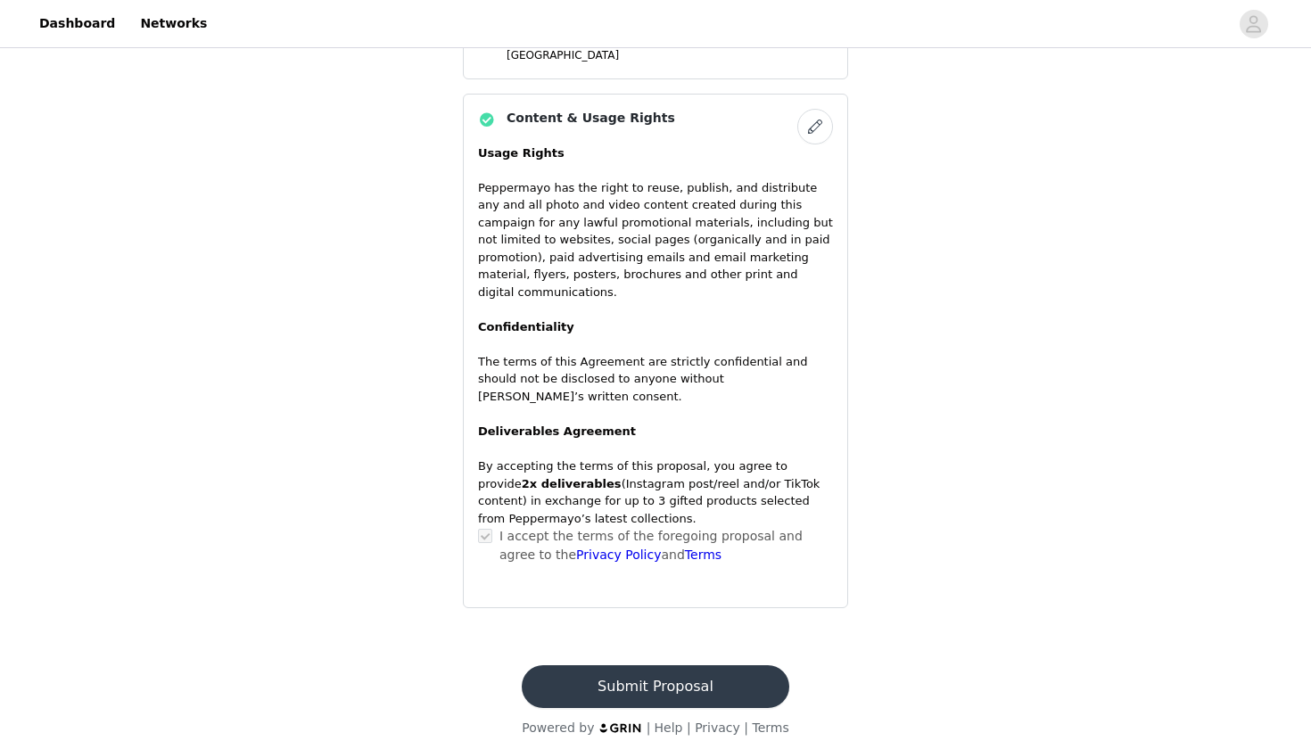
click at [683, 676] on button "Submit Proposal" at bounding box center [655, 687] width 267 height 43
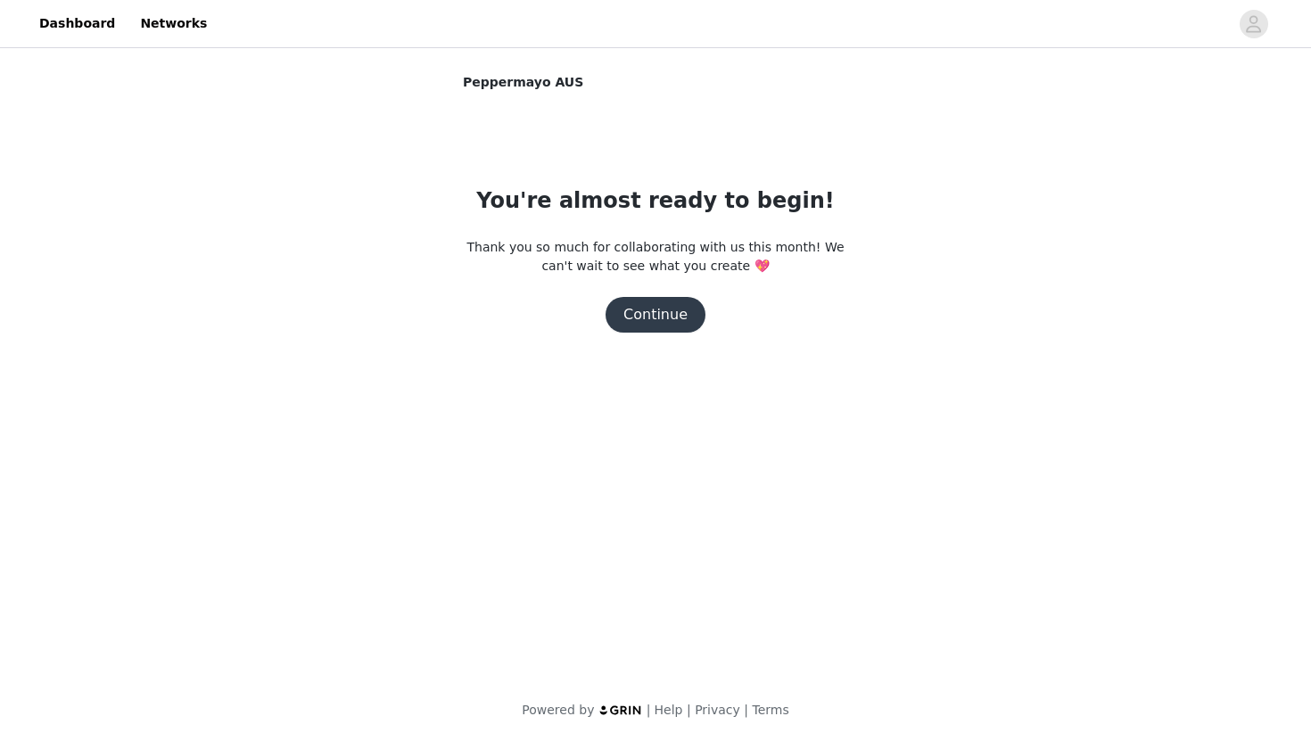
click at [657, 295] on div "You're almost ready to begin! Thank you so much for collaborating with us this …" at bounding box center [655, 259] width 385 height 148
click at [655, 323] on button "Continue" at bounding box center [656, 315] width 100 height 36
